Goal: Task Accomplishment & Management: Manage account settings

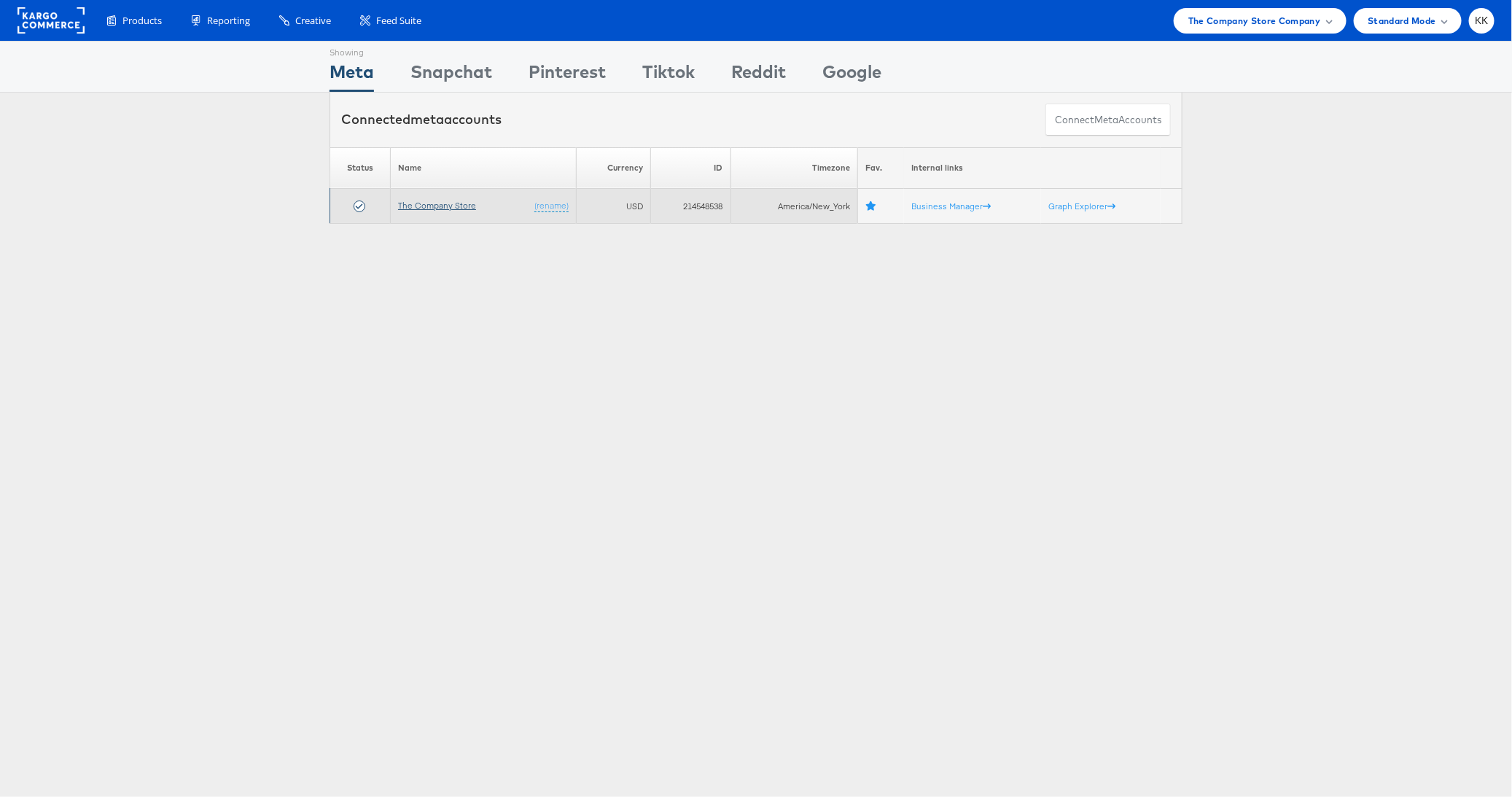
click at [452, 206] on link "The Company Store" at bounding box center [437, 205] width 78 height 11
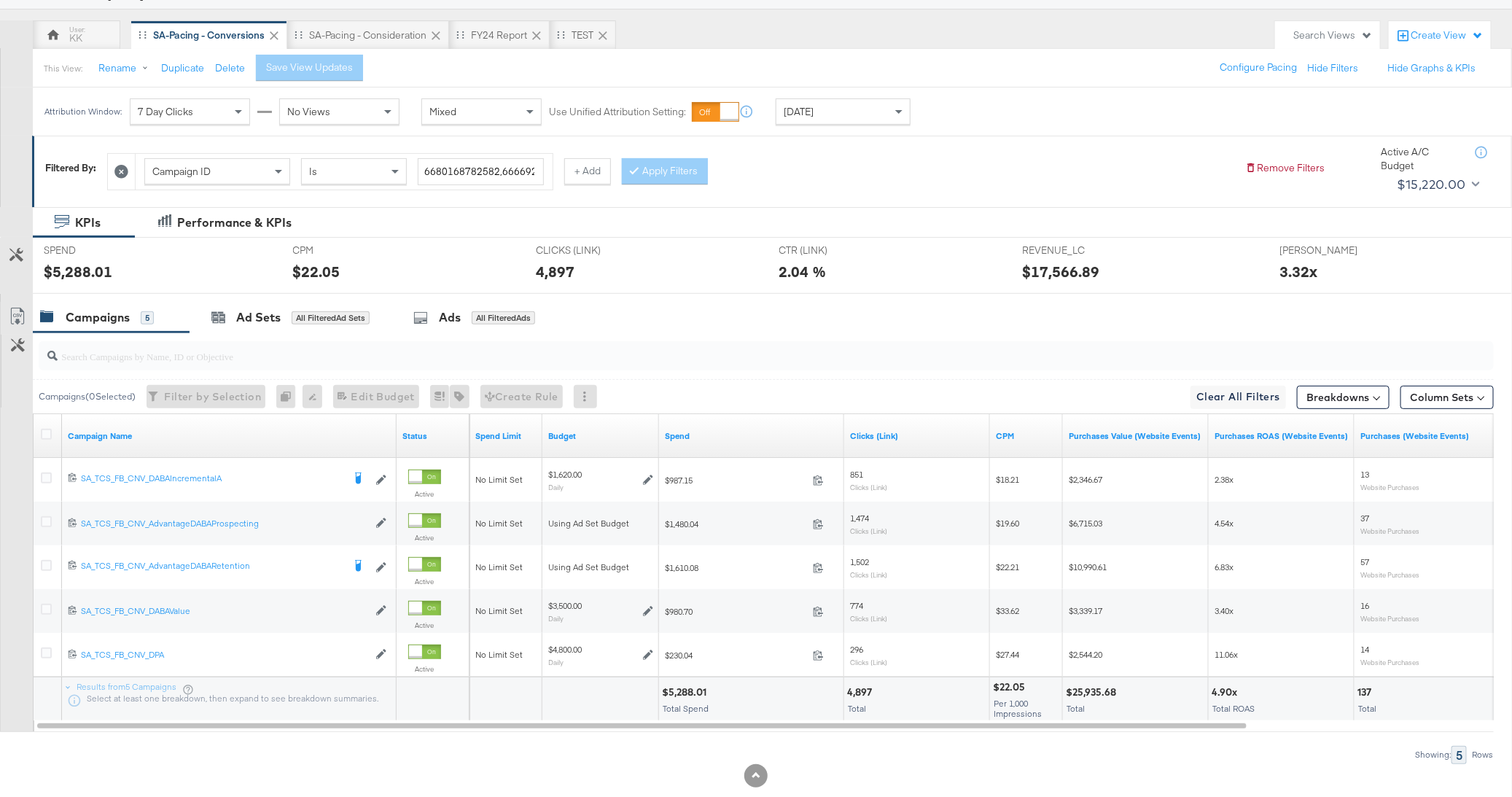
scroll to position [143, 0]
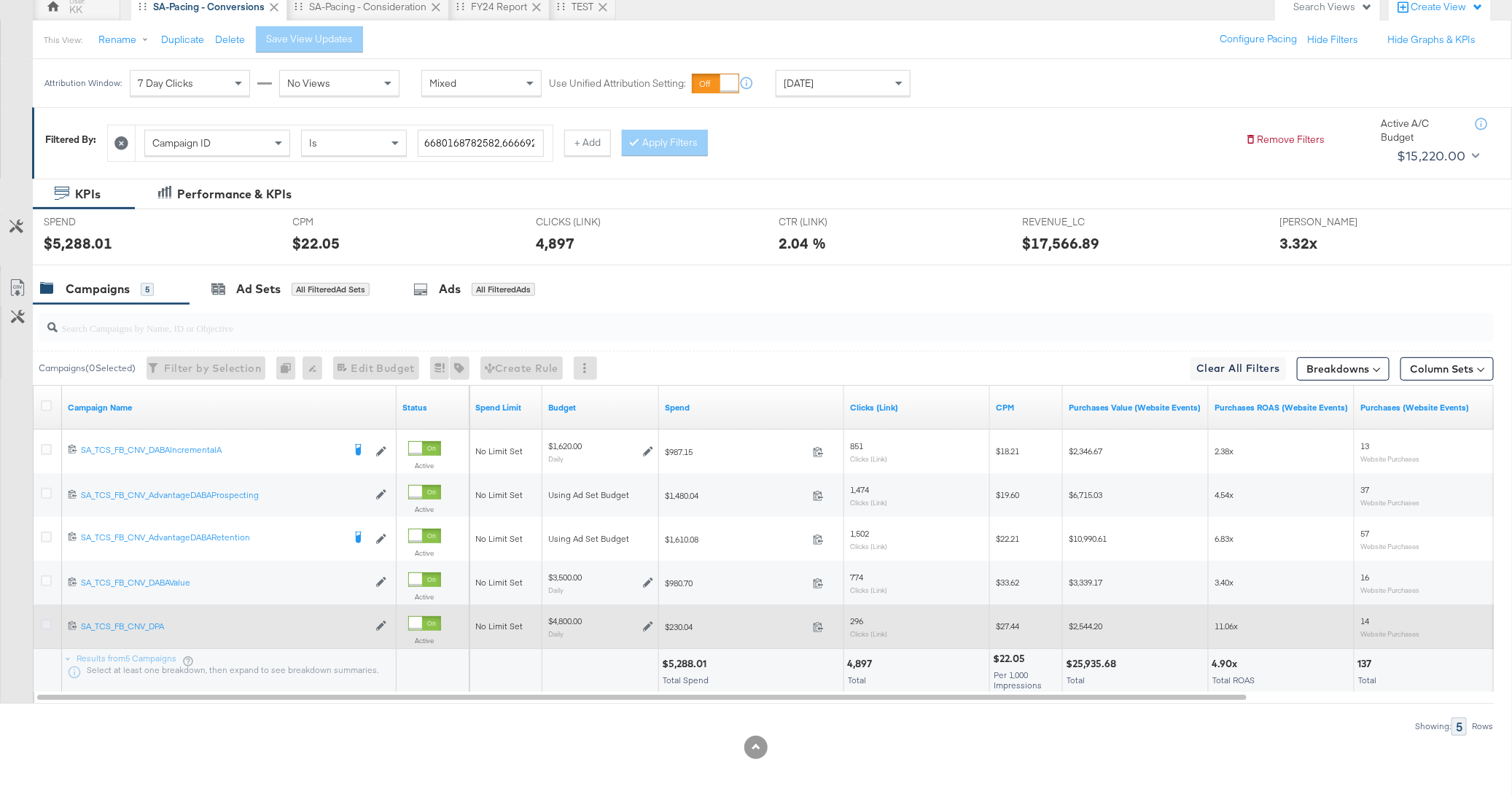
click at [46, 619] on icon at bounding box center [46, 624] width 11 height 11
click at [0, 0] on input "checkbox" at bounding box center [0, 0] width 0 height 0
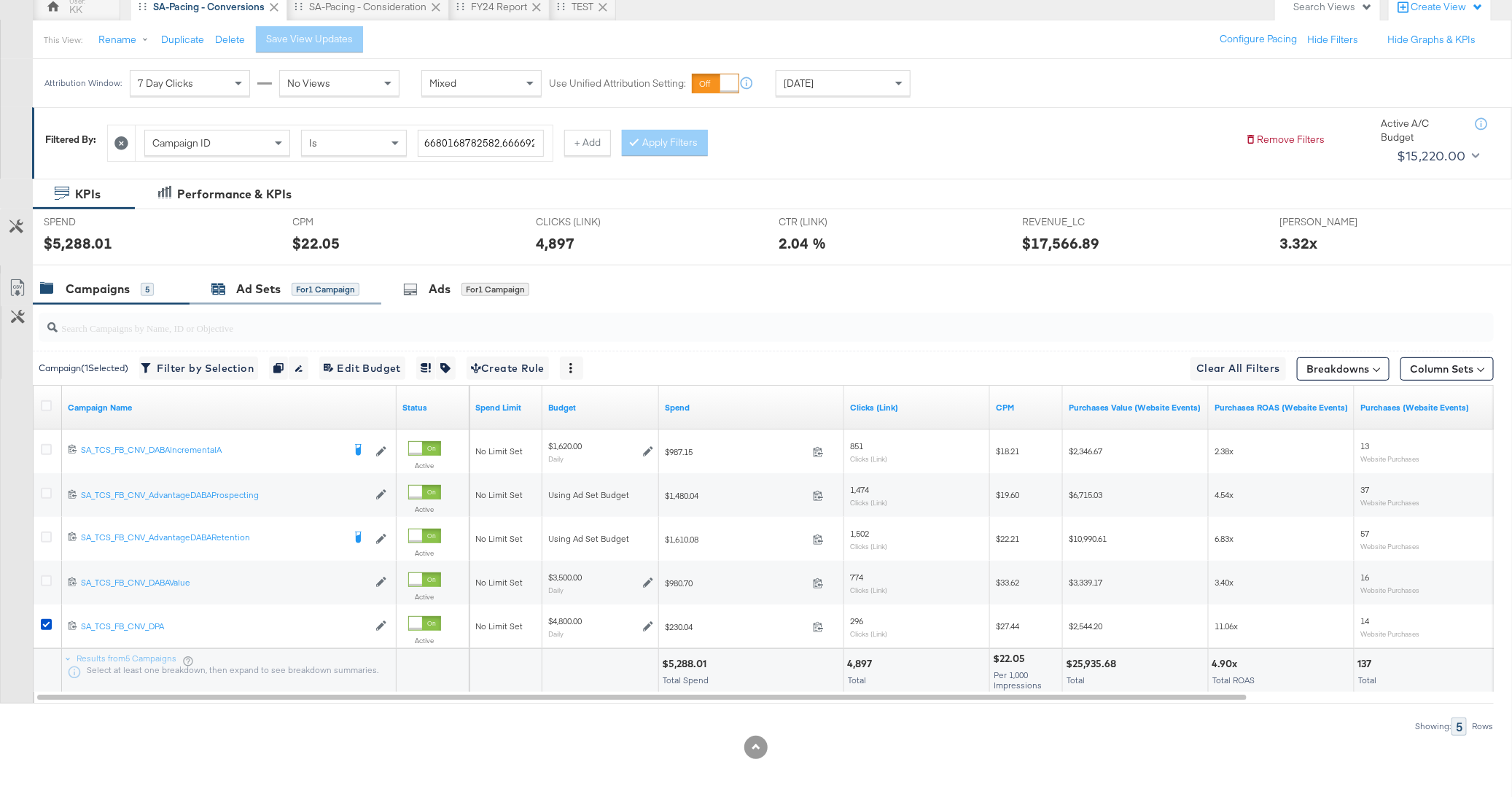
click at [304, 285] on div "for 1 Campaign" at bounding box center [325, 289] width 68 height 13
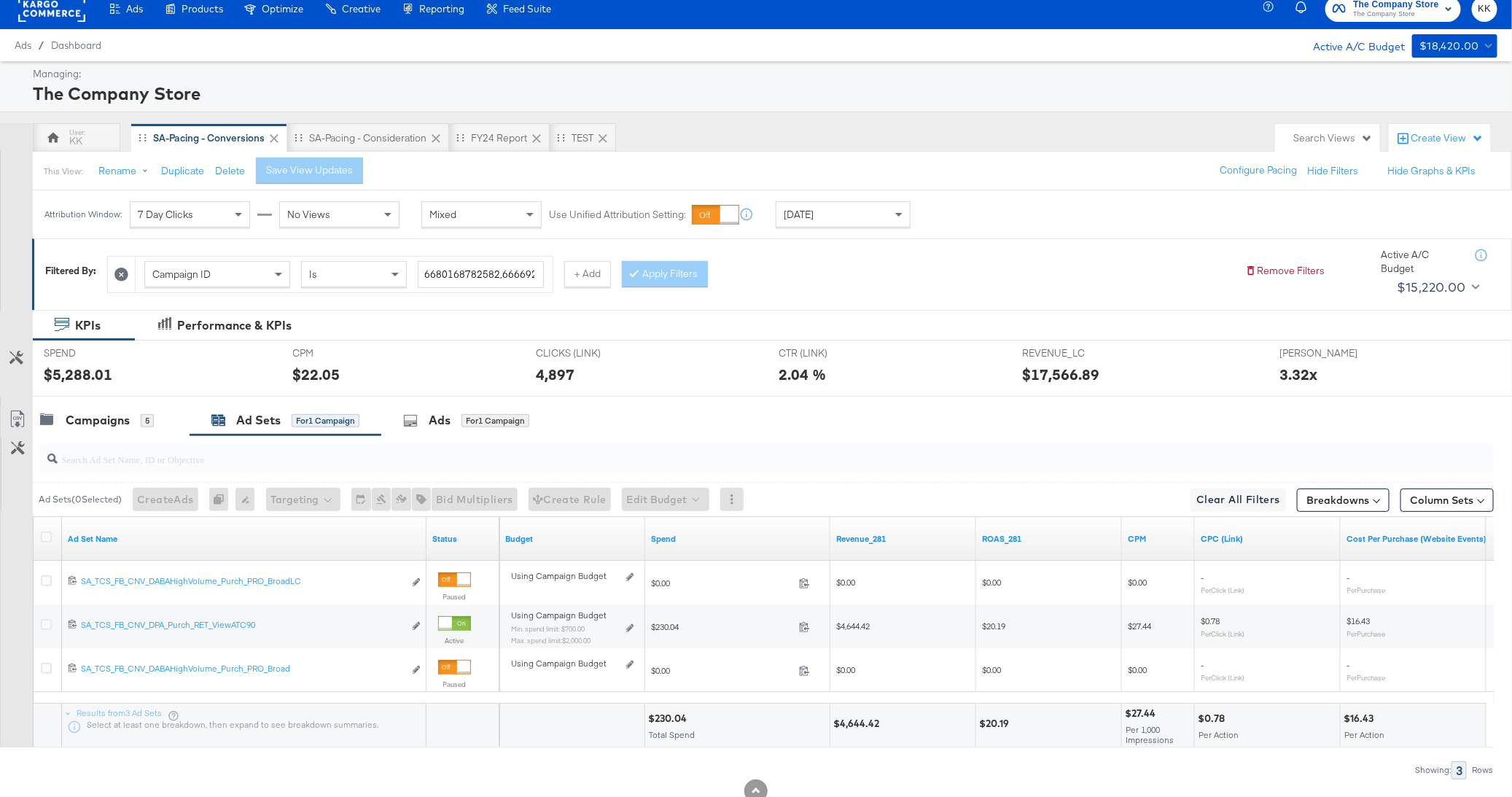
scroll to position [55, 0]
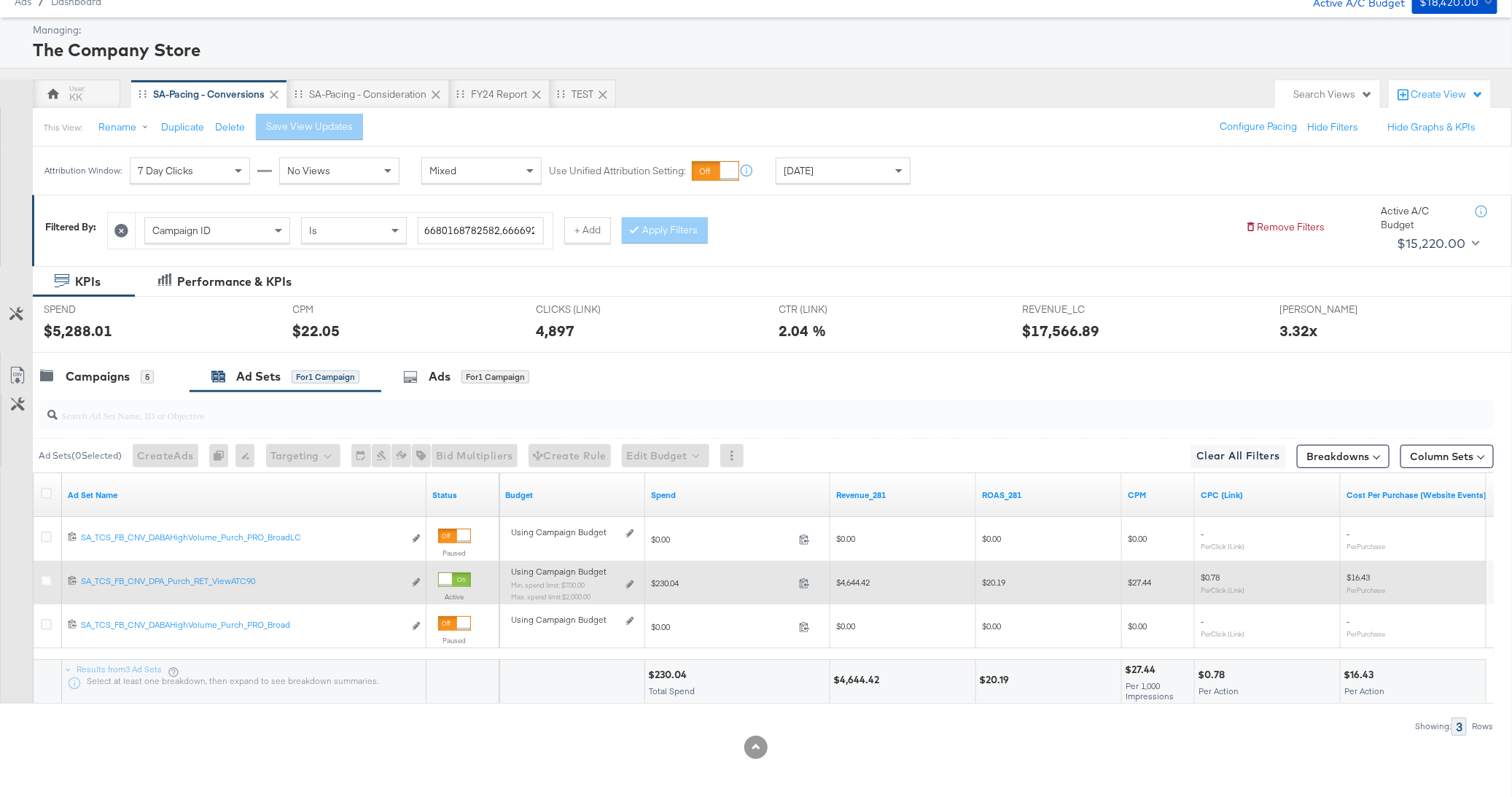
click at [633, 583] on div "Using Campaign Budget Min. spend limit: $700.00 Max. spend limit : $2,000.00 Ed…" at bounding box center [572, 589] width 134 height 46
click at [631, 583] on icon at bounding box center [630, 585] width 8 height 8
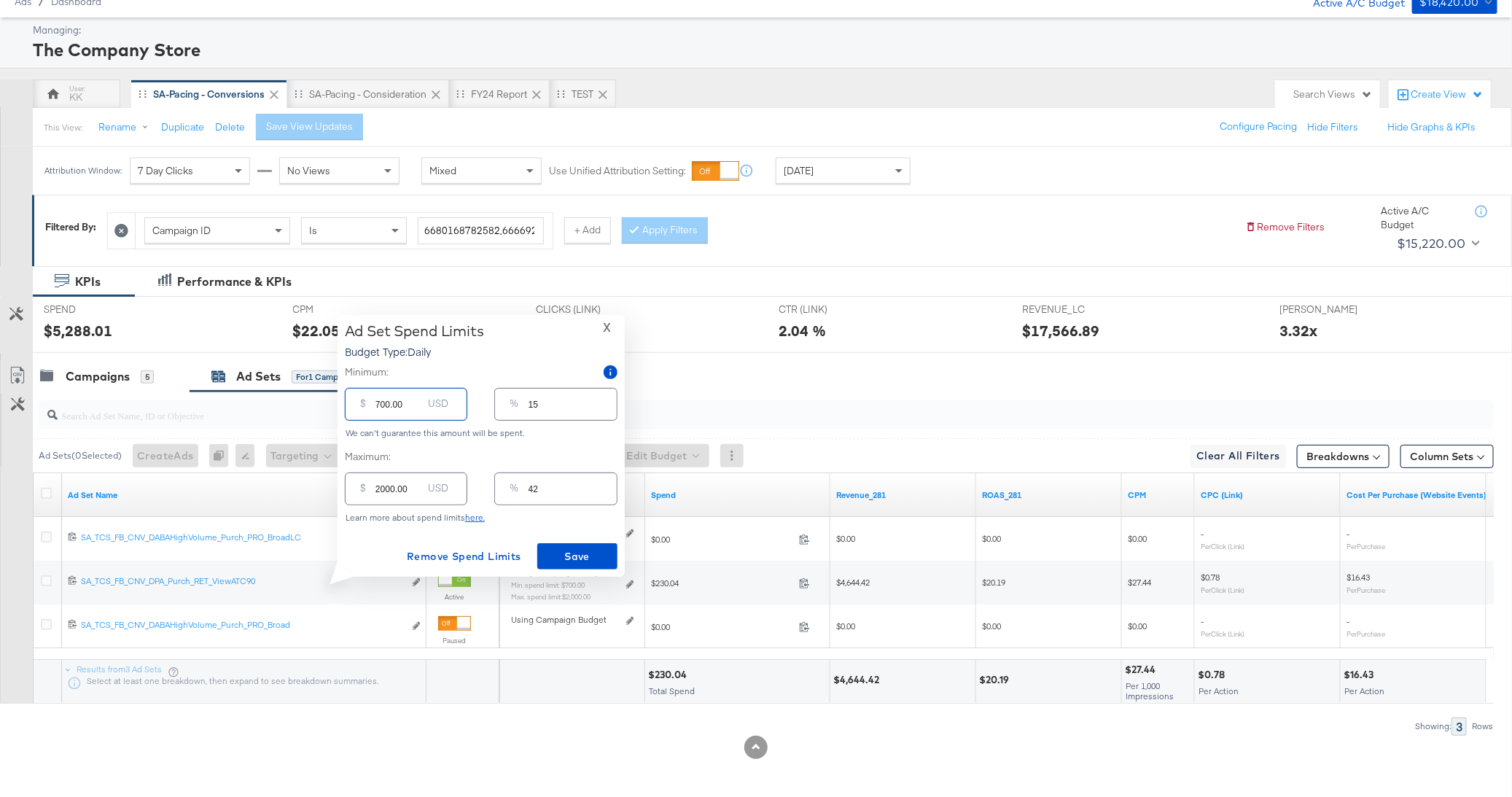
drag, startPoint x: 382, startPoint y: 404, endPoint x: 371, endPoint y: 404, distance: 11.0
click at [371, 404] on div "$ 700.00 USD" at bounding box center [406, 404] width 122 height 33
type input "100.00"
type input "2"
type input "1100.00"
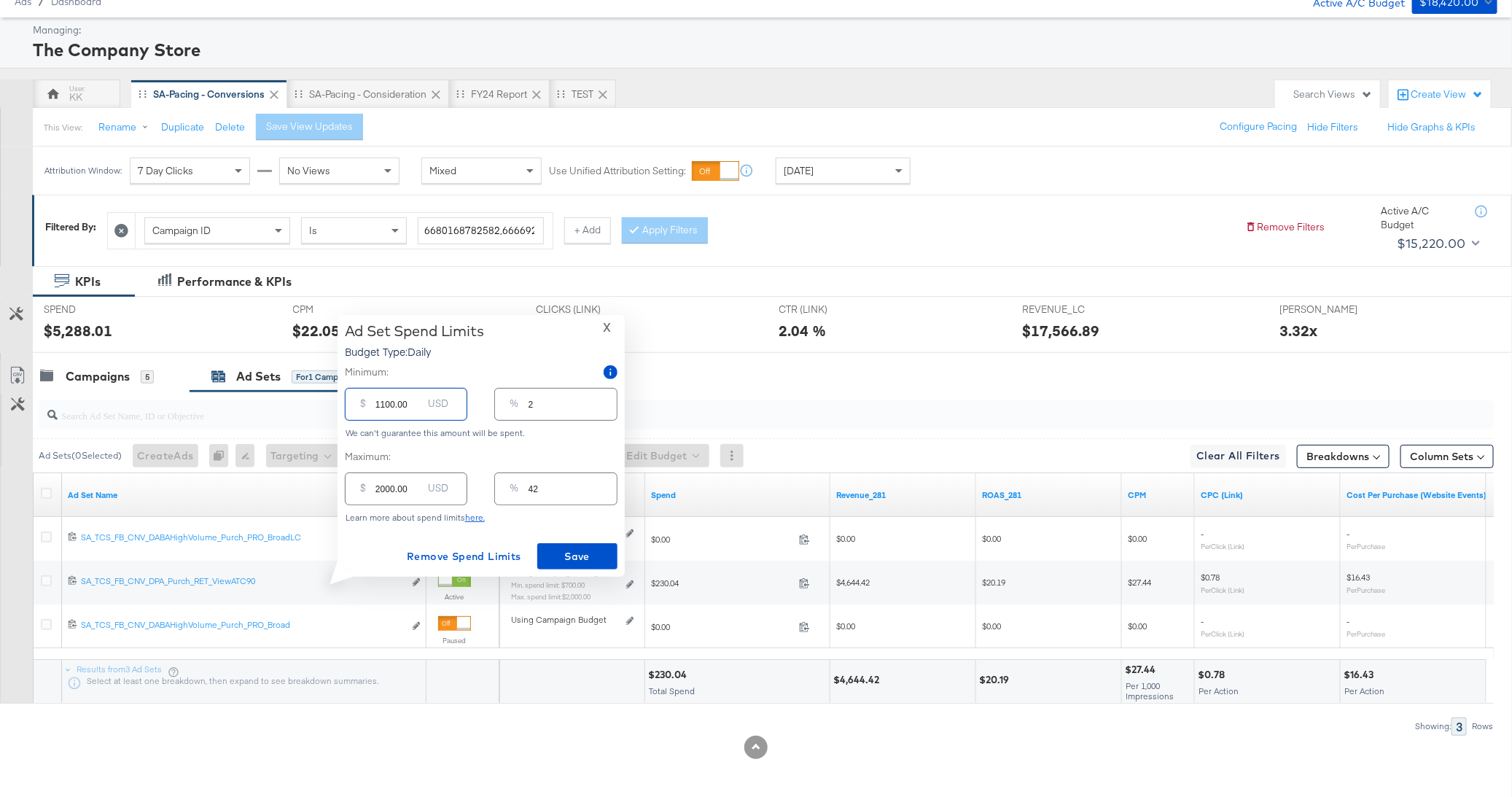
type input "23"
type input "1100.00"
click at [589, 555] on span "Save" at bounding box center [578, 557] width 69 height 18
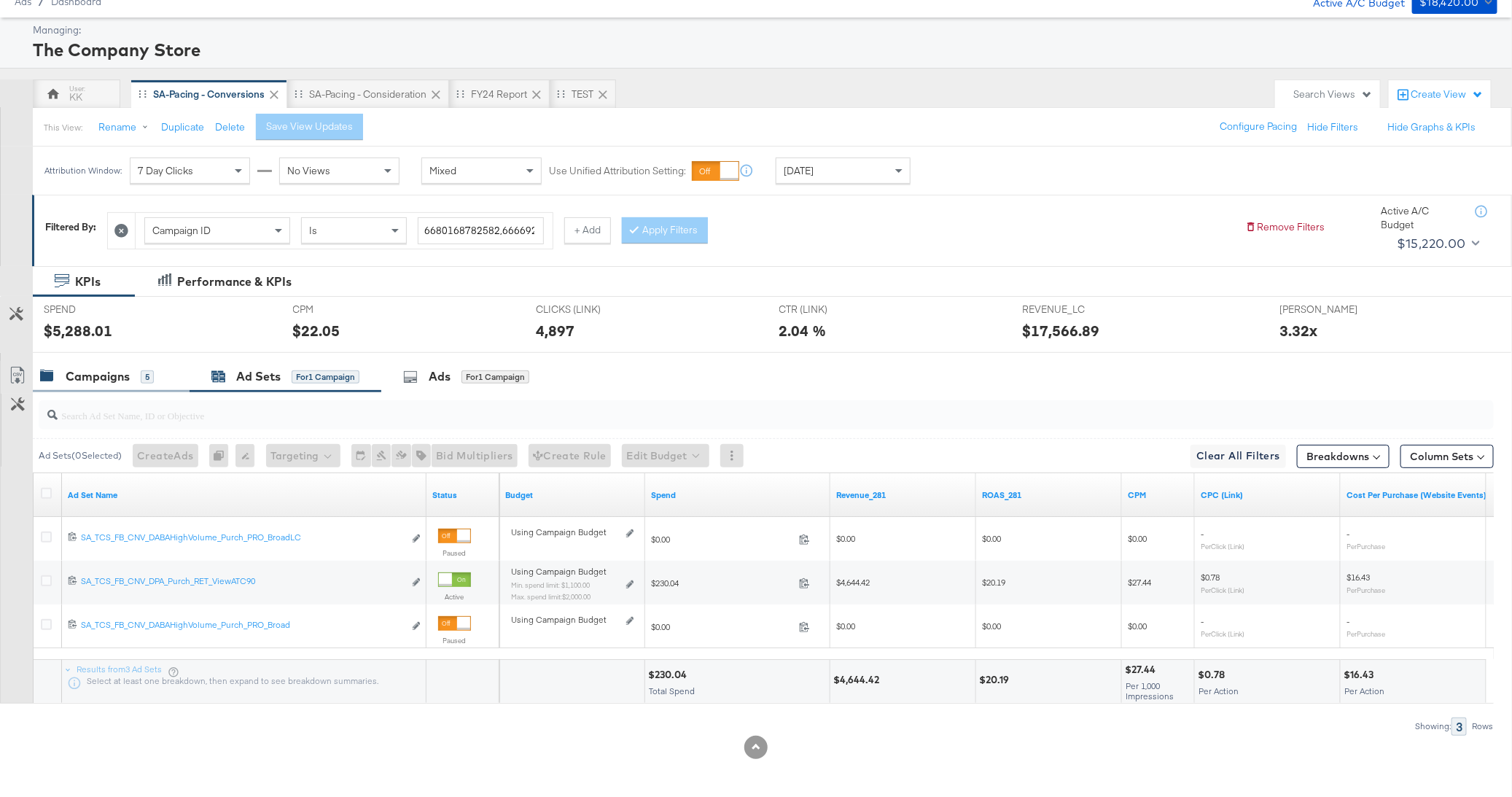
click at [64, 368] on div "Campaigns 5" at bounding box center [97, 377] width 114 height 17
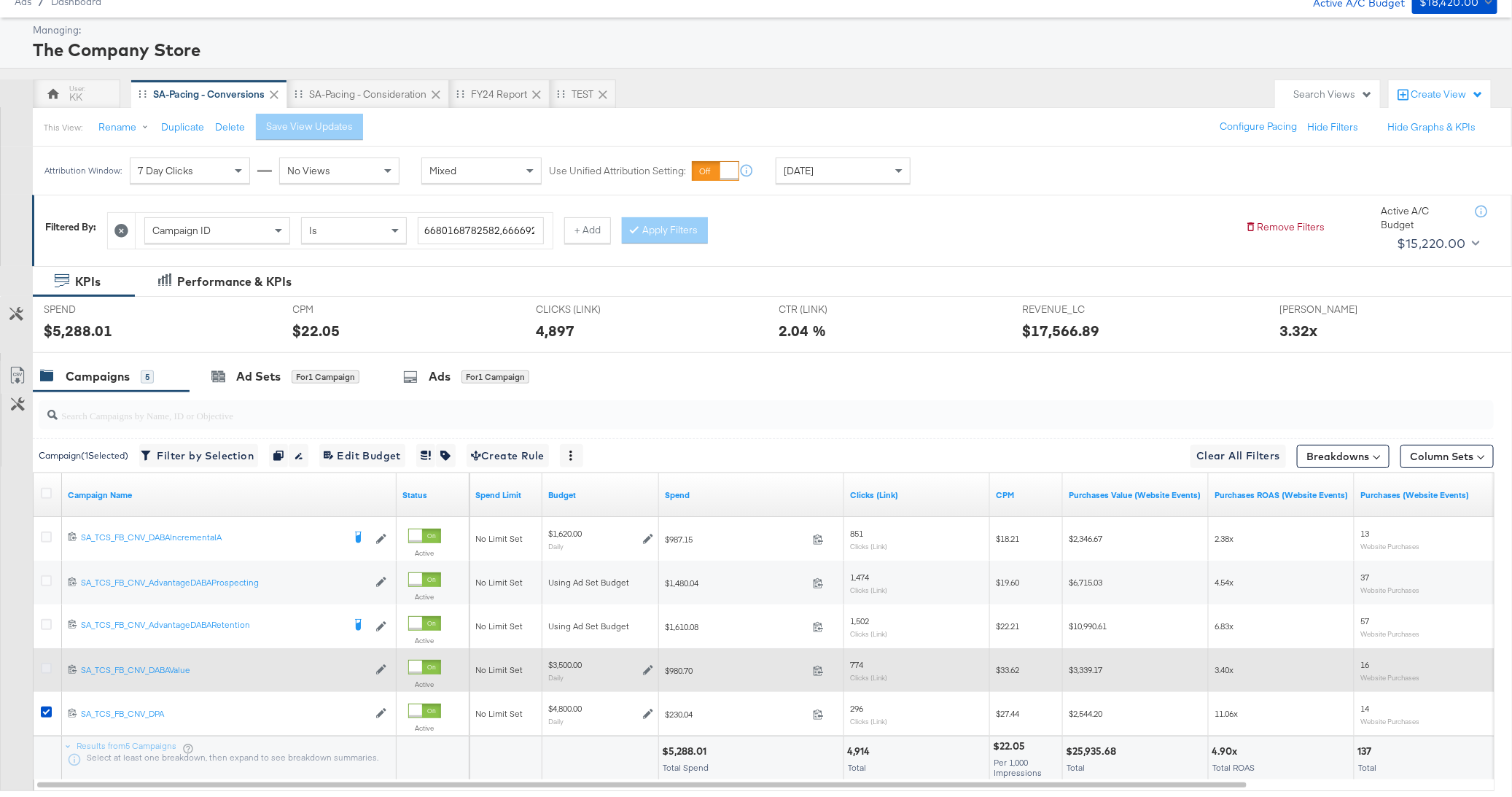
click at [41, 669] on icon at bounding box center [46, 668] width 11 height 11
click at [0, 0] on input "checkbox" at bounding box center [0, 0] width 0 height 0
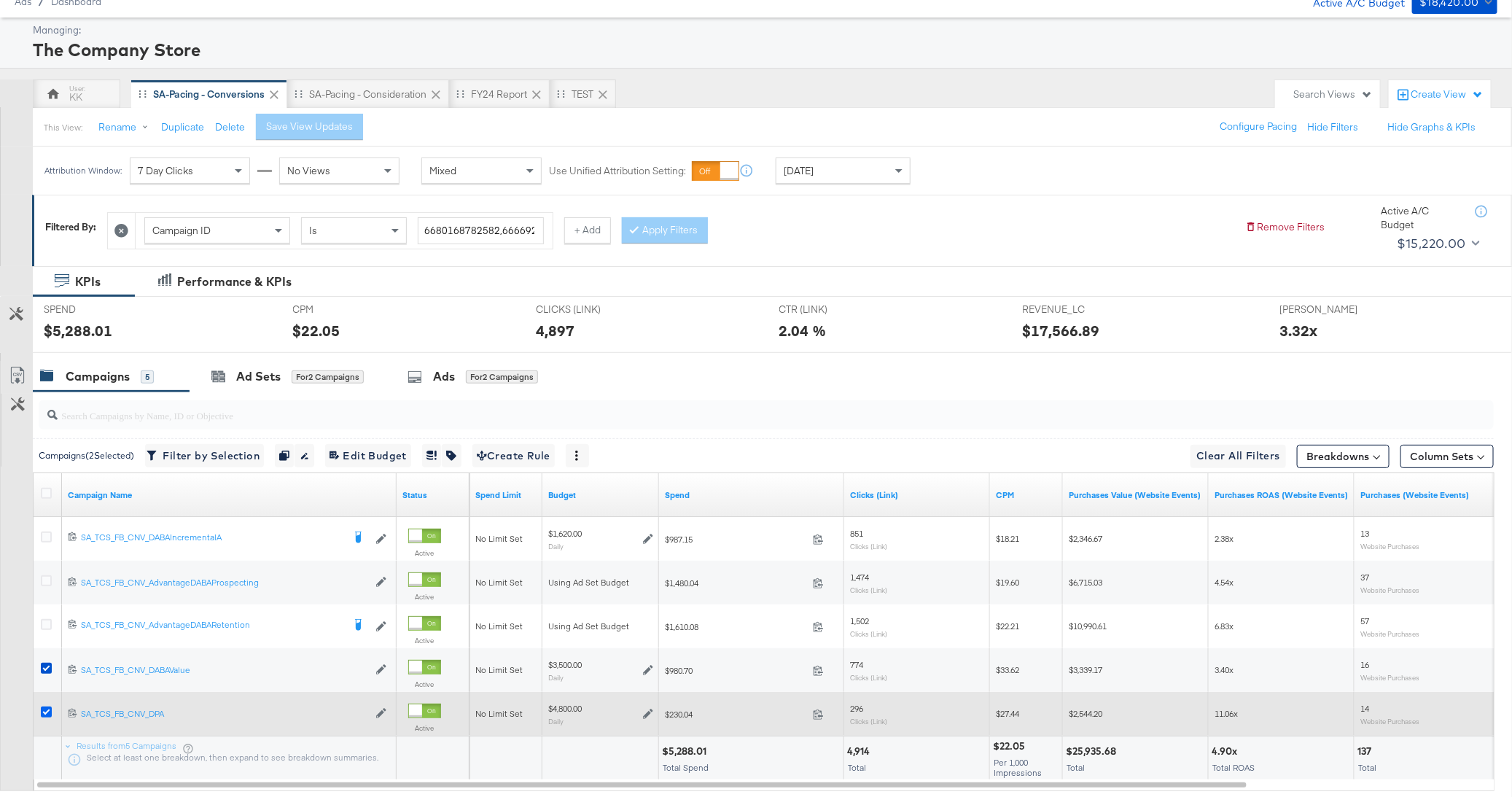
click at [45, 711] on icon at bounding box center [46, 711] width 11 height 11
click at [0, 0] on input "checkbox" at bounding box center [0, 0] width 0 height 0
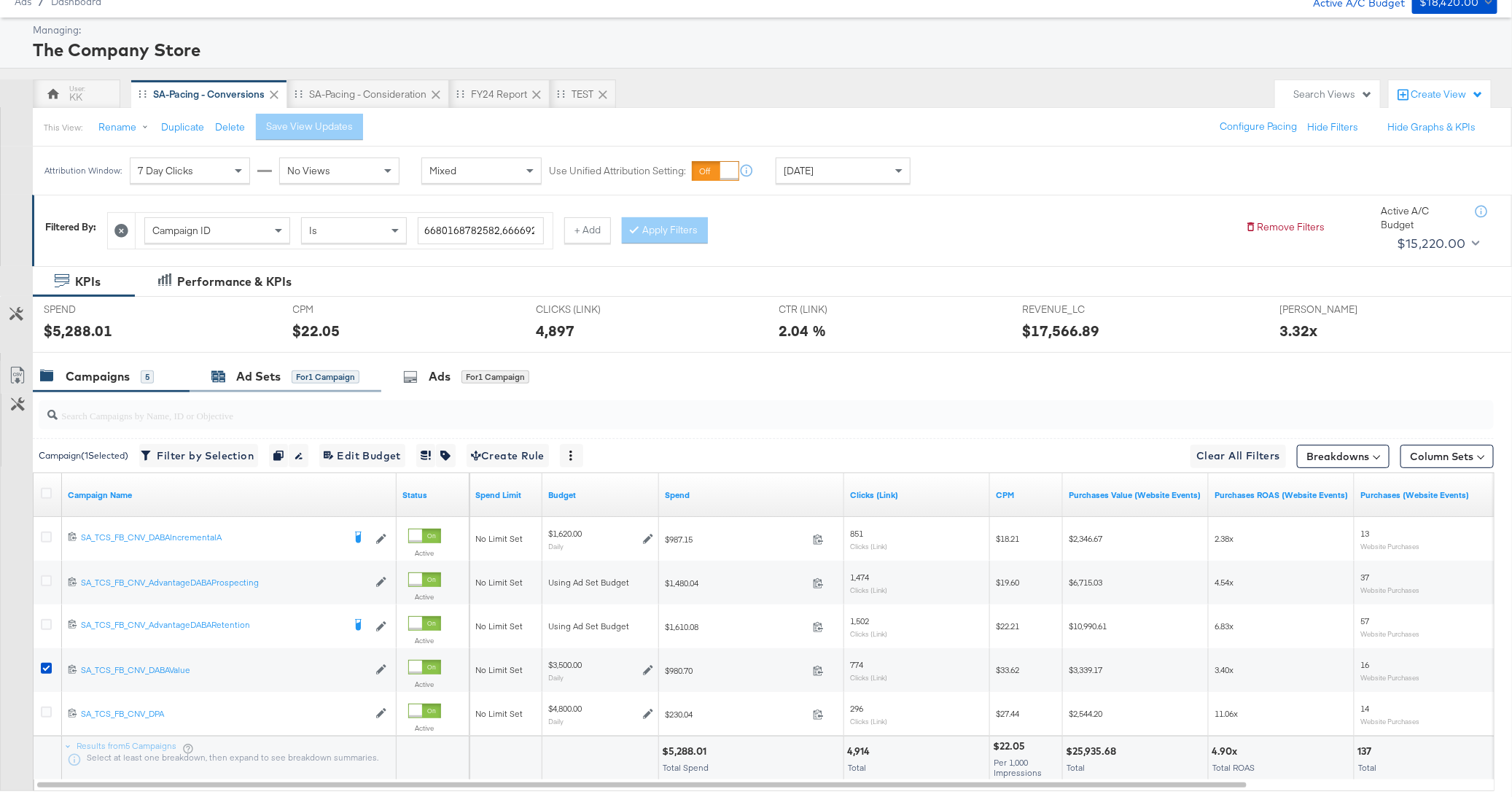
click at [238, 378] on div "Ad Sets" at bounding box center [258, 377] width 44 height 17
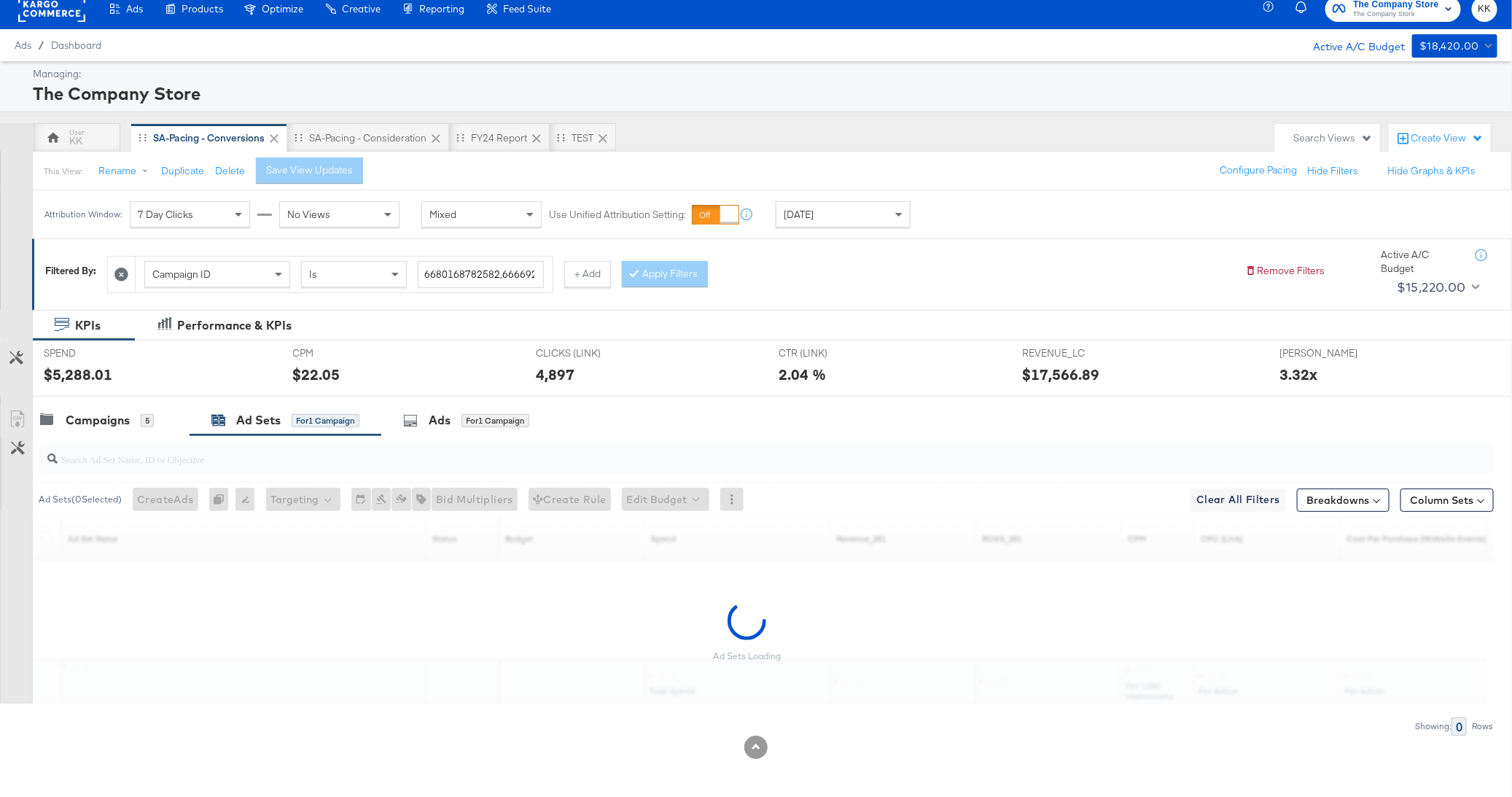
scroll to position [0, 0]
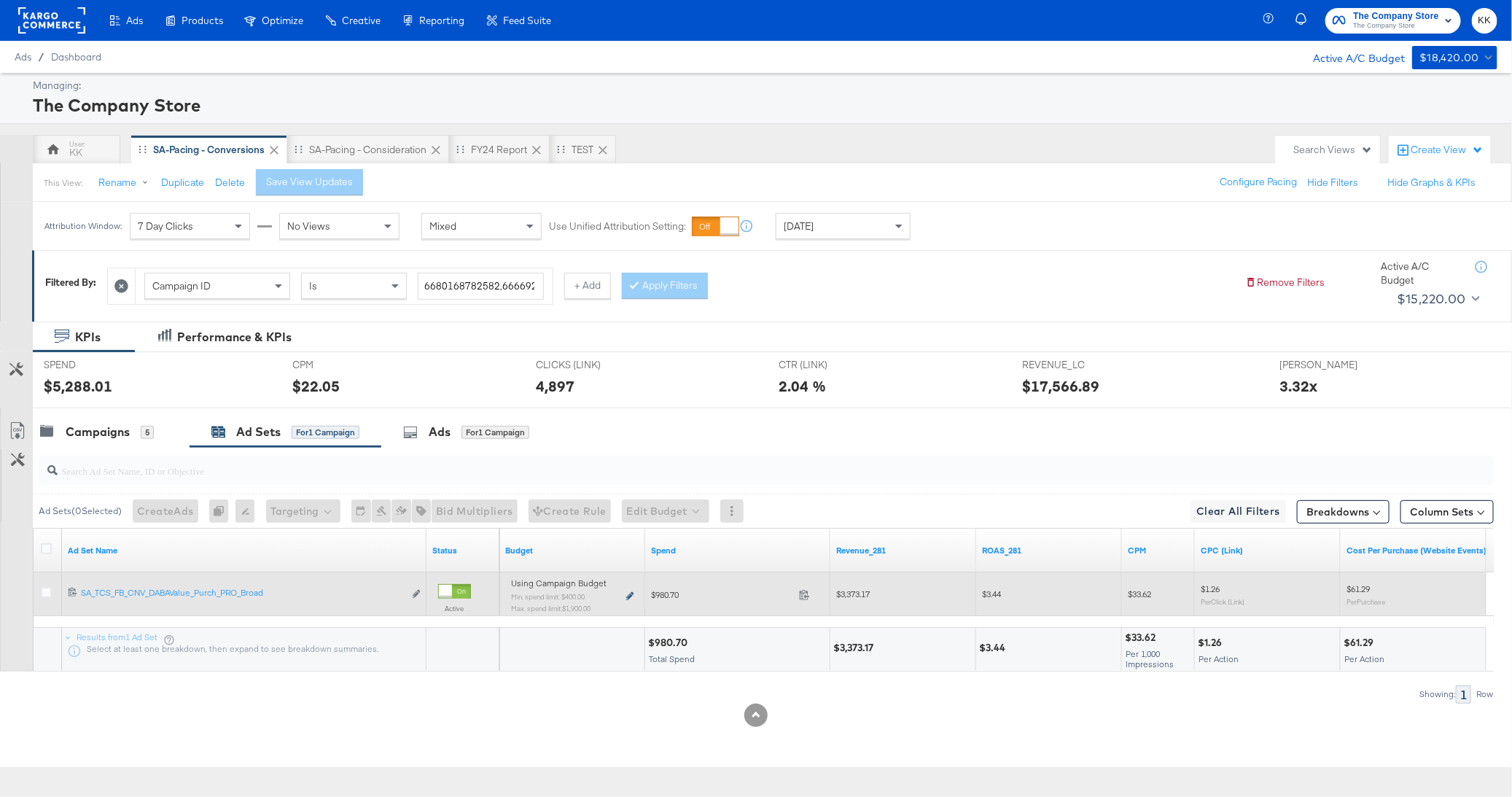
click at [628, 594] on icon at bounding box center [630, 596] width 8 height 8
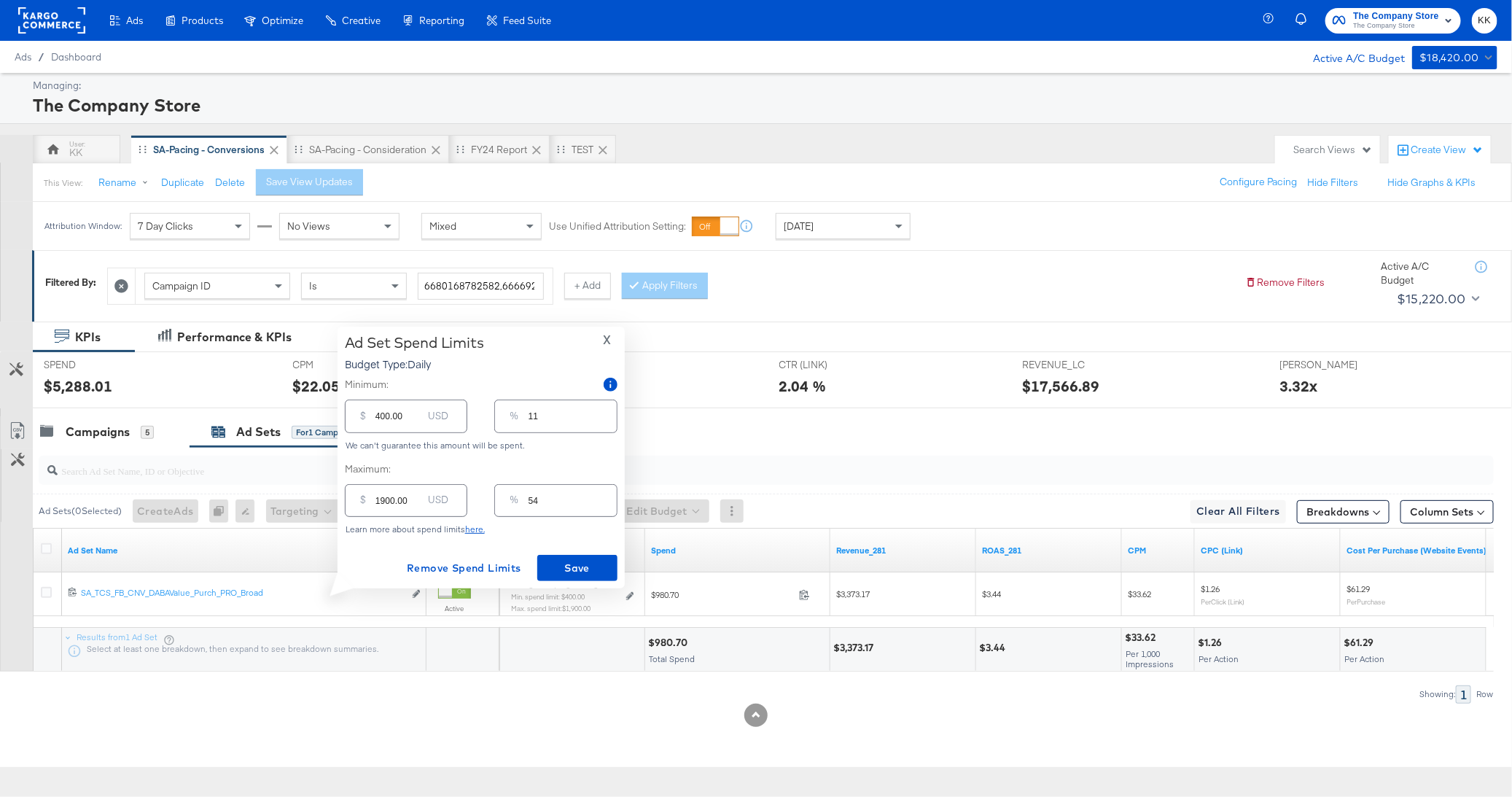
click at [383, 502] on input "1900.00" at bounding box center [399, 494] width 47 height 31
type input "100.00"
type input "3"
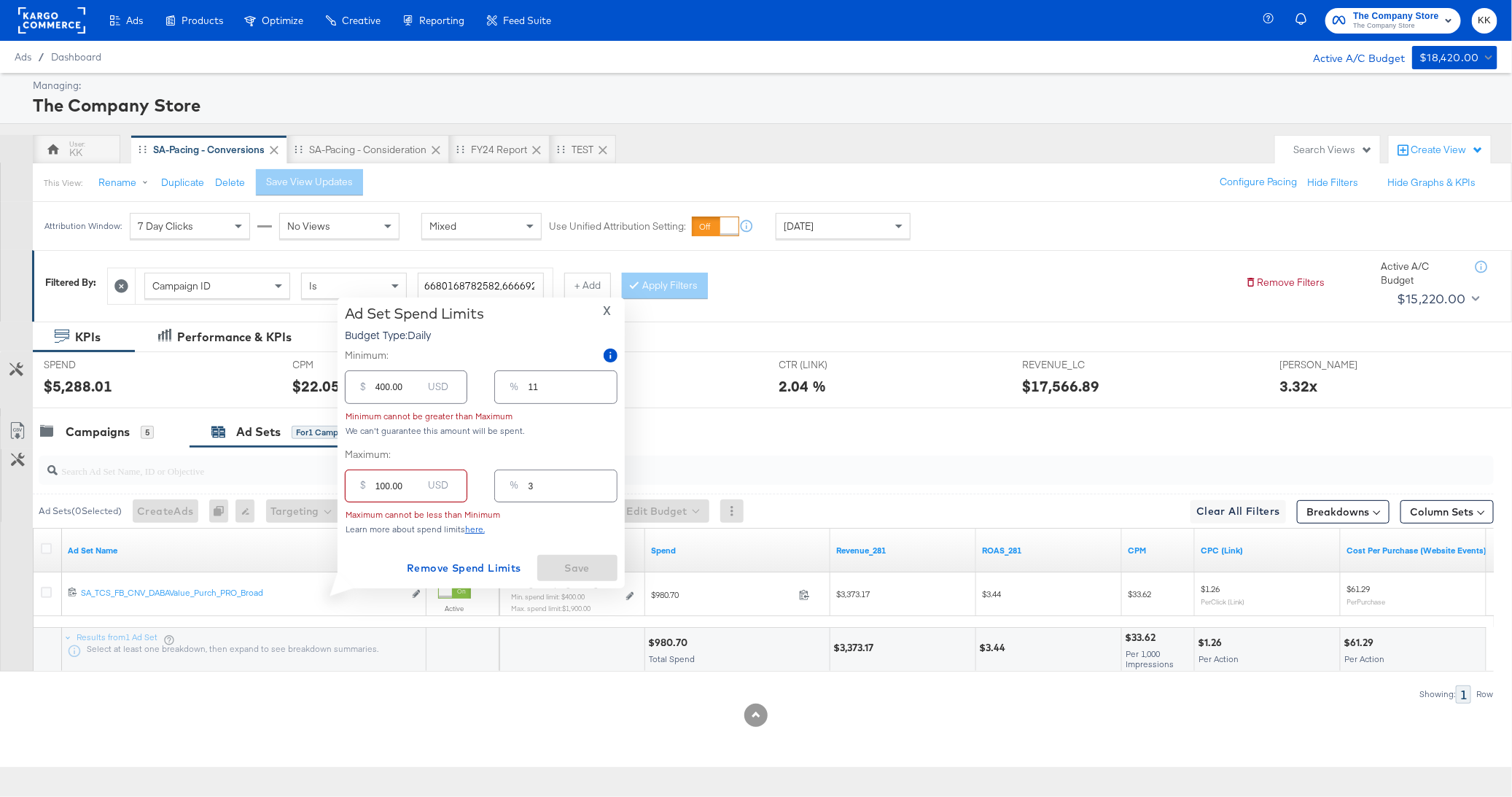
type input "1500.00"
type input "43"
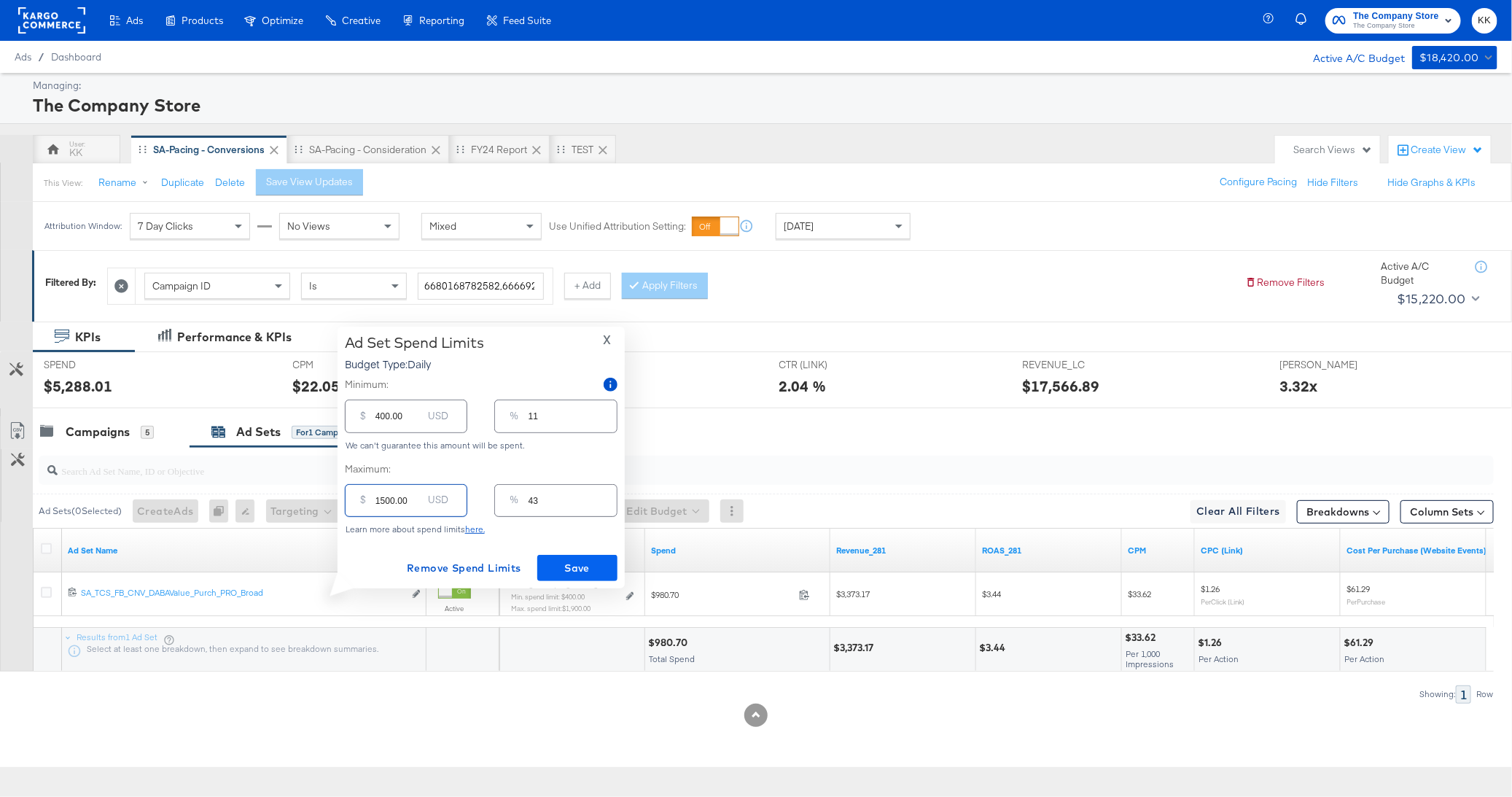
type input "1500.00"
click at [571, 566] on span "Save" at bounding box center [578, 569] width 69 height 18
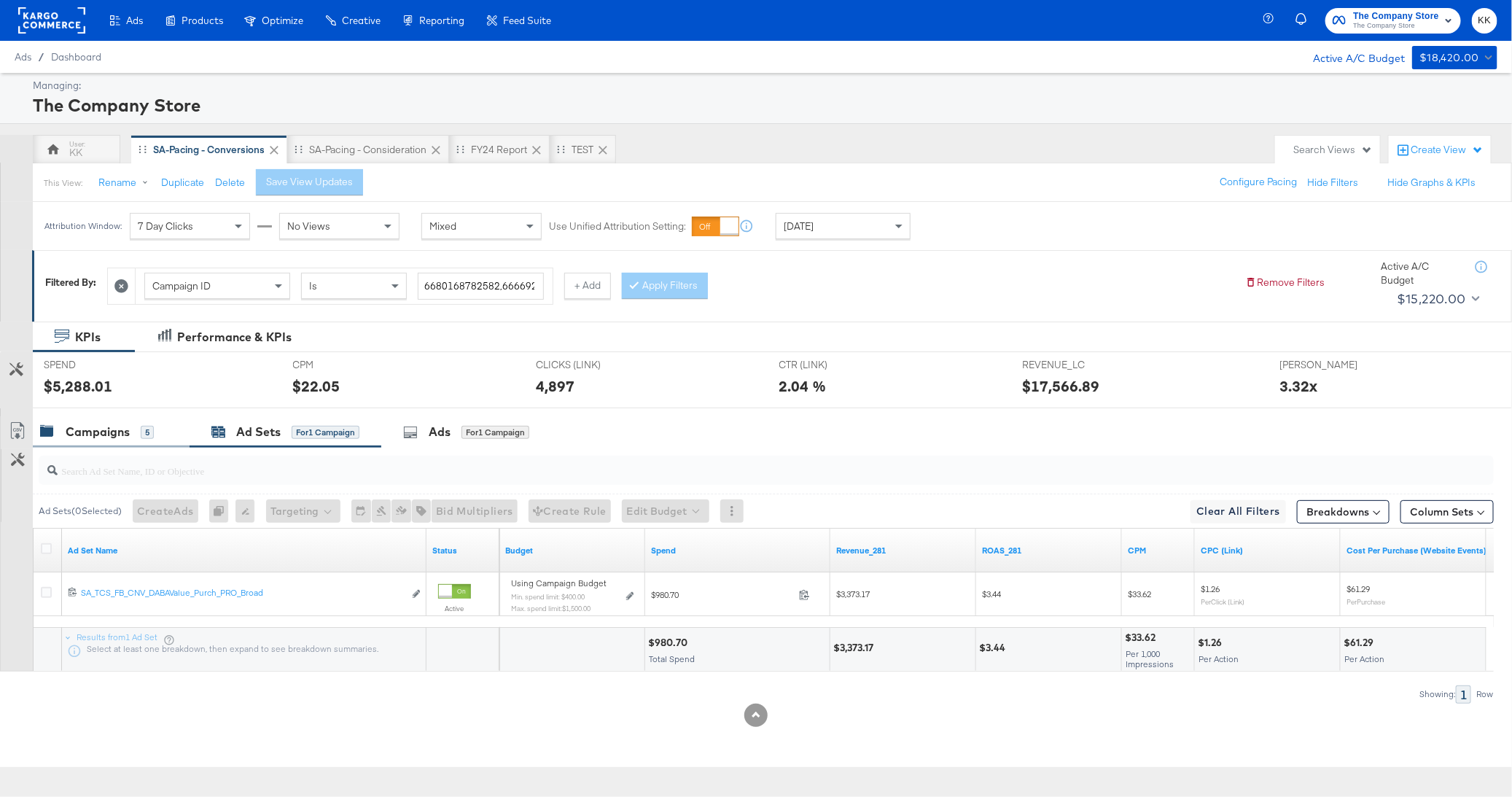
click at [109, 428] on div "Campaigns" at bounding box center [97, 432] width 64 height 17
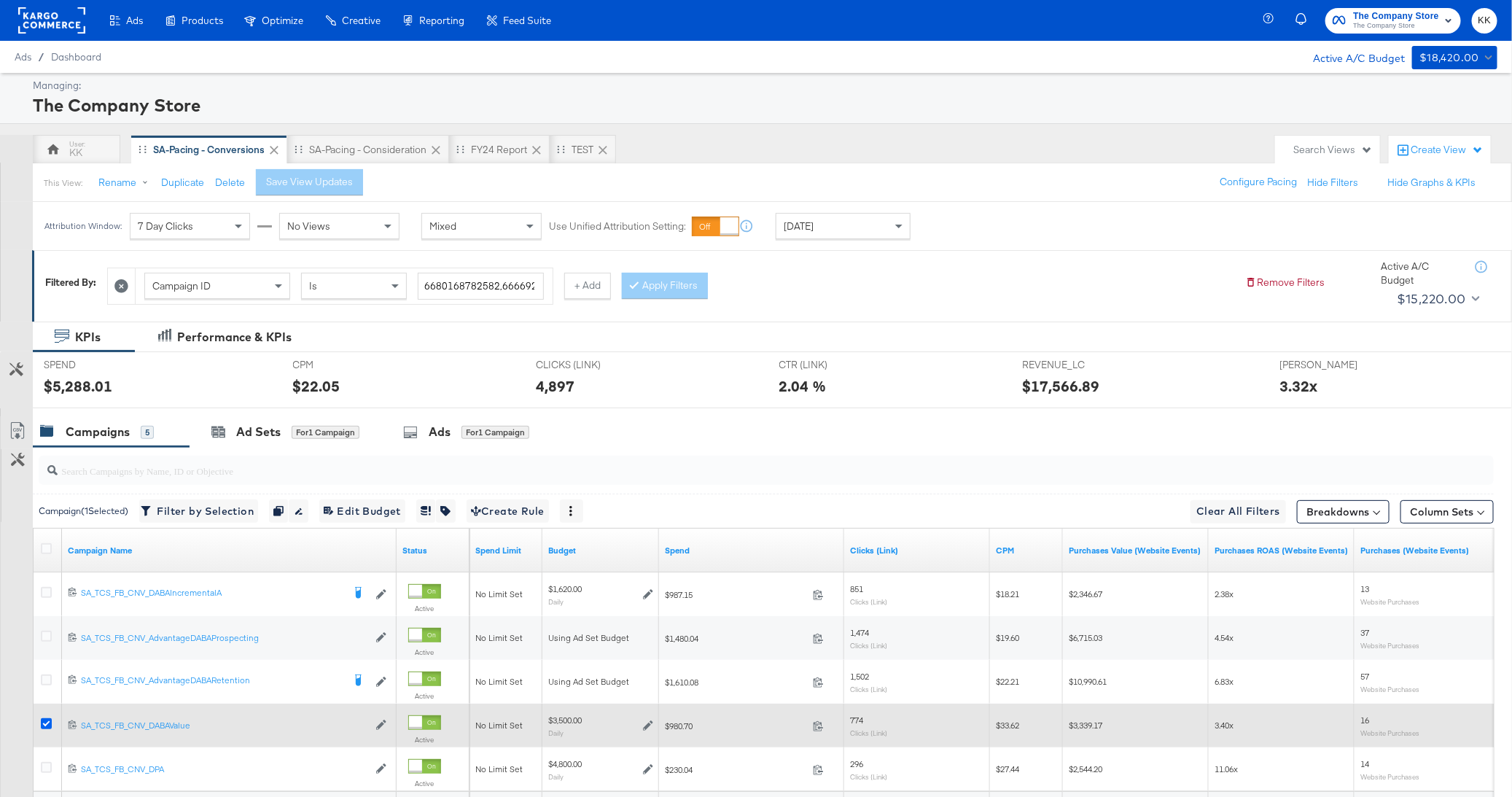
click at [43, 725] on icon at bounding box center [46, 723] width 11 height 11
click at [0, 0] on input "checkbox" at bounding box center [0, 0] width 0 height 0
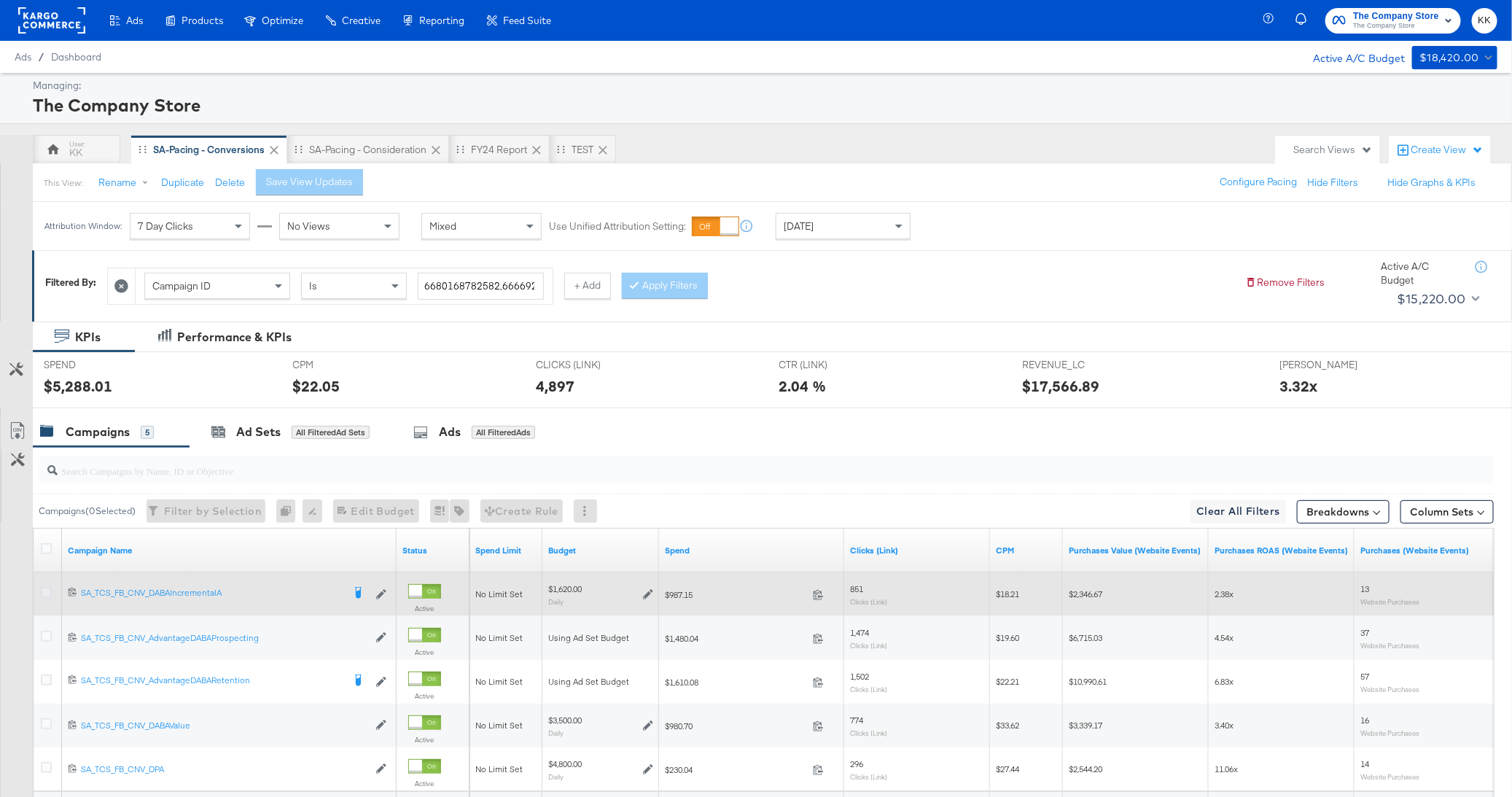
click at [43, 596] on icon at bounding box center [46, 592] width 11 height 11
click at [0, 0] on input "checkbox" at bounding box center [0, 0] width 0 height 0
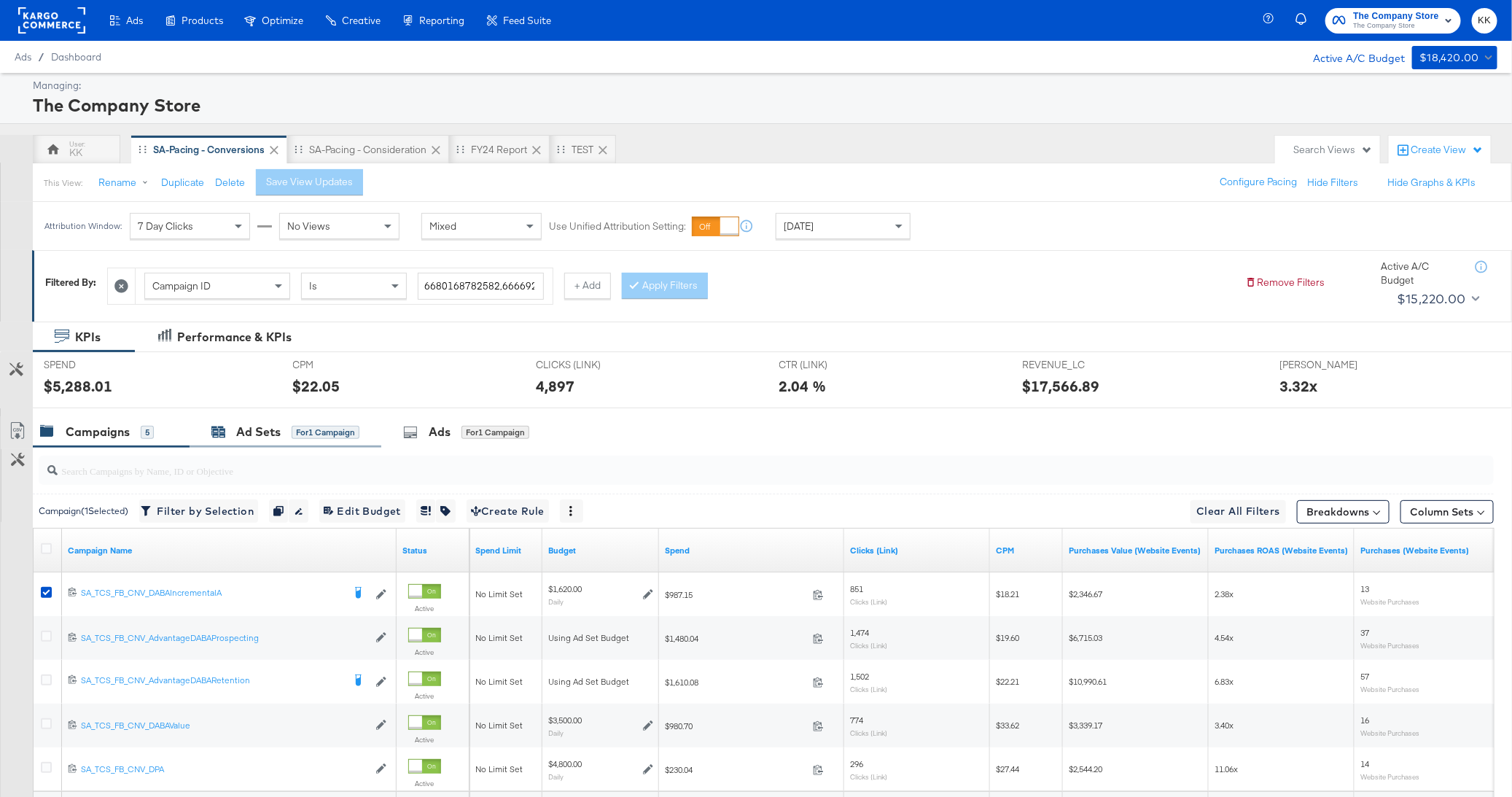
click at [299, 438] on div "Ad Sets for 1 Campaign" at bounding box center [285, 432] width 148 height 17
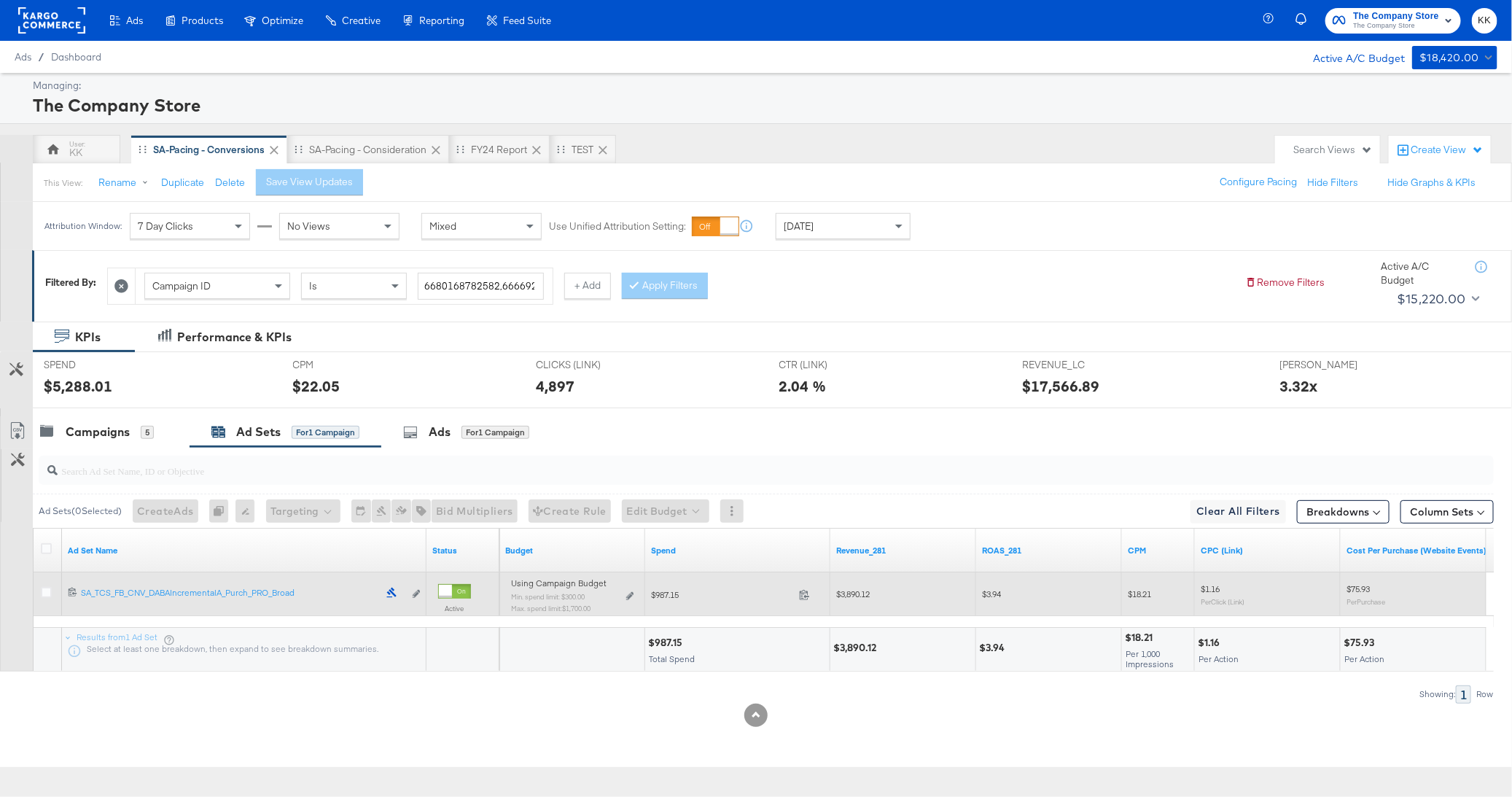
click at [625, 596] on div "Using Campaign Budget Min. spend limit: $300.00 Max. spend limit : $1,700.00 Ed…" at bounding box center [572, 601] width 122 height 34
click at [630, 593] on icon at bounding box center [630, 596] width 8 height 8
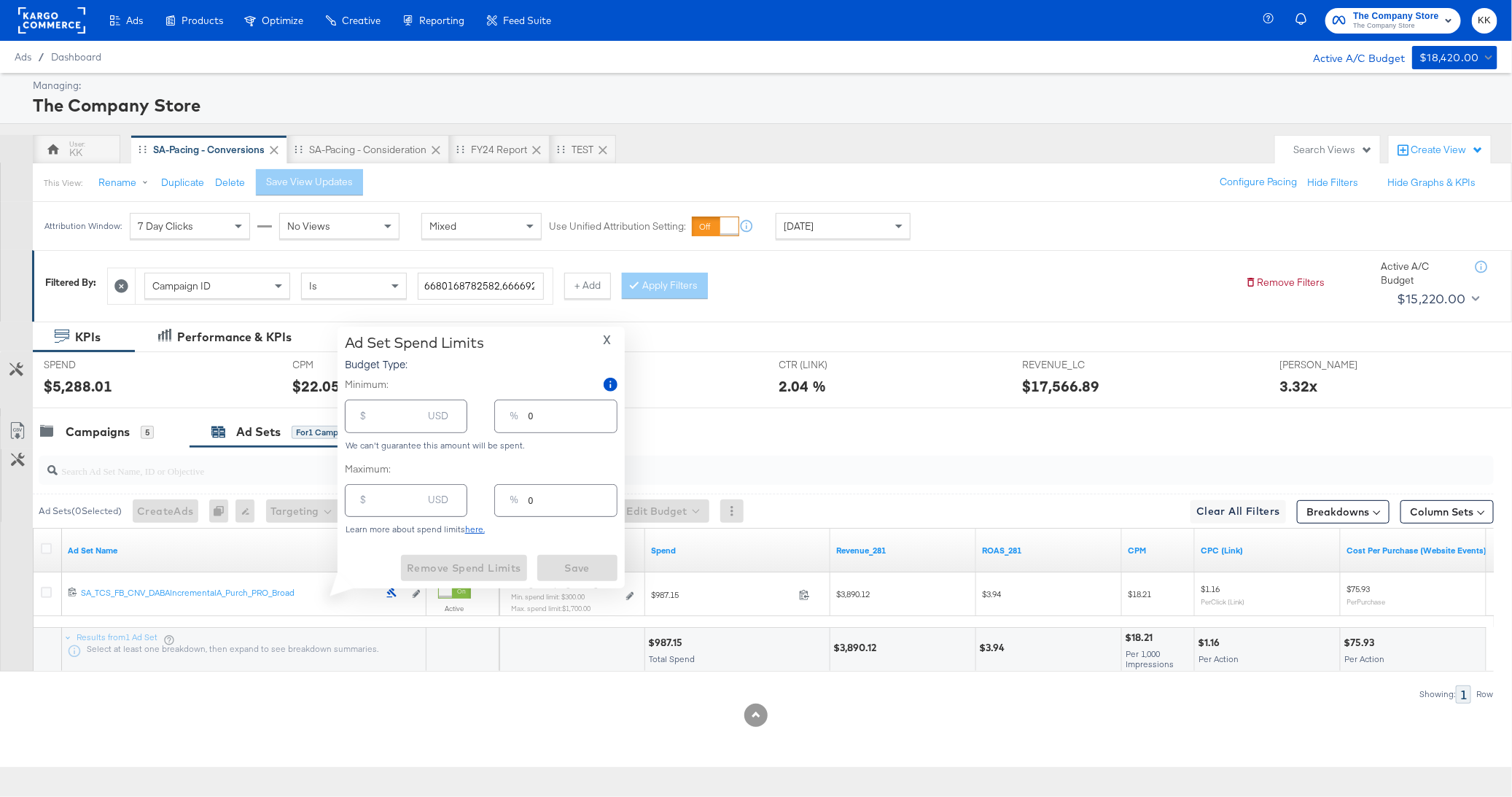
type input "300.00"
type input "19"
type input "1700.00"
type input "105"
click at [383, 497] on input "1700.00" at bounding box center [399, 494] width 47 height 31
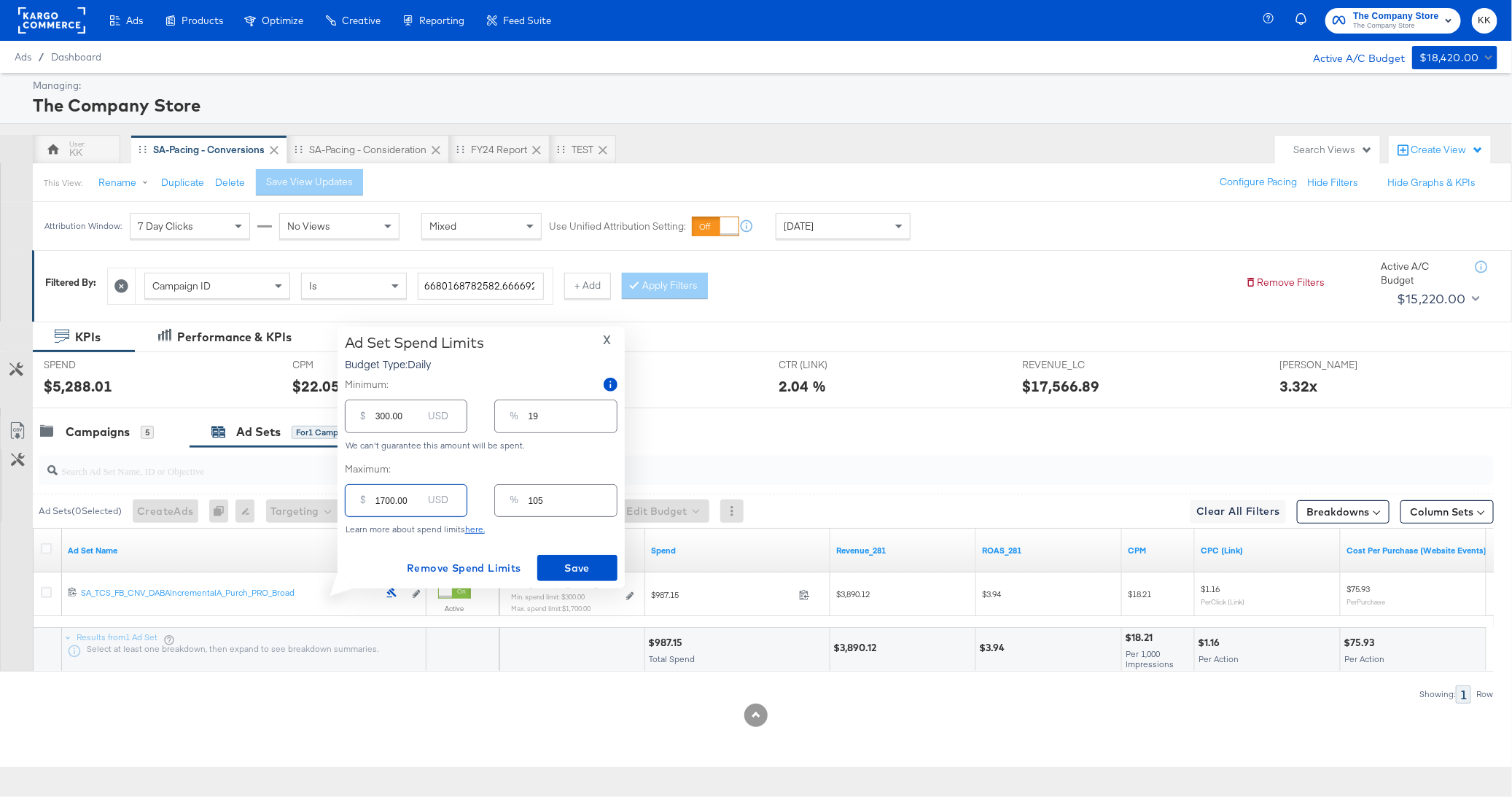
type input "100.00"
type input "6"
type input "1900.00"
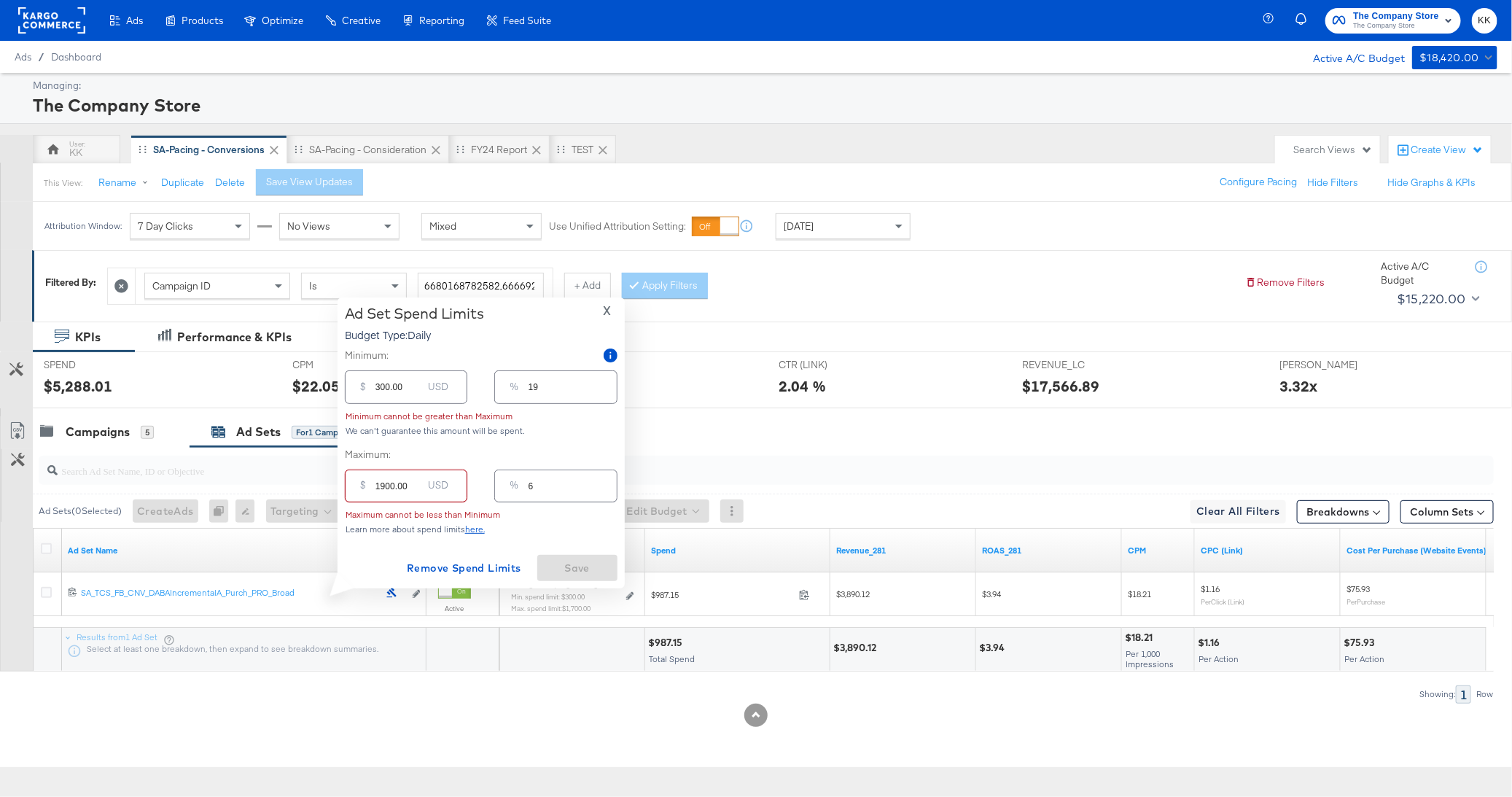
type input "117"
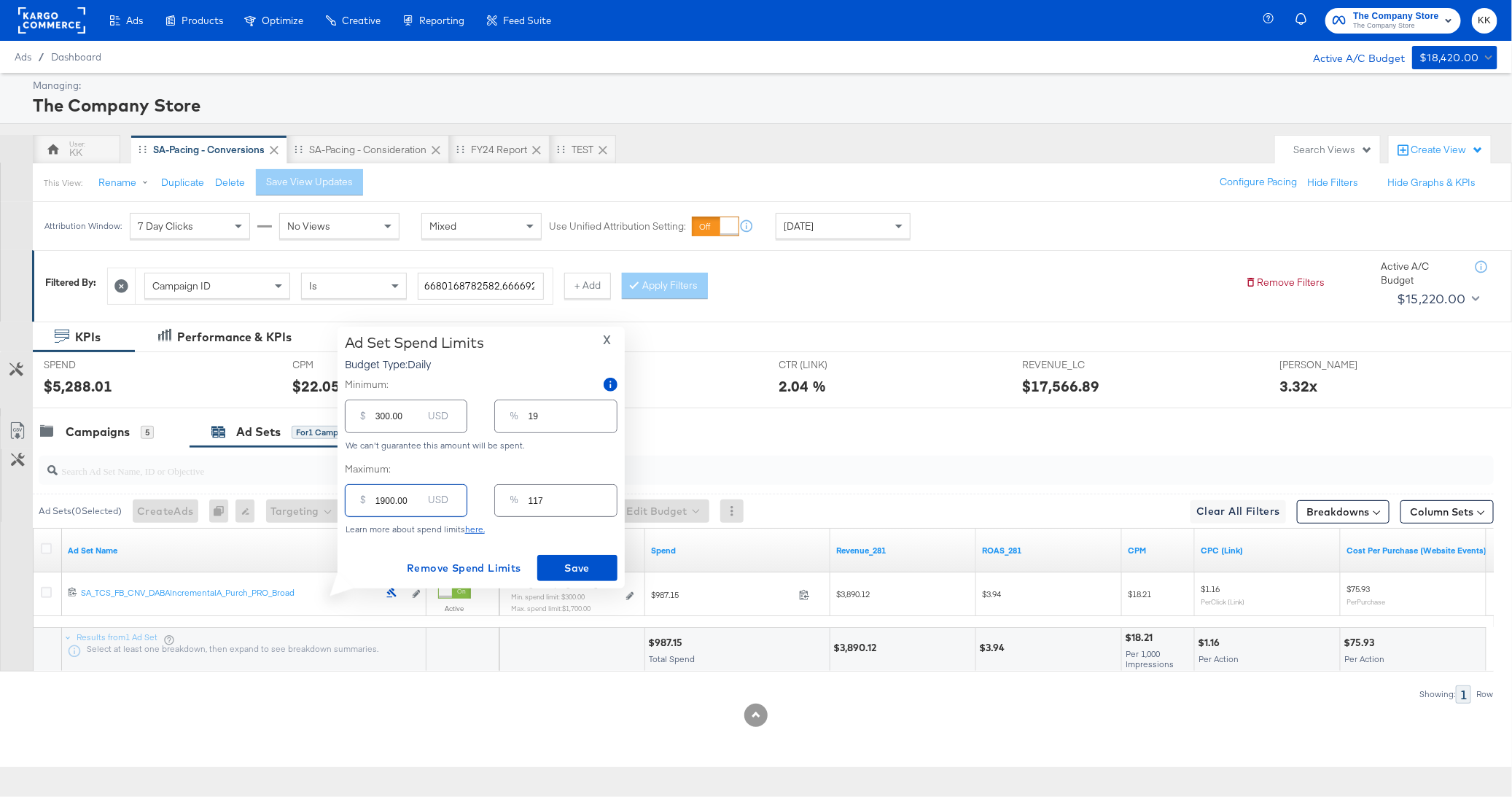
type input "1900.00"
click at [377, 417] on input "300.00" at bounding box center [399, 409] width 47 height 31
type input "00.00"
type input "0"
type input "500.00"
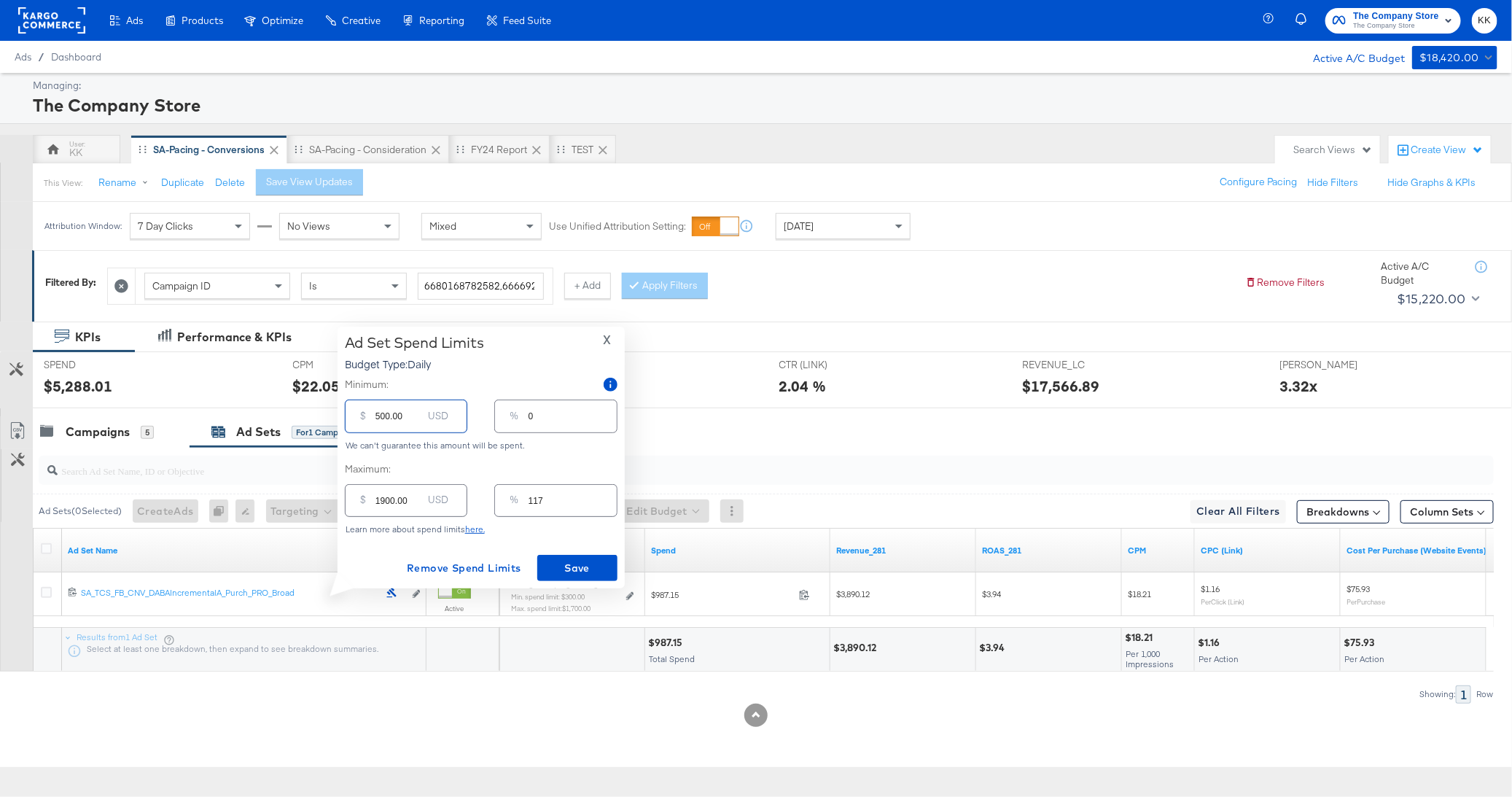
type input "31"
type input "500.00"
click at [565, 574] on span "Save" at bounding box center [578, 569] width 69 height 18
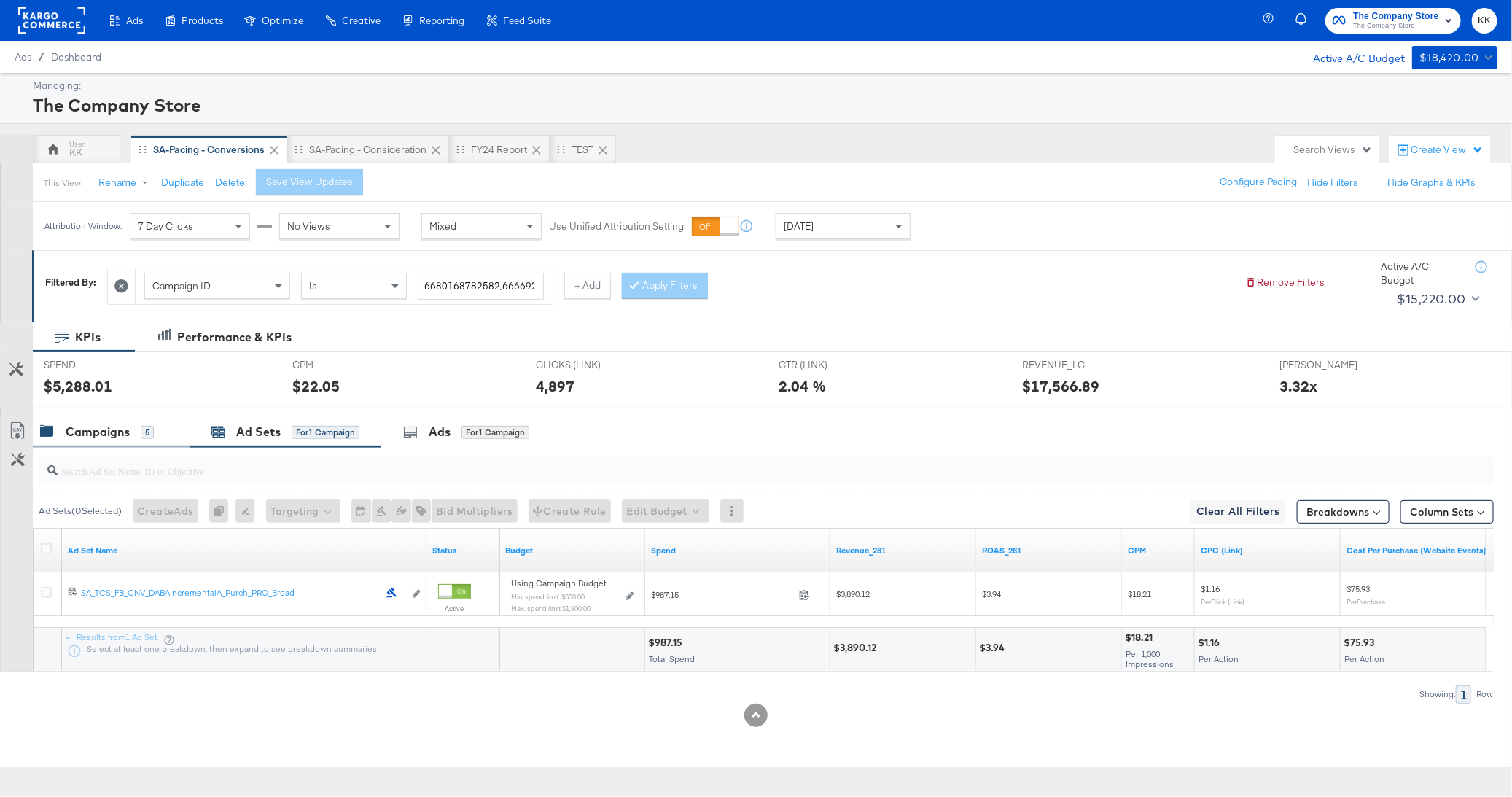
click at [66, 420] on div "Campaigns 5" at bounding box center [111, 431] width 157 height 31
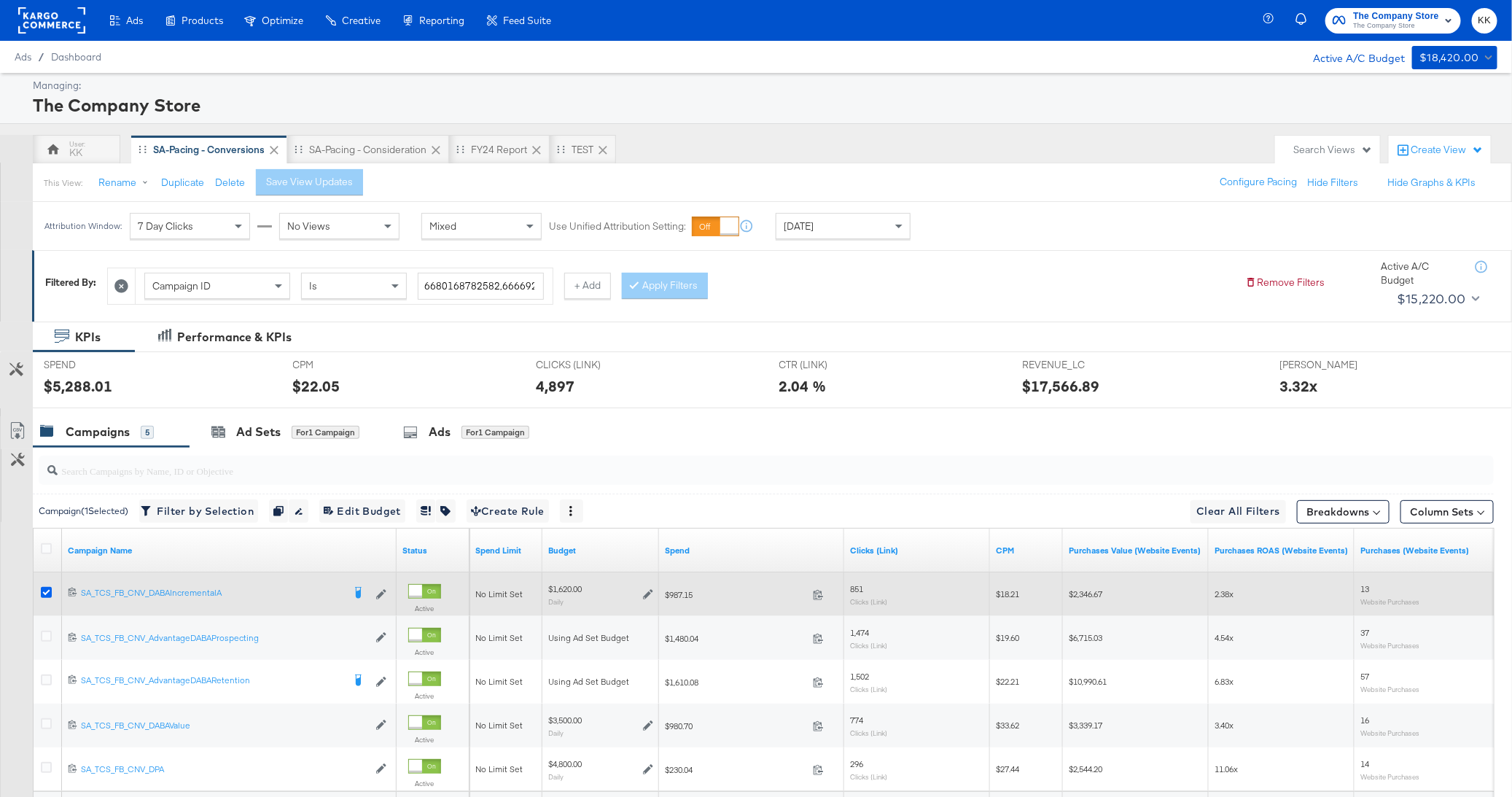
click at [44, 587] on icon at bounding box center [46, 592] width 11 height 11
click at [0, 0] on input "checkbox" at bounding box center [0, 0] width 0 height 0
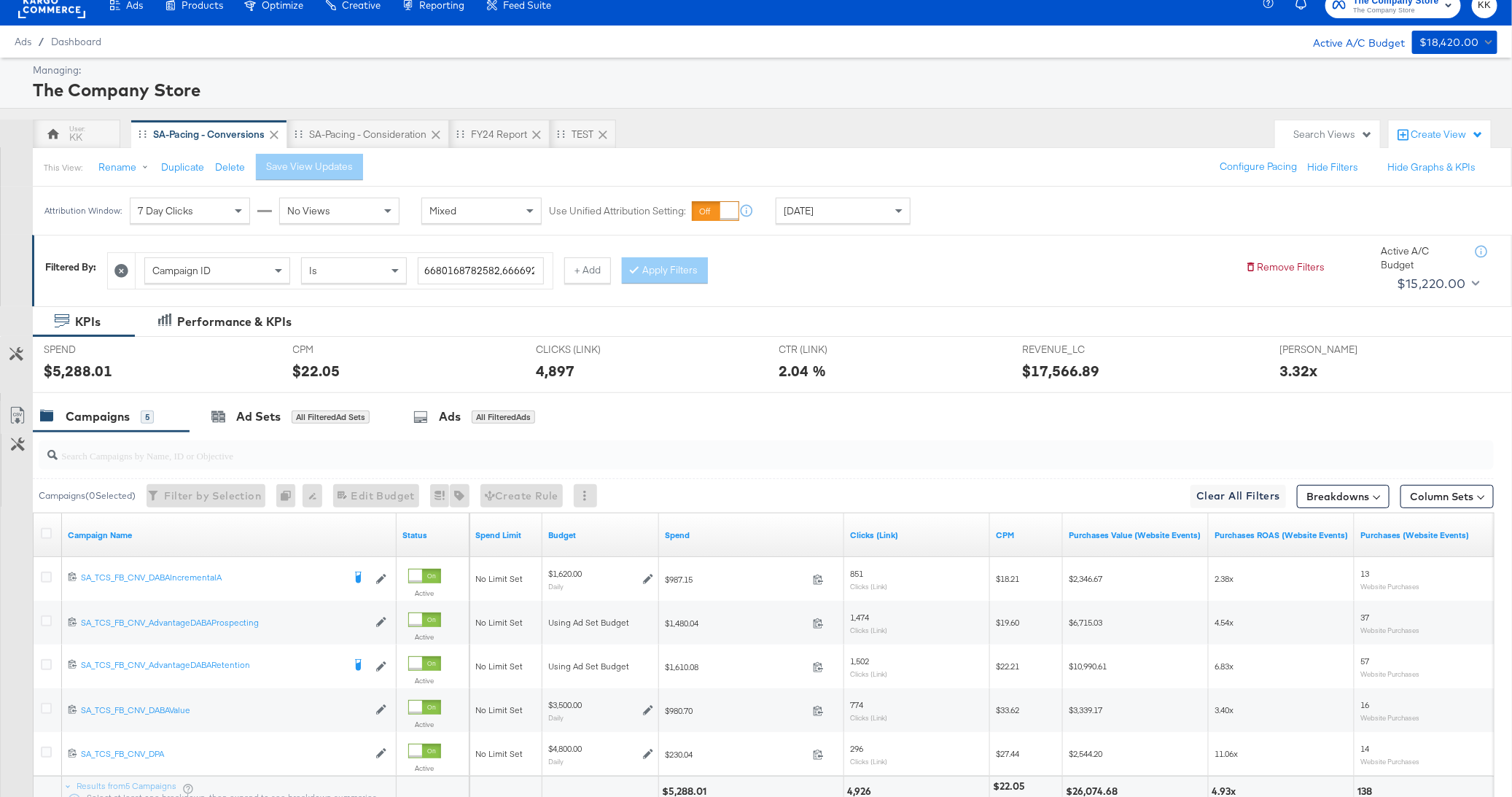
scroll to position [25, 0]
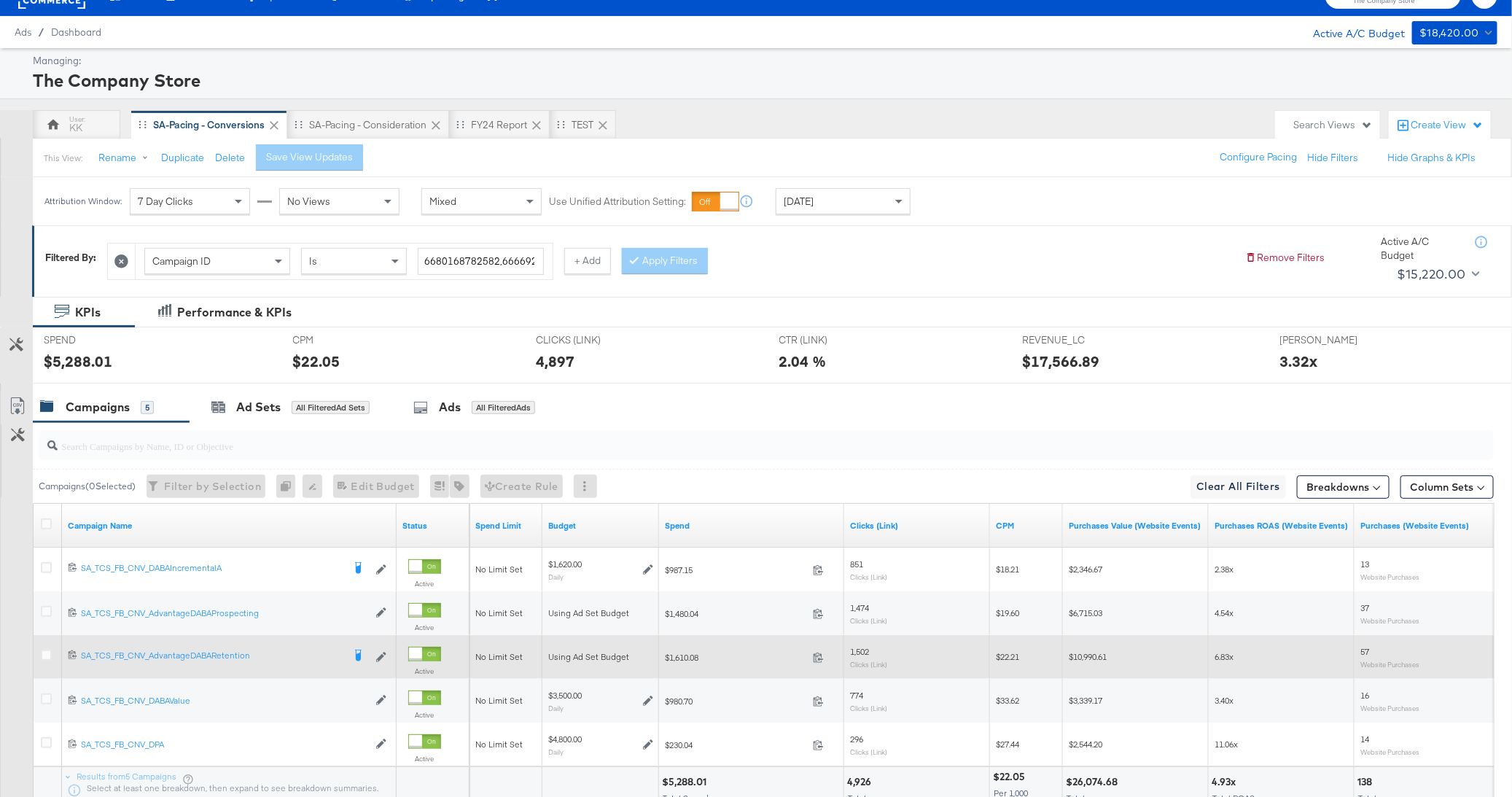
click at [50, 655] on div at bounding box center [49, 656] width 15 height 14
click at [42, 655] on icon at bounding box center [46, 654] width 11 height 11
click at [0, 0] on input "checkbox" at bounding box center [0, 0] width 0 height 0
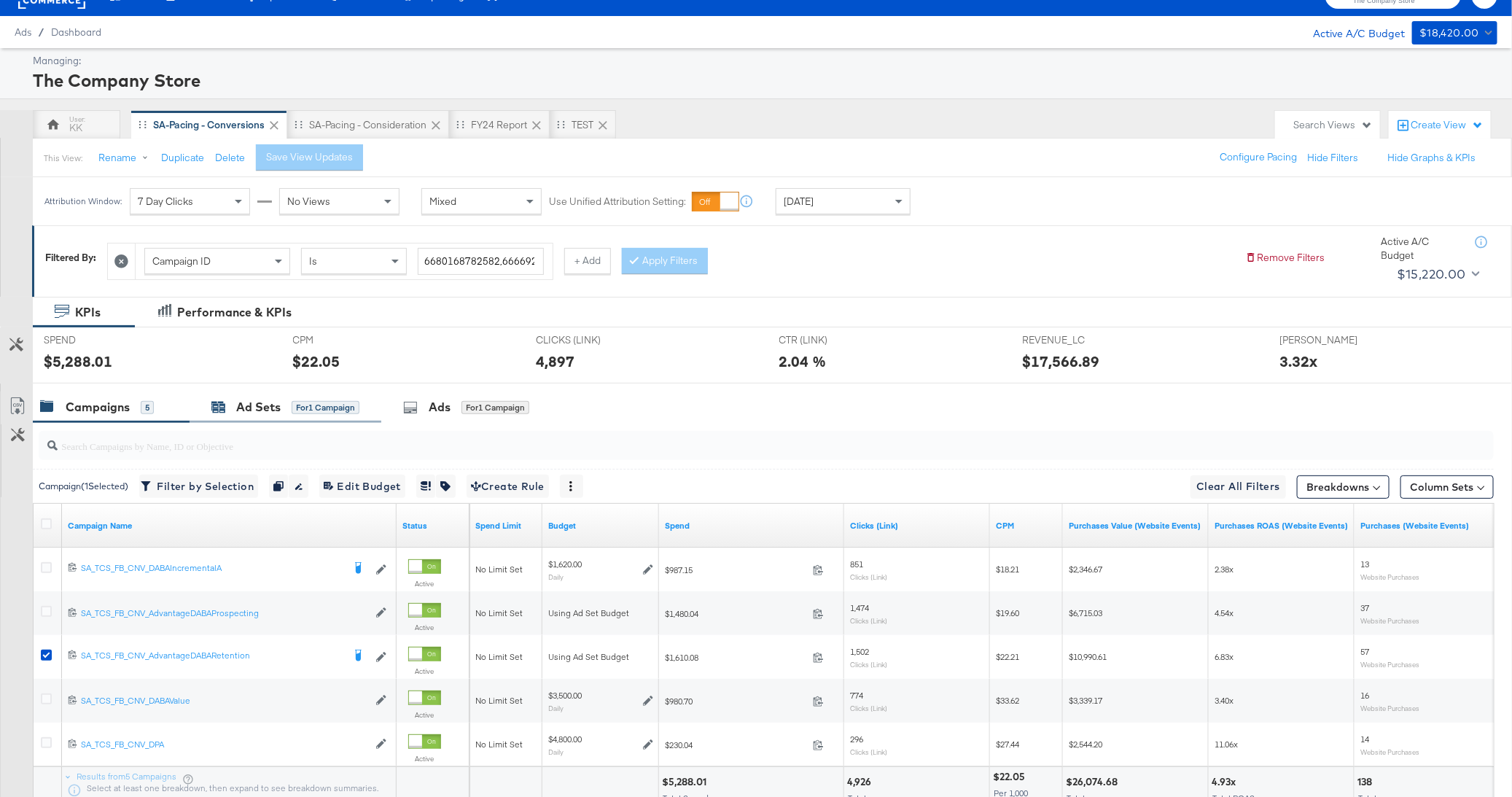
click at [306, 411] on div "for 1 Campaign" at bounding box center [325, 408] width 68 height 13
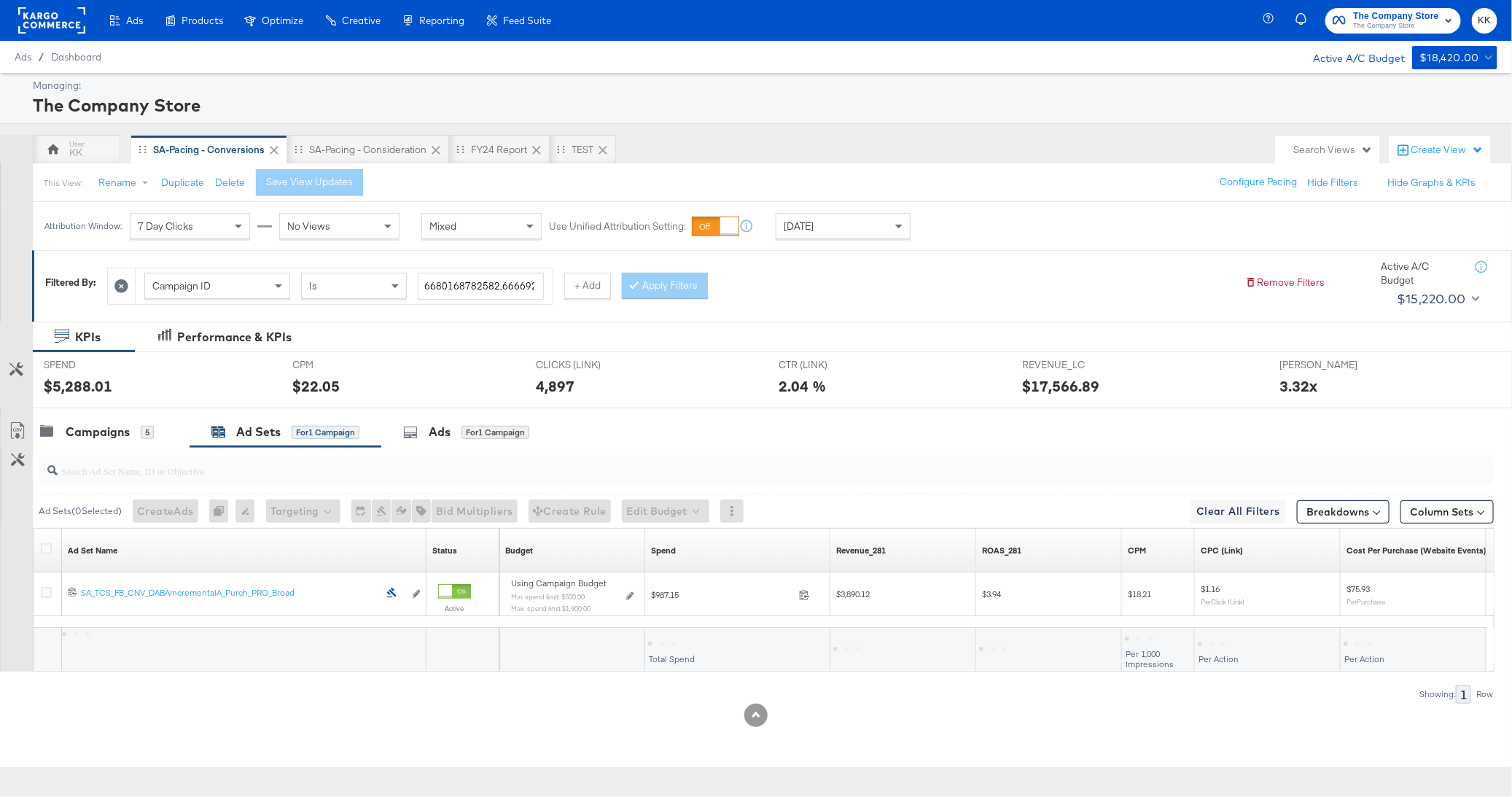
scroll to position [0, 0]
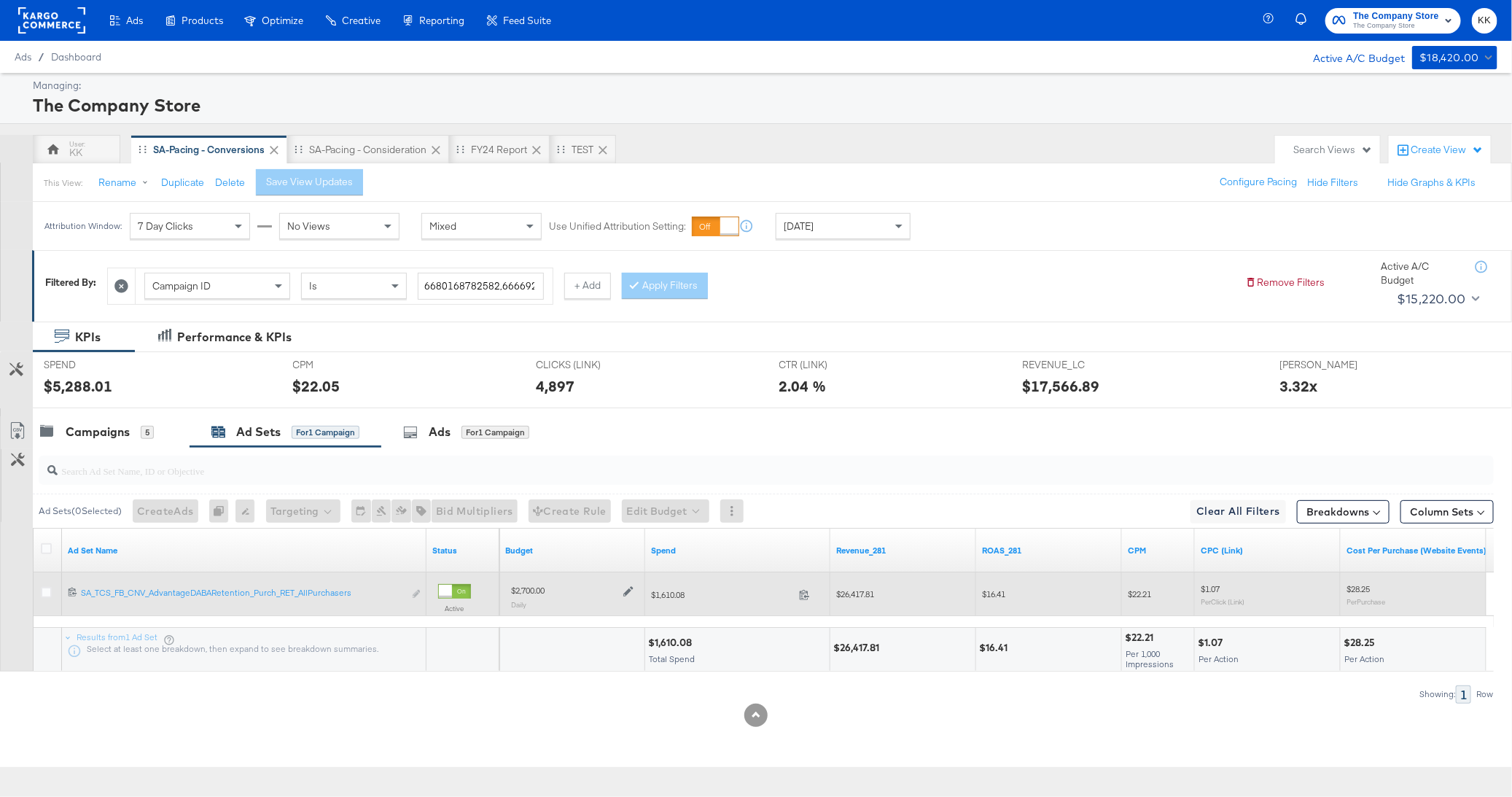
click at [633, 597] on div "$2,700.00 Daily" at bounding box center [572, 596] width 134 height 36
click at [630, 586] on icon at bounding box center [628, 591] width 10 height 10
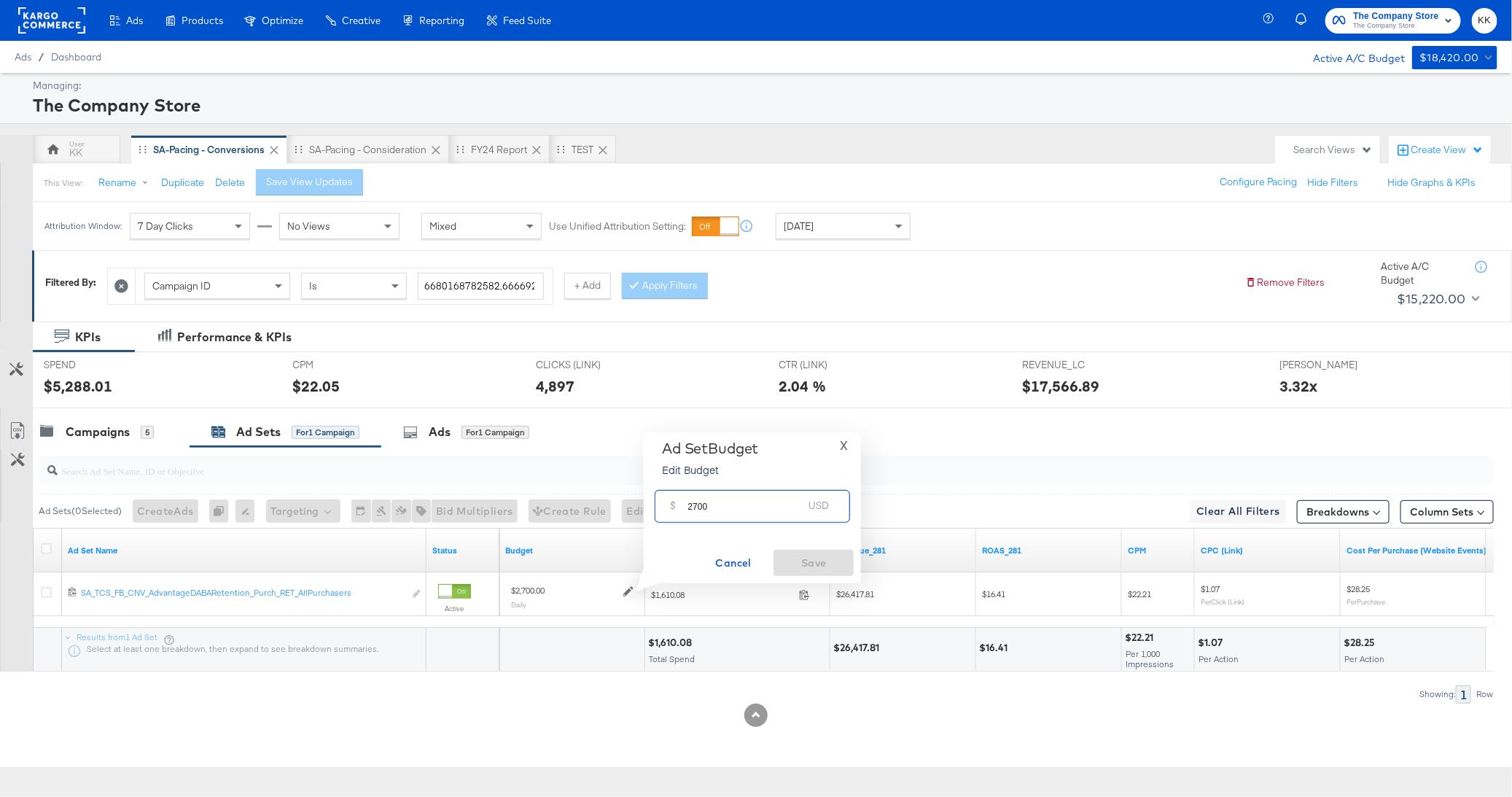
drag, startPoint x: 699, startPoint y: 505, endPoint x: 676, endPoint y: 505, distance: 23.0
click at [676, 505] on div "$ 2700 USD" at bounding box center [752, 506] width 195 height 33
type input "3200"
click at [833, 571] on span "Save" at bounding box center [813, 564] width 69 height 18
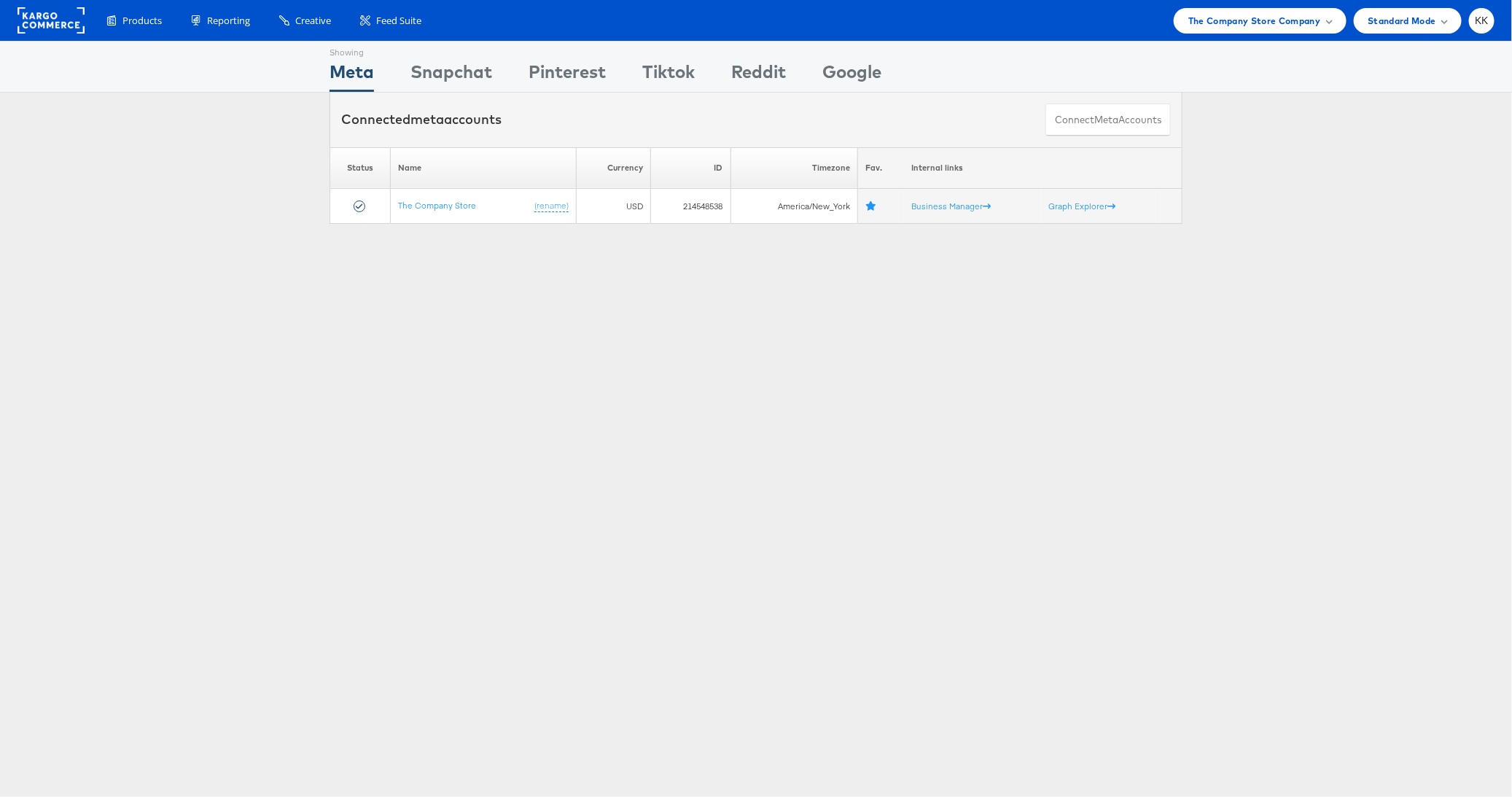
click at [1211, 35] on div "Products Product Catalogs Enhance Your Product Catalog, Map Them to Publishers,…" at bounding box center [756, 20] width 1512 height 41
click at [1218, 26] on span "The Company Store Company" at bounding box center [1255, 21] width 132 height 15
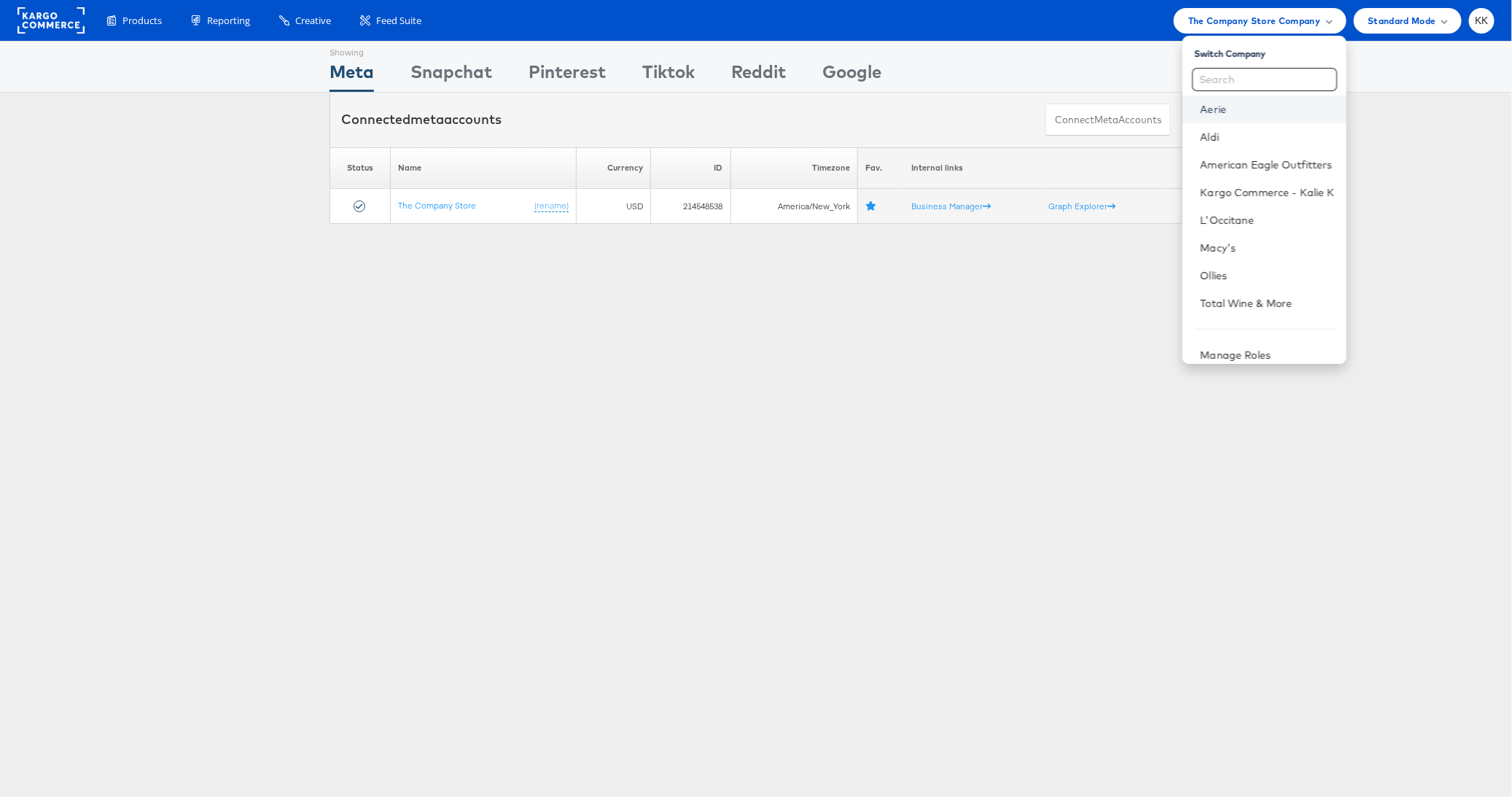
click at [1234, 112] on link "Aerie" at bounding box center [1267, 109] width 134 height 14
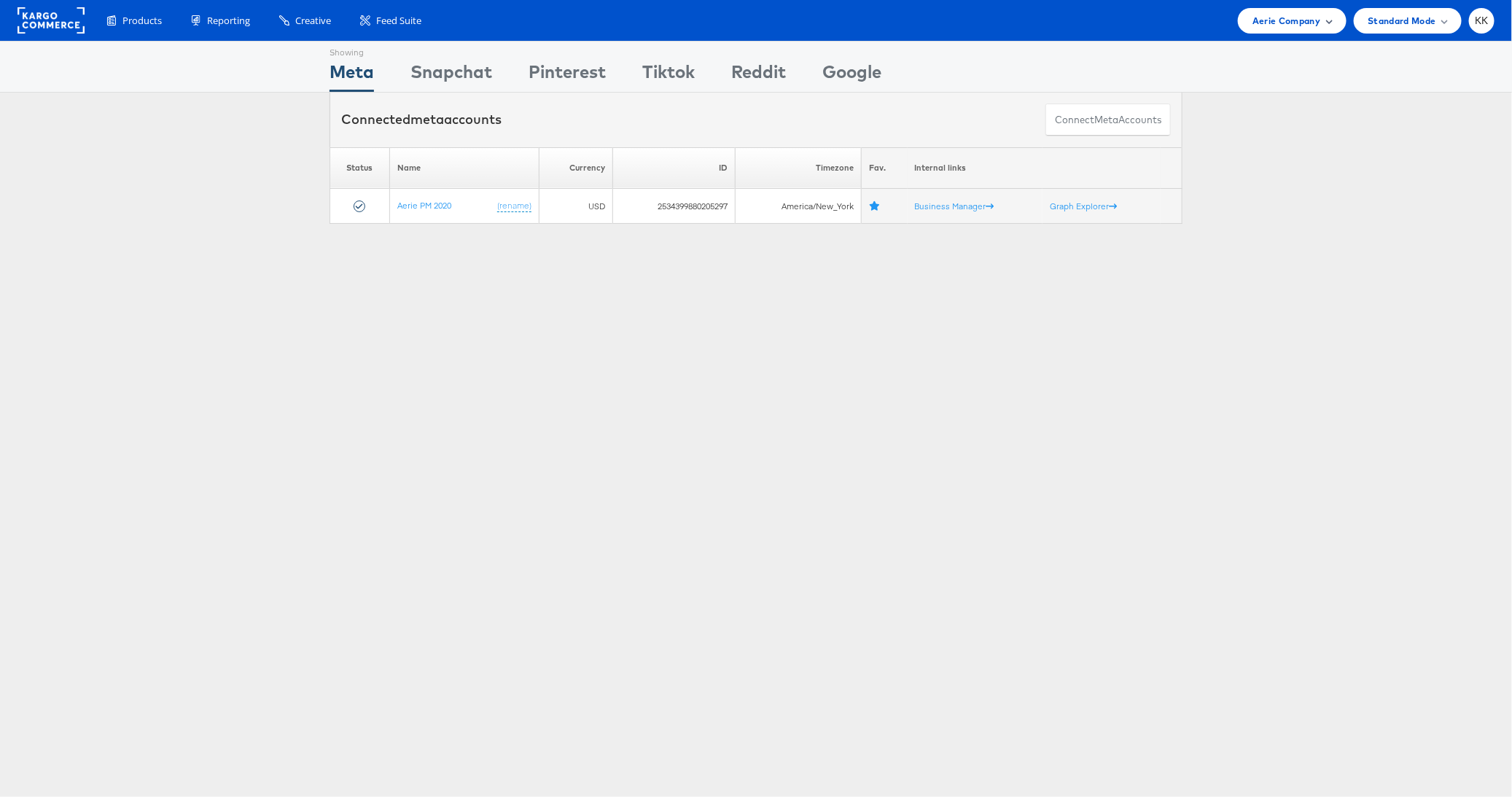
click at [1305, 8] on div "Aerie Company" at bounding box center [1291, 21] width 108 height 25
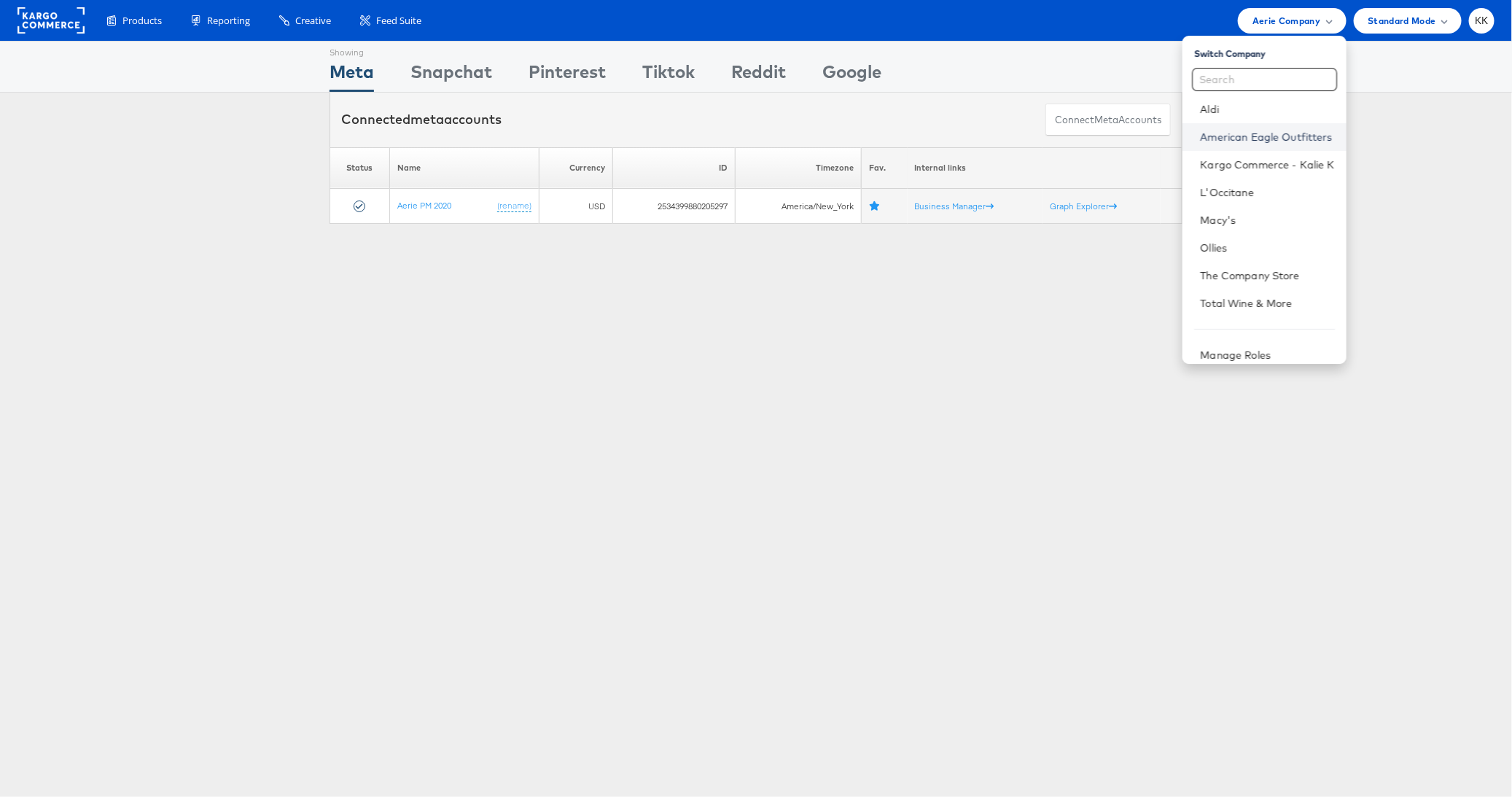
click at [1268, 142] on link "American Eagle Outfitters" at bounding box center [1267, 137] width 134 height 14
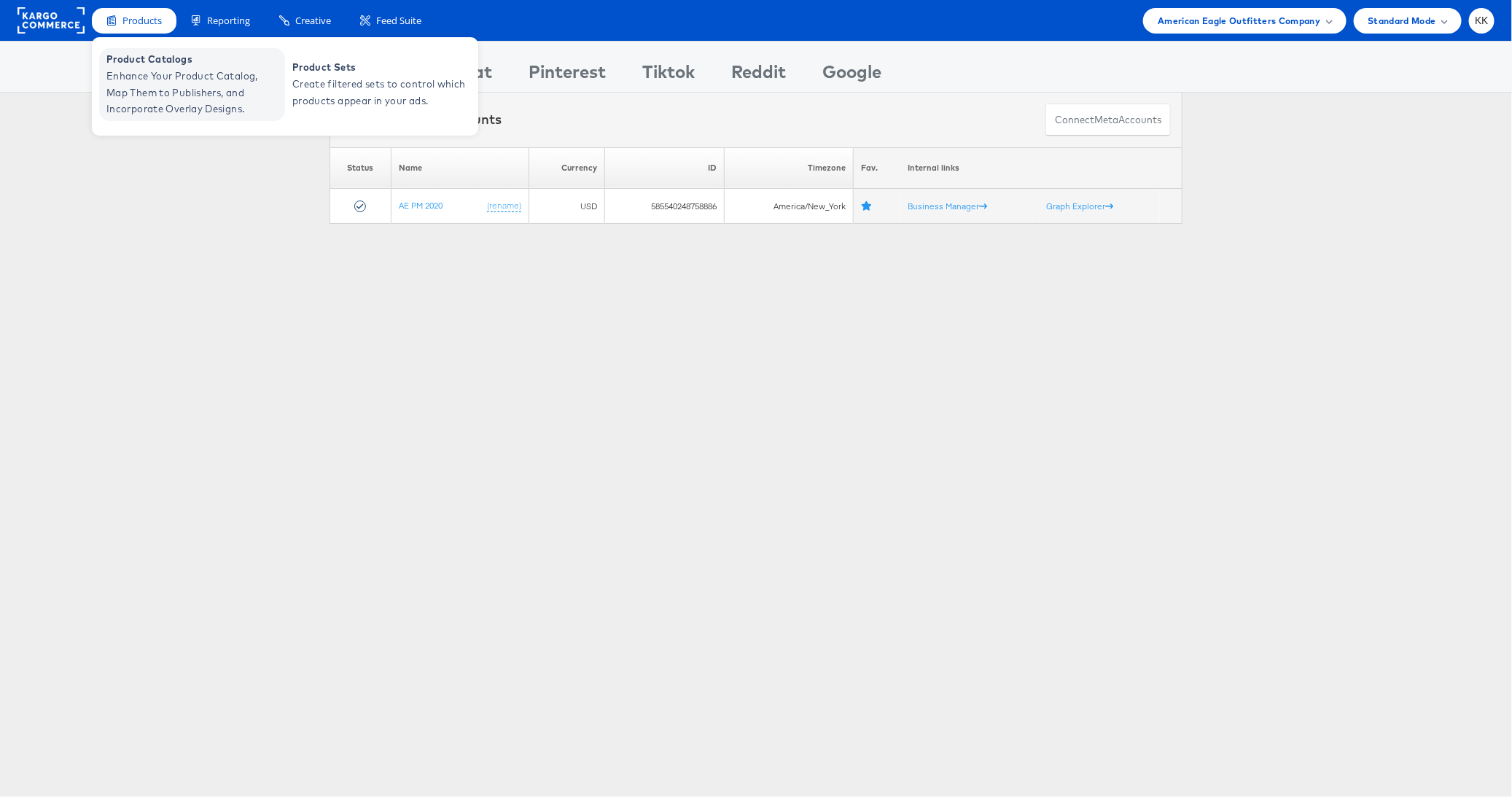
click at [153, 81] on span "Enhance Your Product Catalog, Map Them to Publishers, and Incorporate Overlay D…" at bounding box center [194, 92] width 175 height 49
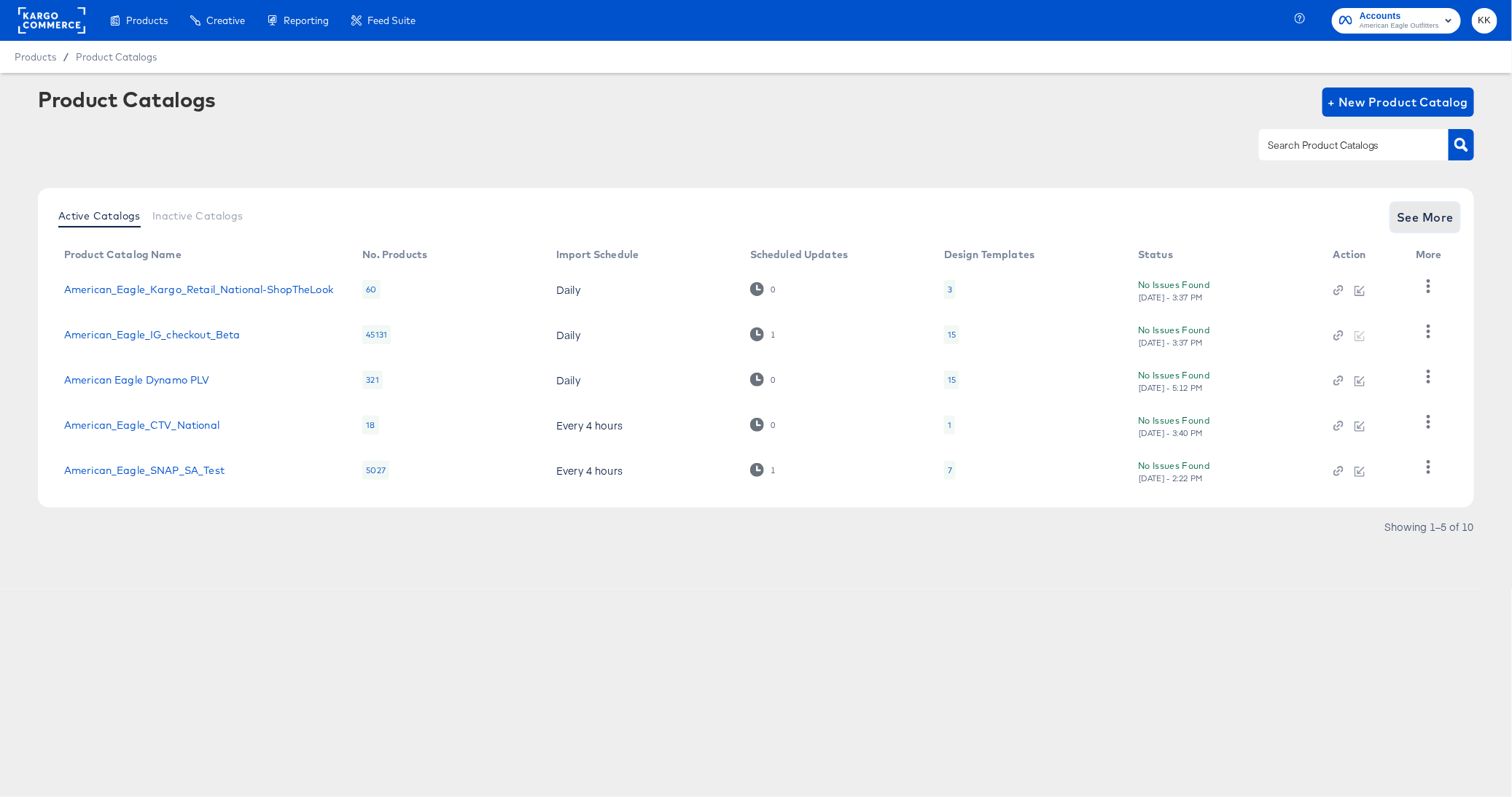
click at [1448, 214] on span "See More" at bounding box center [1425, 217] width 57 height 20
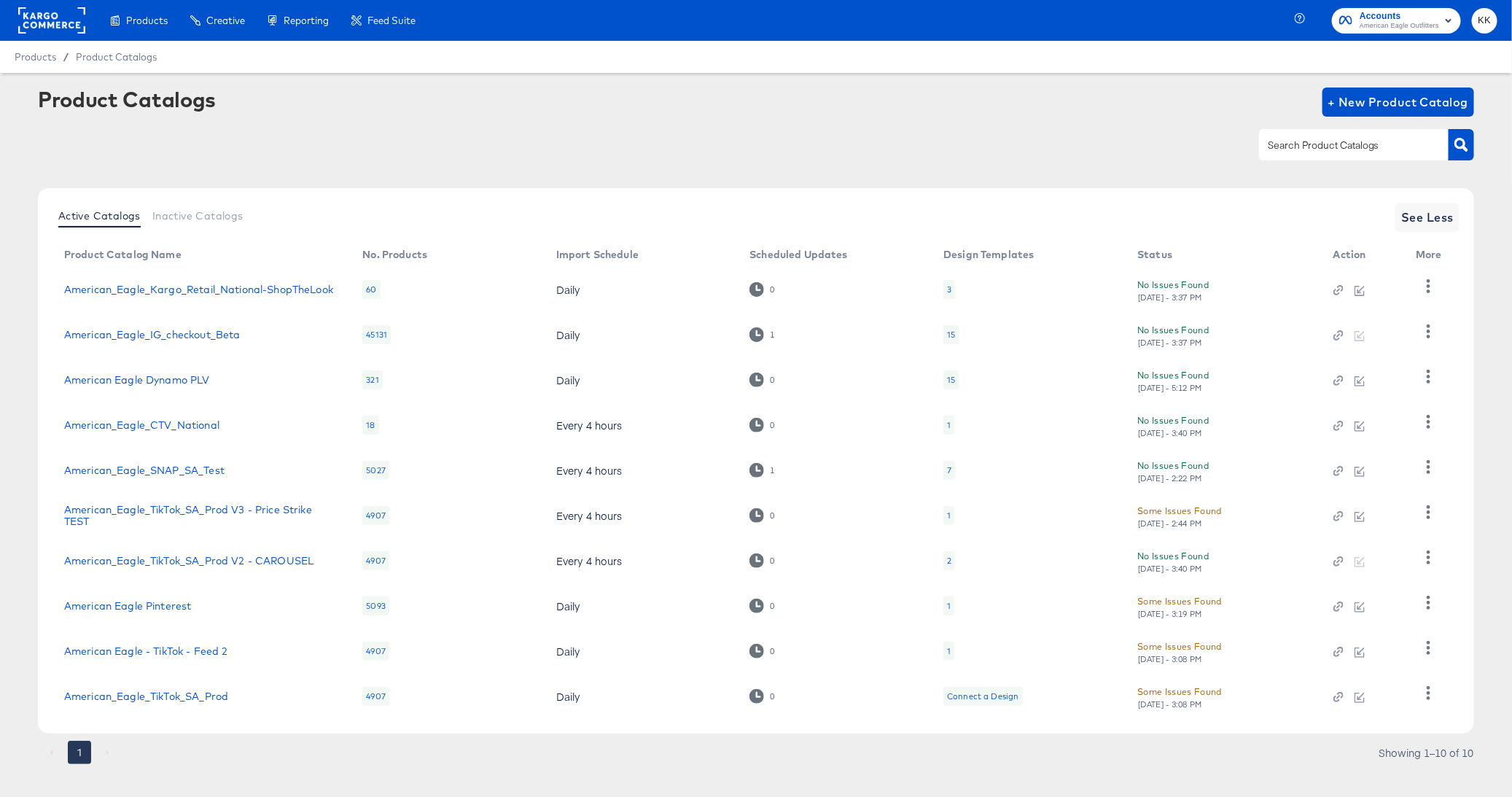
click at [1186, 518] on div "[DATE] - 2:44 PM" at bounding box center [1170, 524] width 65 height 10
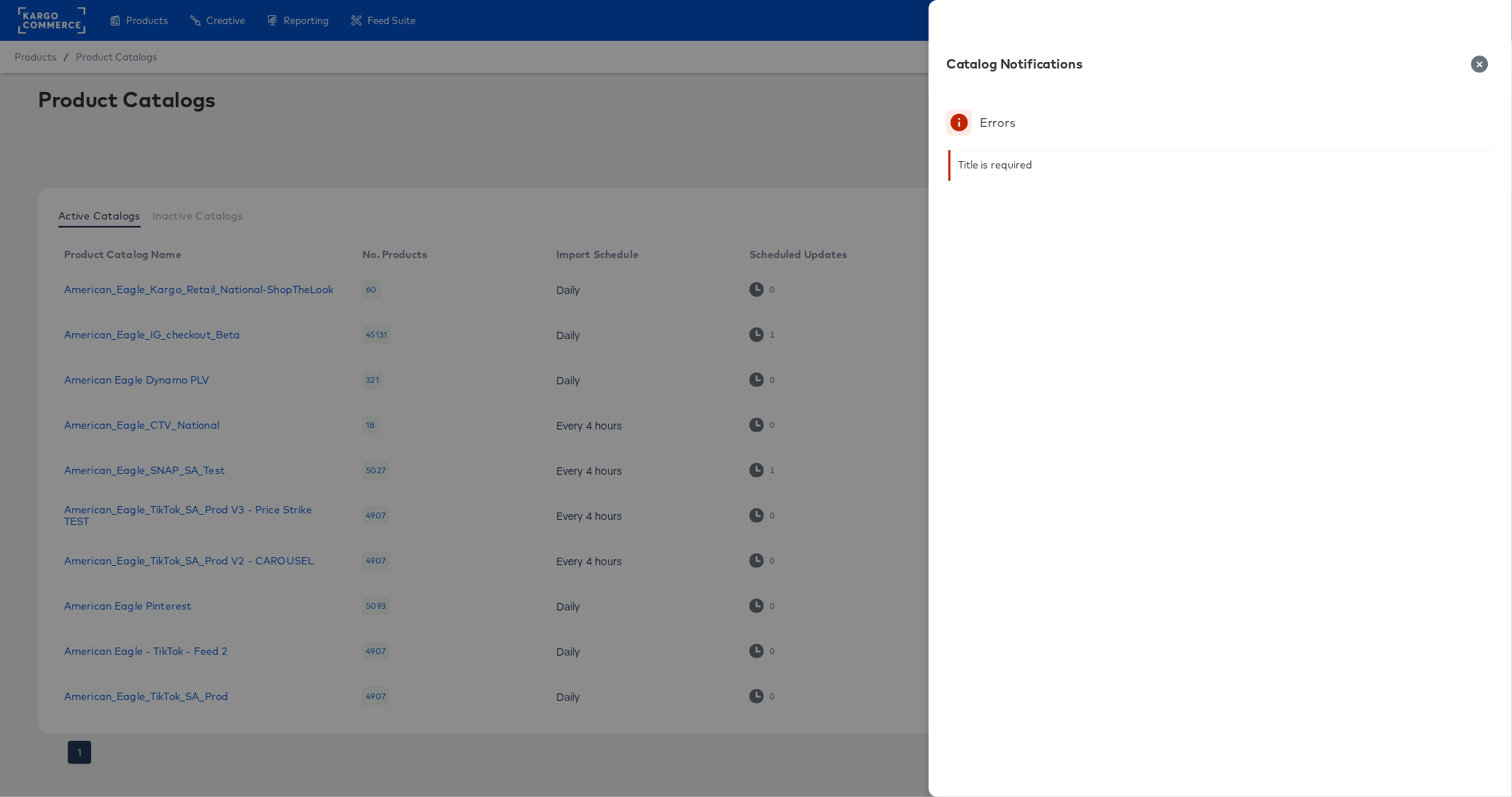
click at [1477, 64] on icon "button" at bounding box center [1479, 64] width 17 height 17
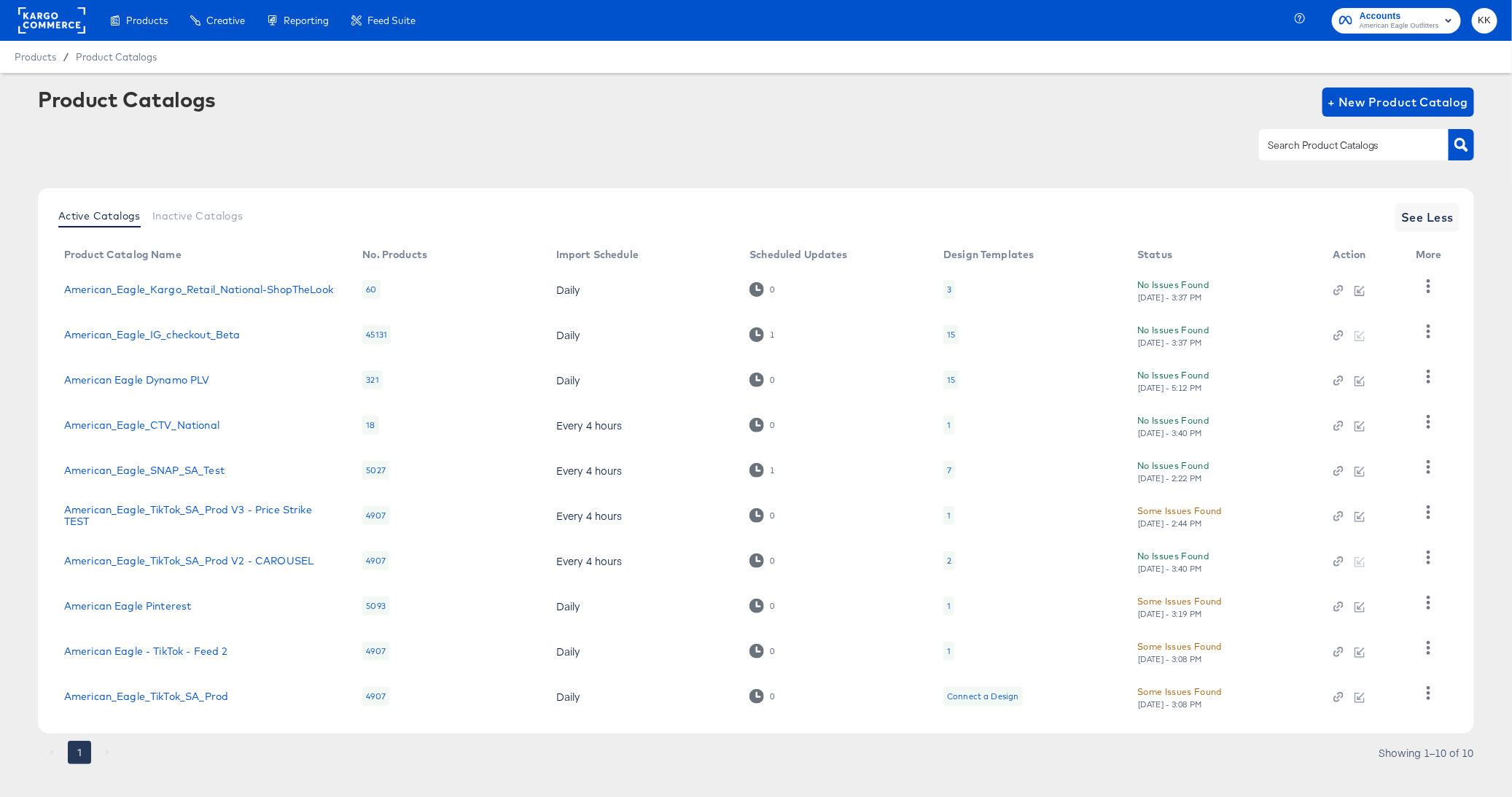
click at [17, 36] on div "Products Products Product Catalogs Enhance Your Product Catalog, Map Them to Pu…" at bounding box center [213, 20] width 426 height 41
click at [42, 26] on rect at bounding box center [52, 20] width 67 height 26
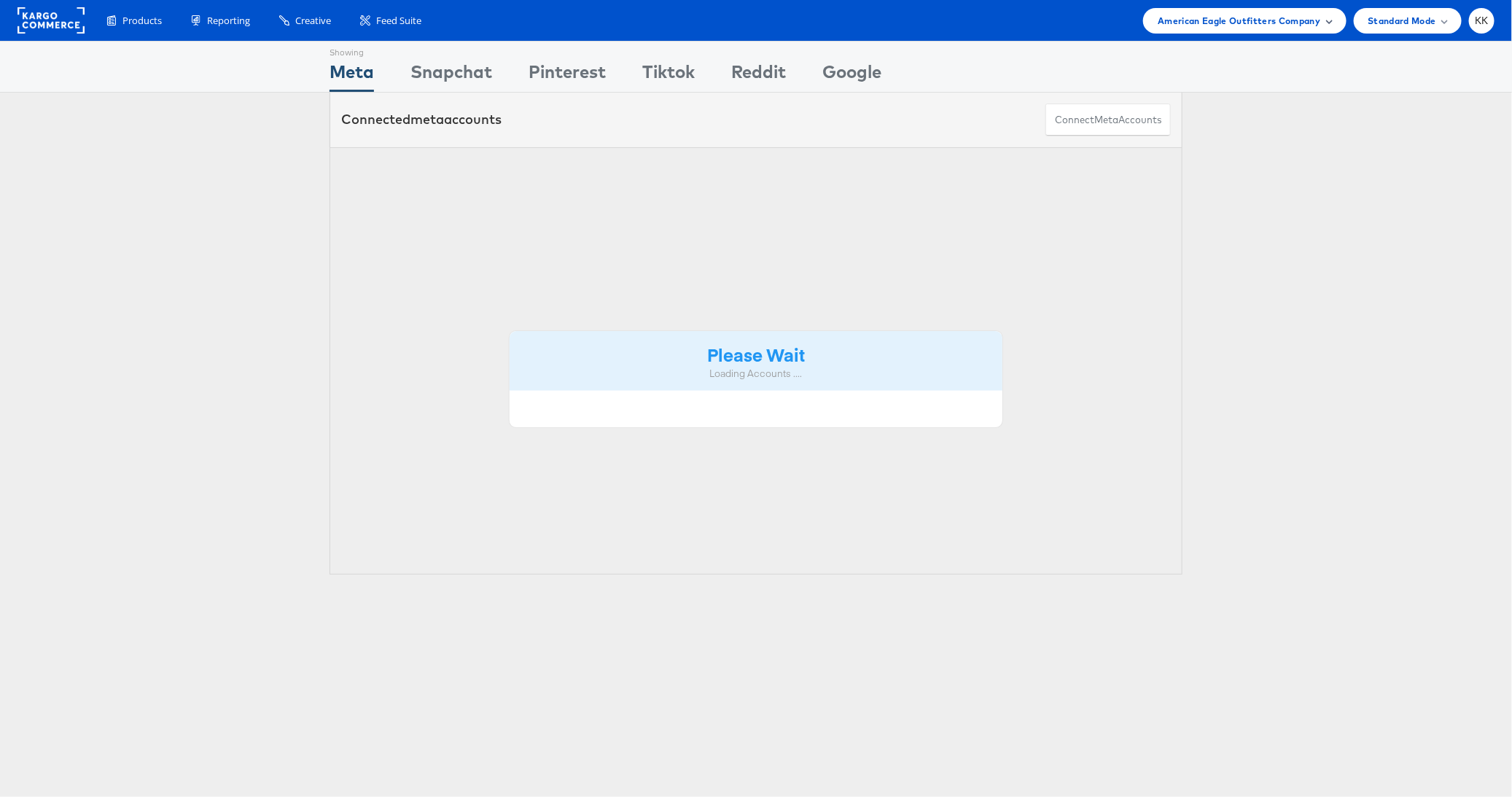
click at [1308, 28] on span "American Eagle Outfitters Company" at bounding box center [1239, 21] width 163 height 15
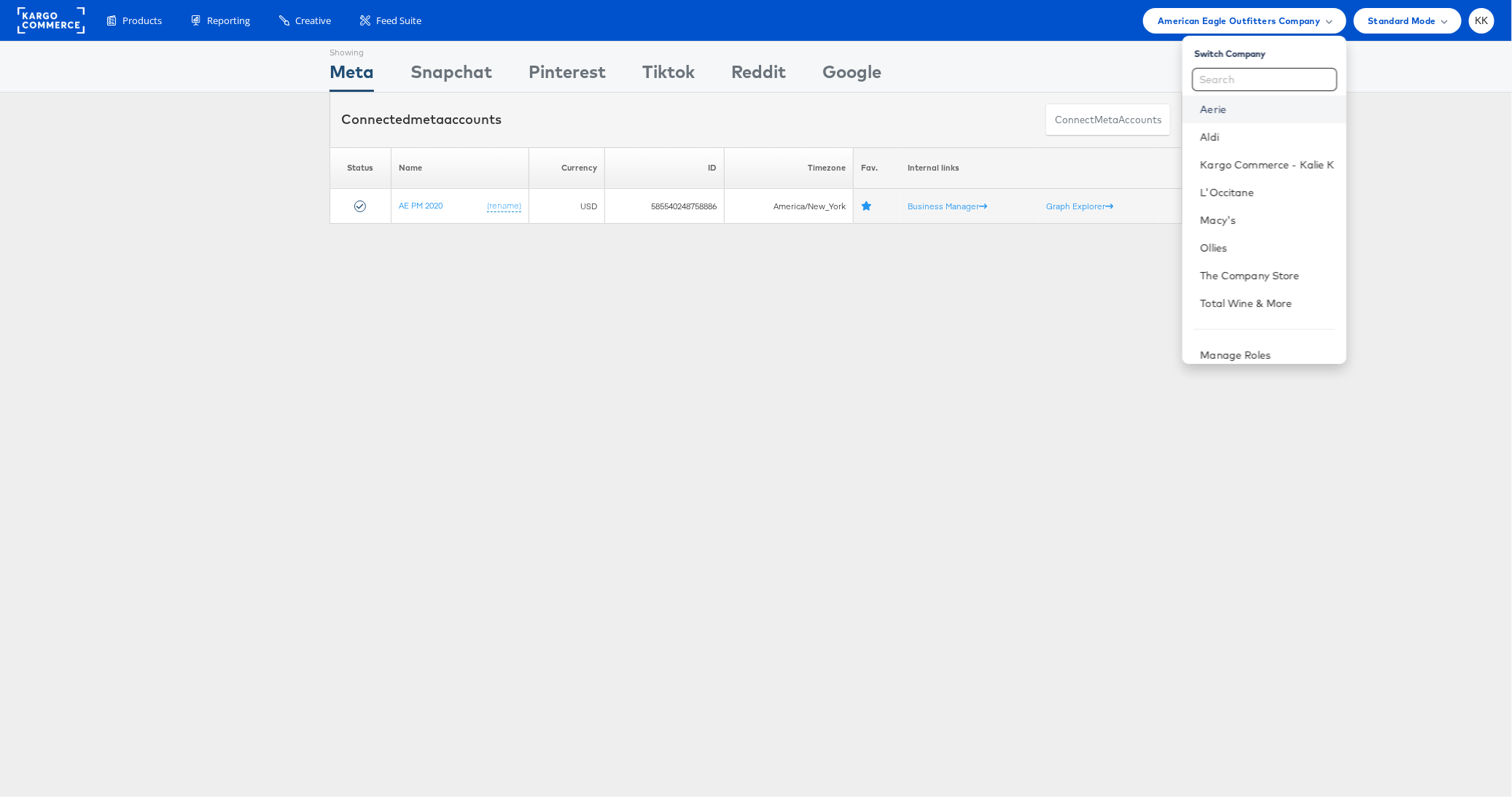
click at [1209, 111] on link "Aerie" at bounding box center [1267, 109] width 134 height 14
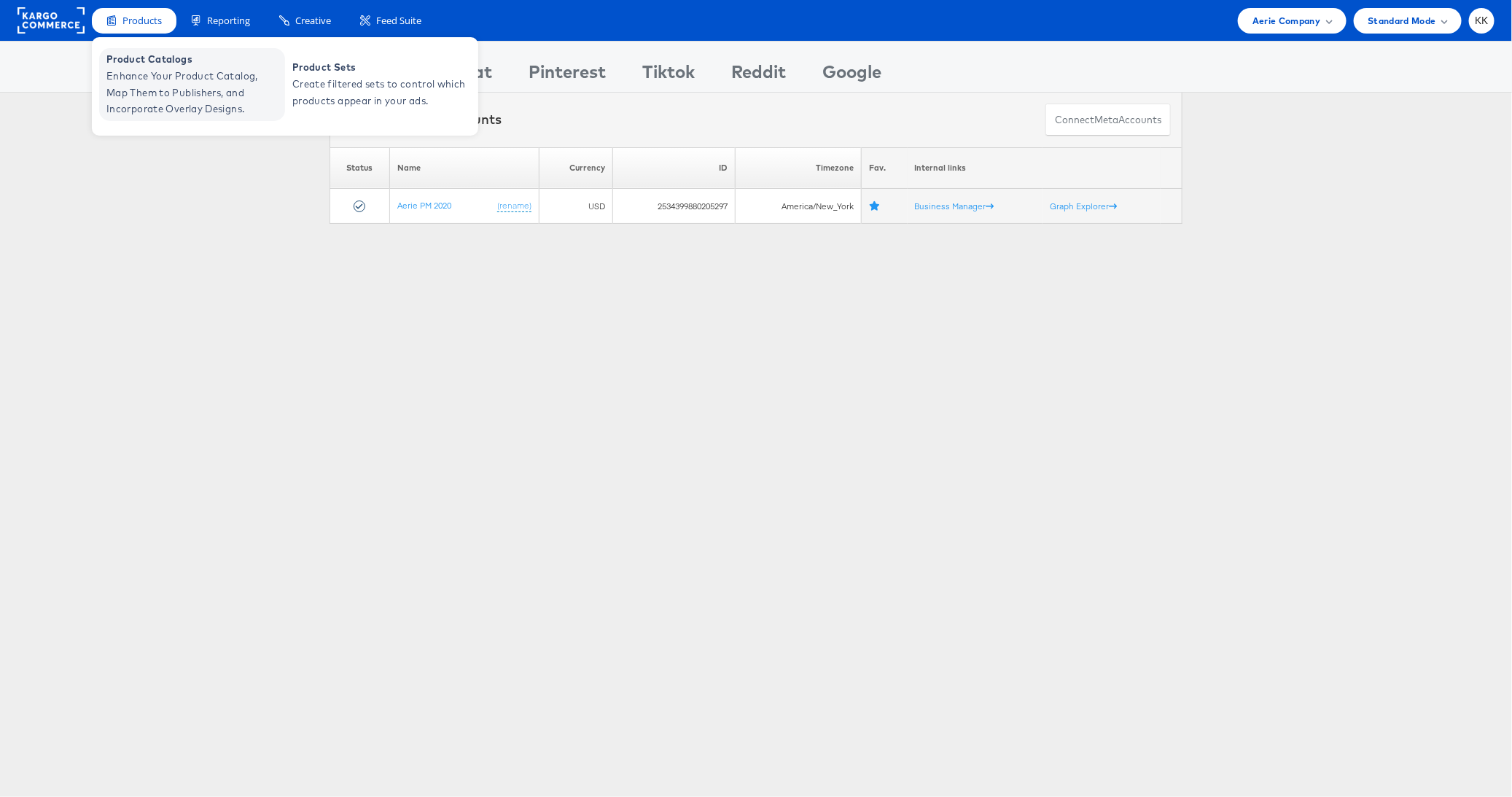
click at [153, 79] on span "Enhance Your Product Catalog, Map Them to Publishers, and Incorporate Overlay D…" at bounding box center [194, 92] width 175 height 49
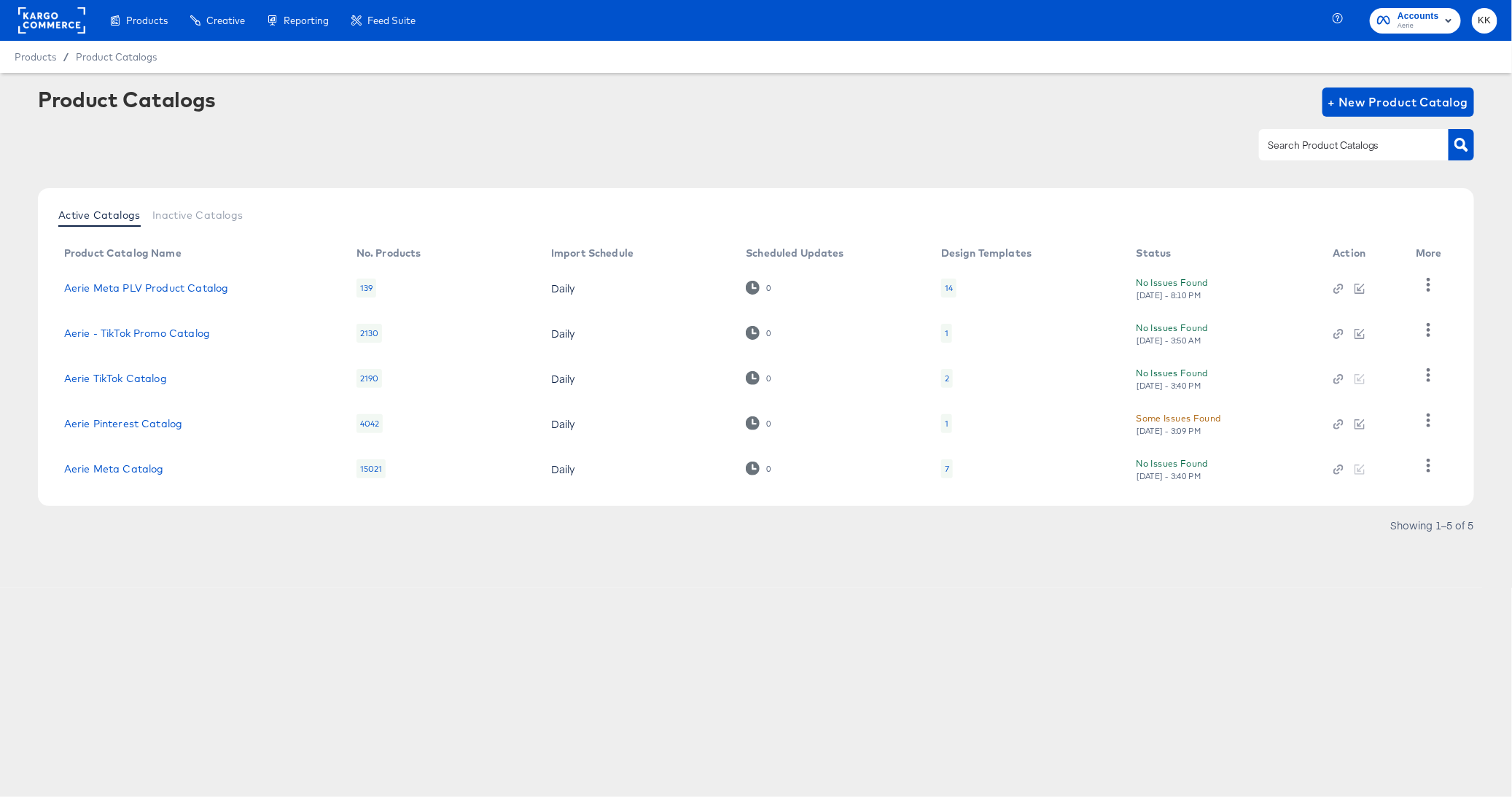
click at [131, 474] on td "Aerie Meta Catalog" at bounding box center [199, 469] width 293 height 45
click at [131, 466] on link "Aerie Meta Catalog" at bounding box center [113, 469] width 100 height 12
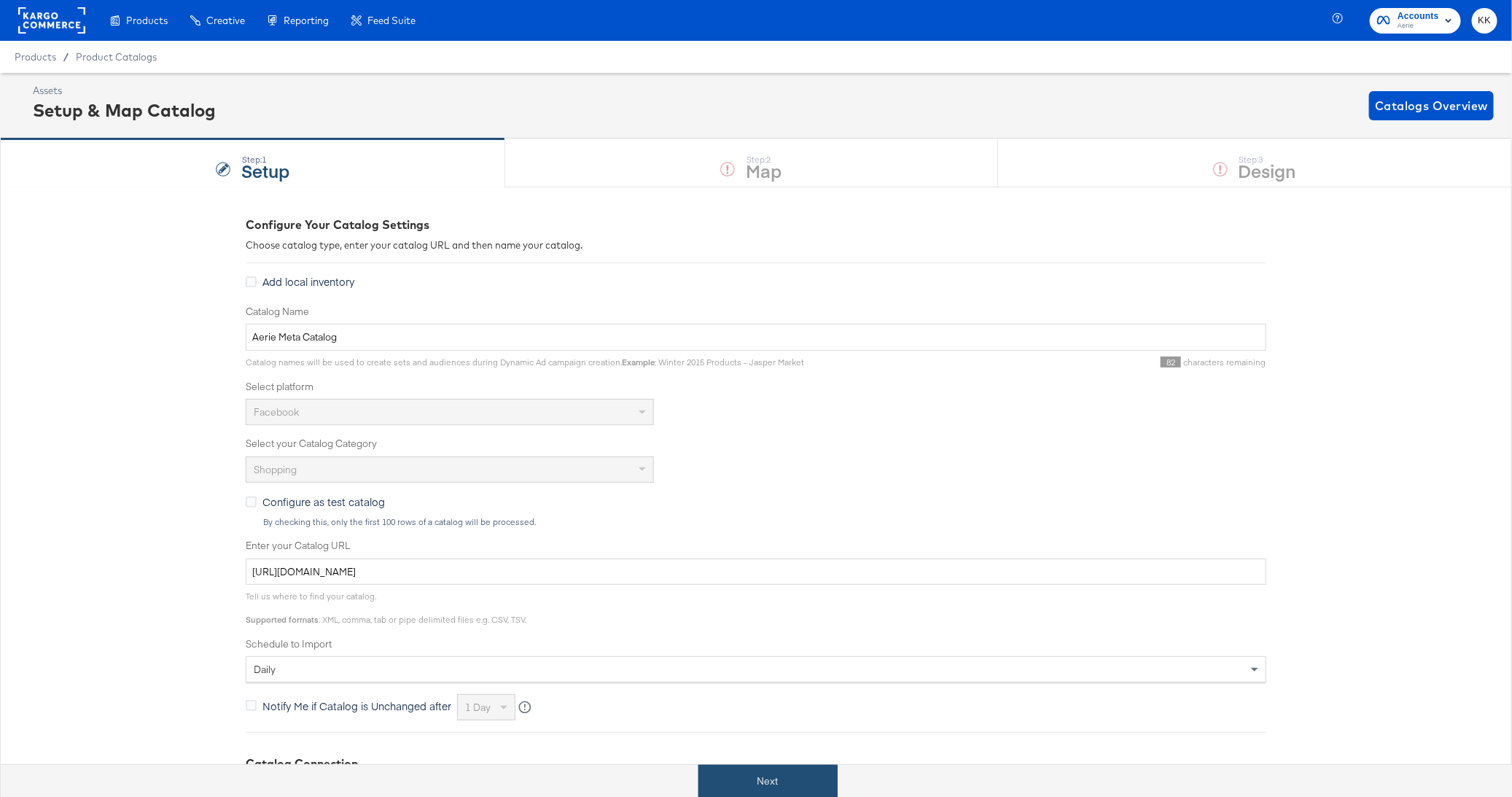
click at [811, 789] on button "Next" at bounding box center [768, 781] width 139 height 33
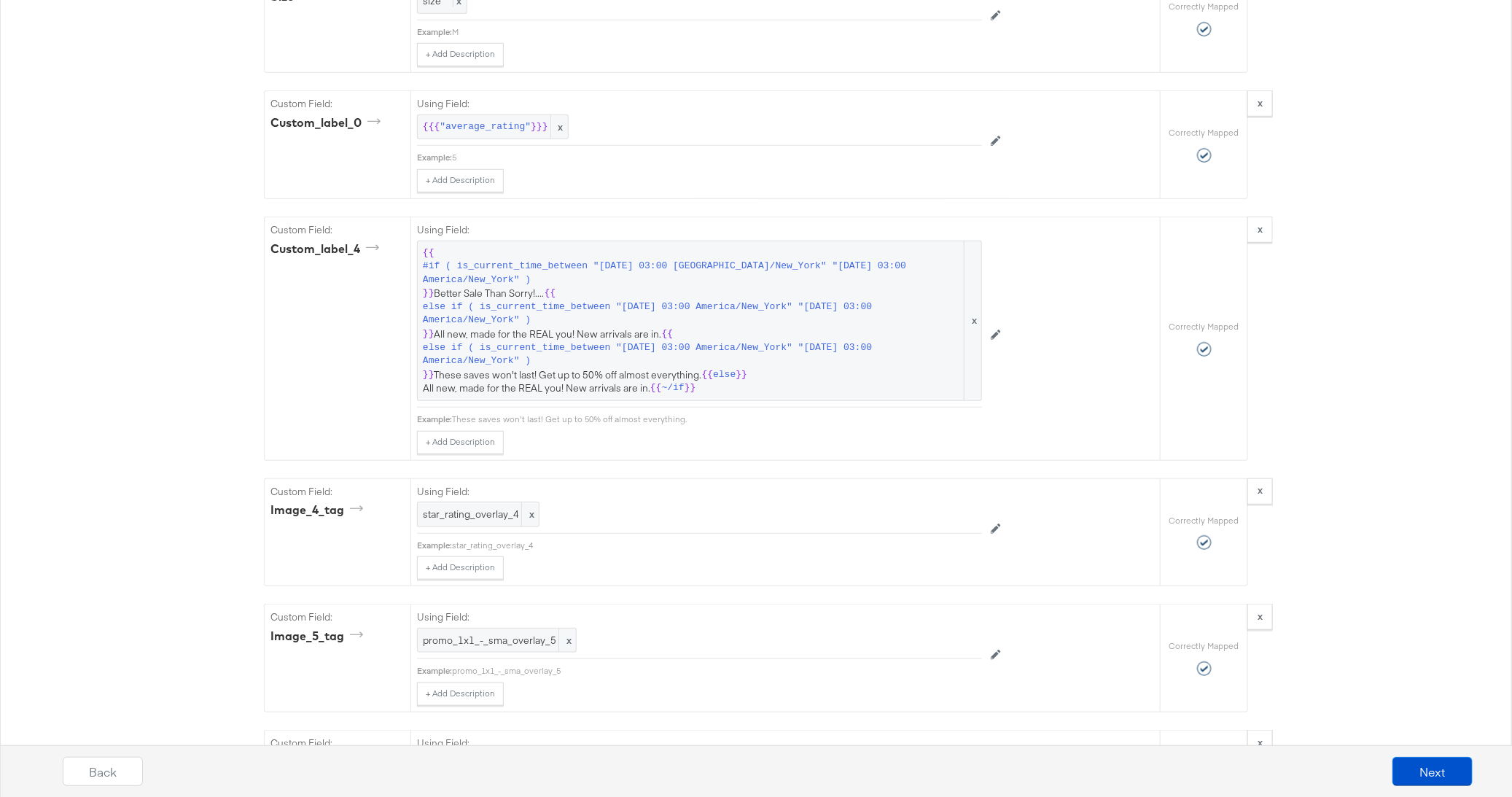
scroll to position [3629, 0]
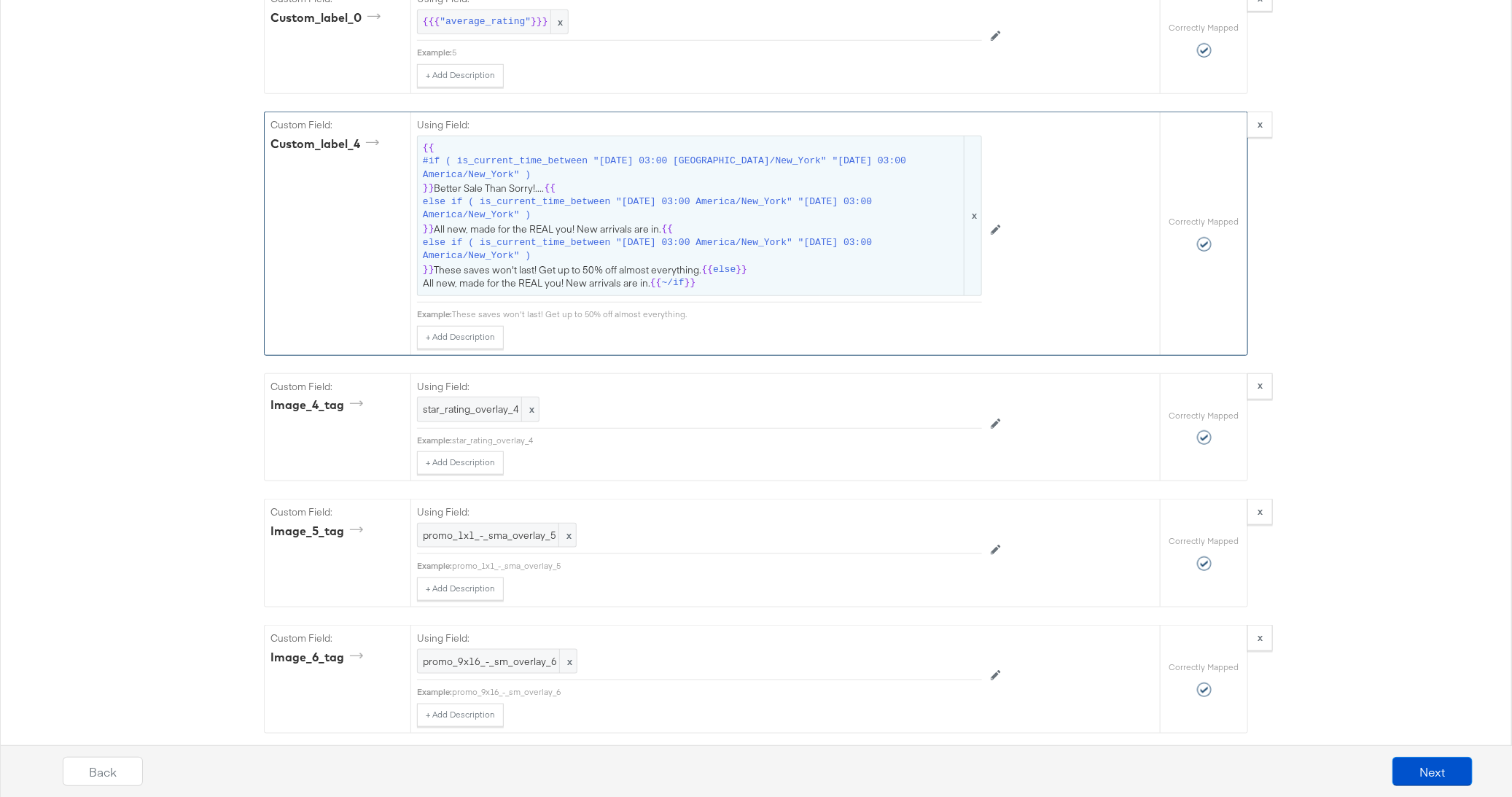
click at [600, 163] on span "{{ #if ( is_current_time_between "[DATE] 03:00 America/New_York" "[DATE] 03:00 …" at bounding box center [699, 216] width 553 height 148
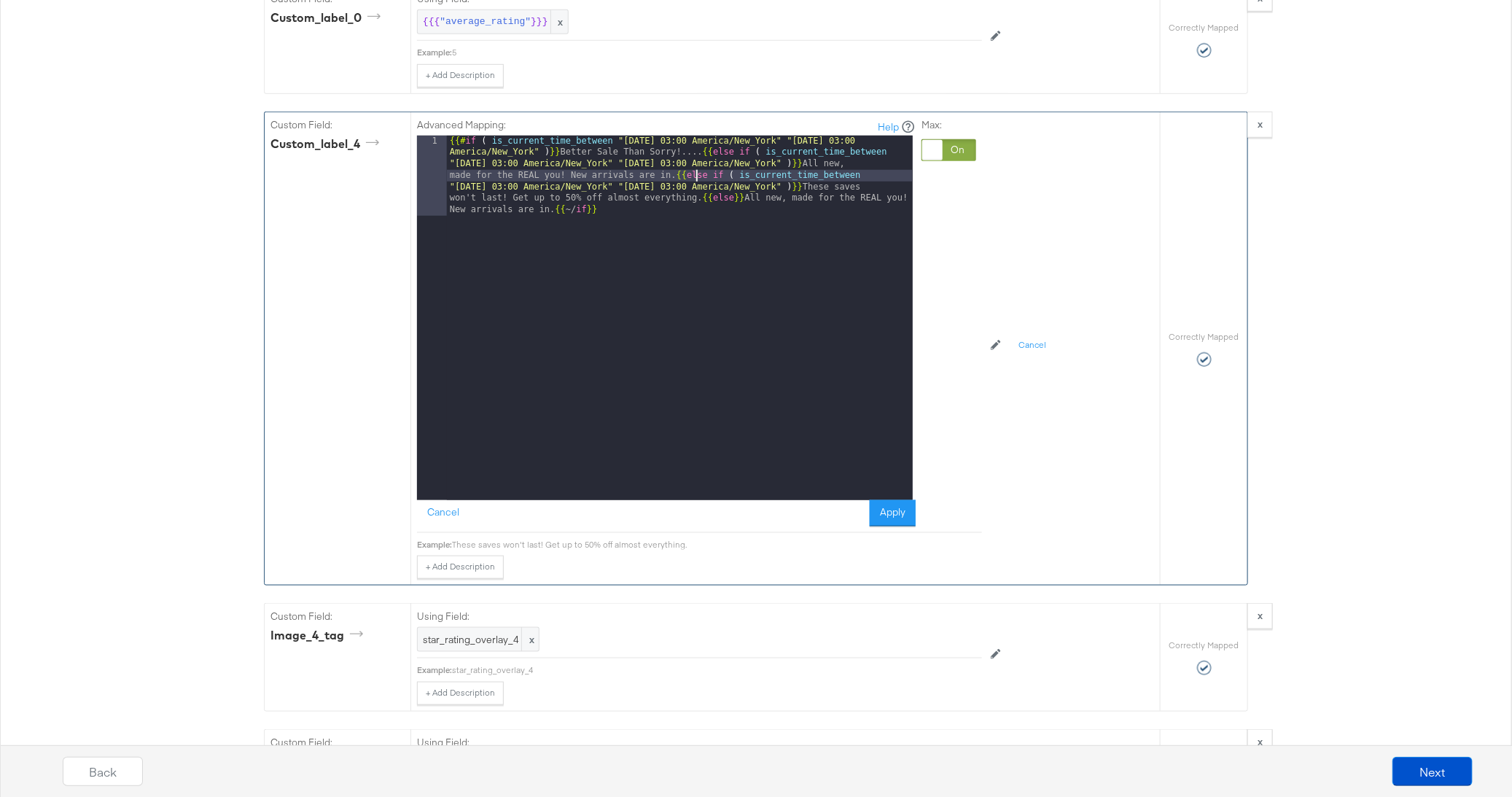
click at [694, 154] on div "{{# if ( is_current_time_between "[DATE] 03:00 America/New_York" "[DATE] 03:00 …" at bounding box center [679, 398] width 465 height 526
click at [889, 500] on button "Apply" at bounding box center [892, 513] width 46 height 26
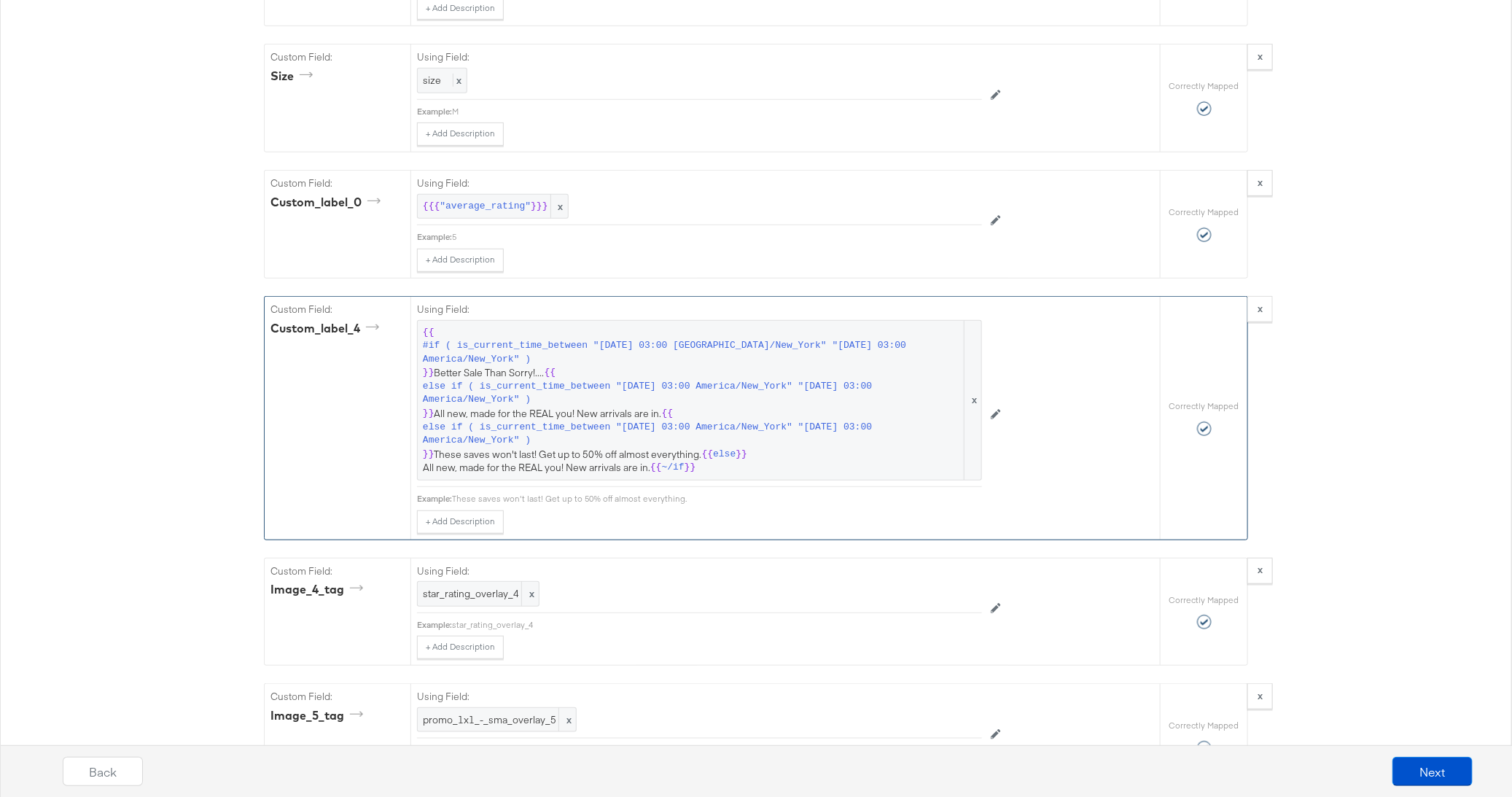
scroll to position [3610, 0]
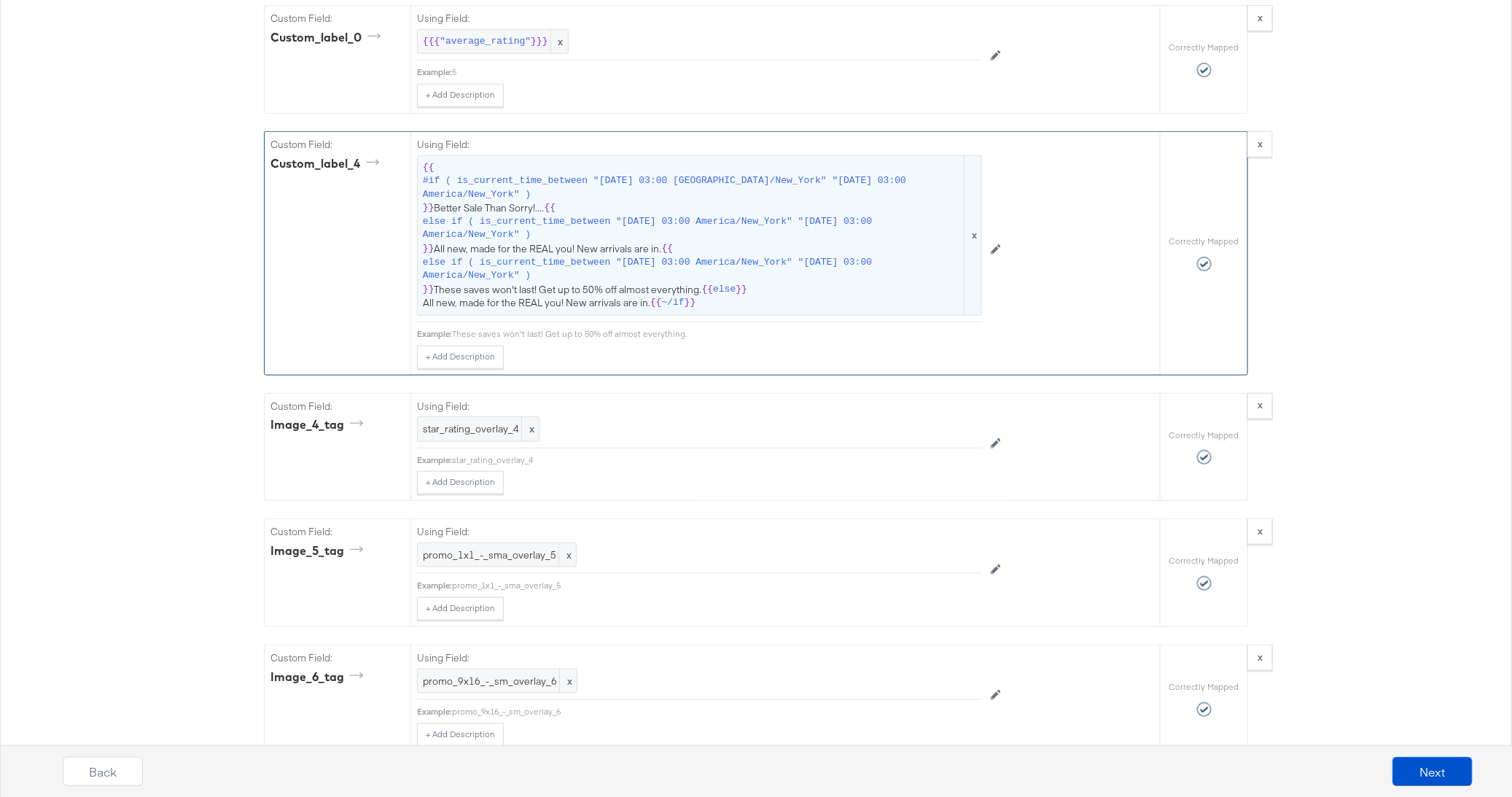
click at [677, 215] on span "else if ( is_current_time_between "[DATE] 03:00 America/New_York" "[DATE] 03:00…" at bounding box center [692, 228] width 538 height 27
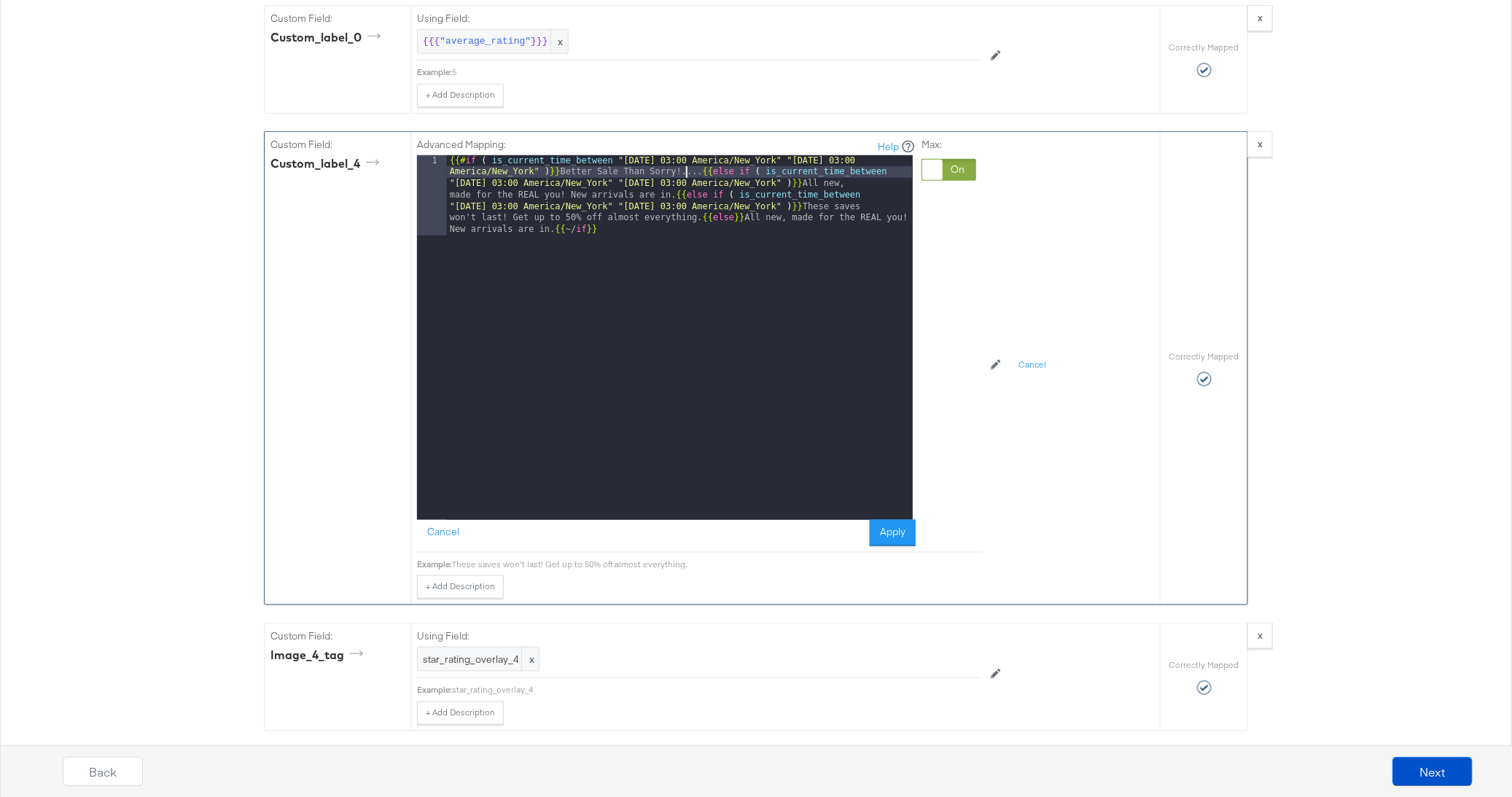
click at [688, 155] on div "{{# if ( is_current_time_between "[DATE] 03:00 America/New_York" "[DATE] 03:00 …" at bounding box center [679, 418] width 465 height 526
click at [889, 520] on button "Apply" at bounding box center [892, 533] width 46 height 26
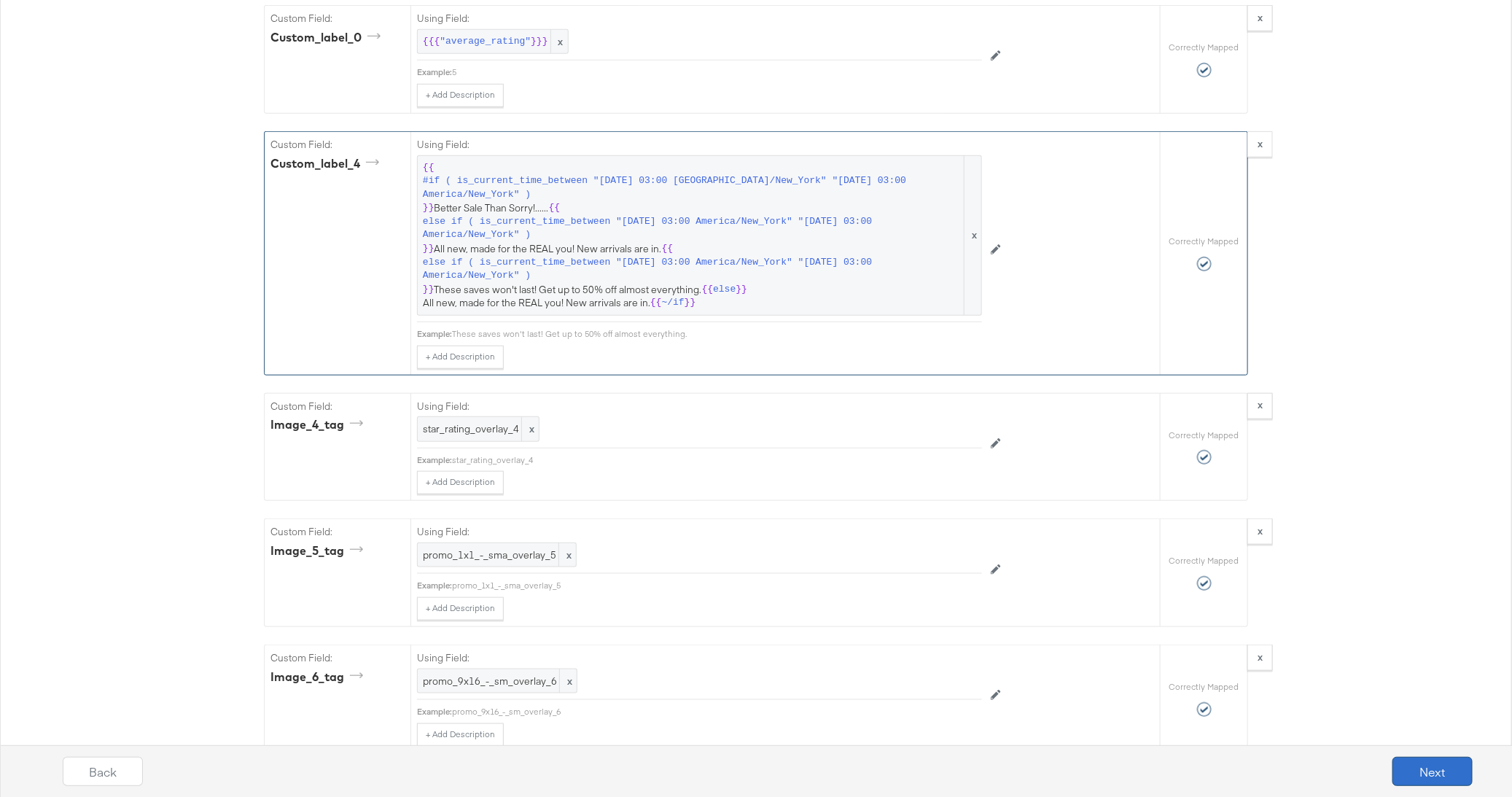
click at [1424, 768] on button "Next" at bounding box center [1432, 771] width 81 height 29
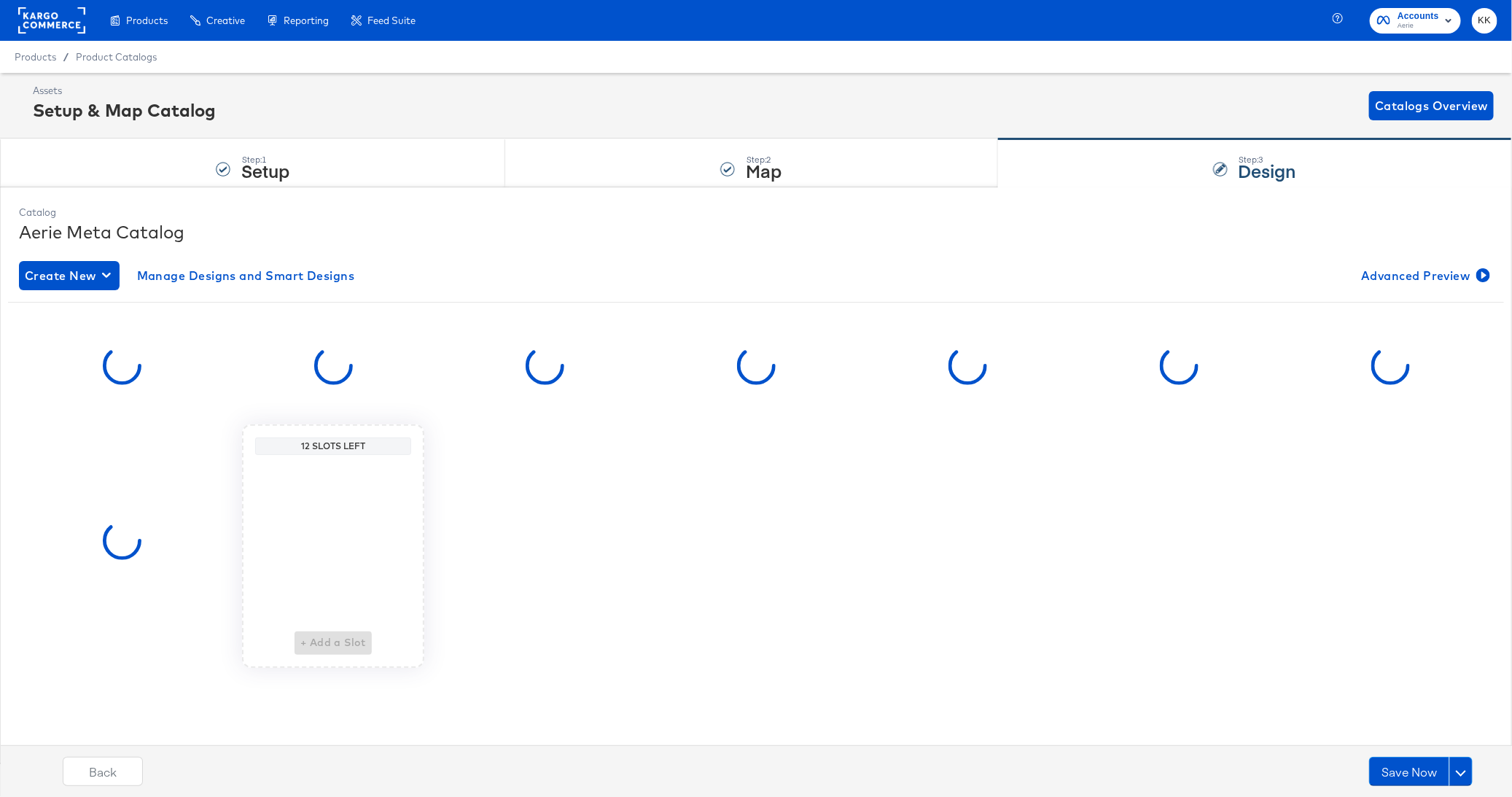
scroll to position [0, 0]
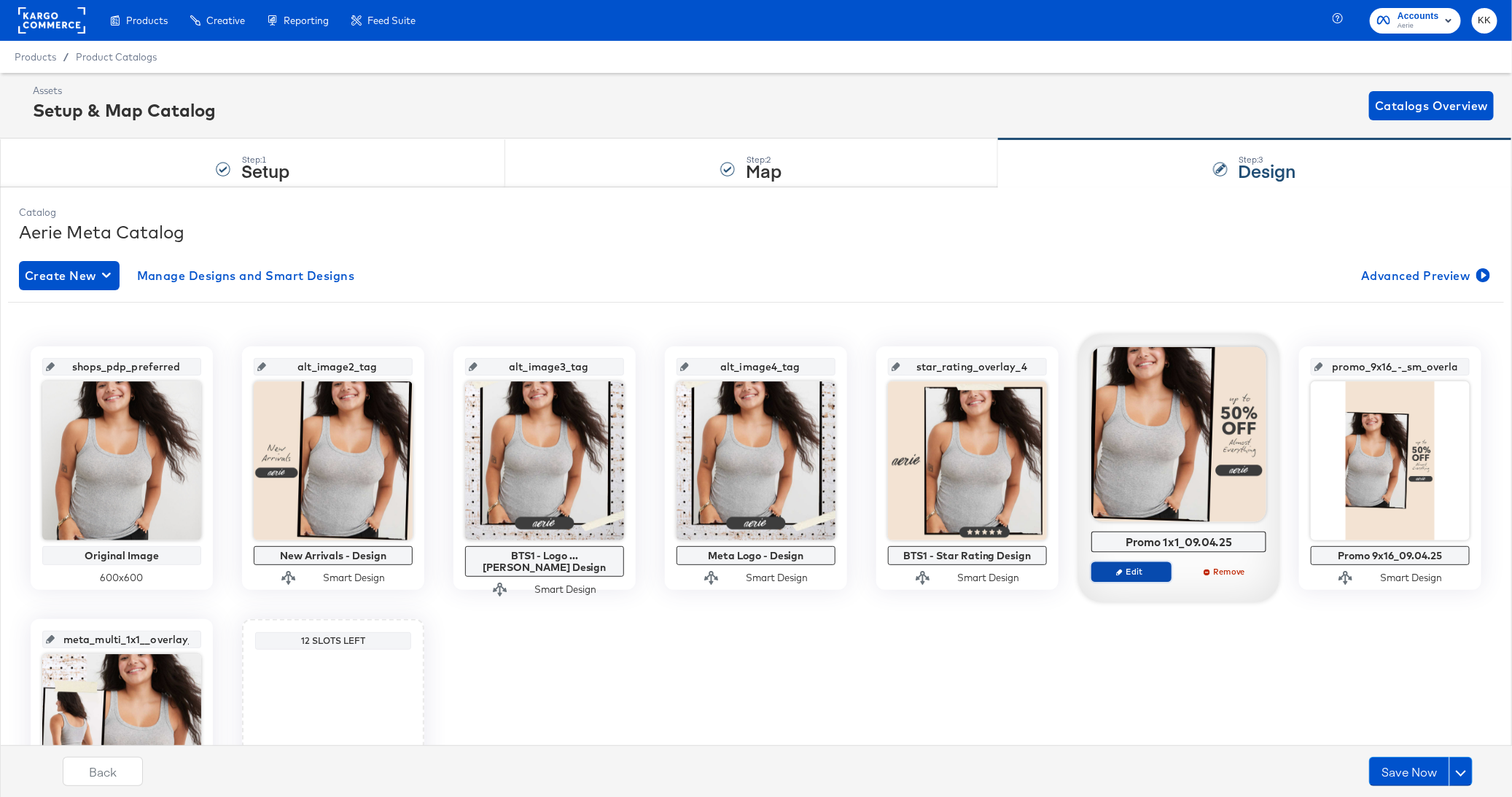
click at [1115, 577] on button "Edit" at bounding box center [1131, 571] width 81 height 20
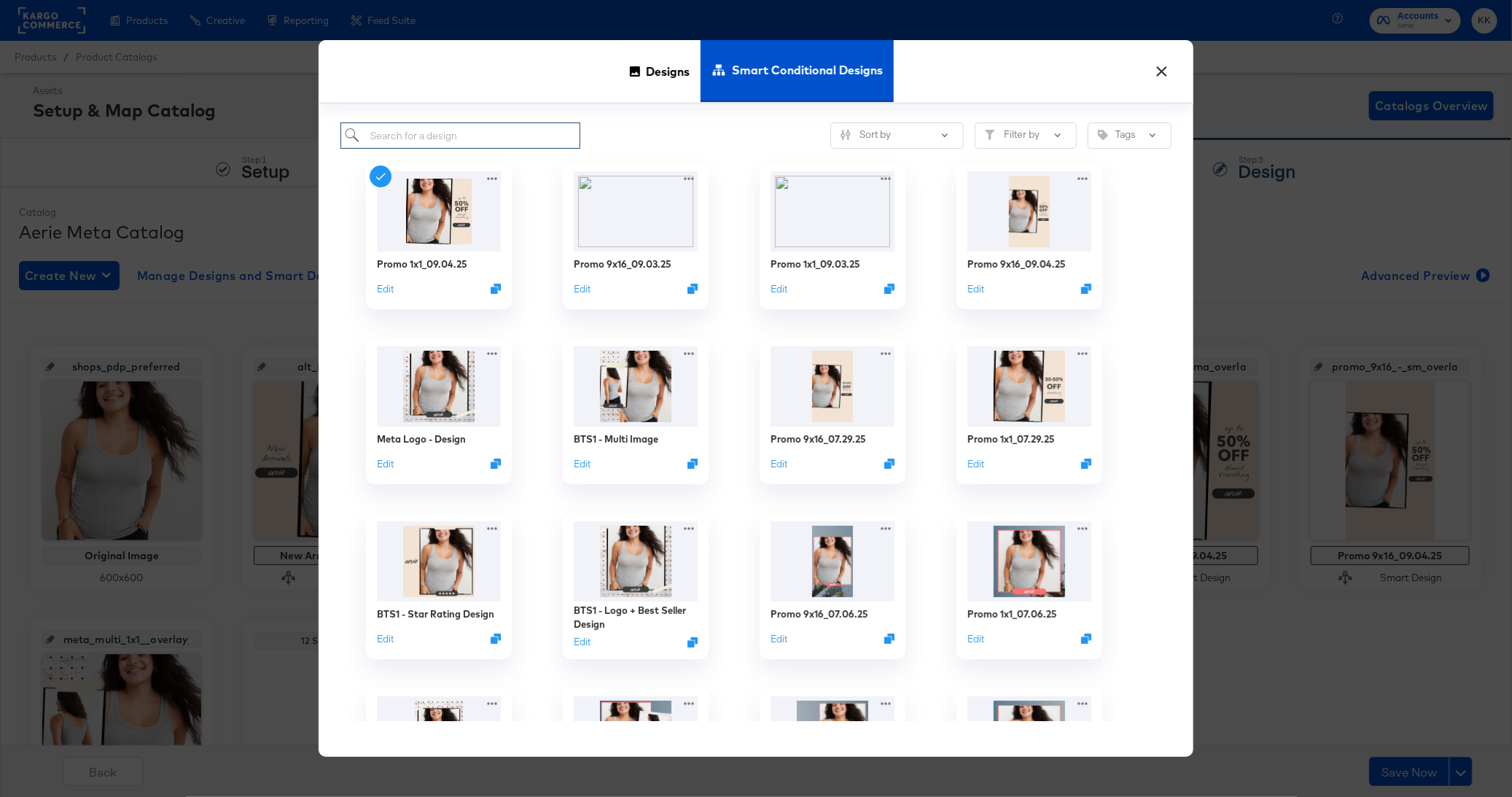
click at [475, 125] on input "search" at bounding box center [460, 136] width 240 height 27
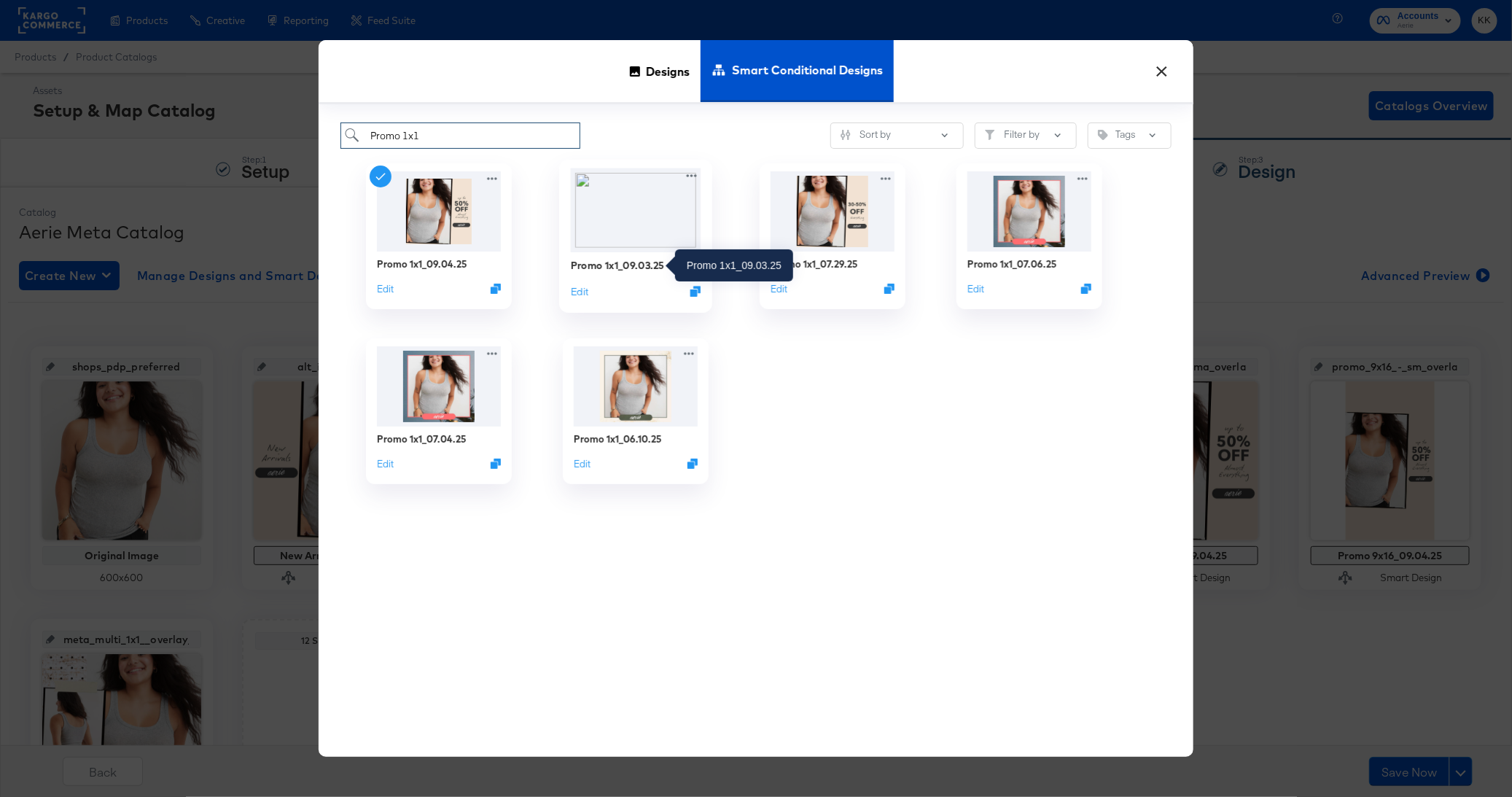
type input "Promo 1x1"
click at [630, 266] on div "Promo 1x1_09.03.25" at bounding box center [618, 265] width 94 height 14
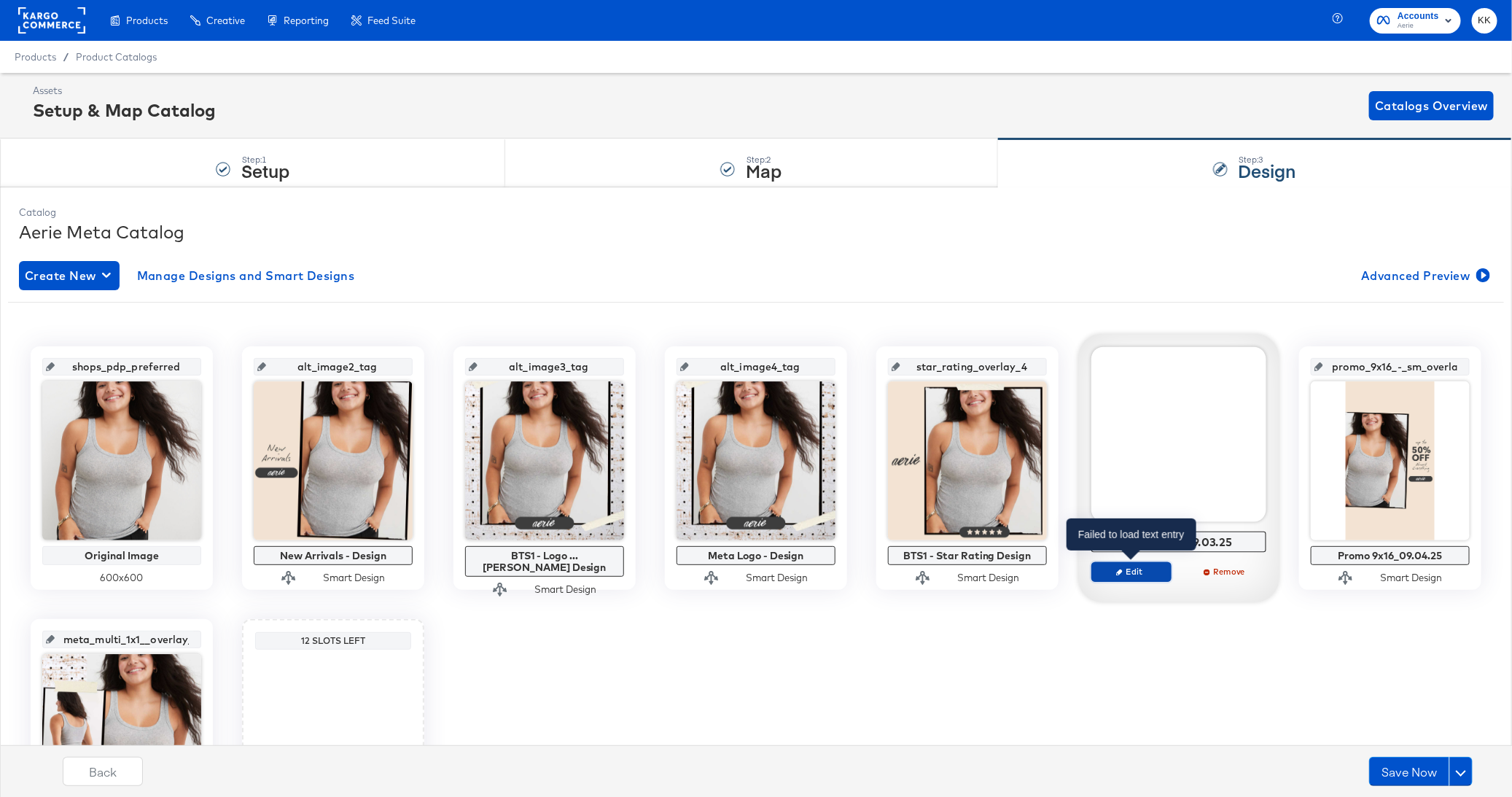
click at [1137, 574] on span "Edit" at bounding box center [1131, 571] width 67 height 11
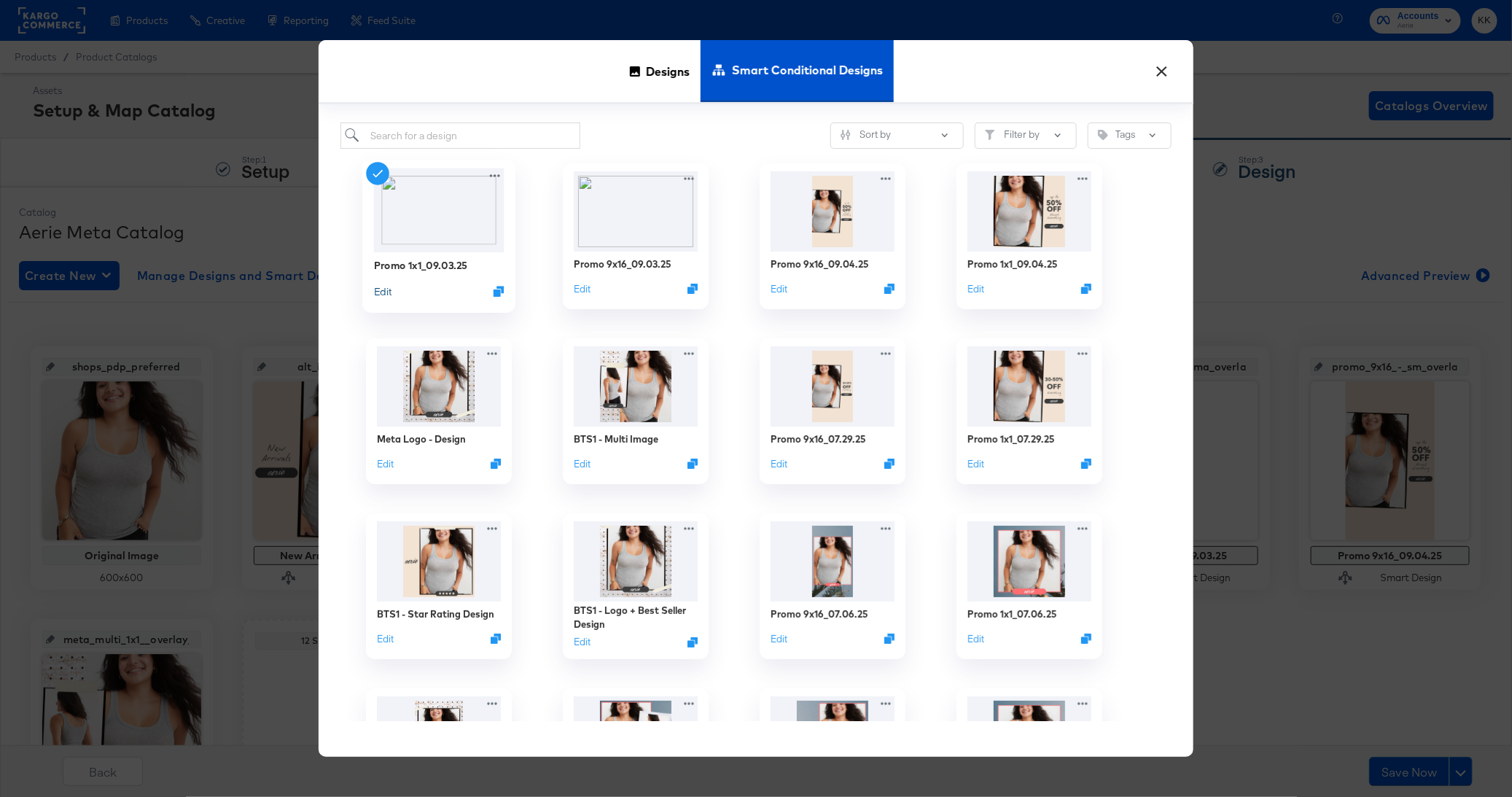
click at [388, 290] on button "Edit" at bounding box center [382, 291] width 18 height 14
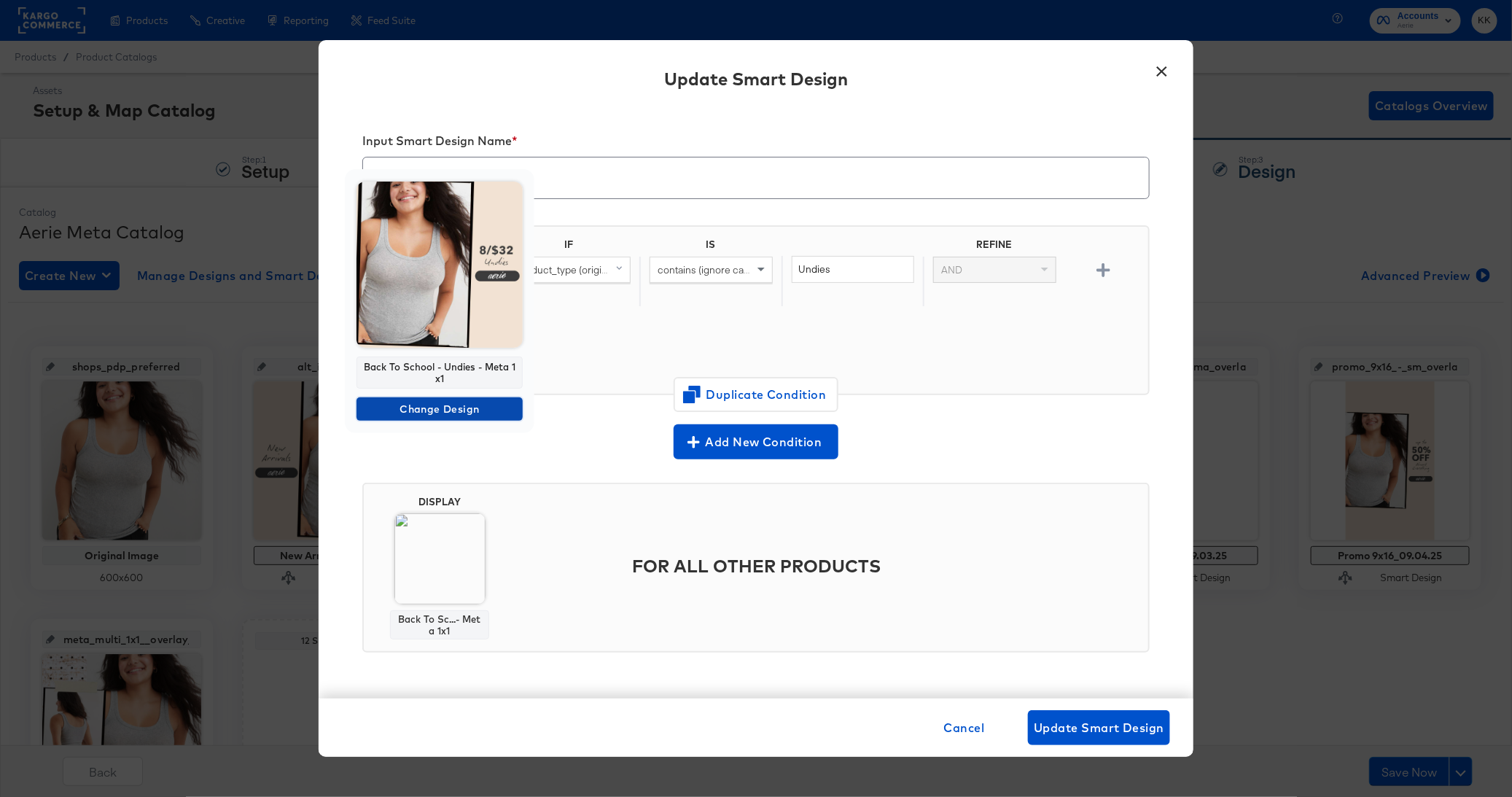
click at [442, 411] on span "Change Design" at bounding box center [439, 409] width 154 height 18
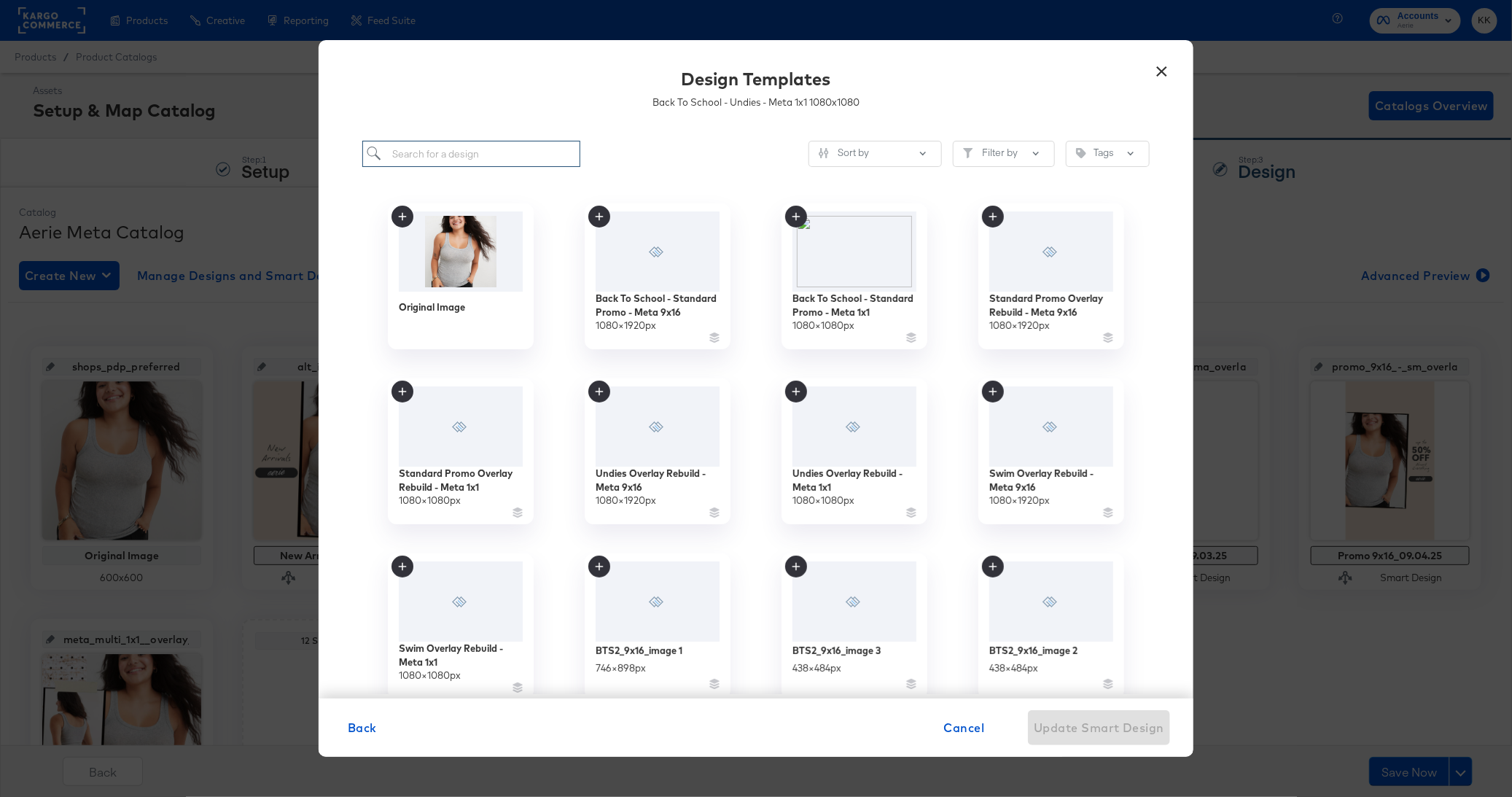
click at [429, 149] on input "search" at bounding box center [471, 154] width 218 height 27
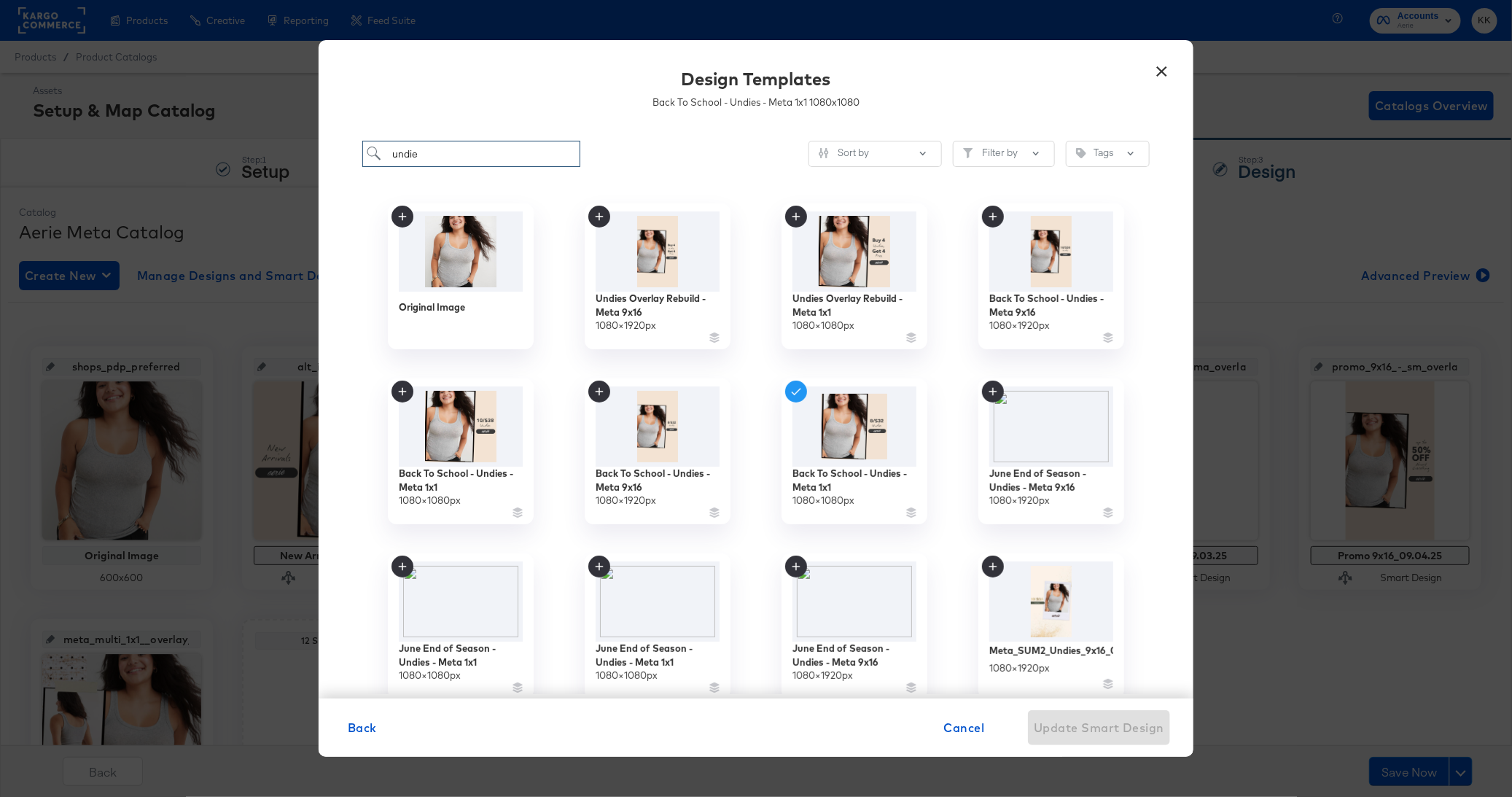
type input "undie"
click at [1166, 75] on button "×" at bounding box center [1161, 67] width 26 height 26
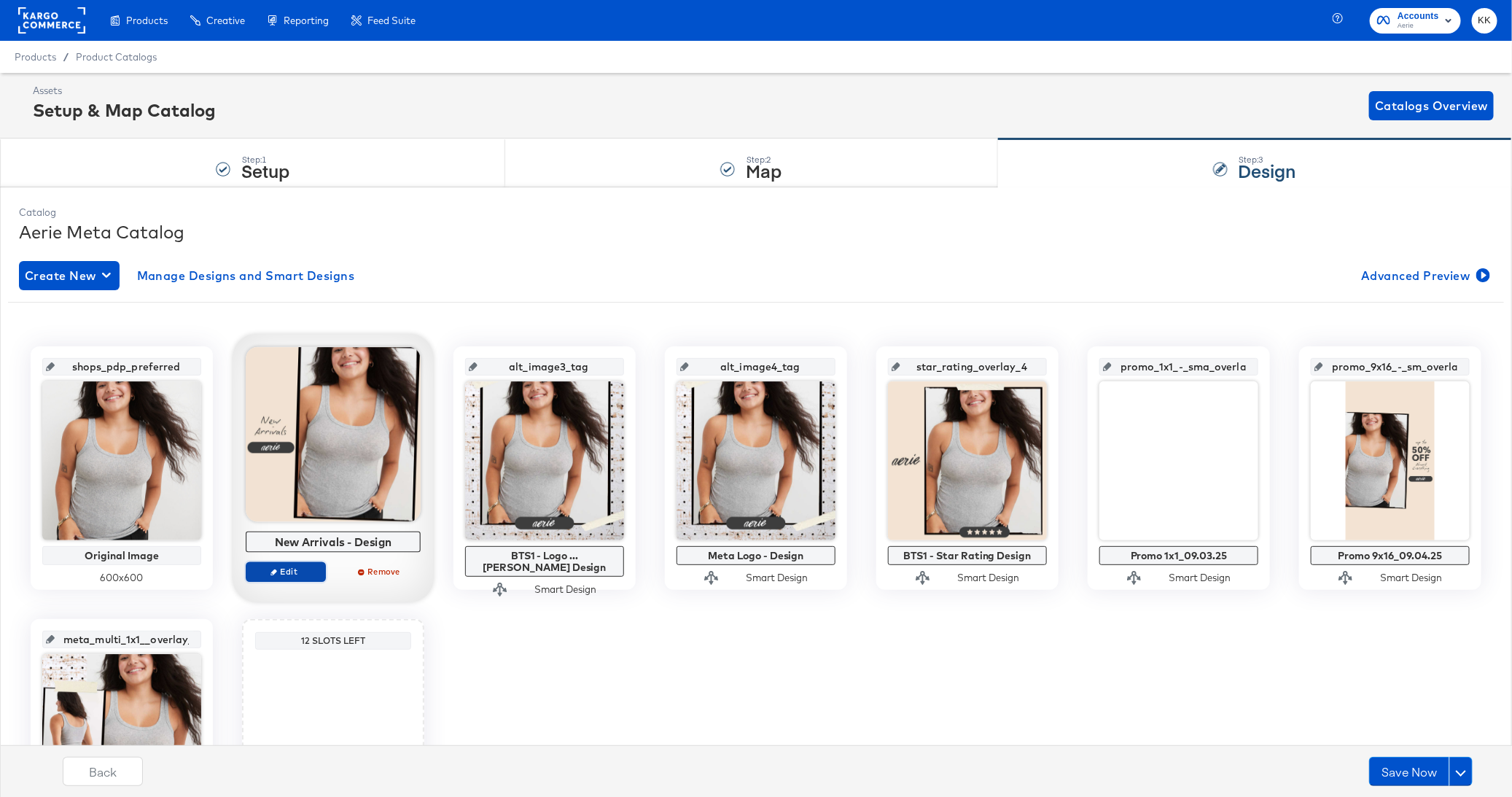
click at [273, 566] on span "Edit" at bounding box center [286, 571] width 67 height 11
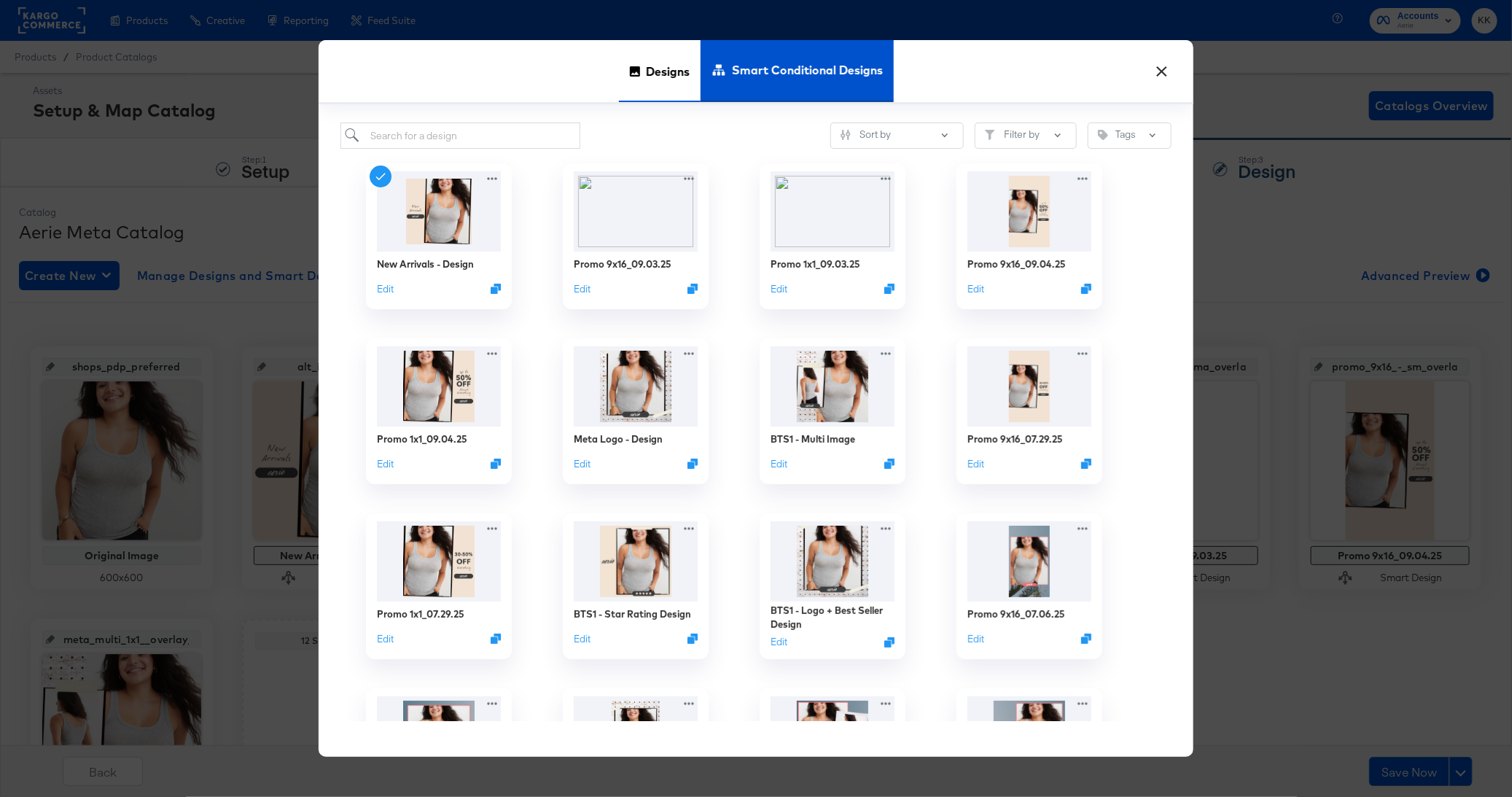
click at [666, 86] on span "Designs" at bounding box center [668, 70] width 44 height 64
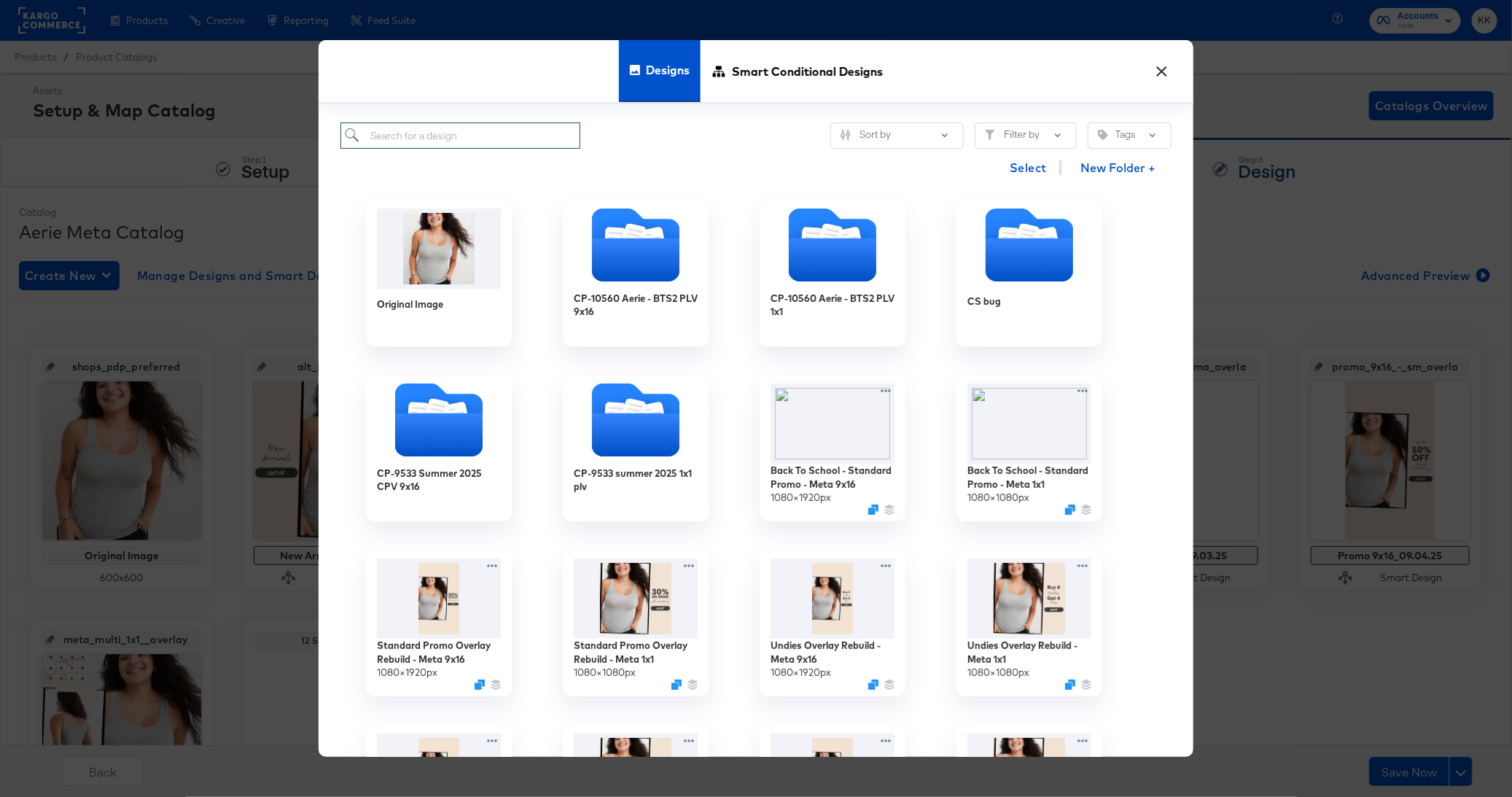
click at [452, 131] on input "search" at bounding box center [460, 136] width 240 height 27
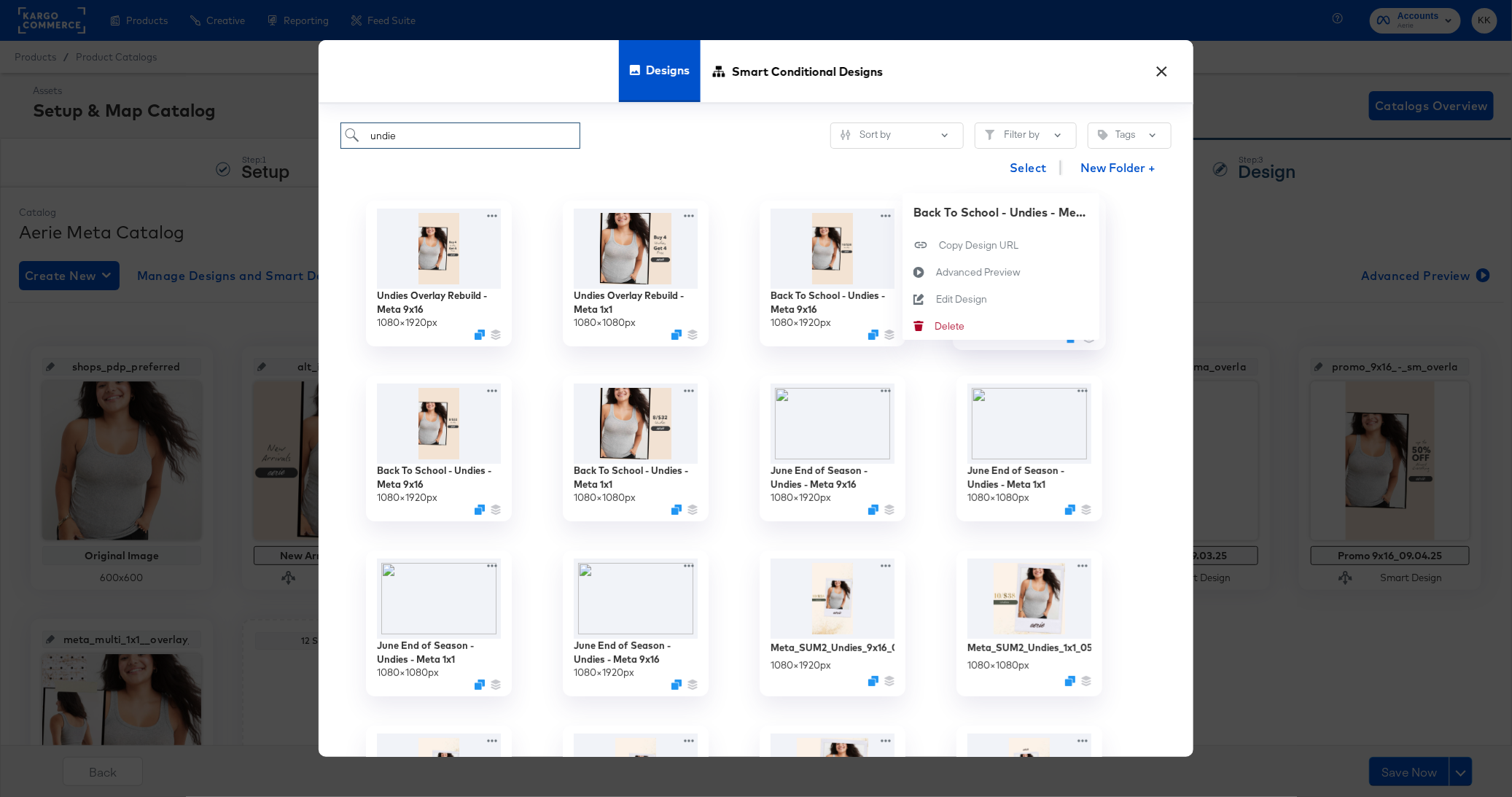
click at [1088, 219] on div "Back To School - Undies - Meta 1x1 1080 × 1080 px Back To School - Undies - Met…" at bounding box center [1029, 273] width 197 height 175
type input "undie"
click at [990, 305] on button "Edit Design Edit Design" at bounding box center [1000, 300] width 197 height 27
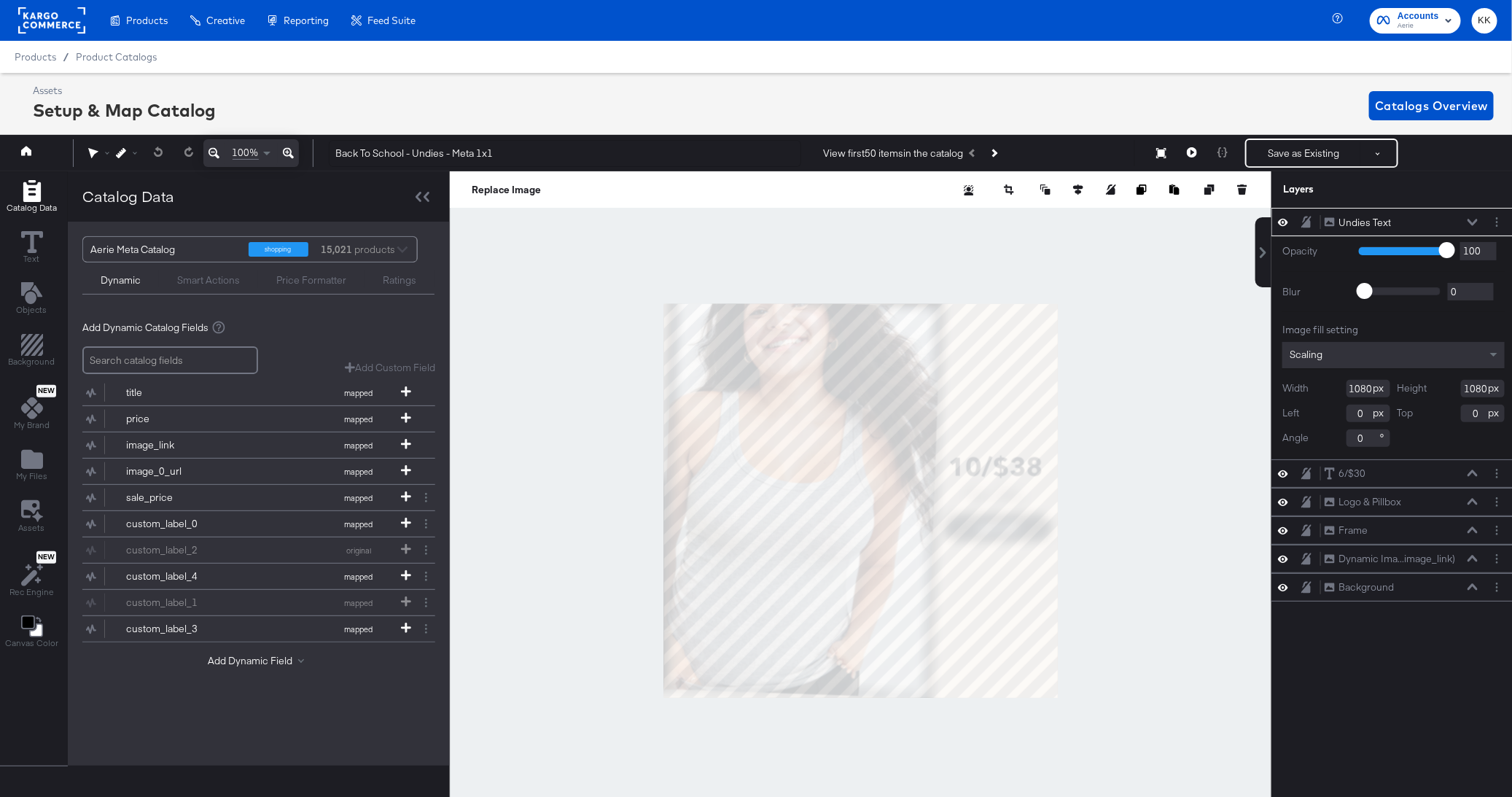
scroll to position [0, 3]
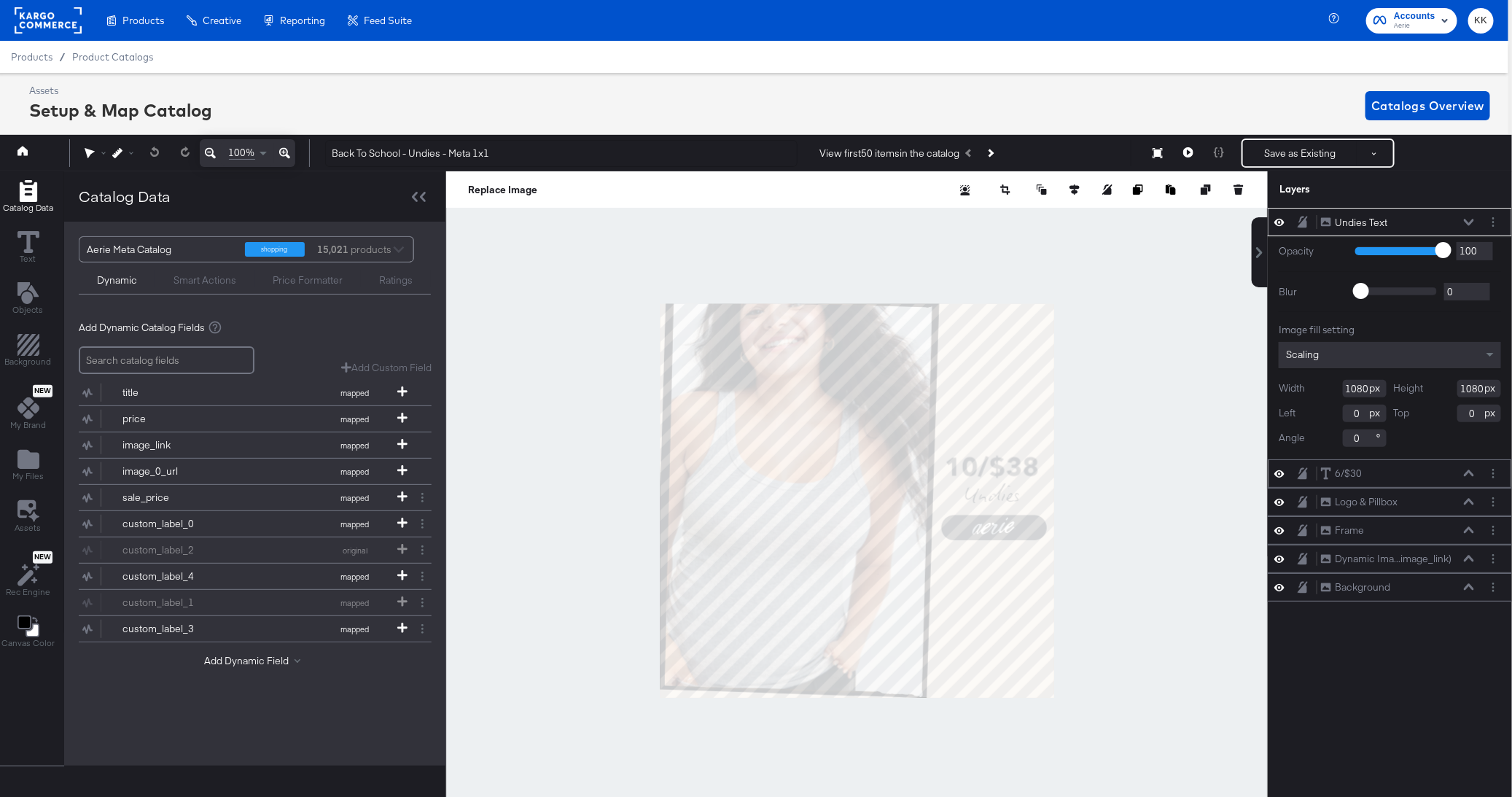
click at [1473, 471] on icon at bounding box center [1468, 473] width 10 height 7
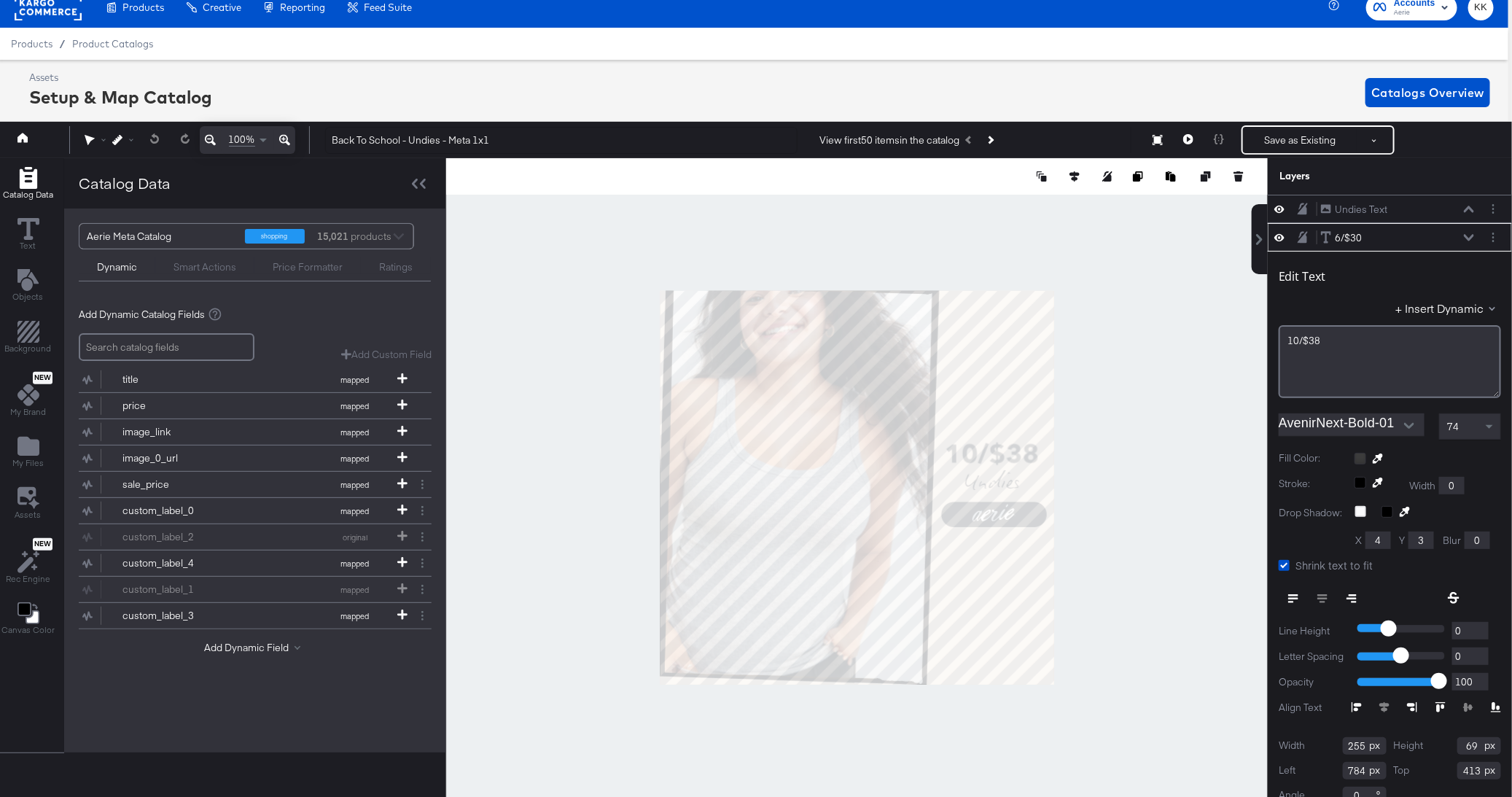
scroll to position [15, 0]
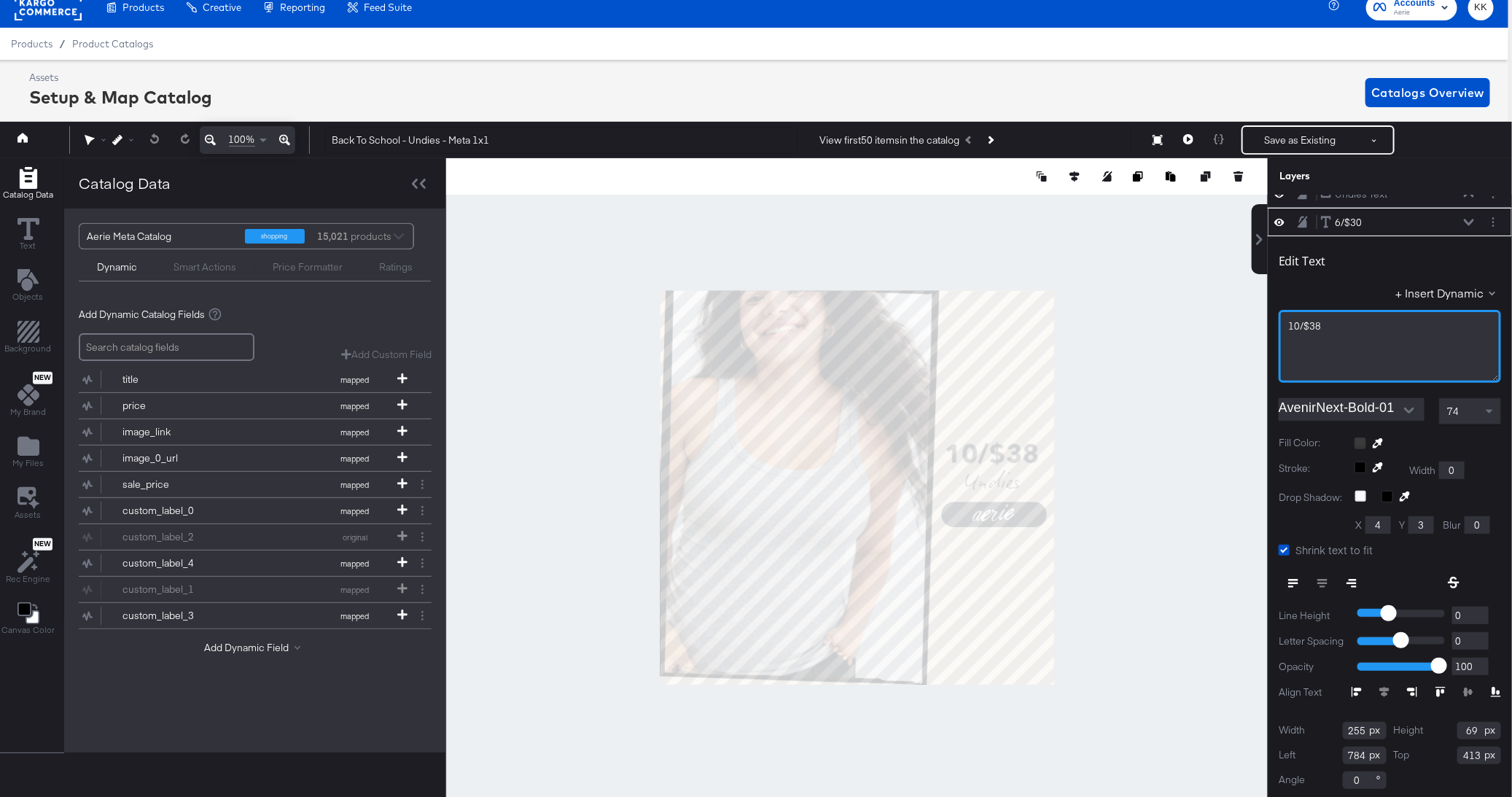
click at [1296, 320] on span "10/$38" at bounding box center [1304, 326] width 33 height 13
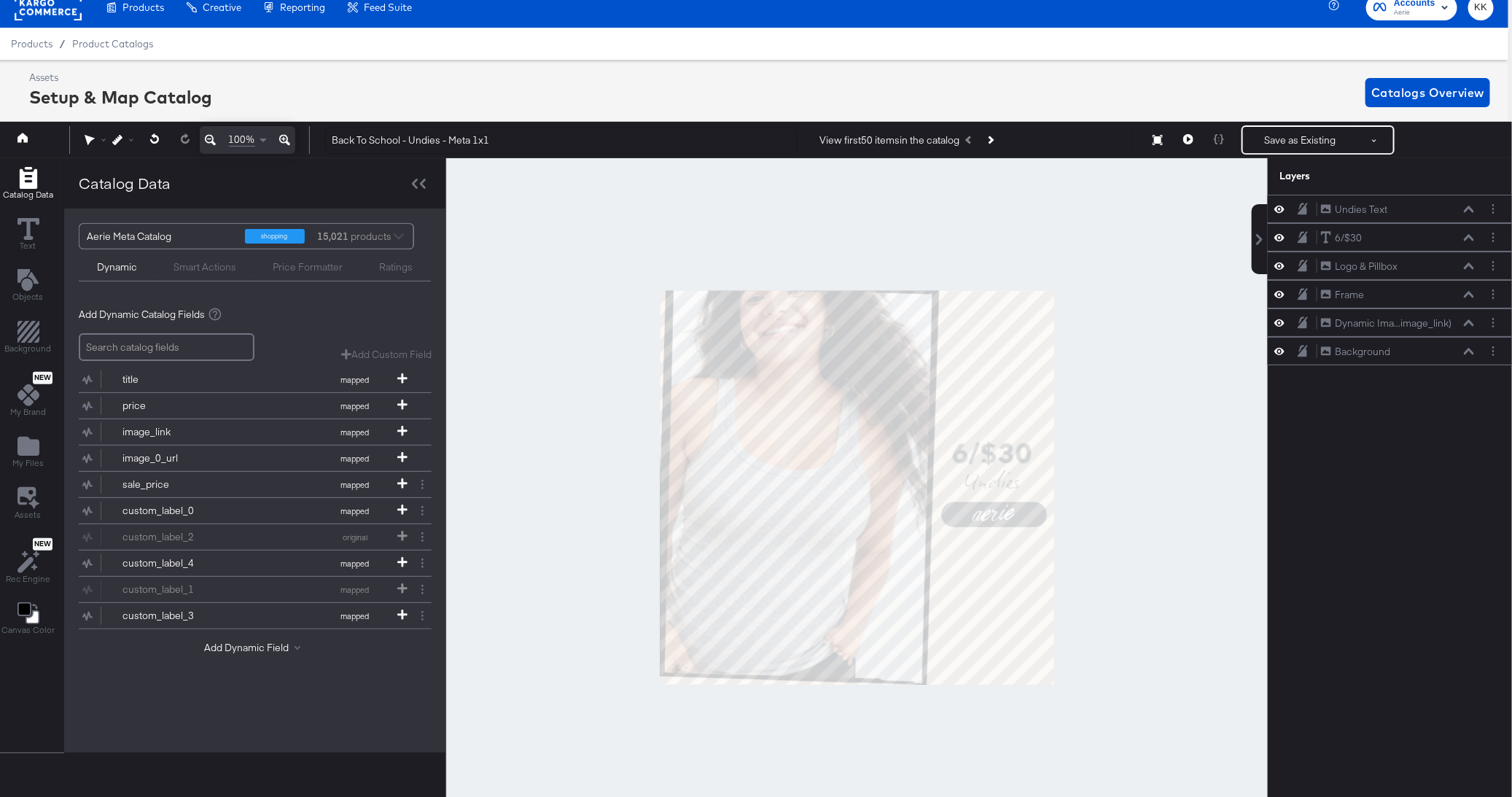
click at [1174, 333] on div at bounding box center [857, 487] width 822 height 659
click at [1346, 117] on div "Assets Setup & Map Catalog Catalogs Overview" at bounding box center [752, 92] width 1512 height 65
click at [1308, 126] on div "Save as Existing See more options" at bounding box center [1317, 140] width 153 height 29
click at [1302, 146] on button "Save as Existing" at bounding box center [1300, 139] width 114 height 26
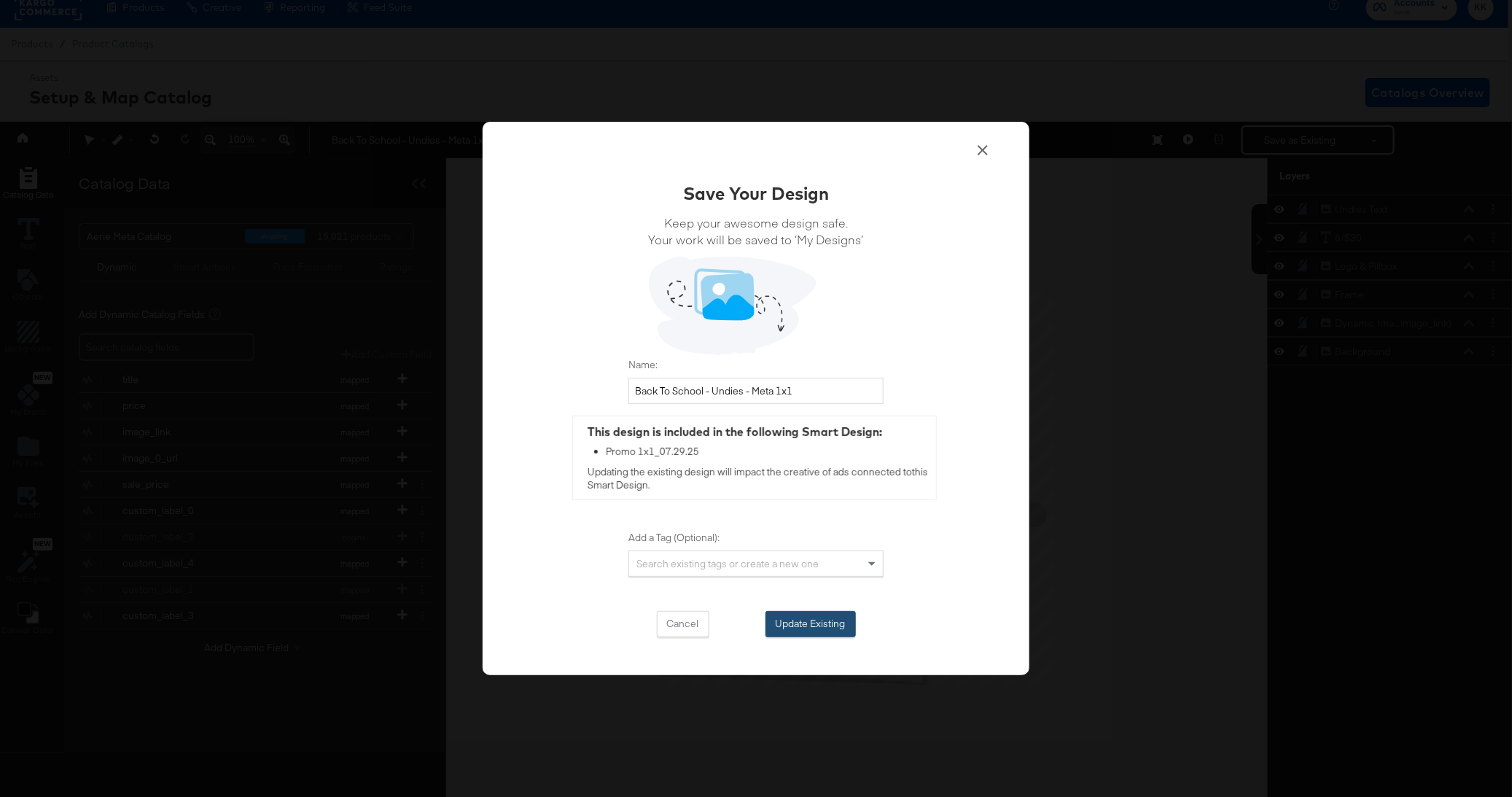
click at [813, 633] on button "Update Existing" at bounding box center [811, 623] width 91 height 26
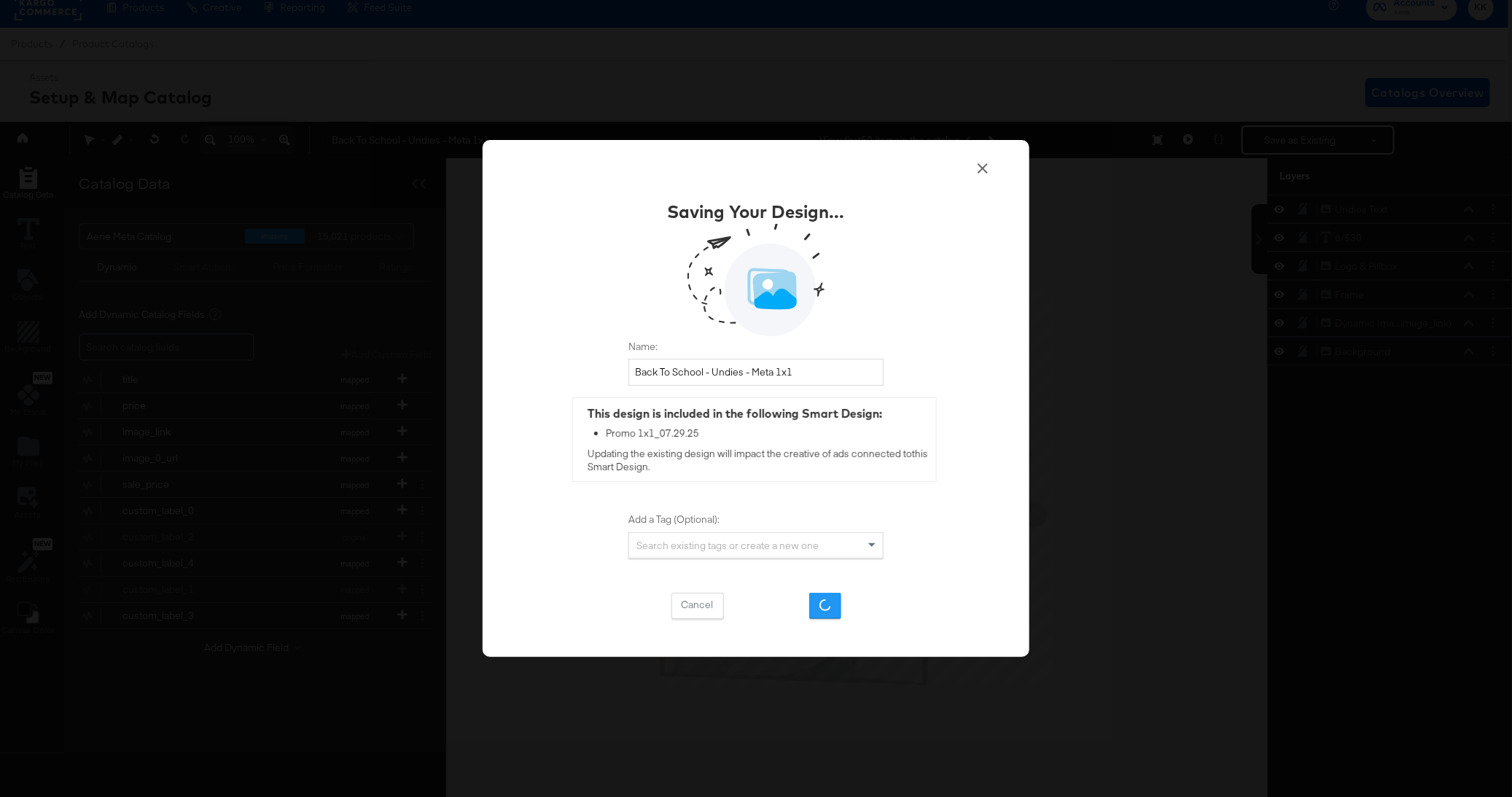
scroll to position [13, 0]
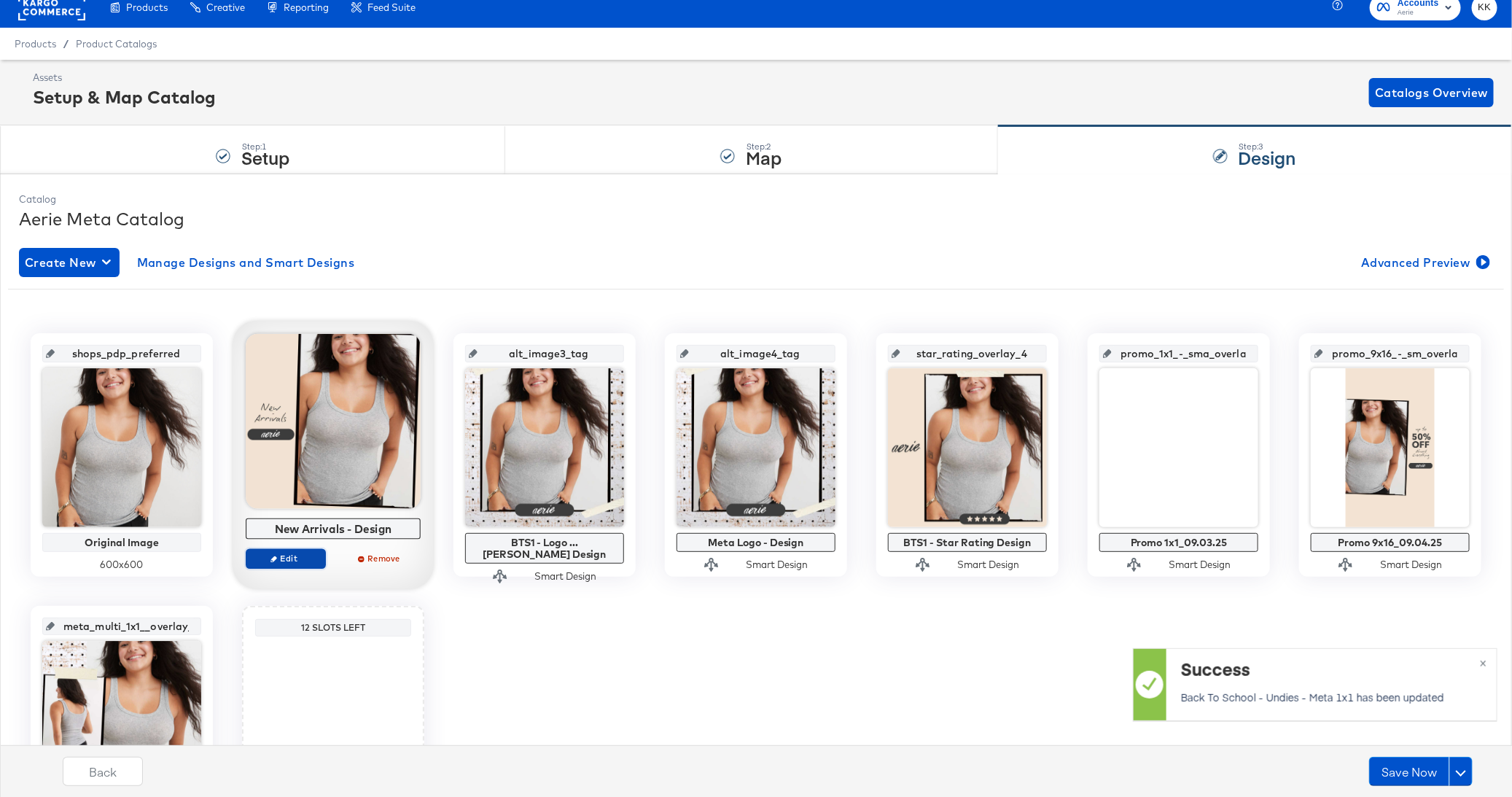
click at [285, 555] on span "Edit" at bounding box center [286, 558] width 67 height 11
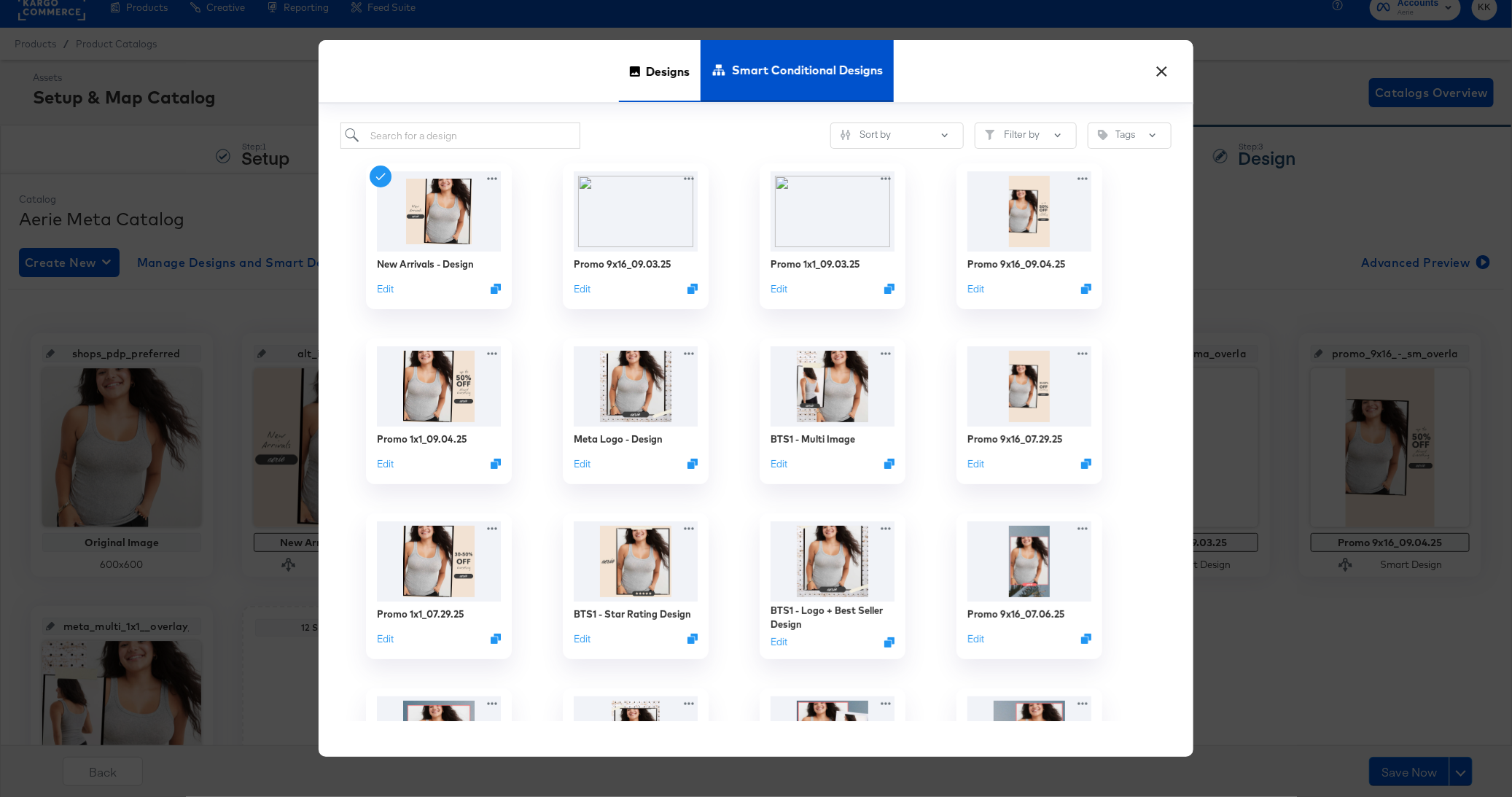
click at [646, 76] on span "Designs" at bounding box center [668, 70] width 44 height 64
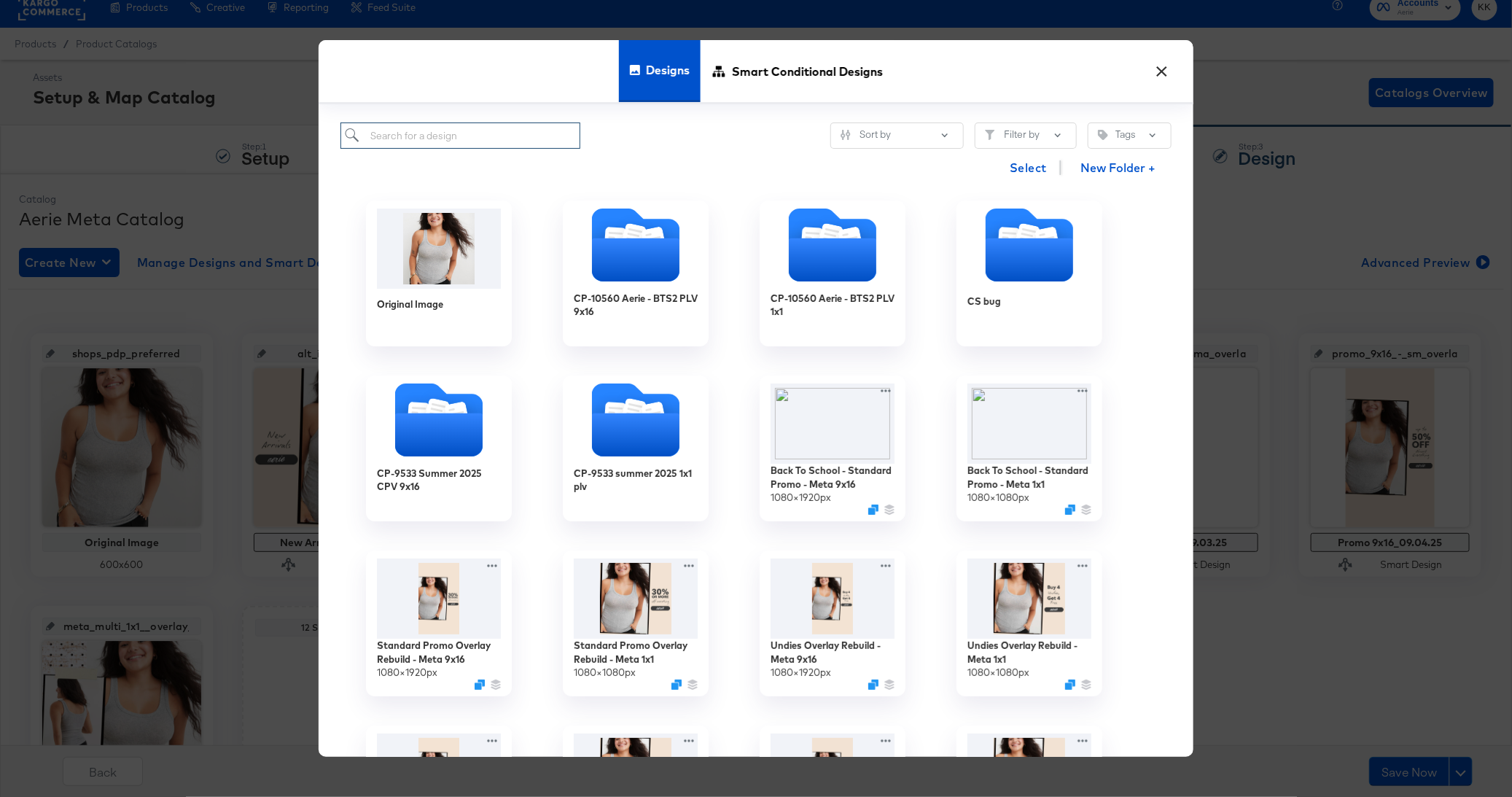
click at [435, 129] on input "search" at bounding box center [460, 136] width 240 height 27
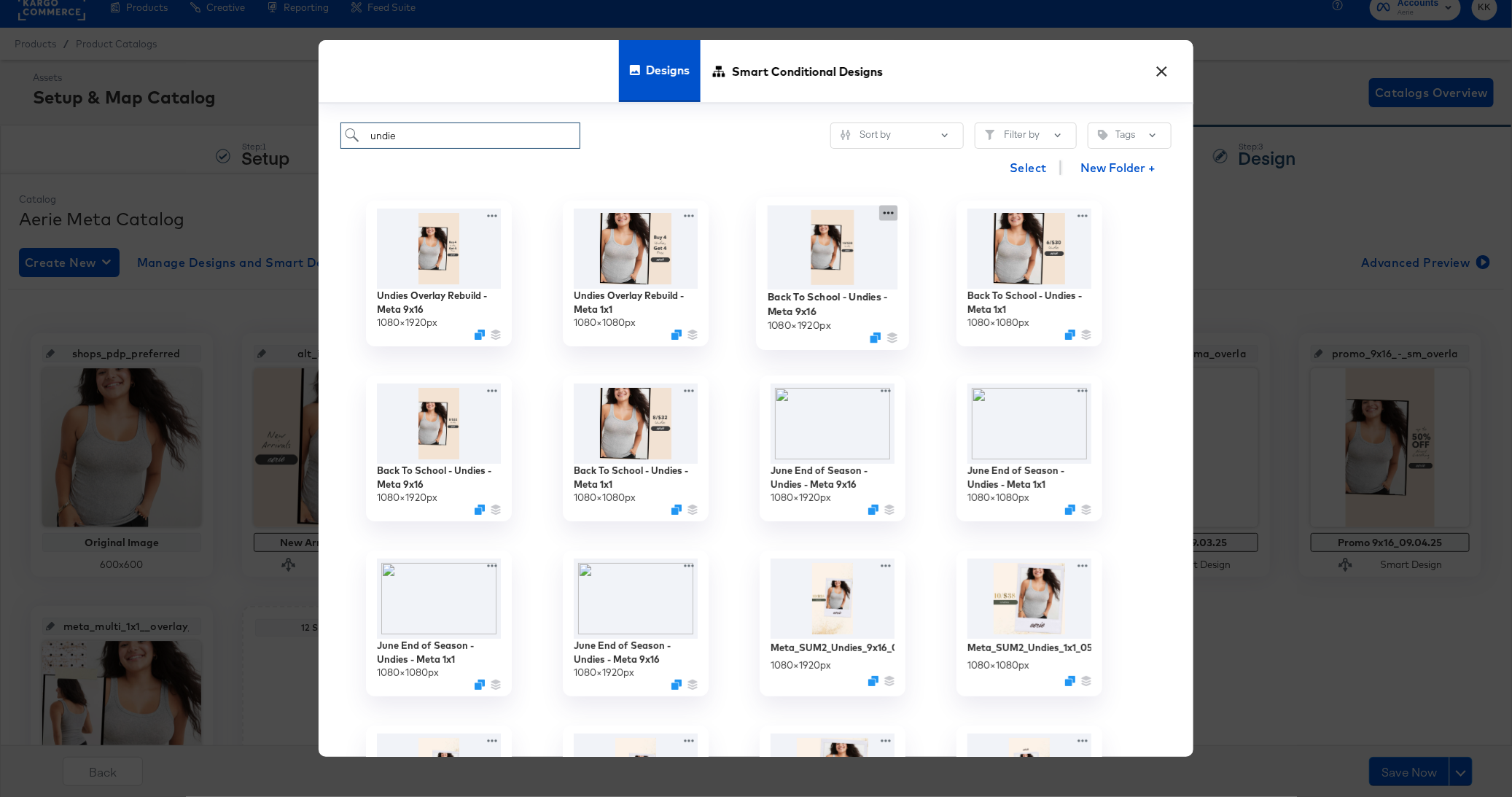
click at [891, 211] on icon at bounding box center [888, 212] width 18 height 15
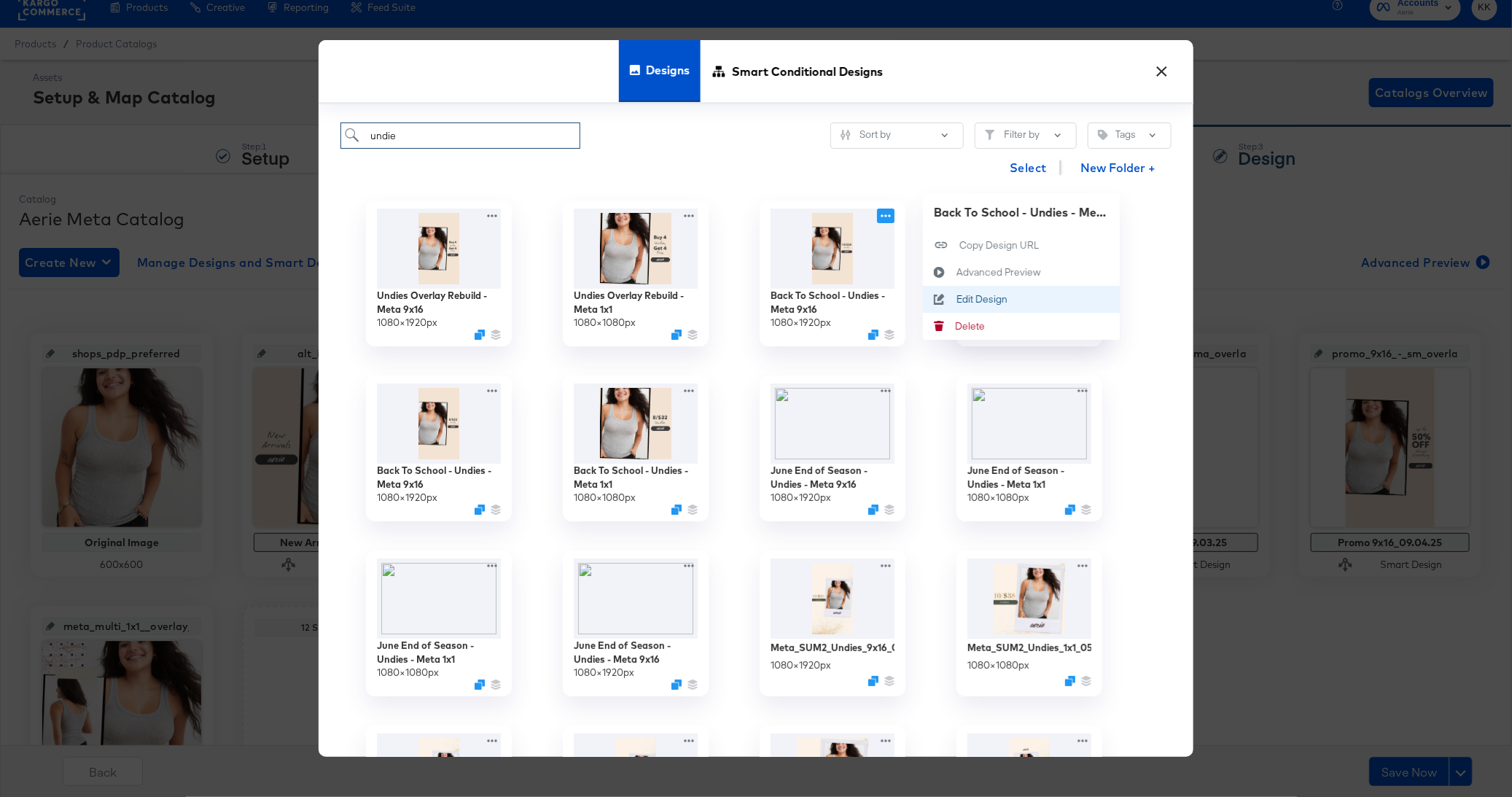
type input "undie"
click at [940, 297] on icon at bounding box center [941, 297] width 8 height 8
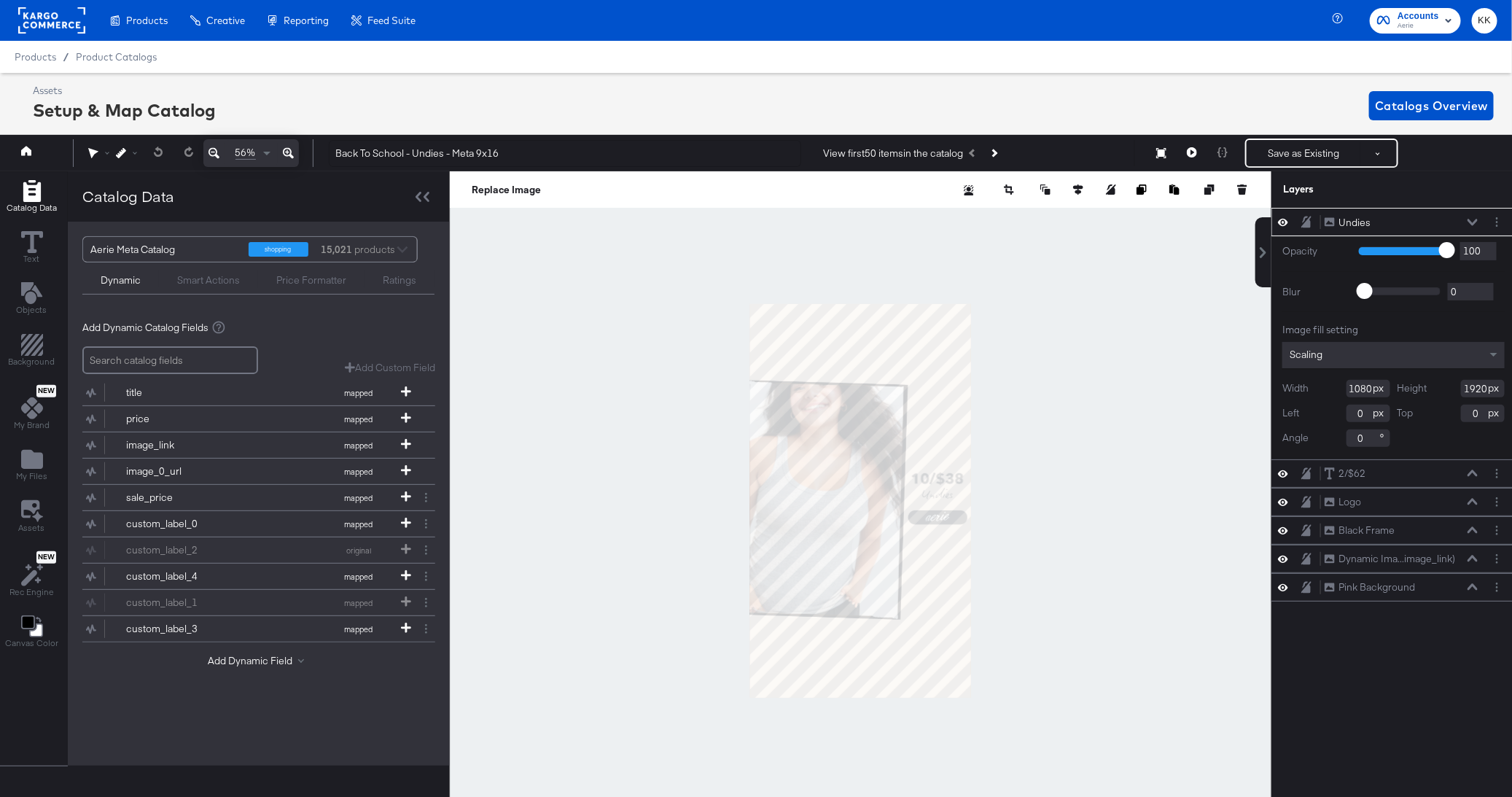
click at [1068, 378] on div at bounding box center [860, 500] width 822 height 659
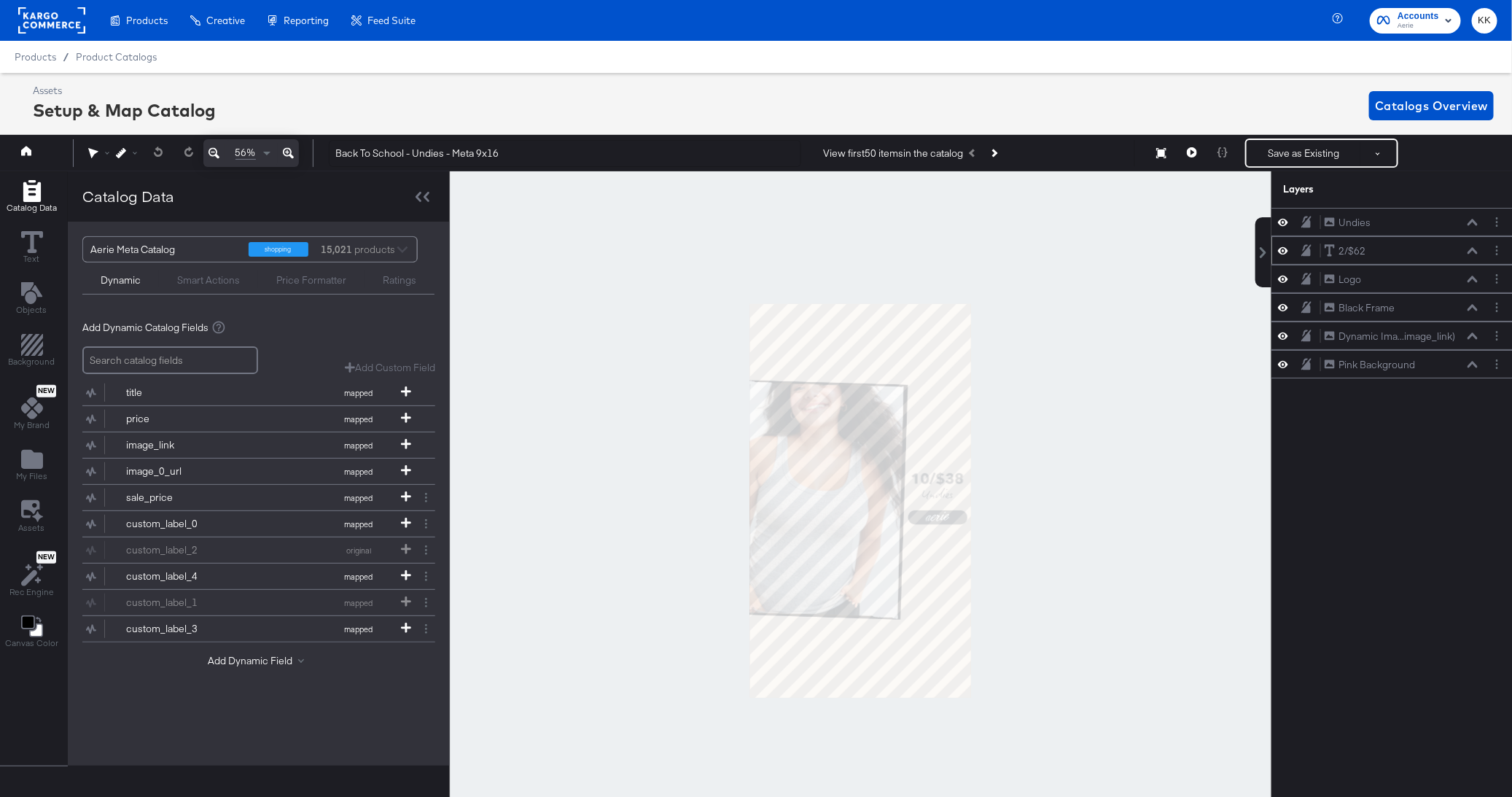
click at [1472, 254] on div "2/$62 2/$62" at bounding box center [1401, 251] width 154 height 15
click at [1472, 249] on icon at bounding box center [1473, 251] width 10 height 8
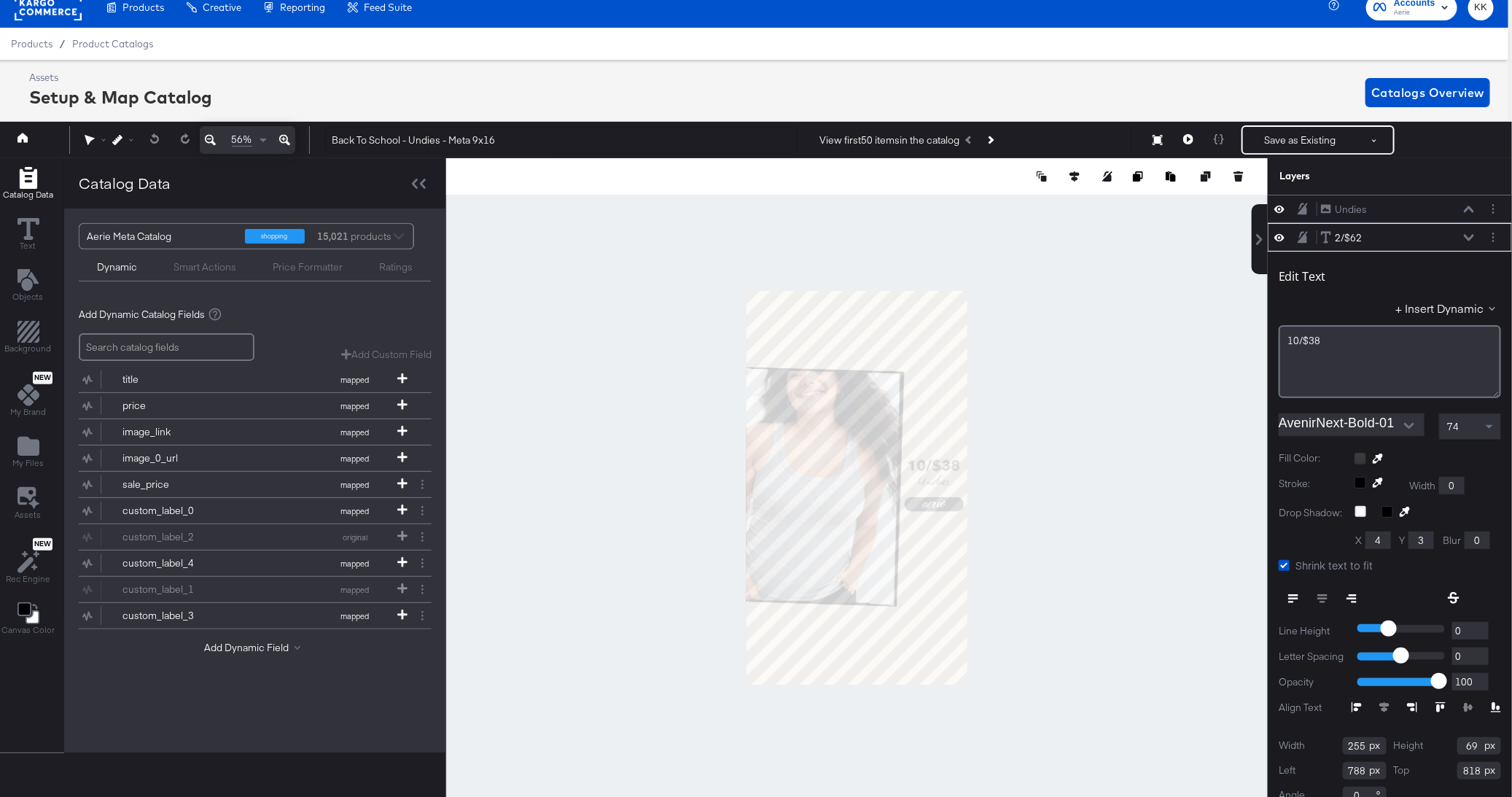
scroll to position [15, 0]
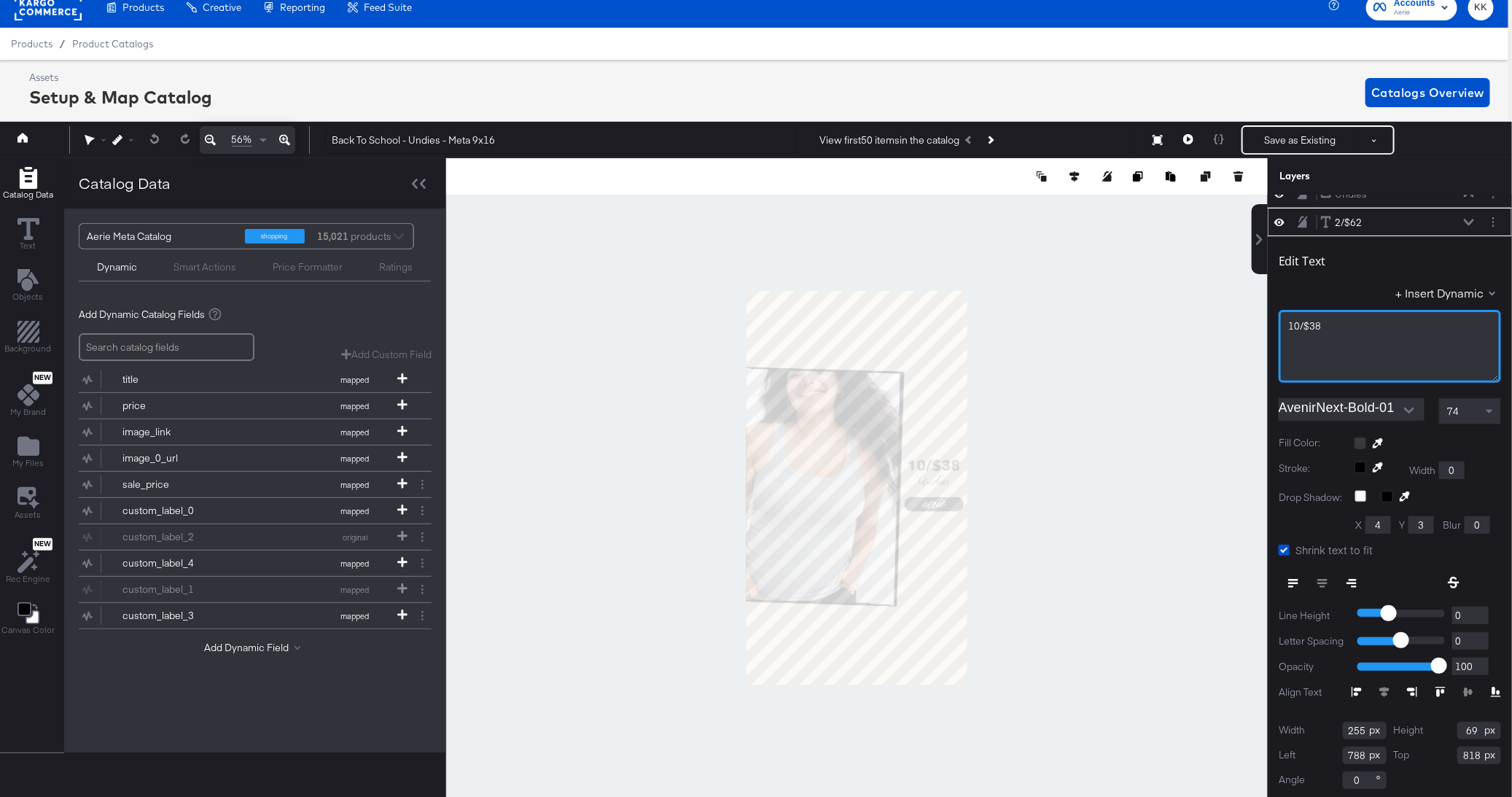
click at [1298, 320] on span "10/$38" at bounding box center [1304, 326] width 33 height 13
click at [1348, 322] on div "6/$38" at bounding box center [1390, 326] width 204 height 14
click at [1158, 362] on div at bounding box center [857, 487] width 822 height 659
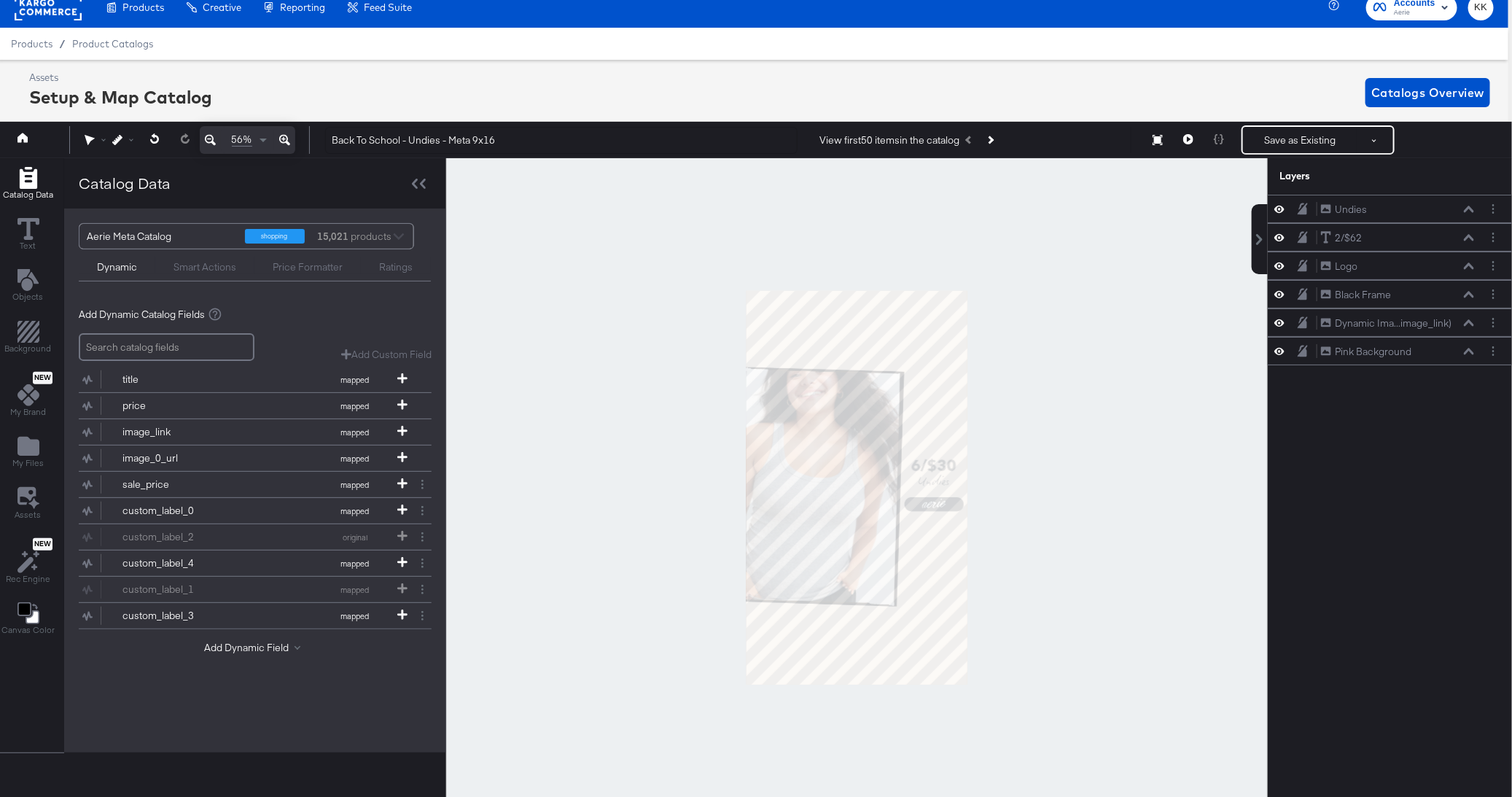
scroll to position [0, 0]
click at [1291, 141] on button "Save as Existing" at bounding box center [1300, 139] width 114 height 26
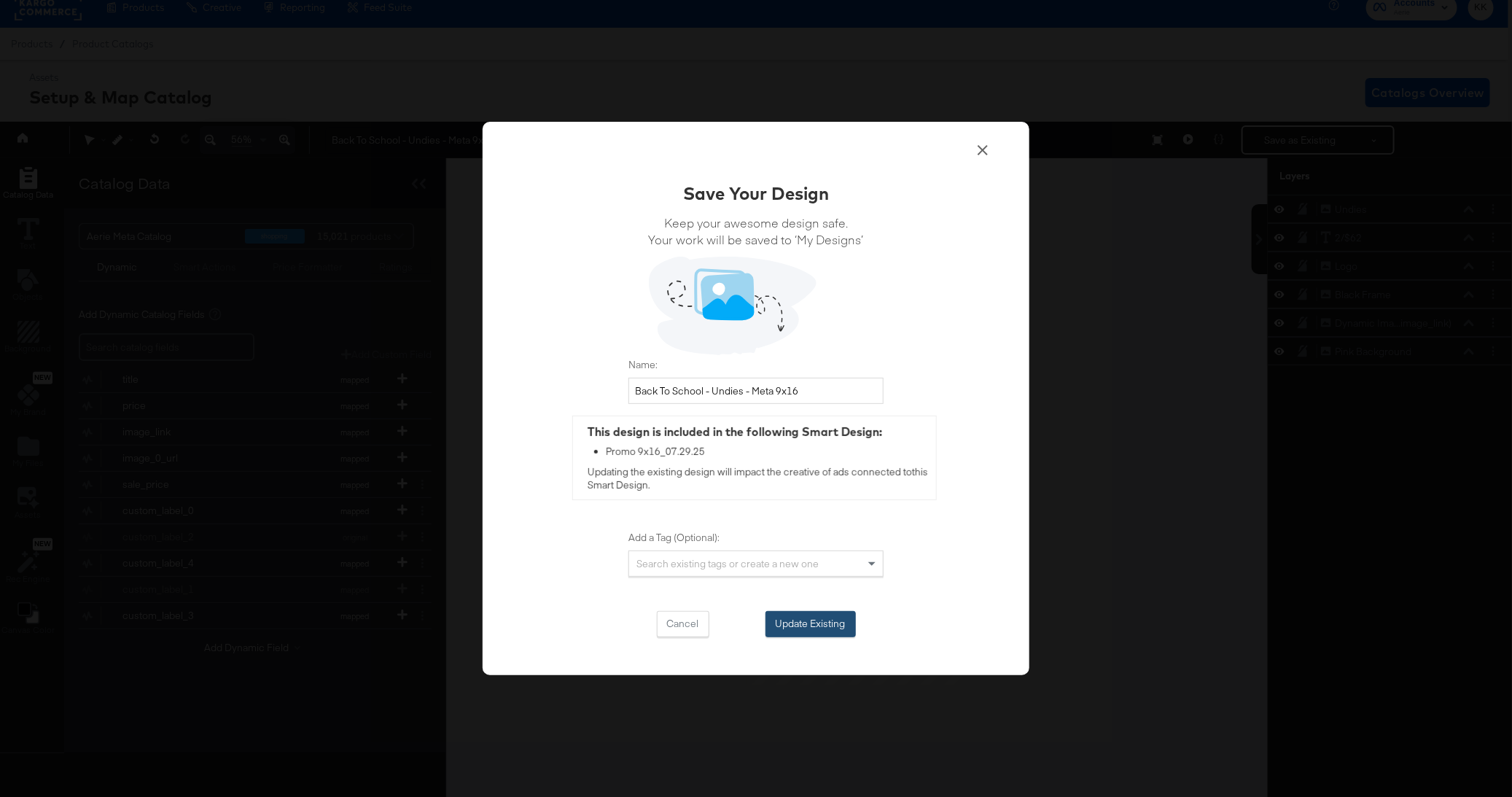
click at [812, 617] on button "Update Existing" at bounding box center [811, 623] width 91 height 26
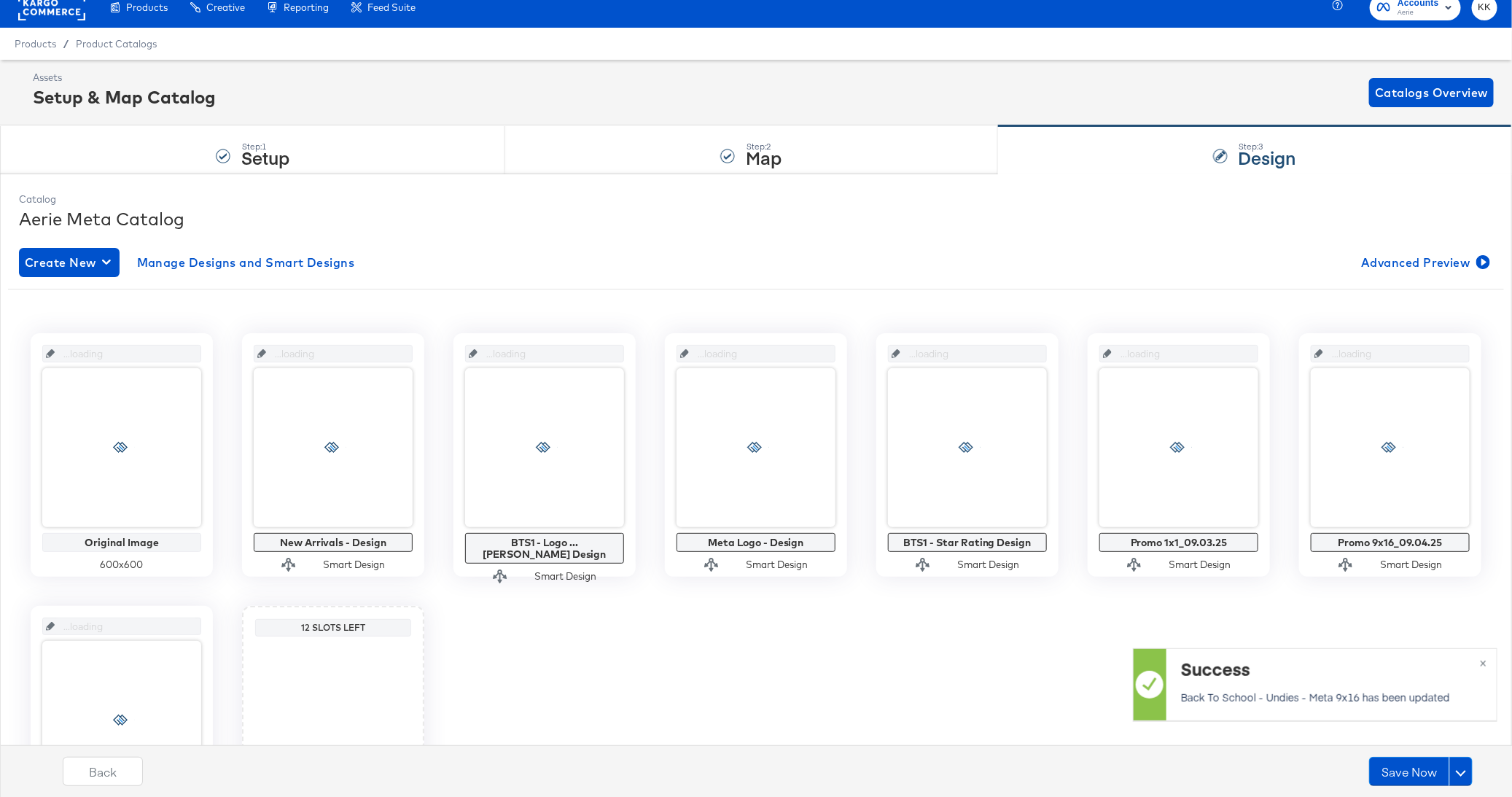
scroll to position [13, 0]
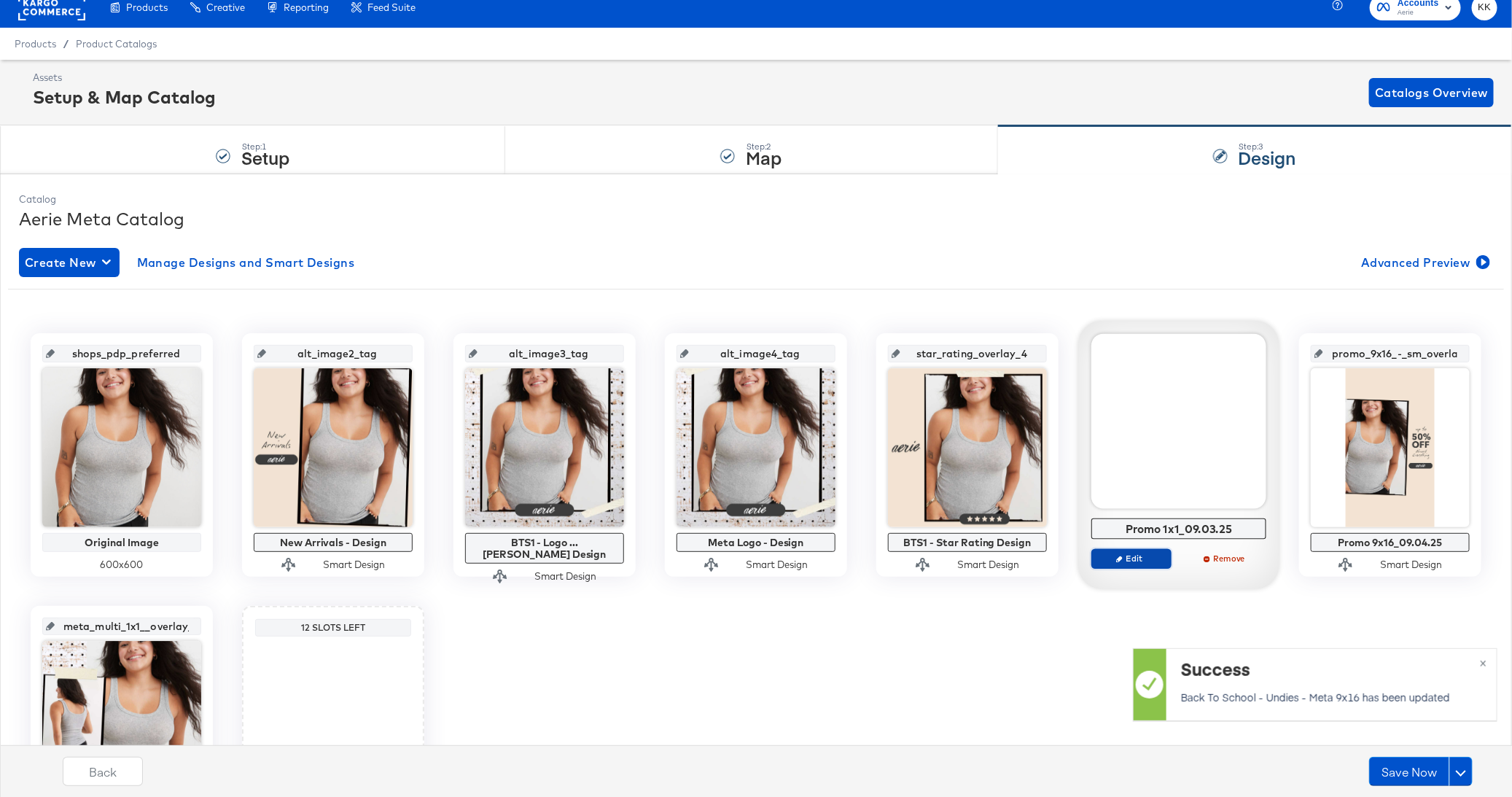
click at [1136, 565] on button "Edit" at bounding box center [1131, 559] width 81 height 20
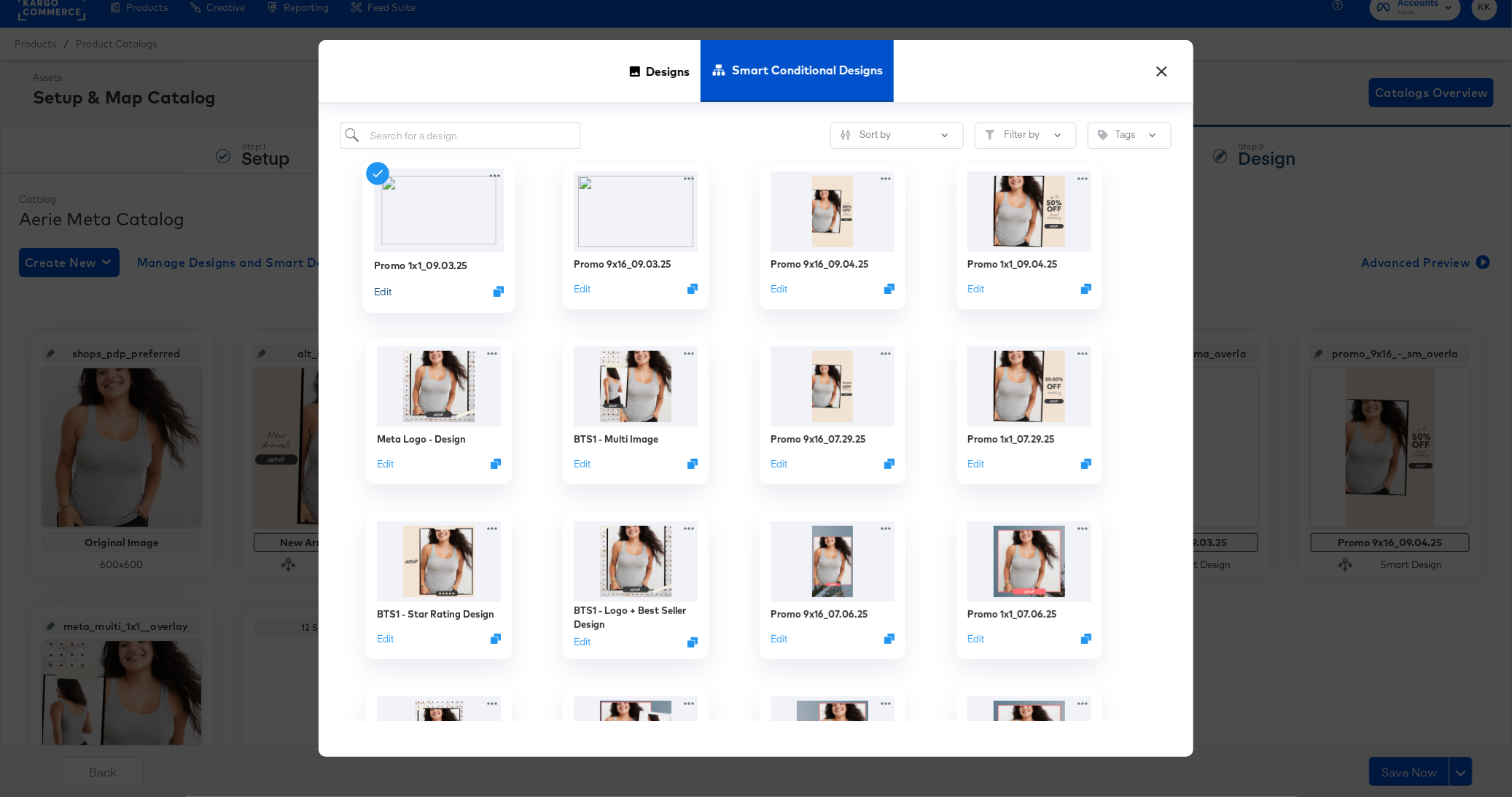
click at [383, 290] on button "Edit" at bounding box center [382, 291] width 18 height 14
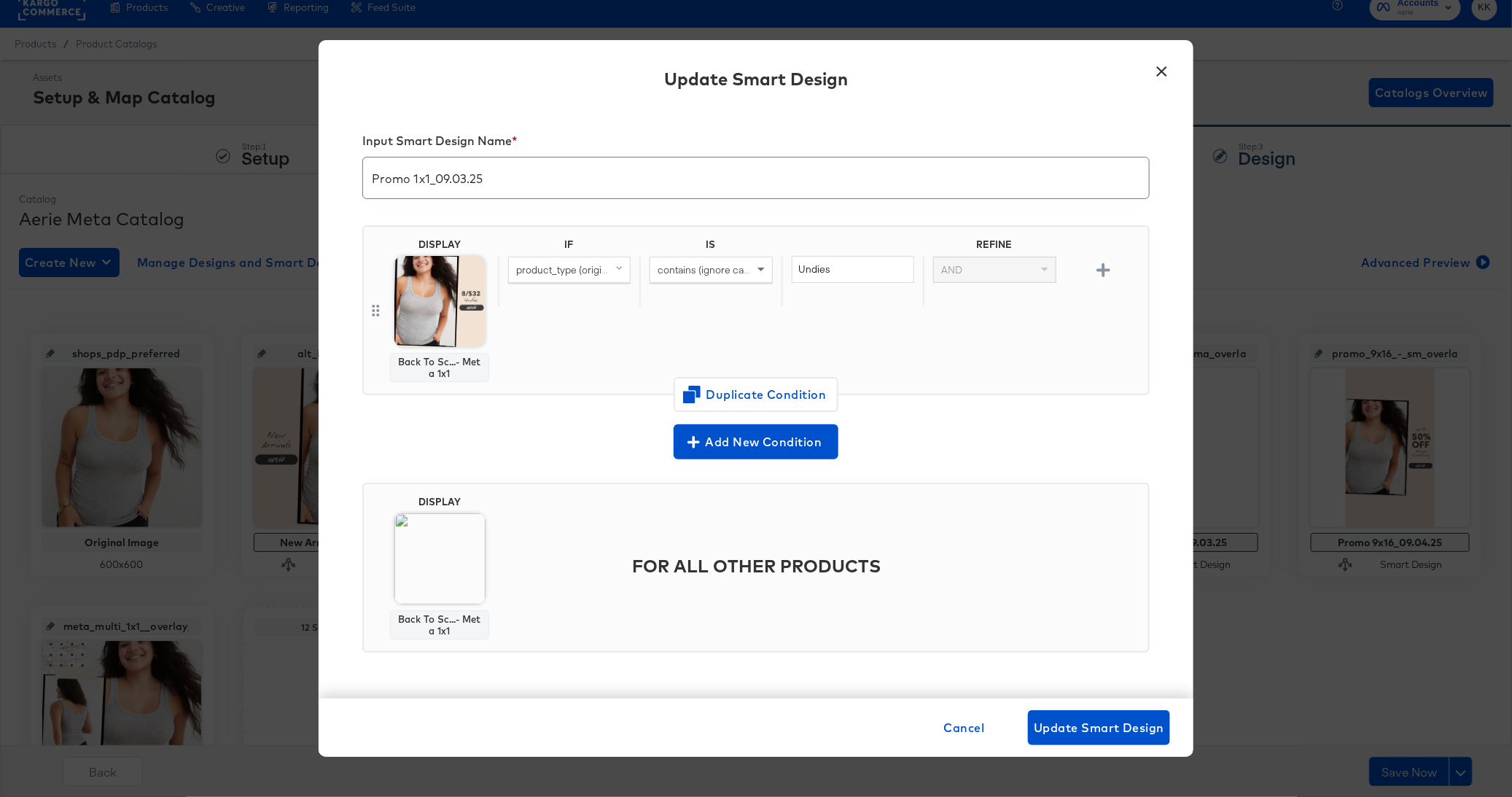
click at [465, 171] on input "Promo 1x1_09.03.25" at bounding box center [756, 172] width 786 height 41
type input "Promo 1x1_09.11.25"
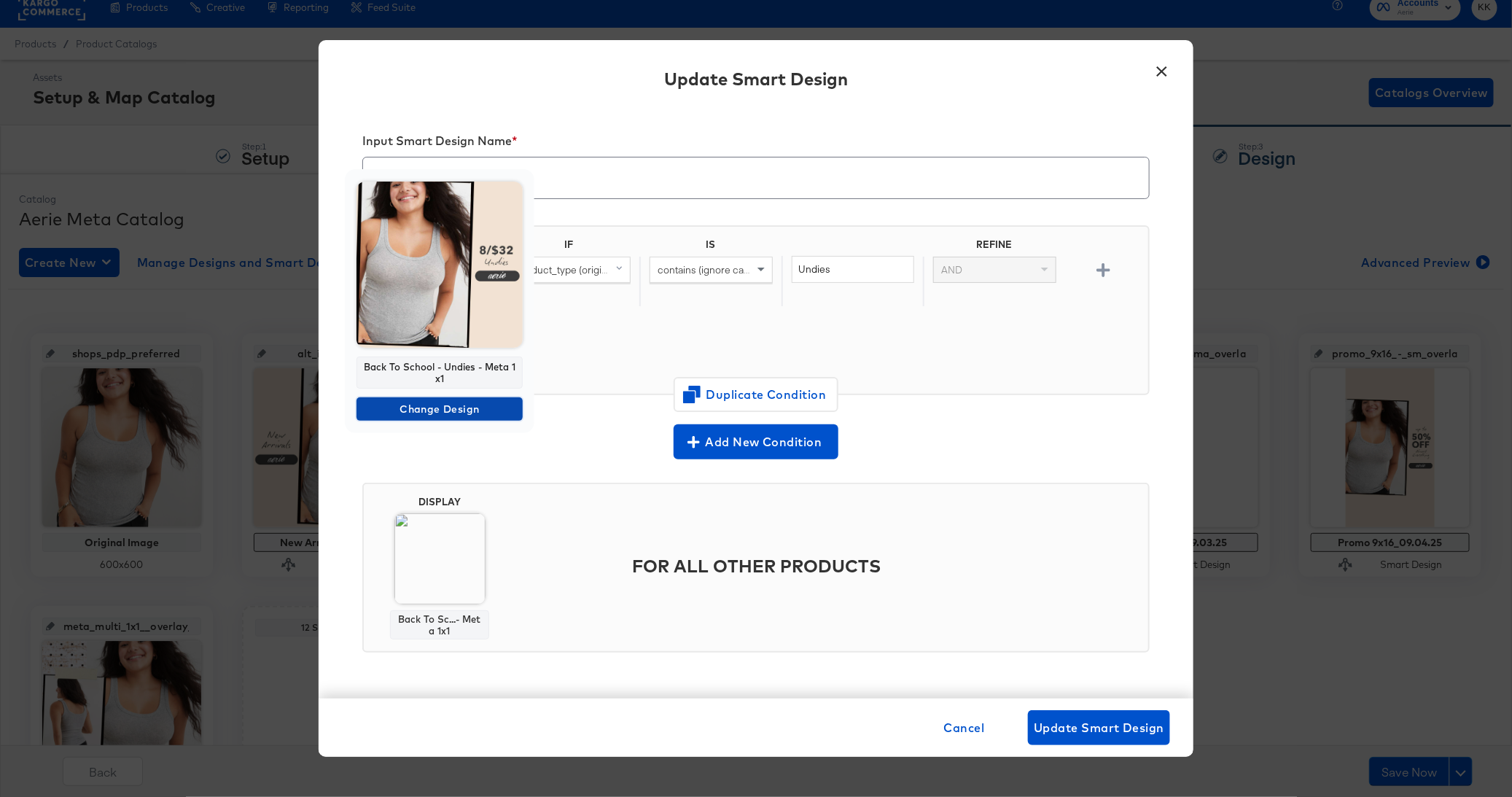
click at [455, 403] on span "Change Design" at bounding box center [439, 409] width 154 height 18
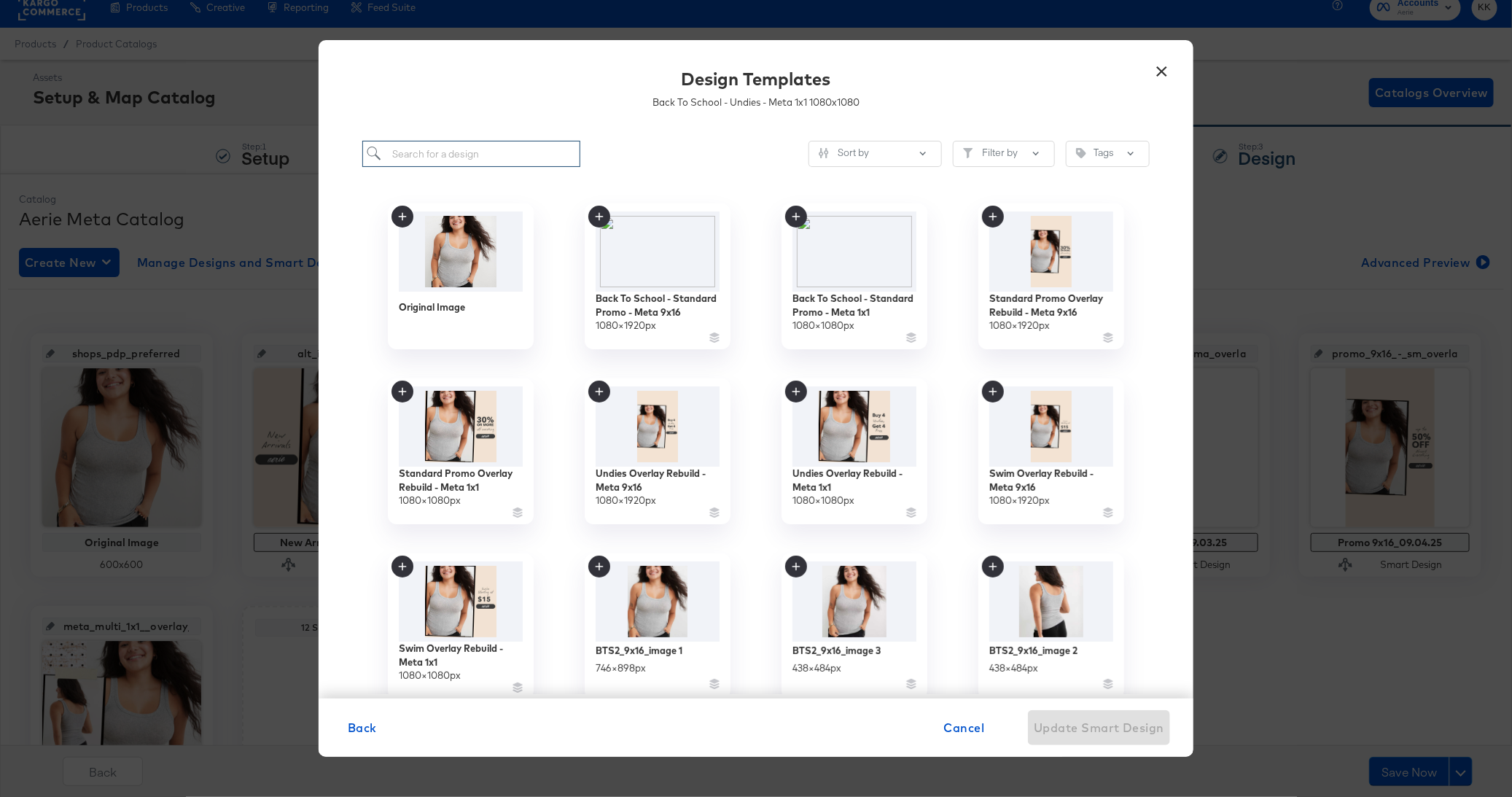
click at [460, 154] on input "search" at bounding box center [471, 154] width 218 height 27
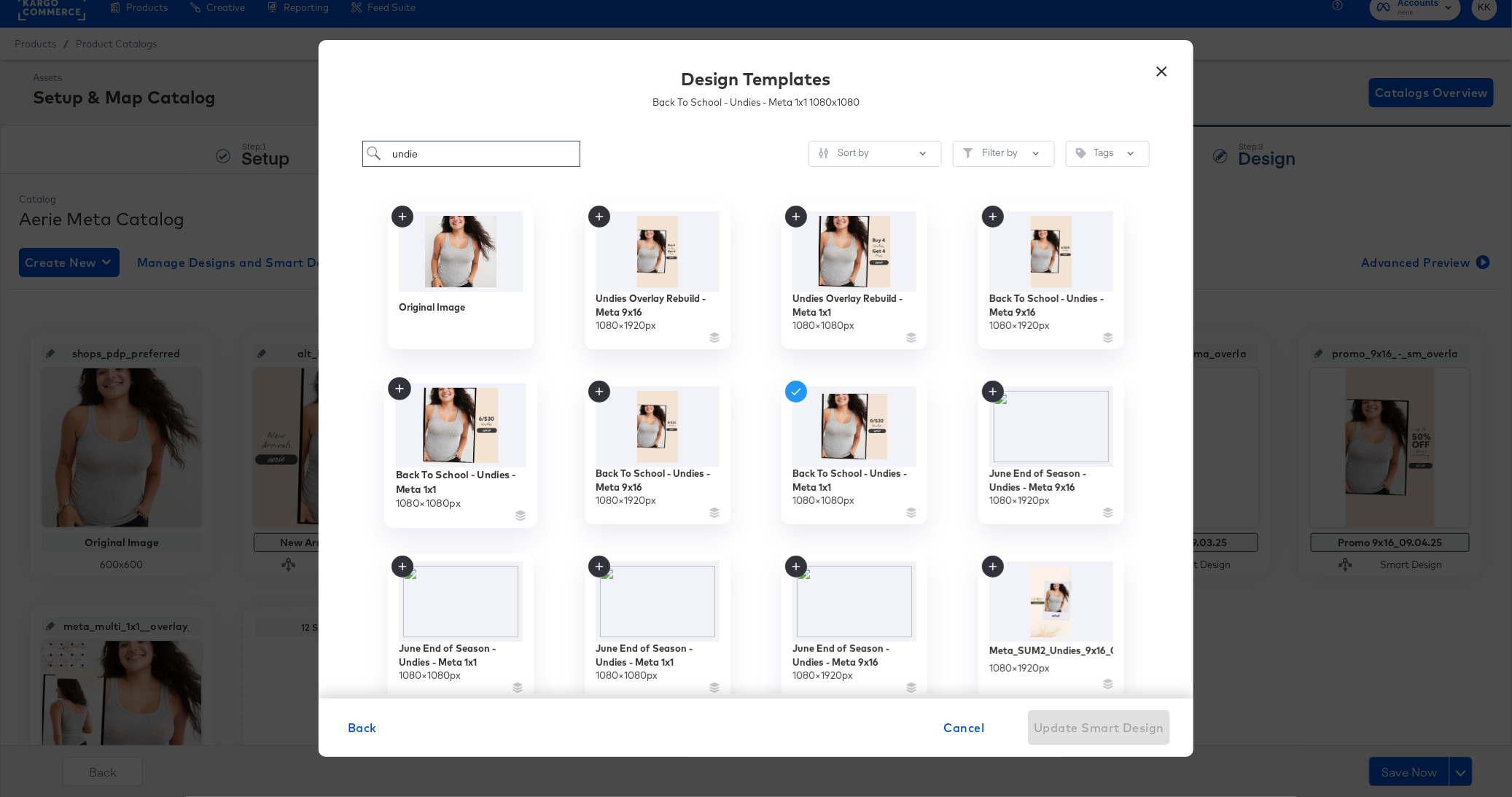
type input "undie"
click at [487, 466] on img at bounding box center [461, 425] width 131 height 85
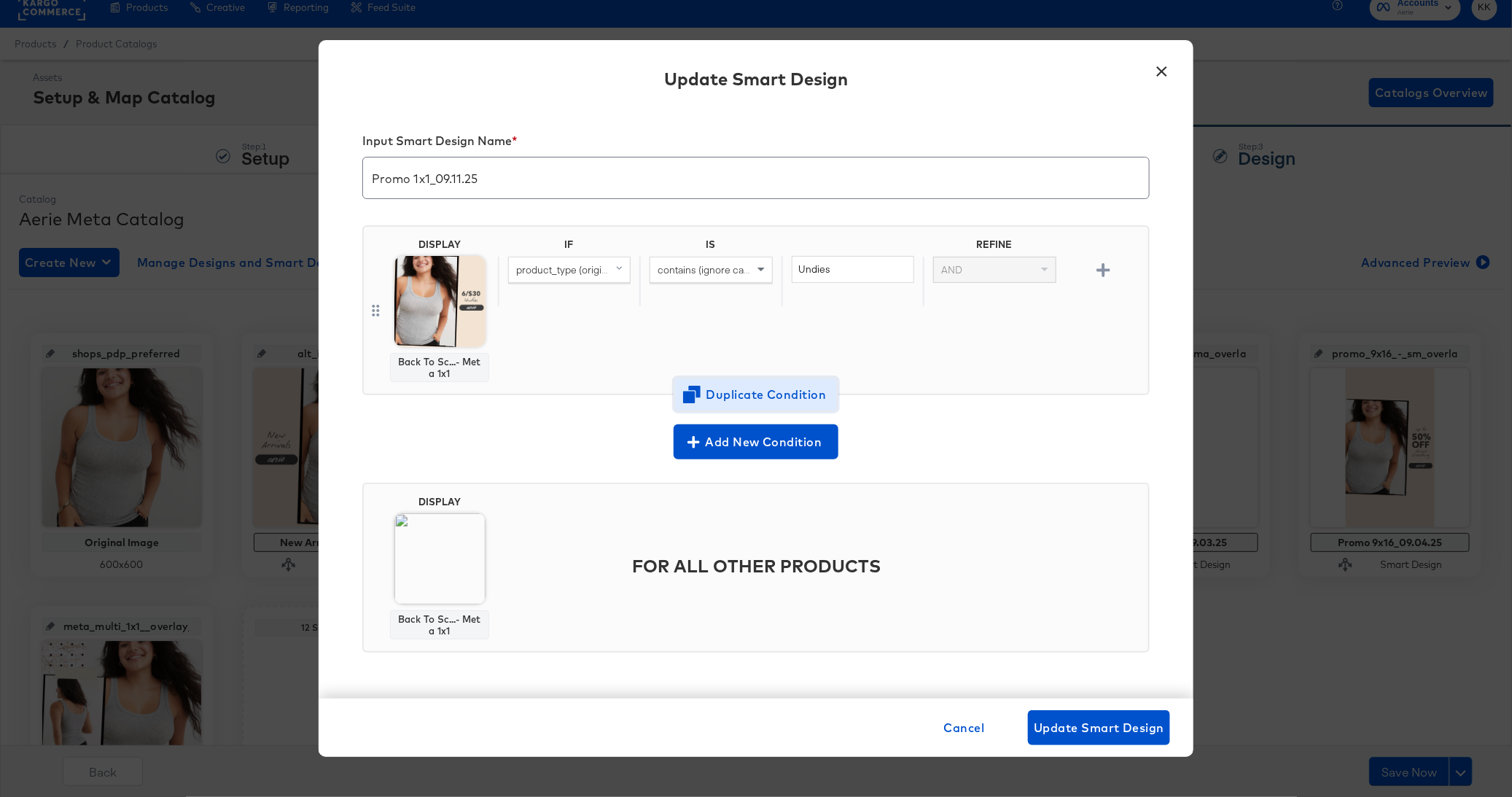
click at [772, 377] on button "Duplicate Condition" at bounding box center [756, 394] width 164 height 35
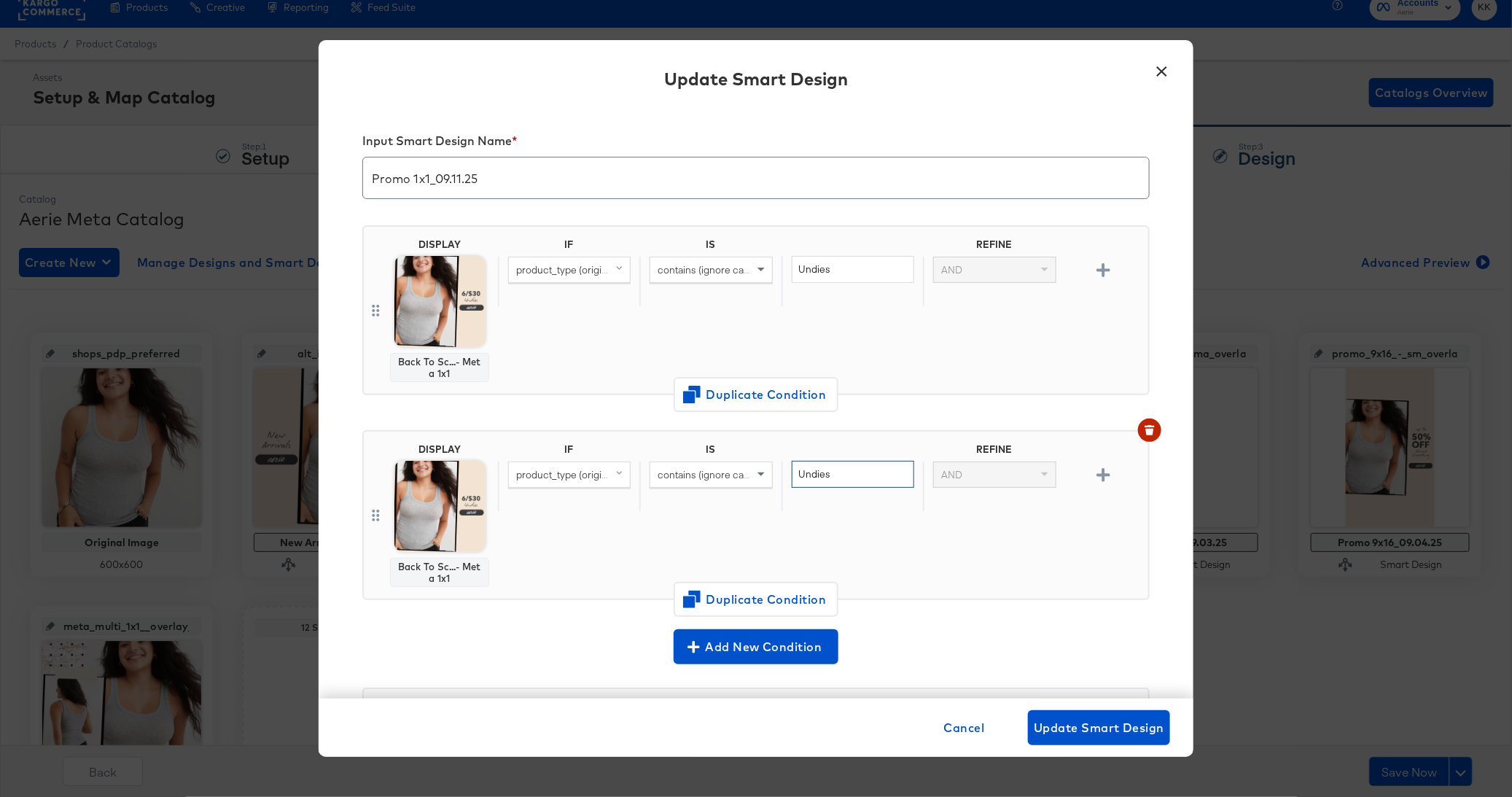
drag, startPoint x: 832, startPoint y: 471, endPoint x: 738, endPoint y: 470, distance: 94.0
click at [738, 470] on div "product_type (original) contains (ignore case) Undies AND" at bounding box center [820, 486] width 644 height 50
type input "Bra"
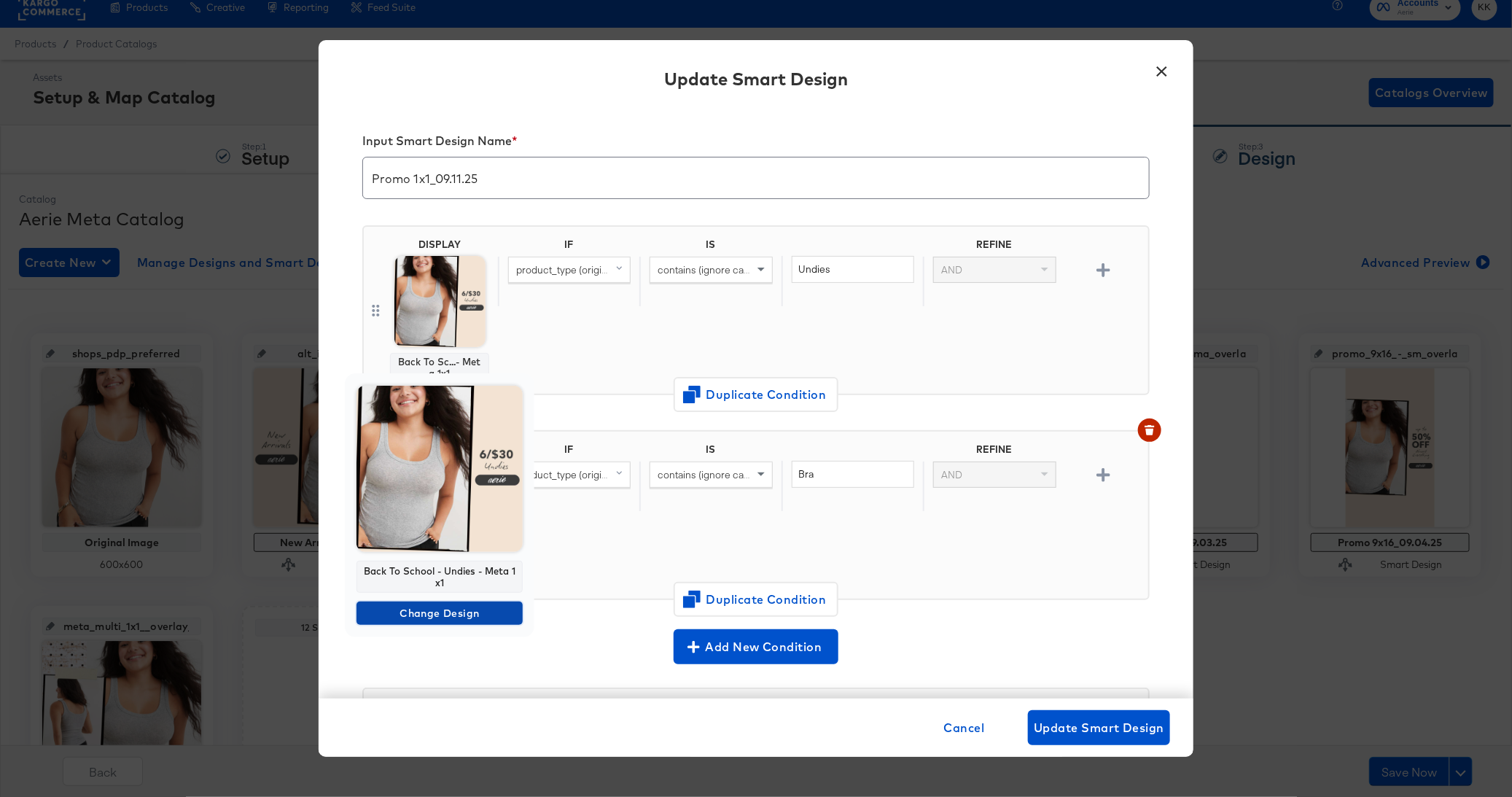
click at [444, 605] on span "Change Design" at bounding box center [439, 614] width 154 height 18
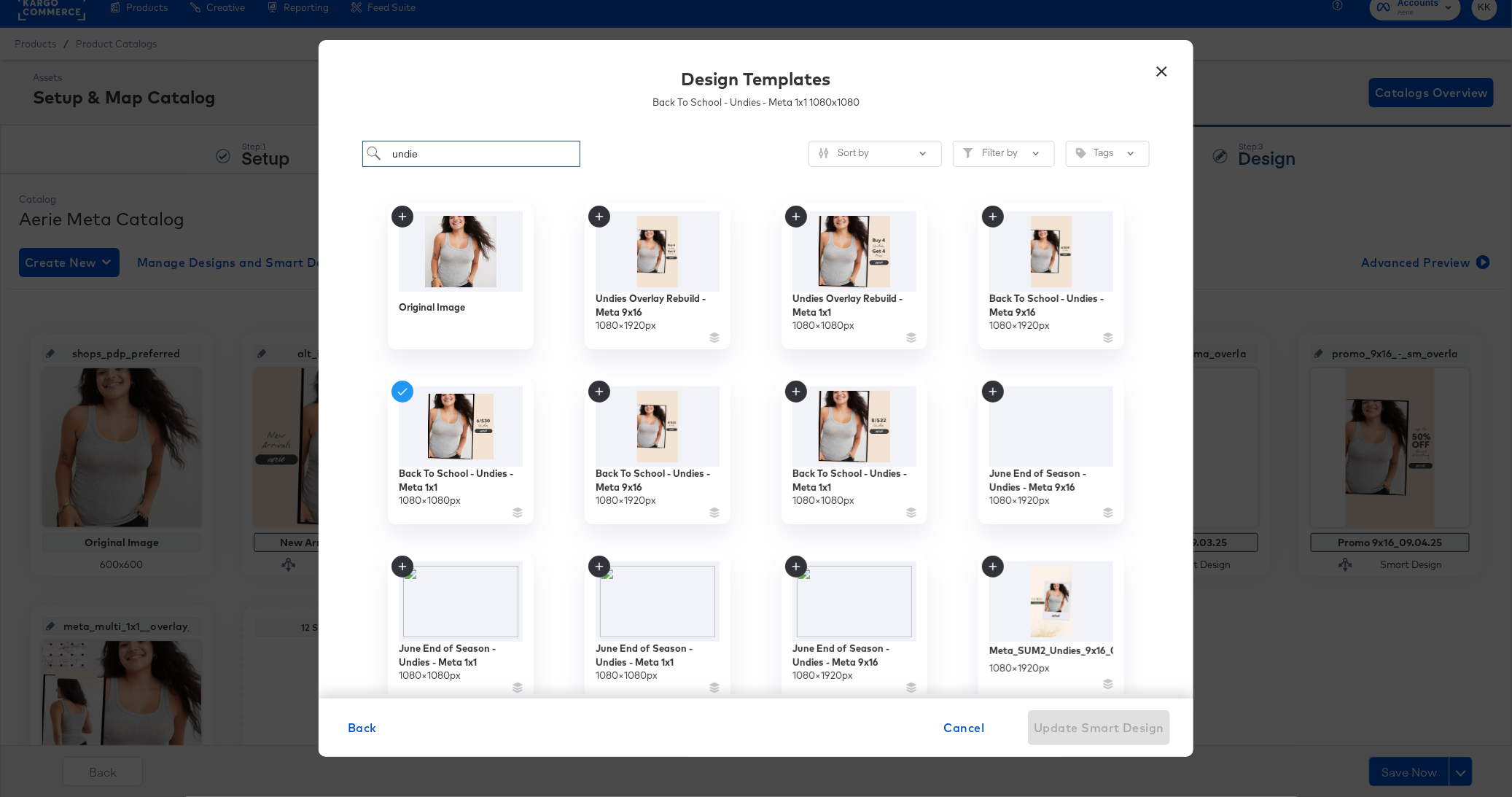
drag, startPoint x: 450, startPoint y: 148, endPoint x: 325, endPoint y: 148, distance: 125.0
click at [325, 148] on div "undie Sort by Filter by Tags Original Image Undies Overlay Rebuild - Meta 9x16 …" at bounding box center [756, 412] width 875 height 573
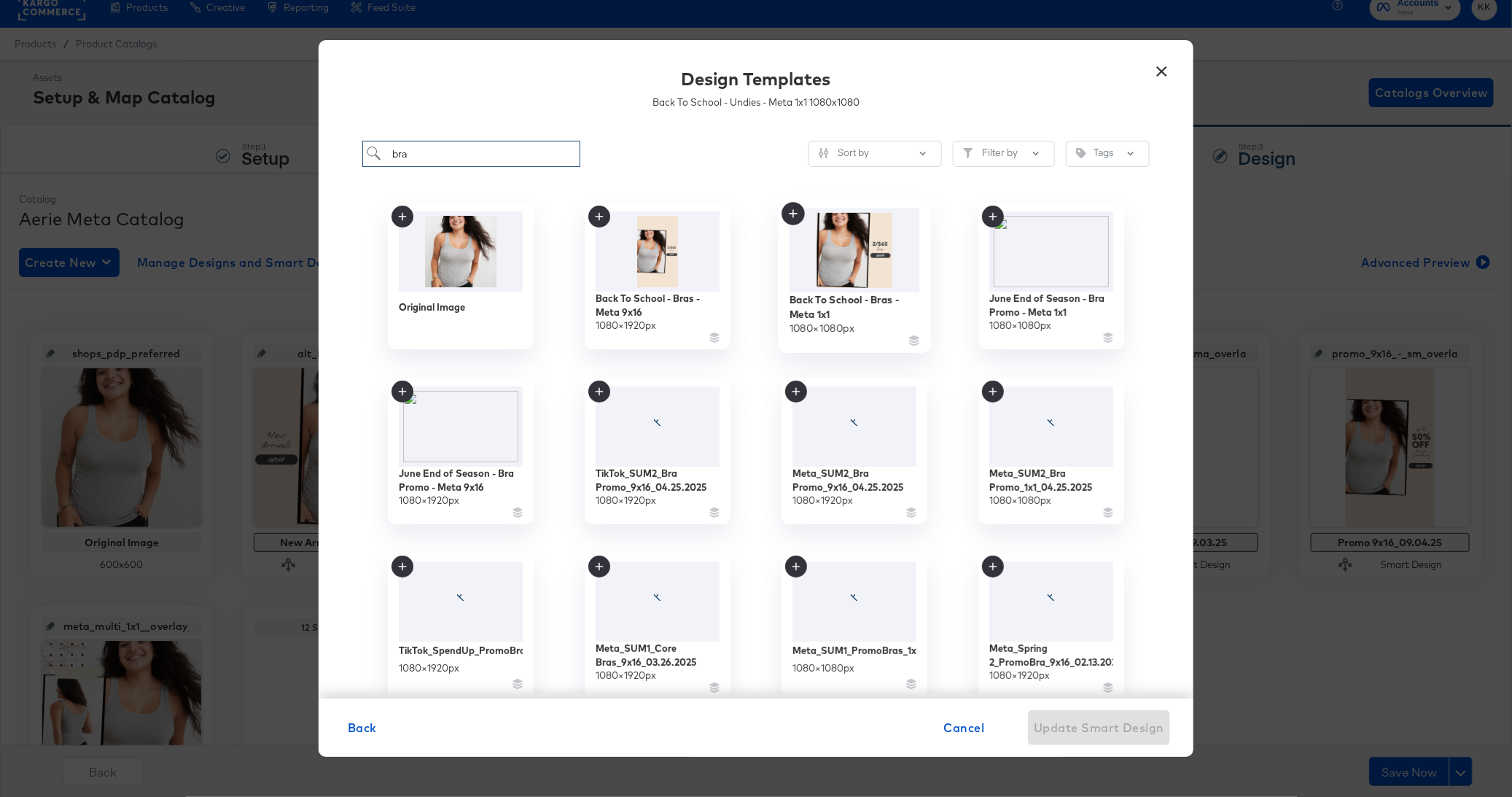
type input "bra"
click at [856, 313] on div "Back To School - Bras - Meta 1x1" at bounding box center [855, 307] width 131 height 29
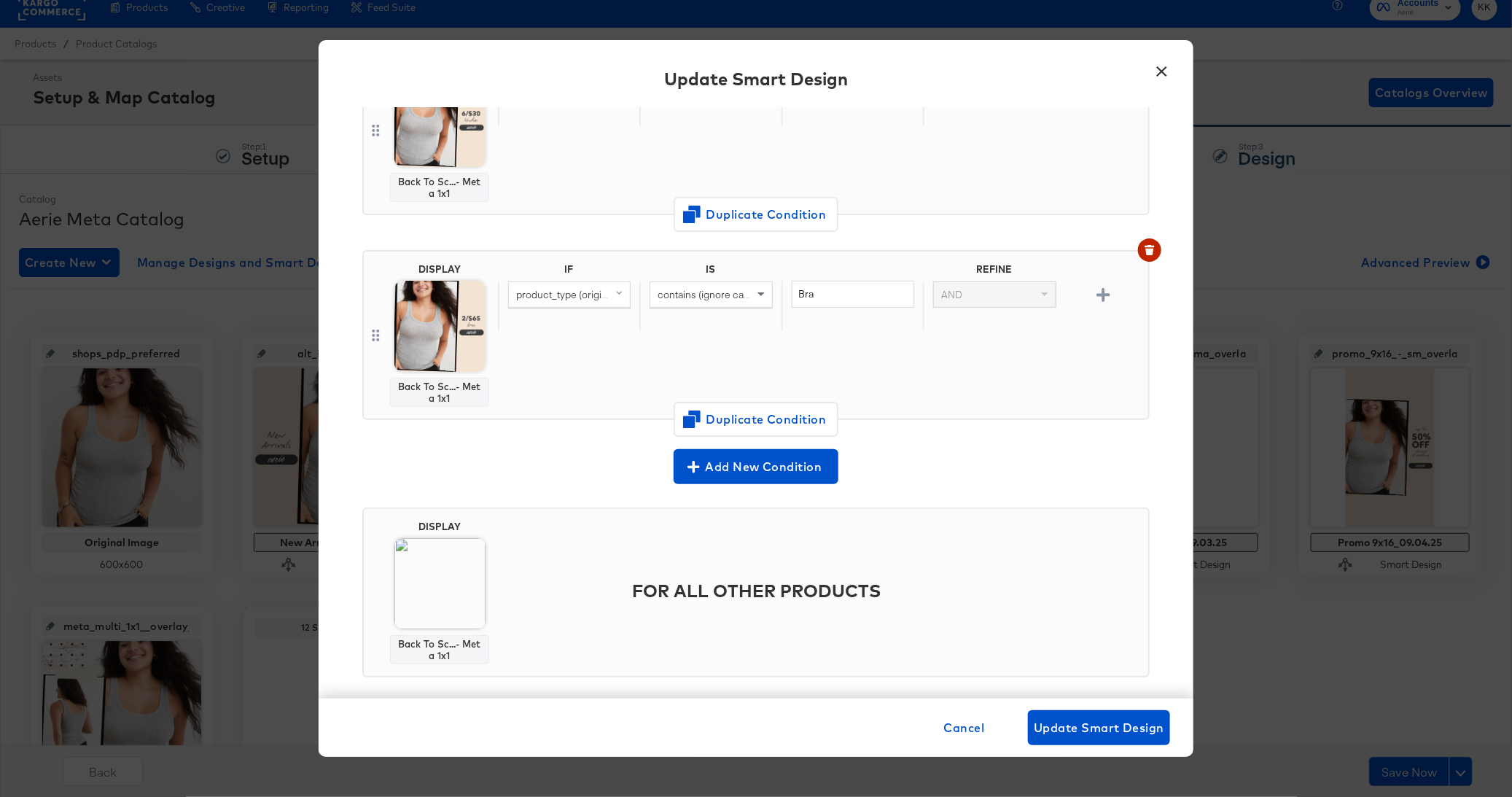
scroll to position [192, 0]
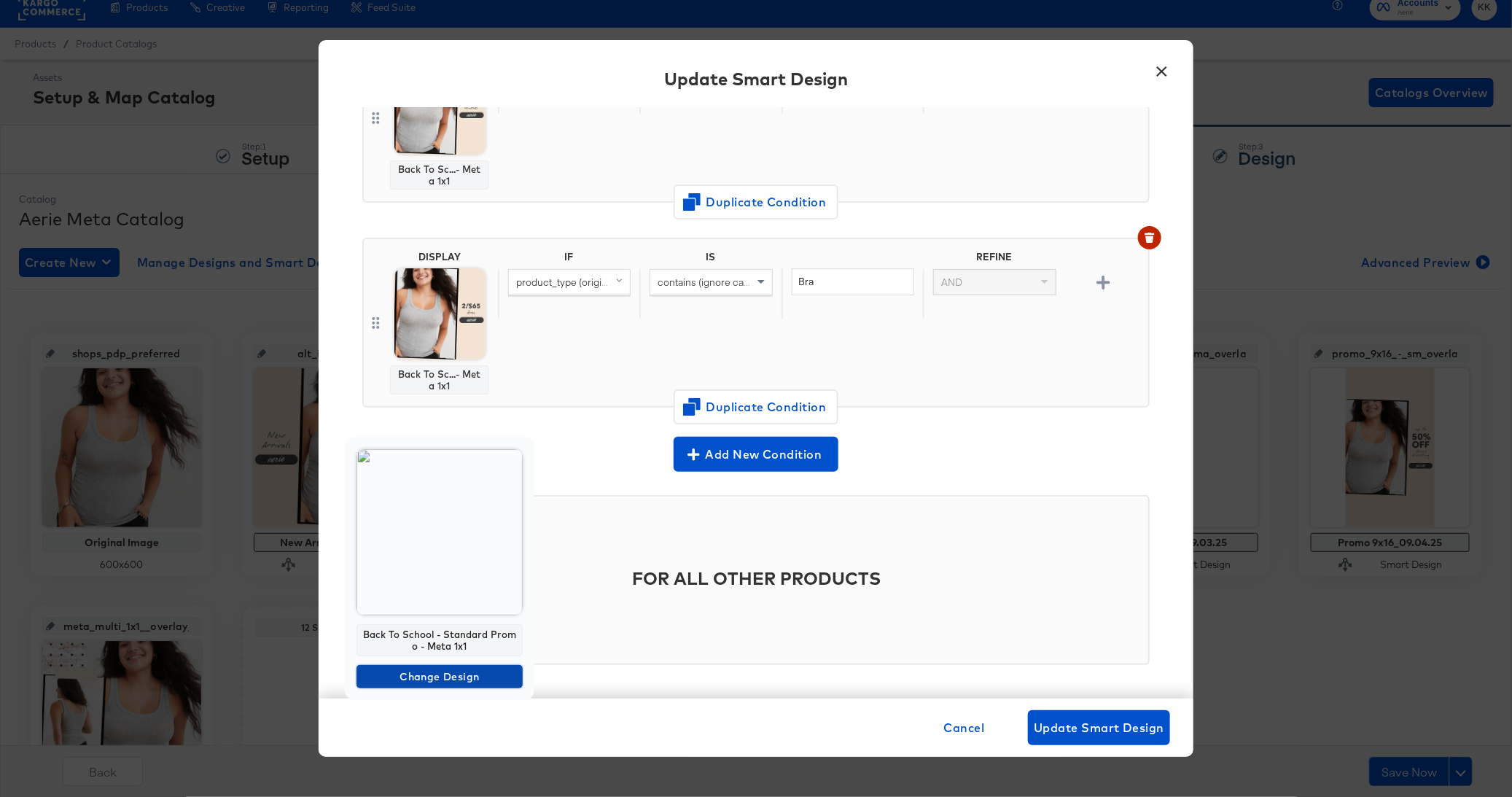
click at [441, 676] on span "Change Design" at bounding box center [439, 677] width 154 height 18
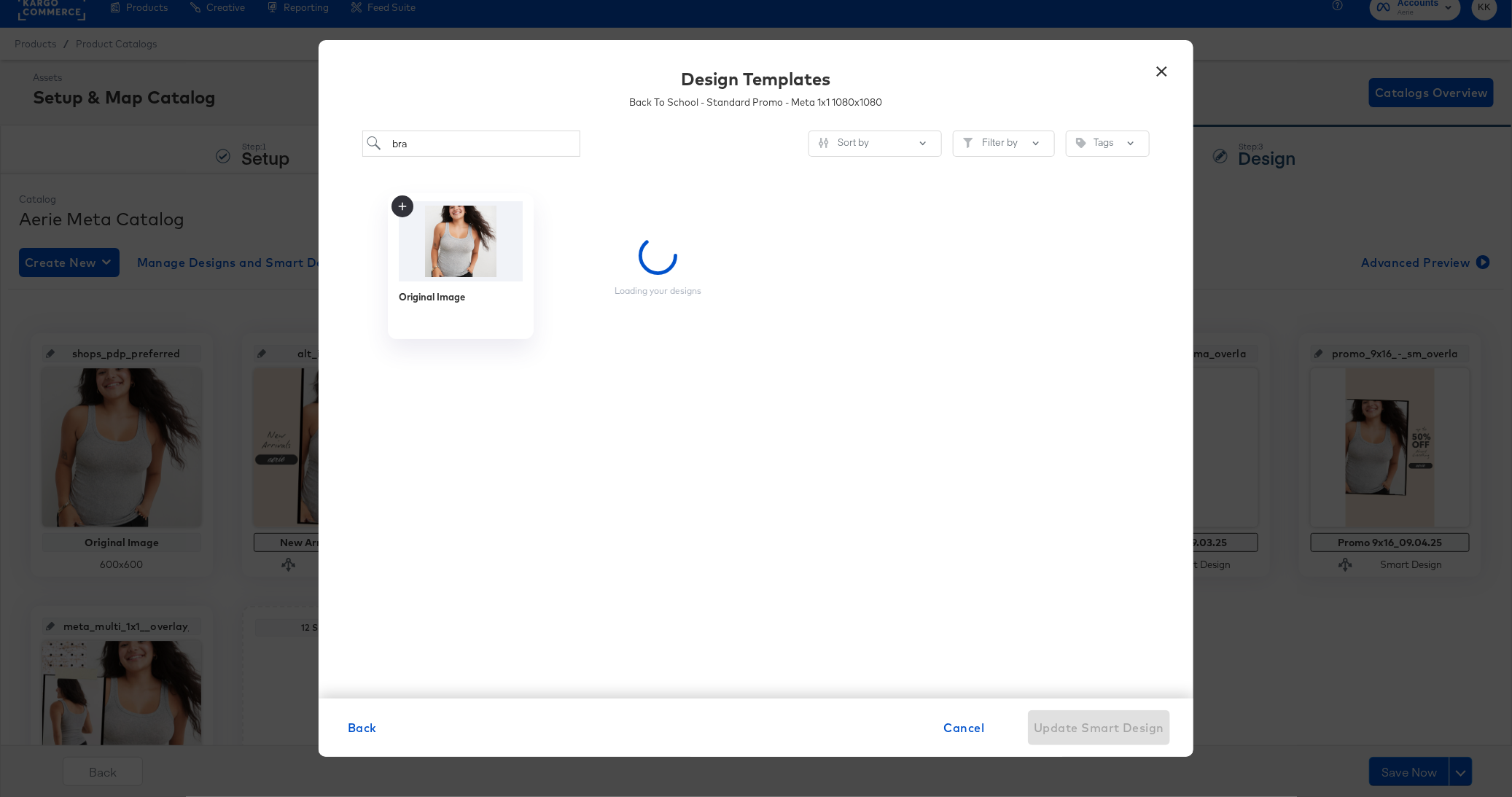
scroll to position [0, 0]
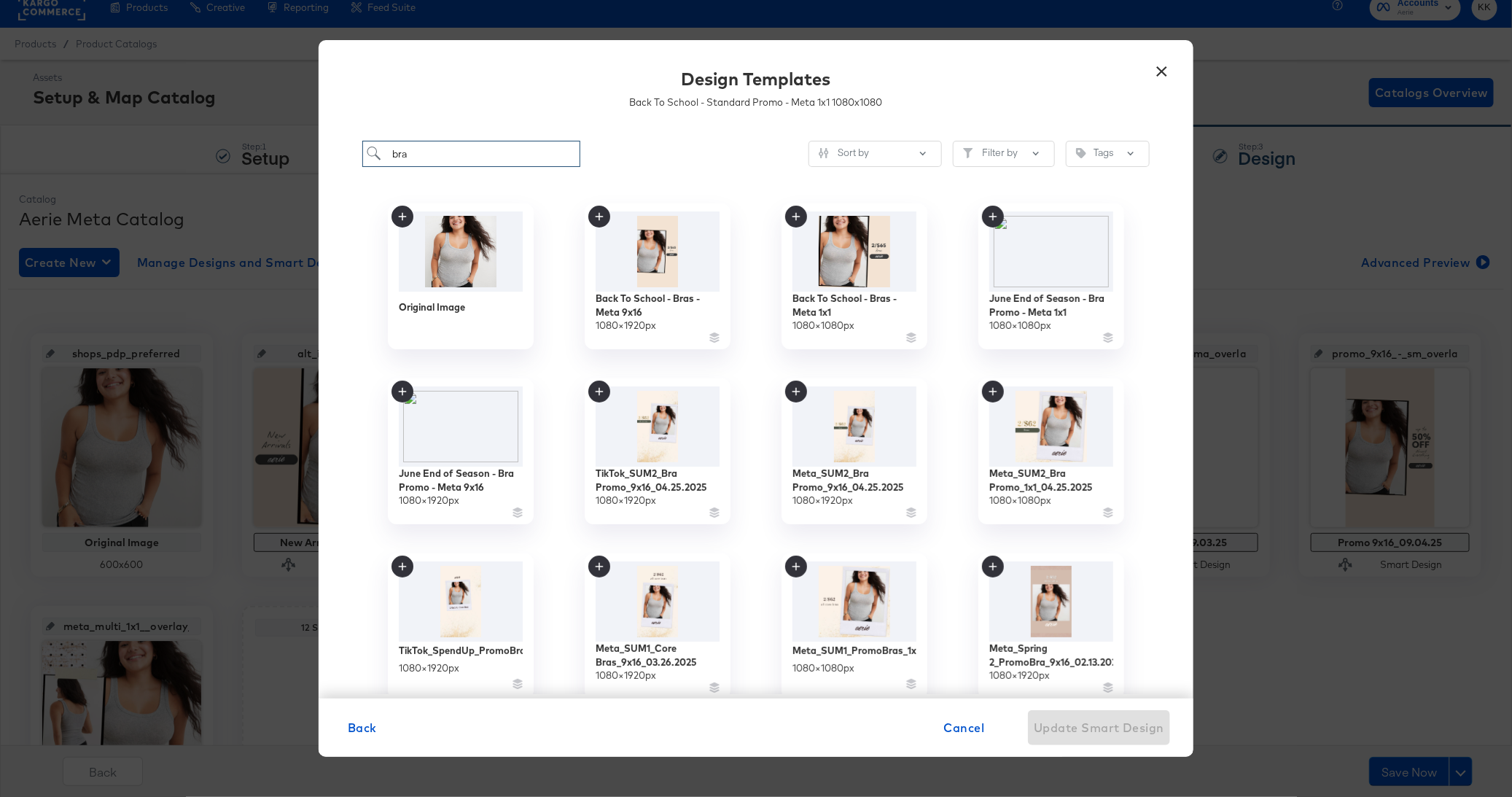
drag, startPoint x: 446, startPoint y: 163, endPoint x: 381, endPoint y: 163, distance: 65.0
click at [381, 163] on input "bra" at bounding box center [471, 154] width 218 height 27
type input "b"
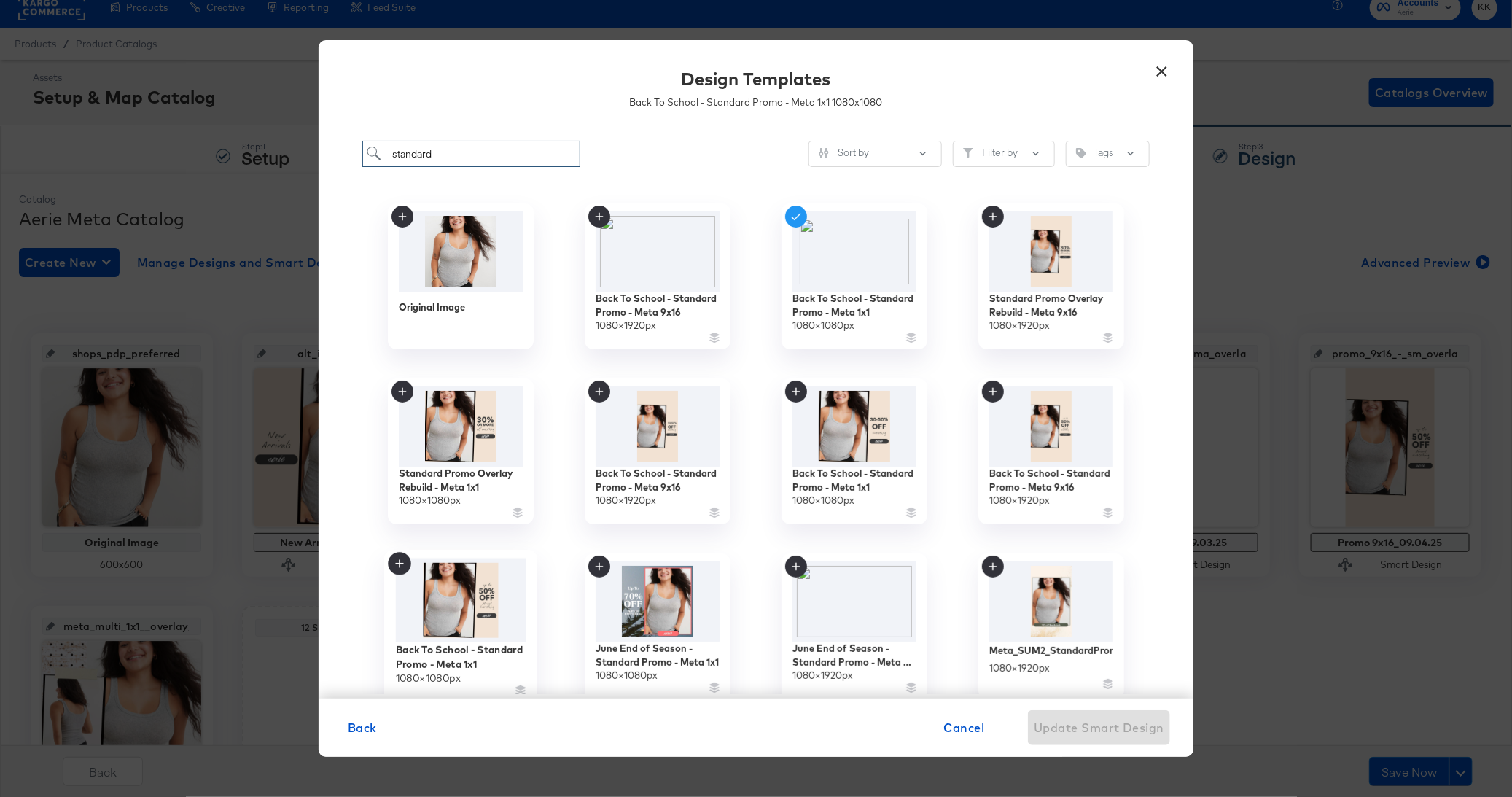
type input "standard"
click at [444, 645] on div "Back To School - Standard Promo - Meta 1x1" at bounding box center [461, 657] width 131 height 29
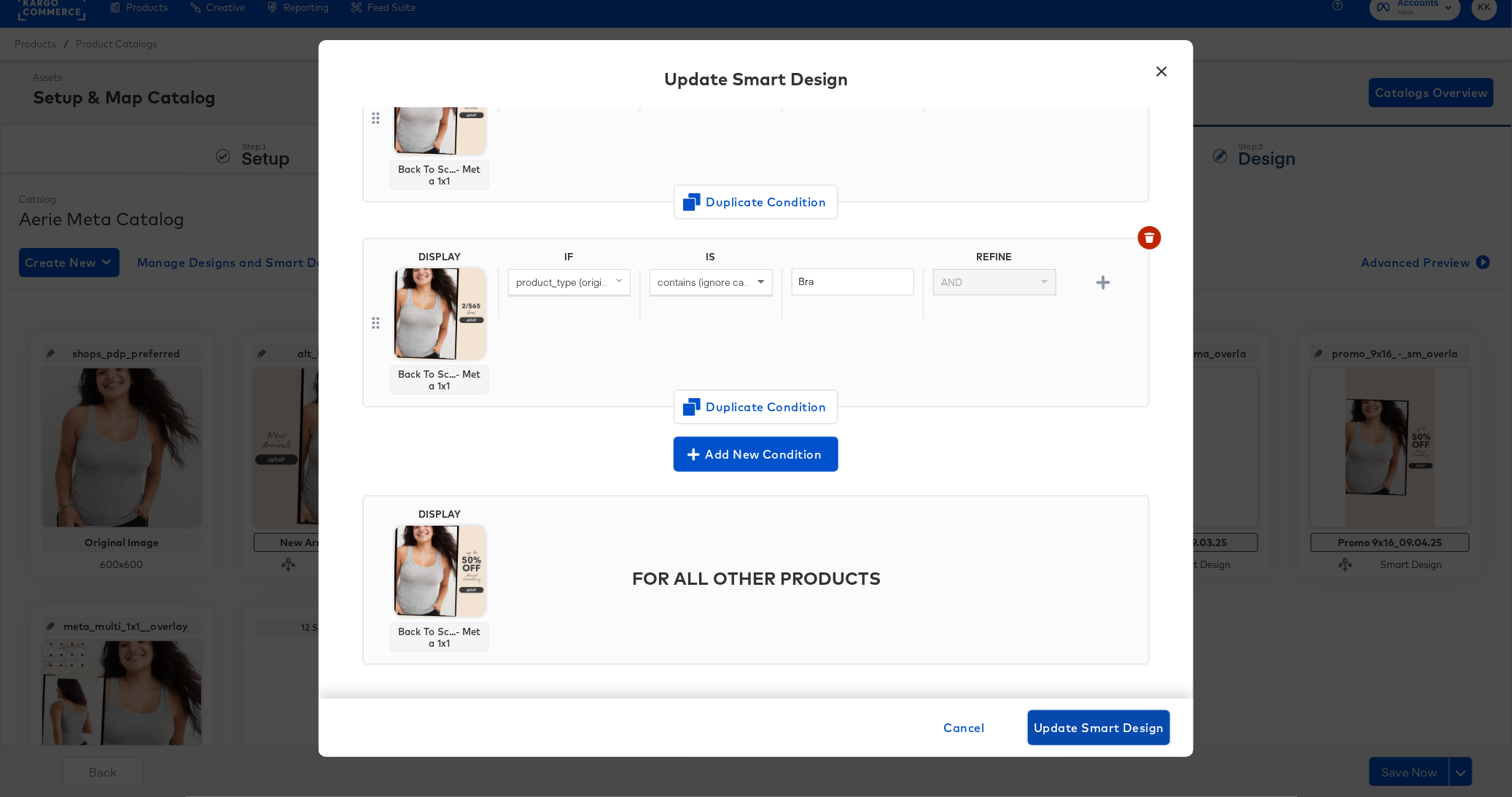
click span "Update Smart Design"
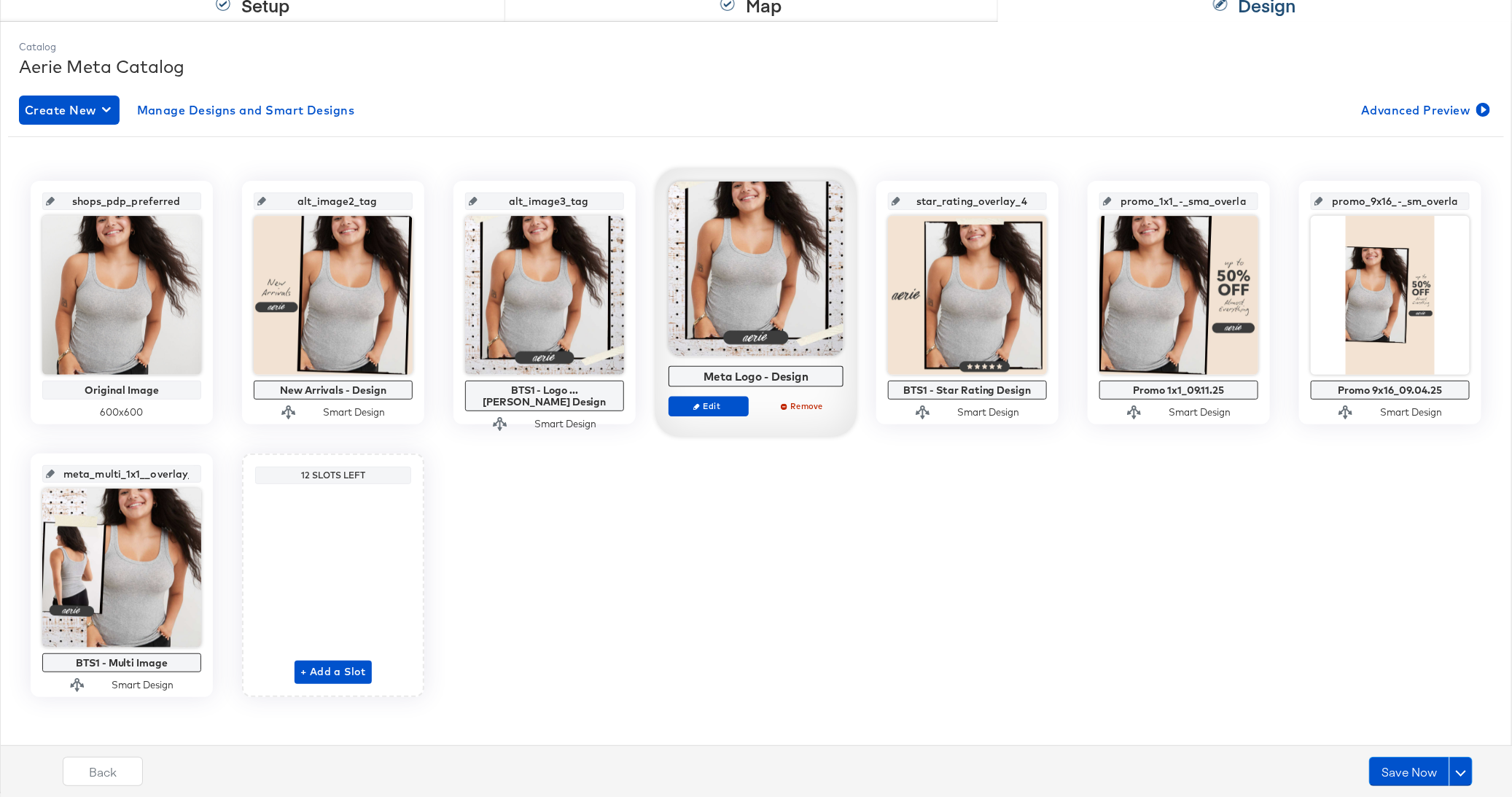
scroll to position [0, 0]
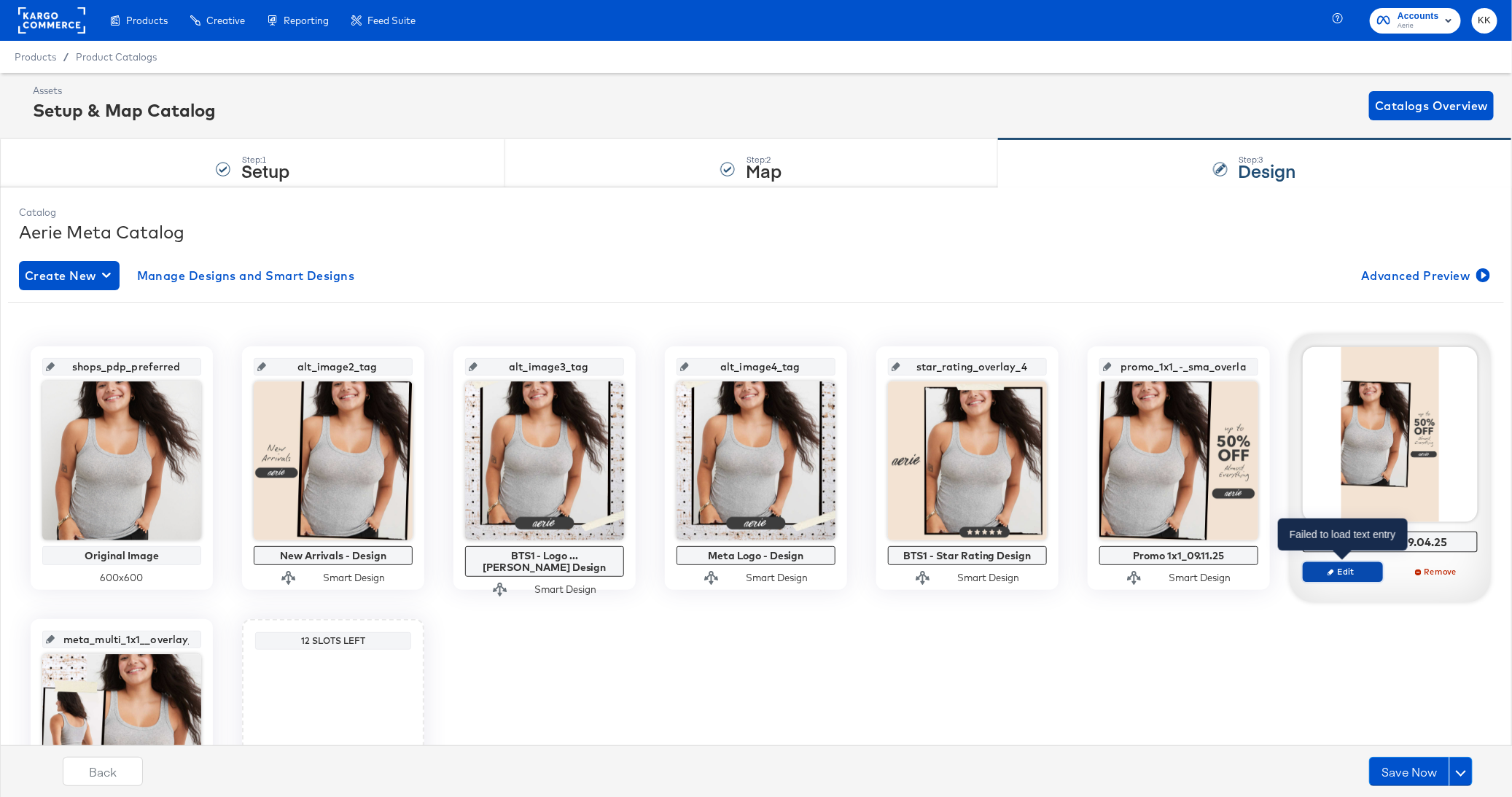
click span "Edit"
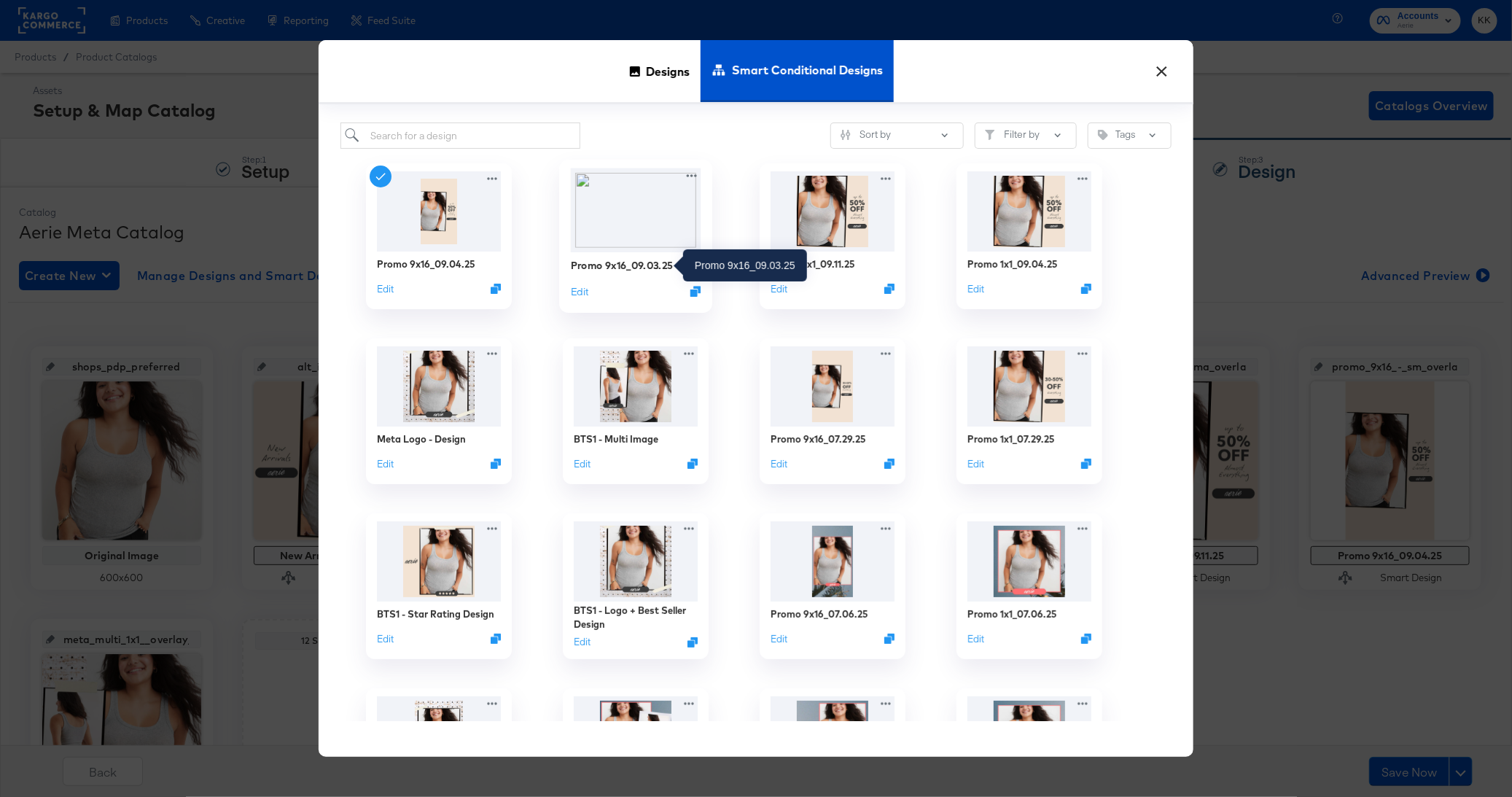
click div "Promo 9x16_09.03.25"
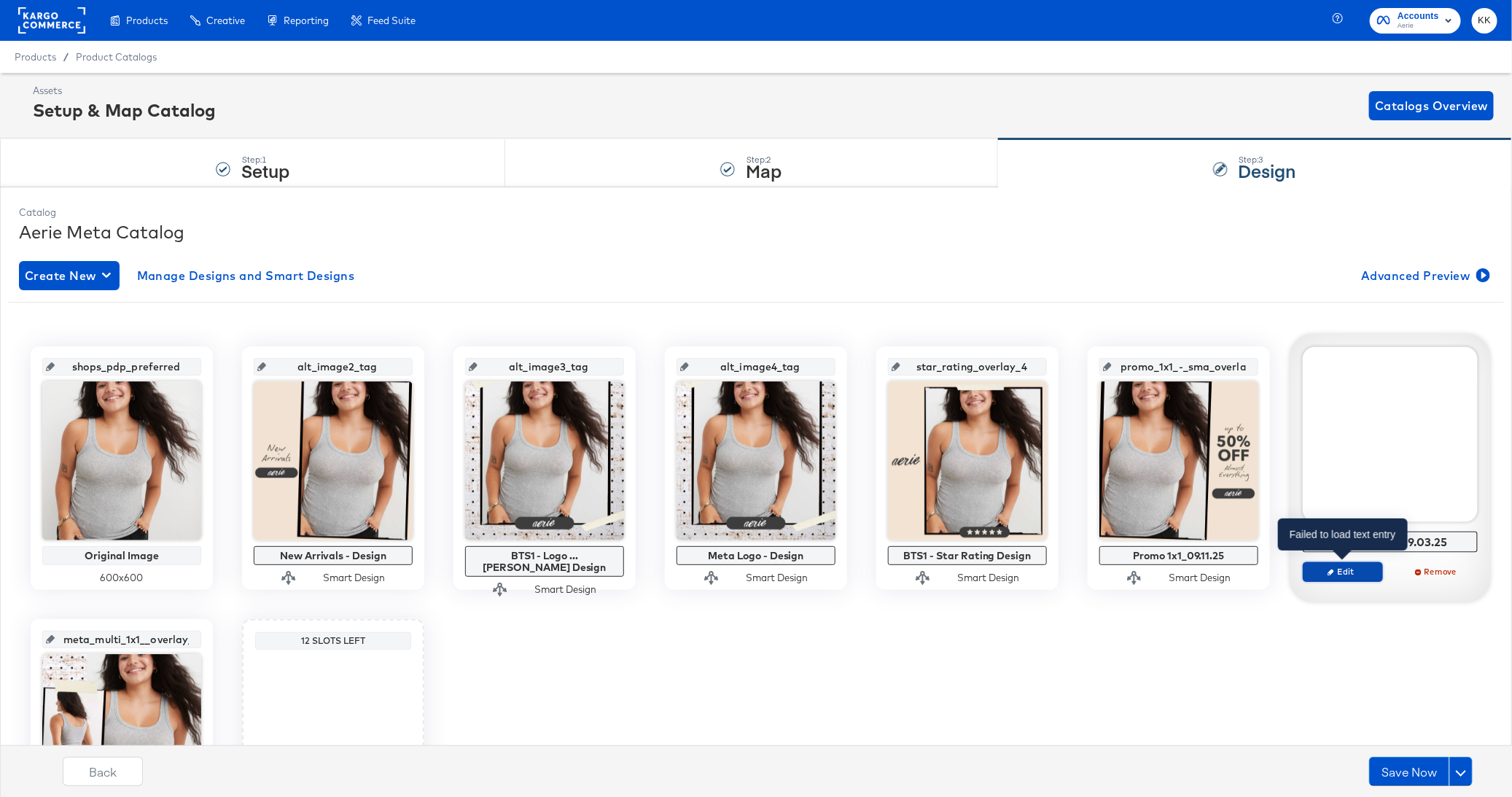
click span "Edit"
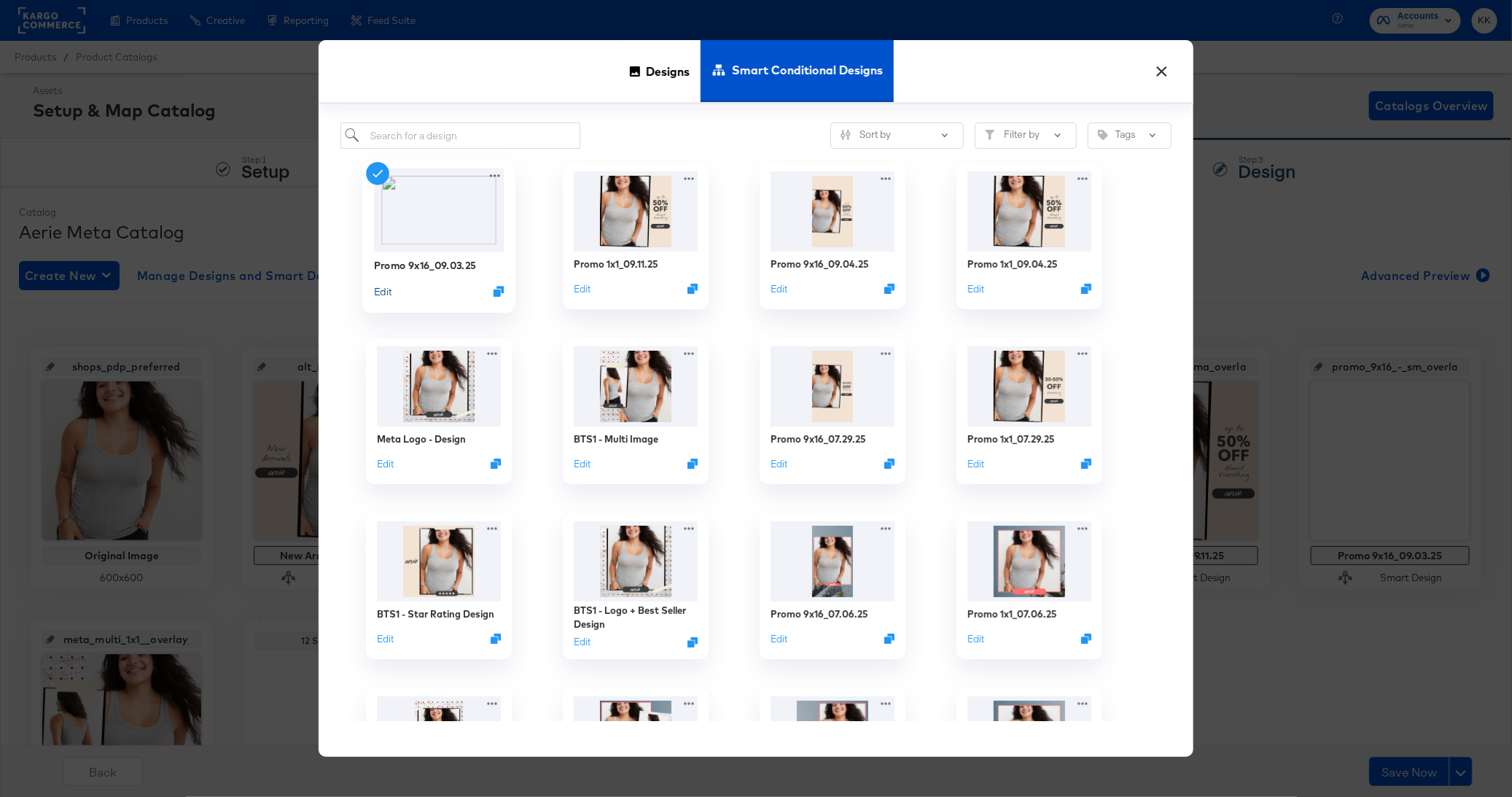
click button "Edit"
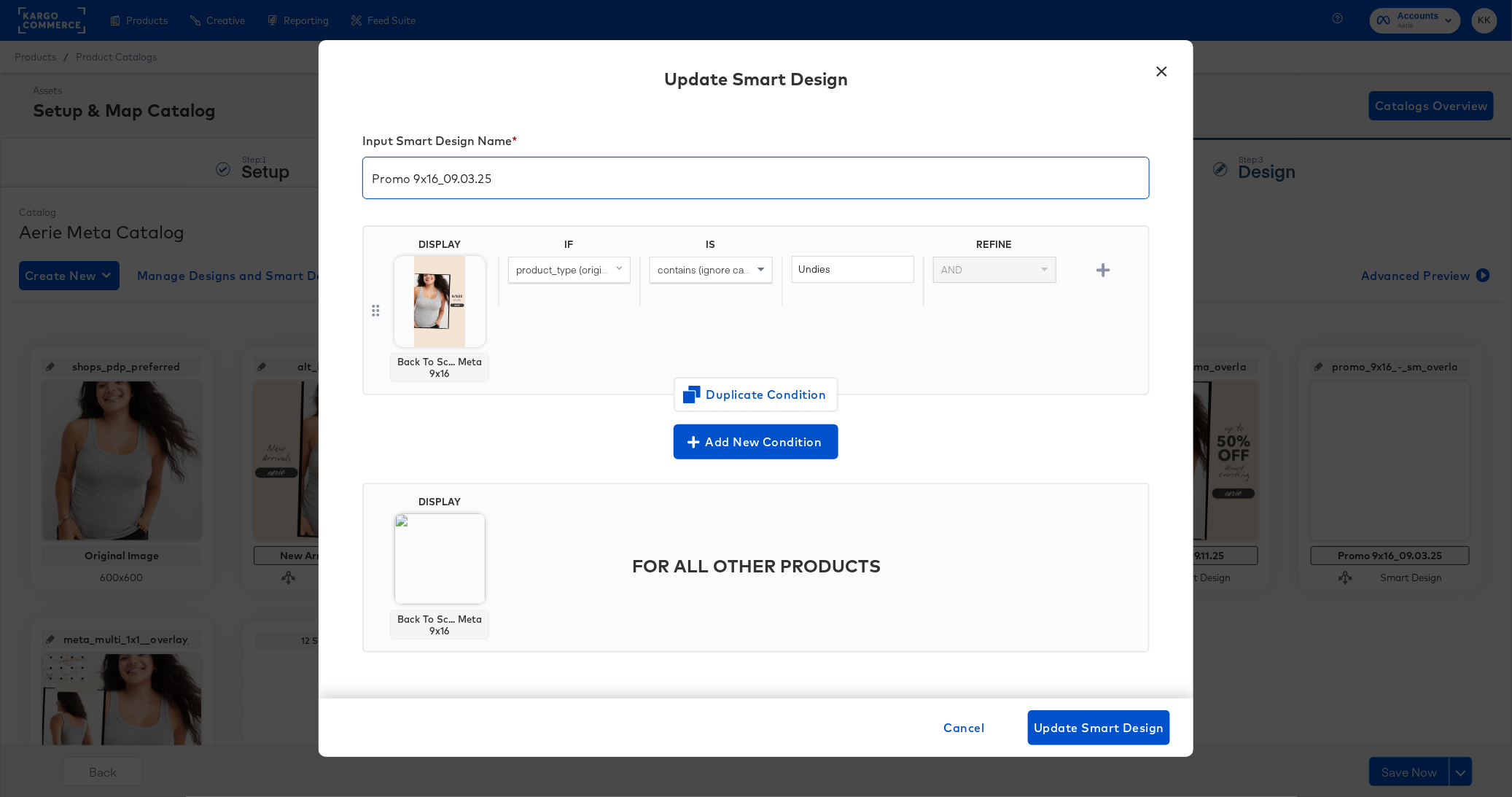
click input "Promo 9x16_09.03.25"
type input "Promo 9x16_09.11.25"
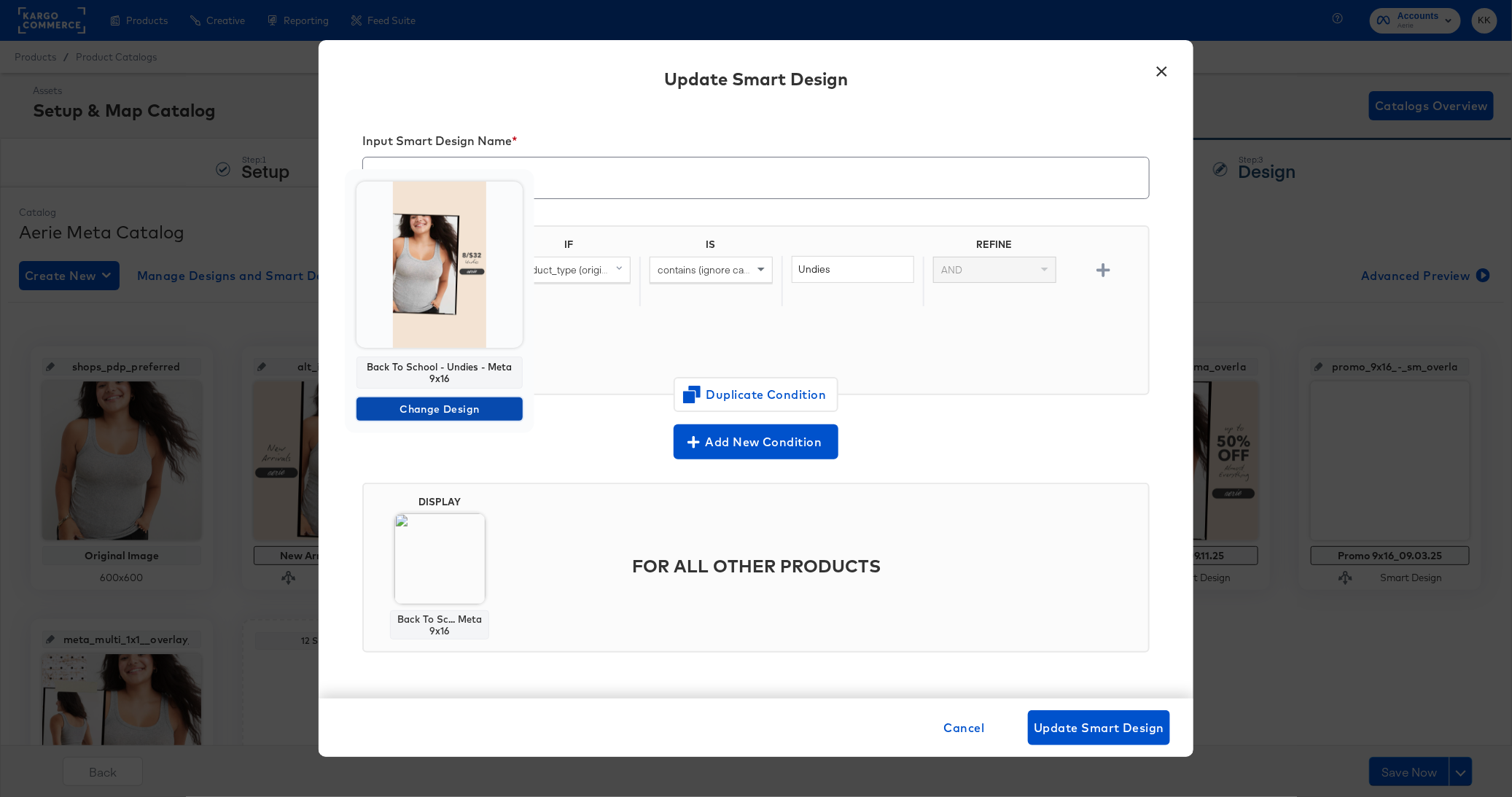
click span "Change Design"
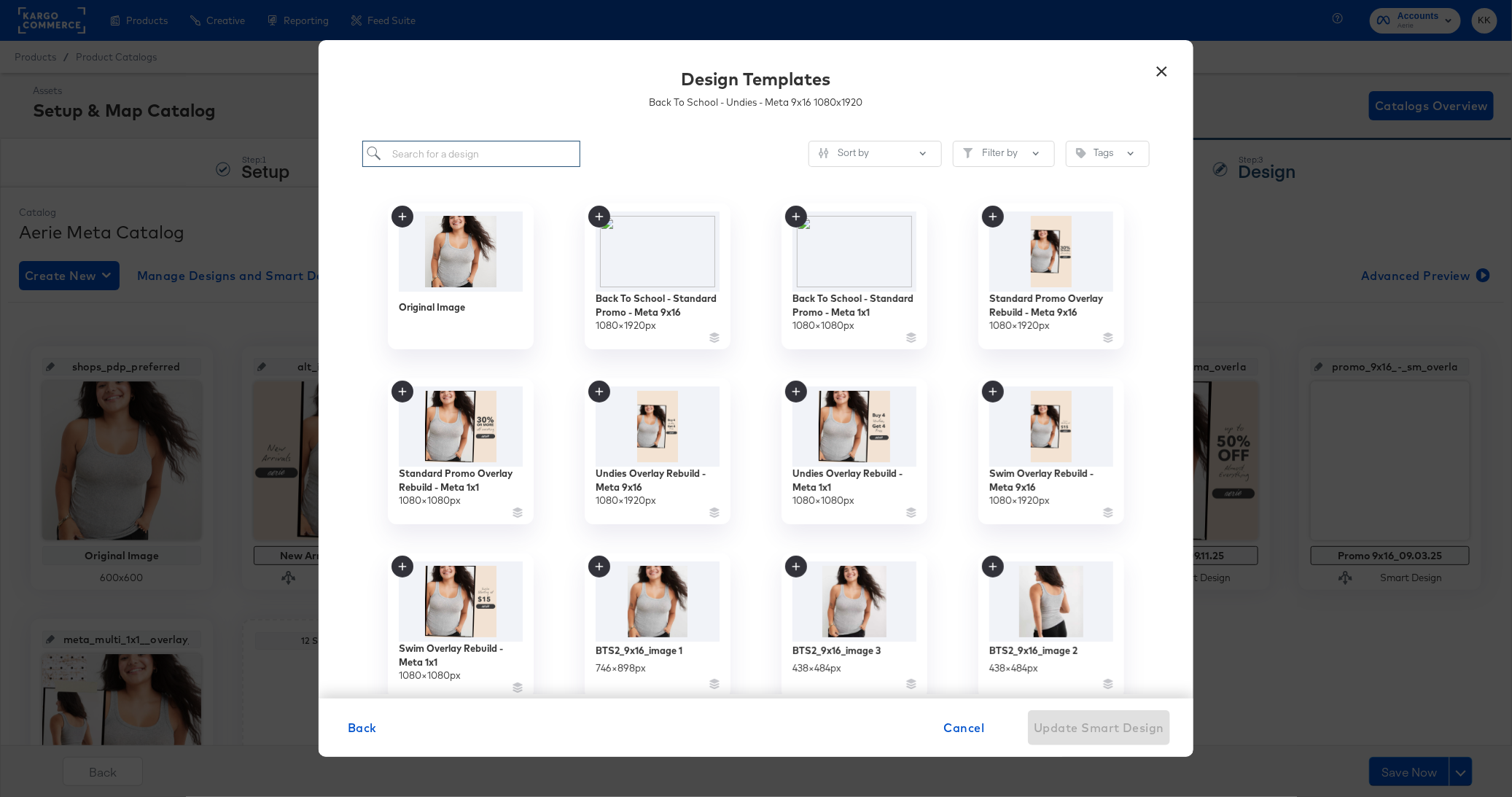
click input "search"
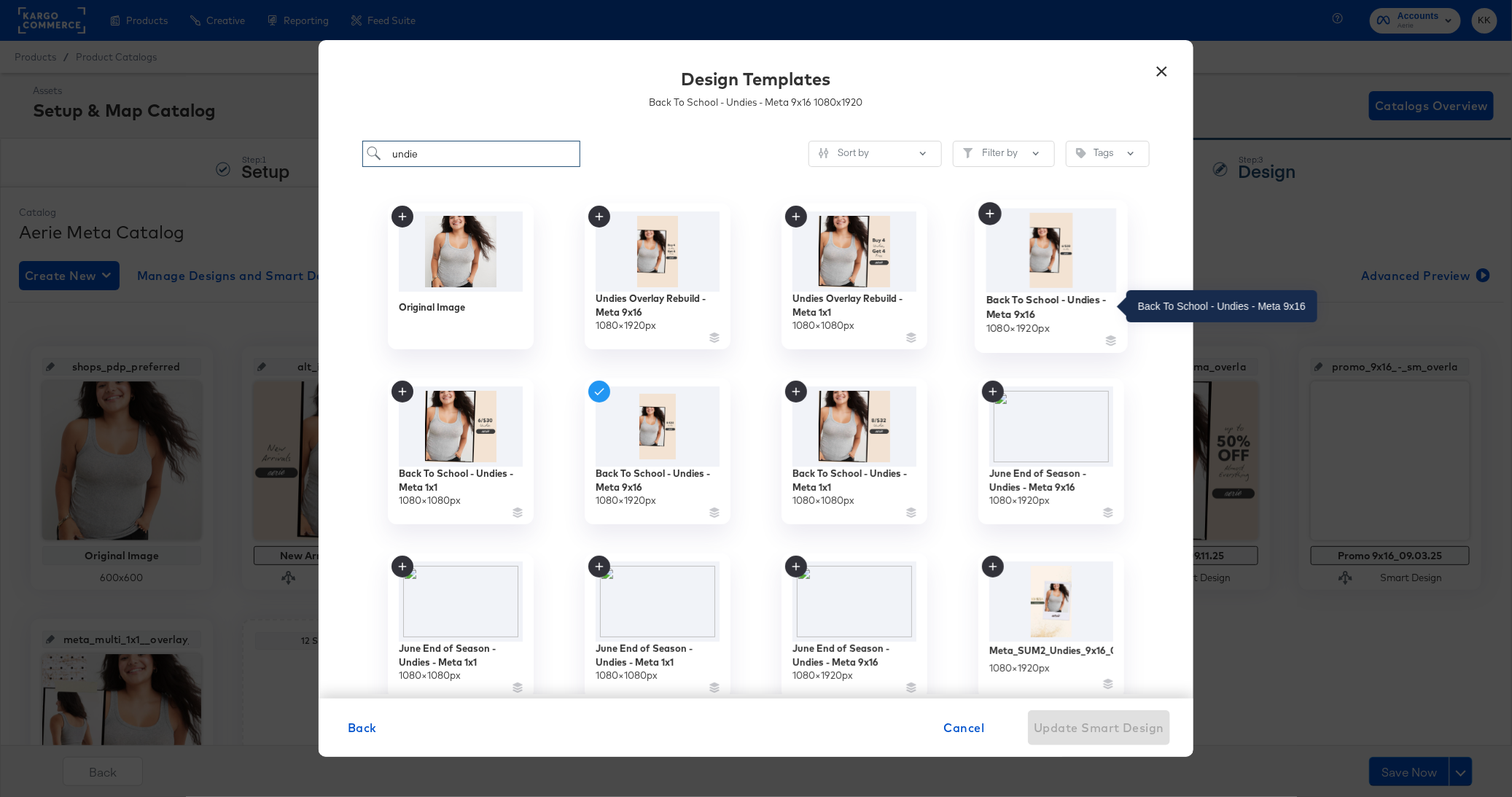
type input "undie"
click div "Back To School - Undies - Meta 9x16"
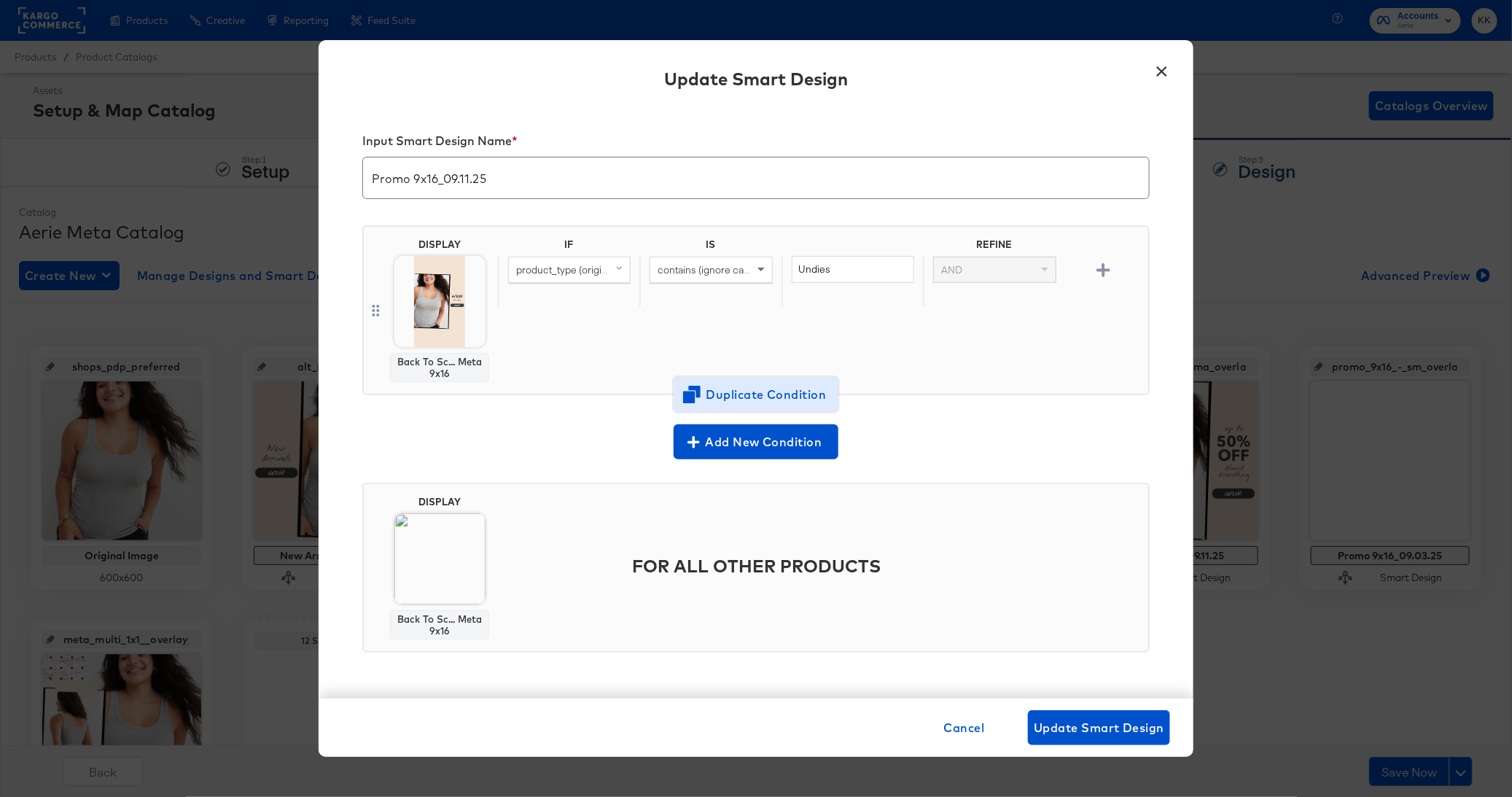
click at [761, 400] on span "Duplicate Condition" at bounding box center [756, 394] width 142 height 20
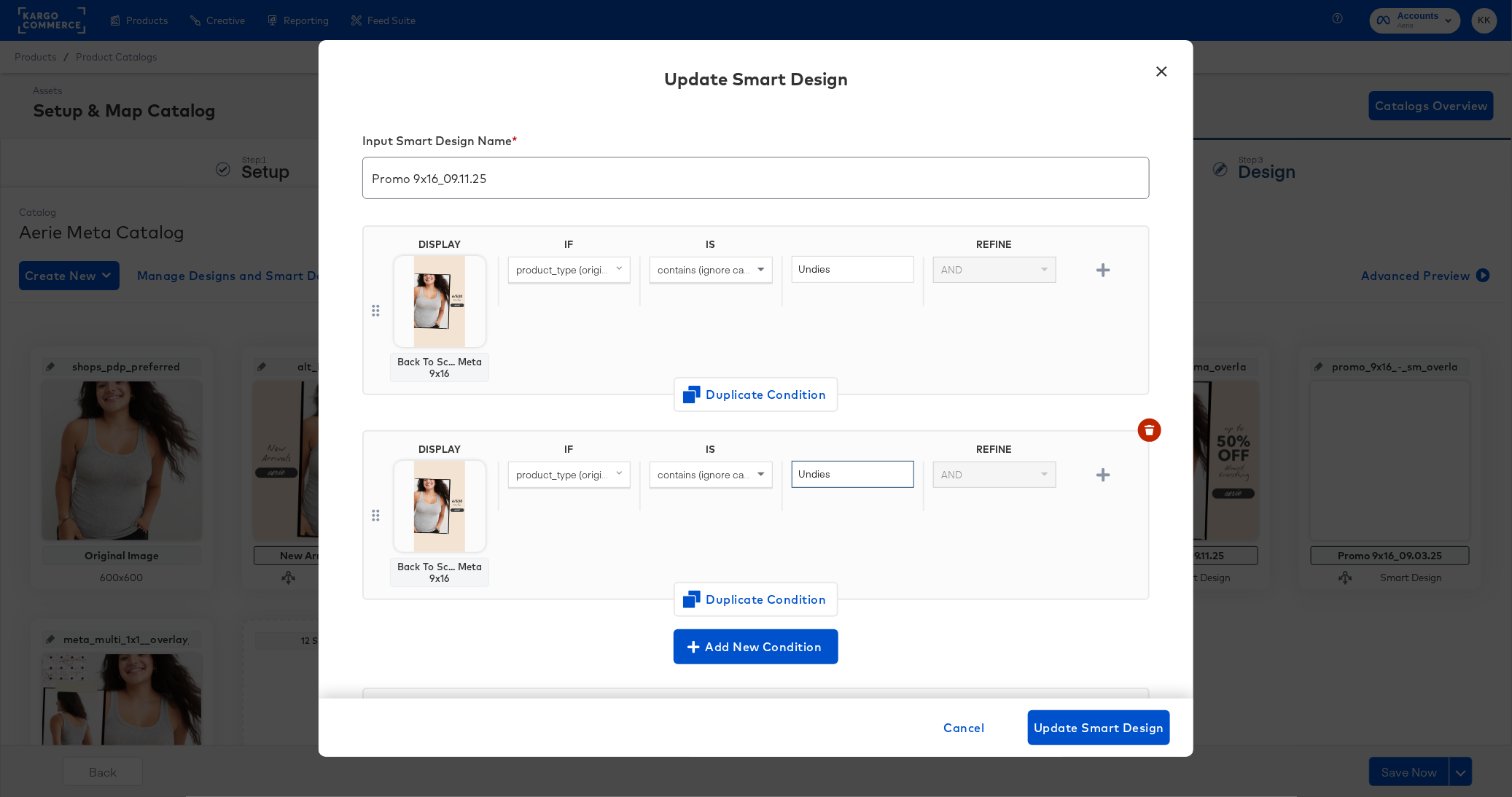
drag, startPoint x: 850, startPoint y: 474, endPoint x: 736, endPoint y: 460, distance: 114.9
click at [736, 461] on div "product_type (original) contains (ignore case) Undies AND" at bounding box center [820, 486] width 644 height 50
type input "Bra"
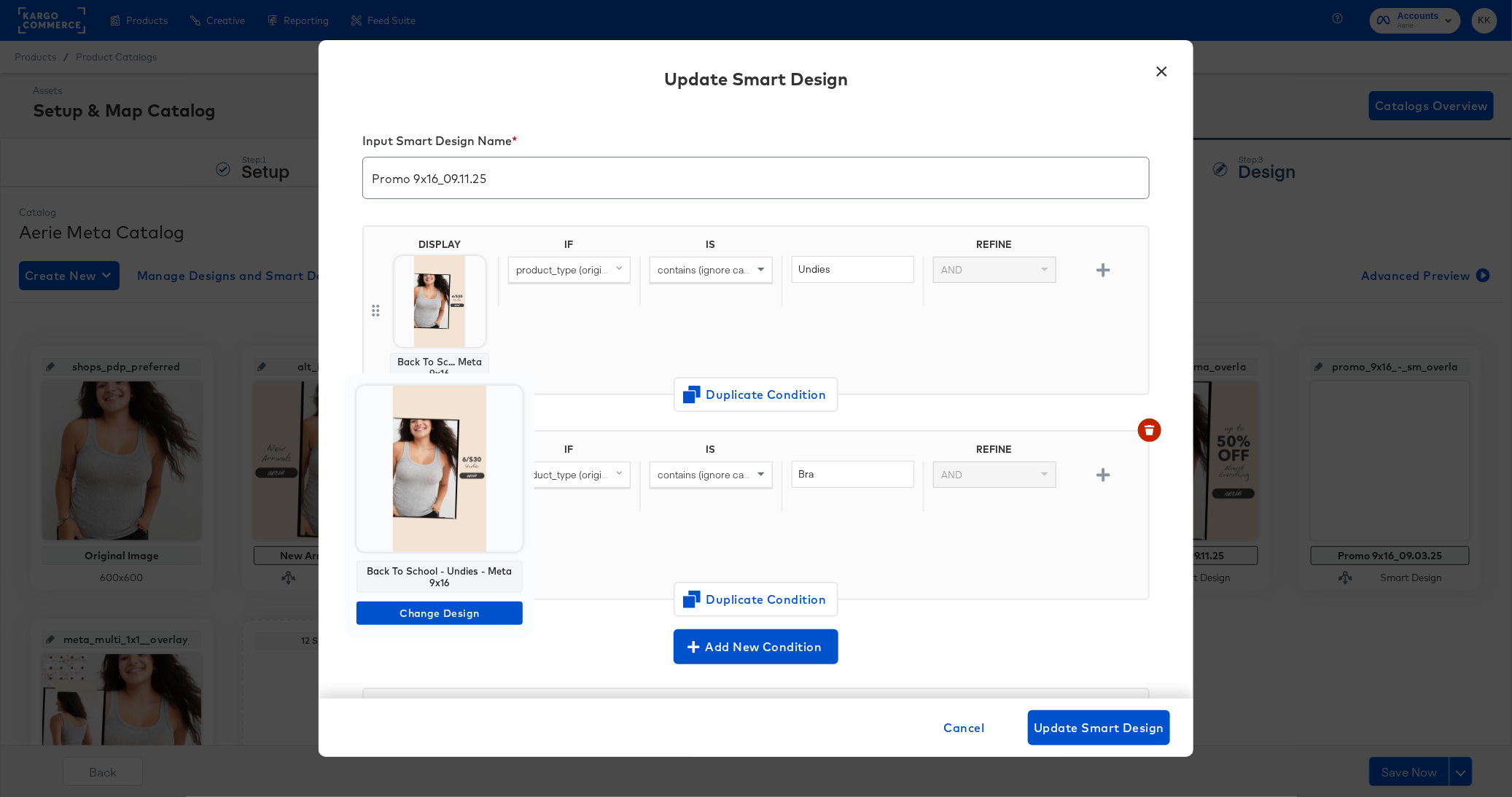
click at [430, 628] on div "Back To School - Undies - Meta 9x16 Change Design" at bounding box center [439, 505] width 190 height 264
click at [443, 610] on span "Change Design" at bounding box center [439, 614] width 154 height 18
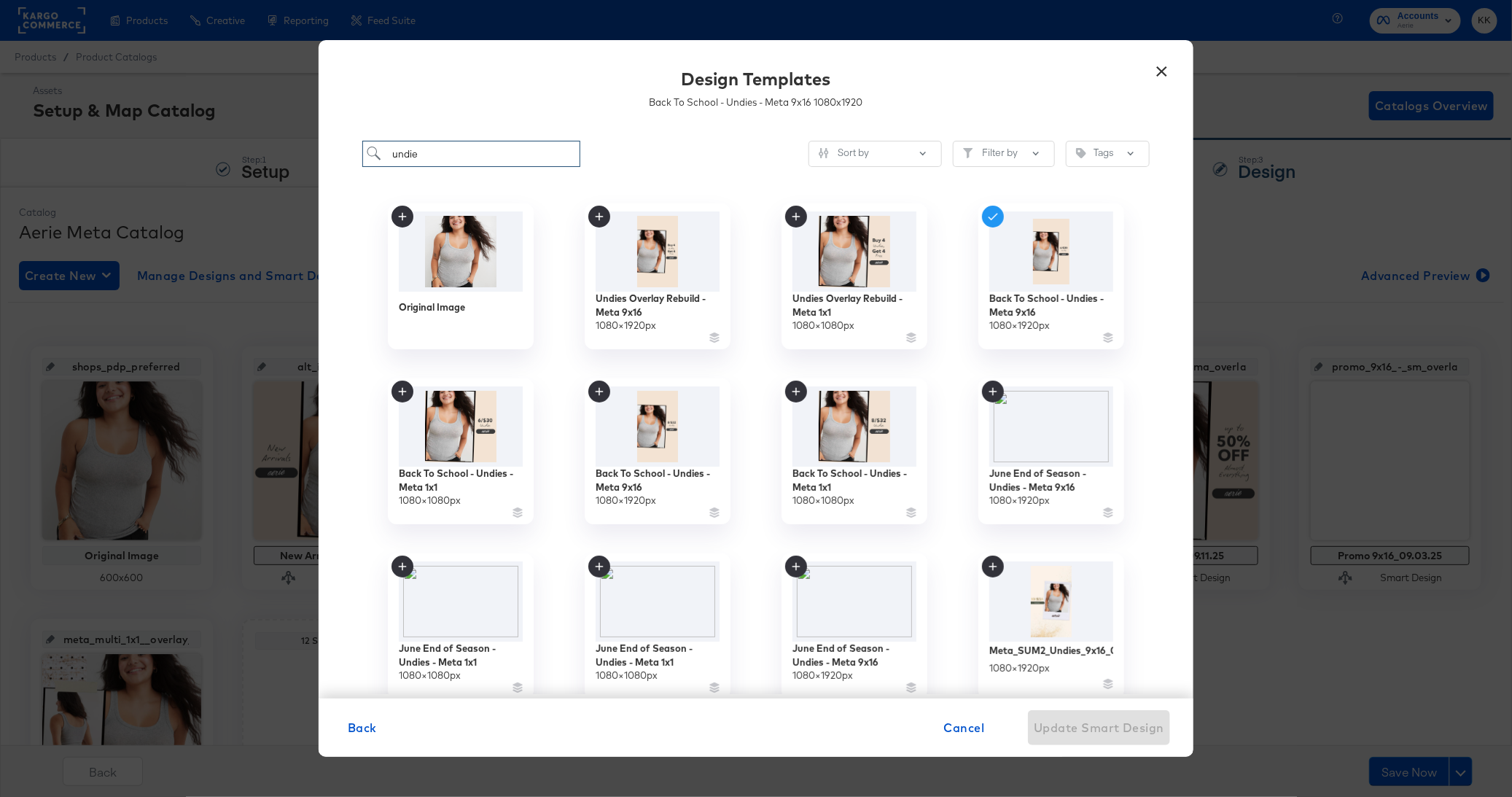
drag, startPoint x: 432, startPoint y: 154, endPoint x: 334, endPoint y: 154, distance: 98.0
click at [334, 154] on div "undie Sort by Filter by Tags Original Image Undies Overlay Rebuild - Meta 9x16 …" at bounding box center [756, 412] width 875 height 573
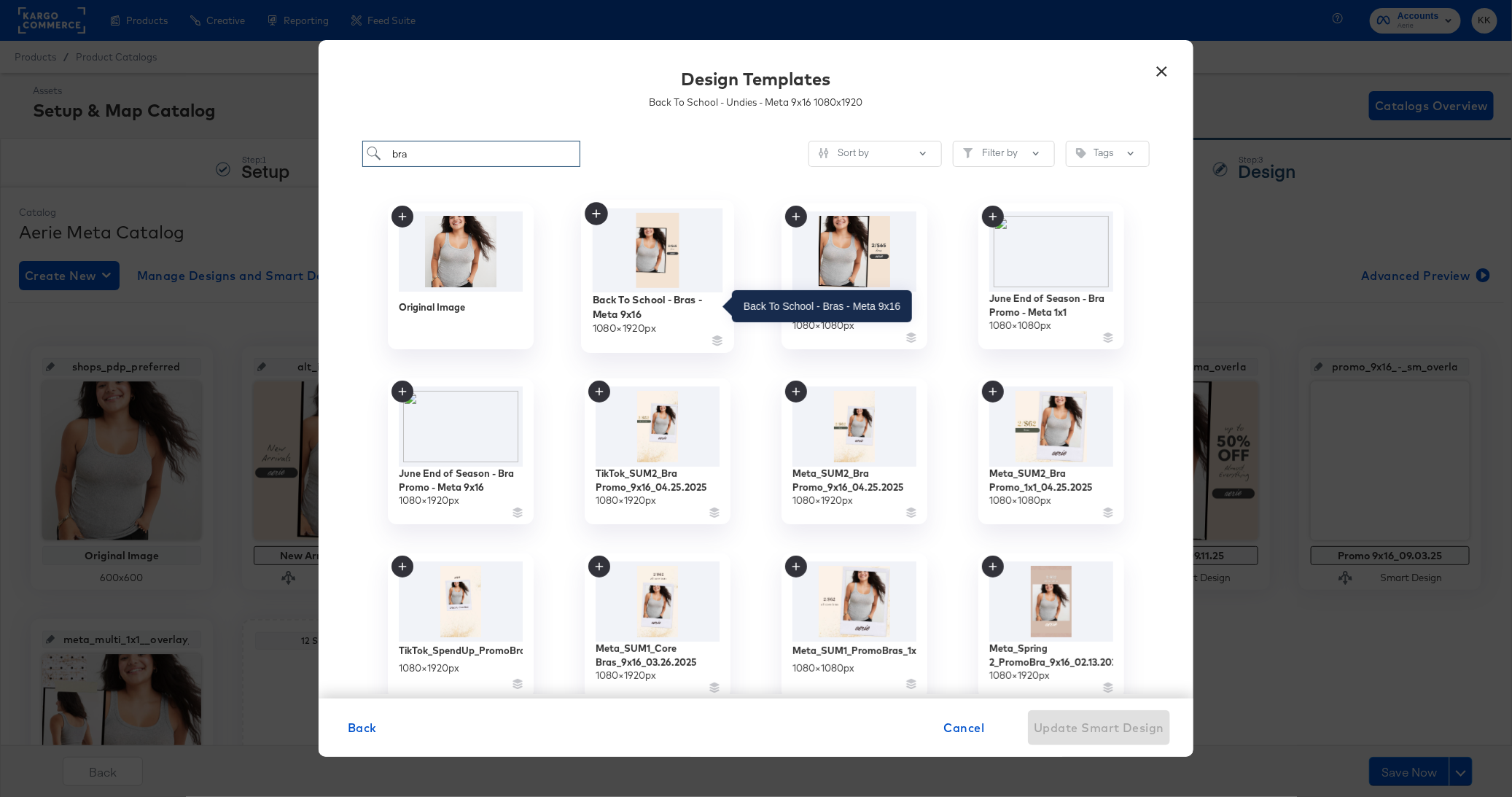
type input "bra"
click at [683, 303] on div "Back To School - Bras - Meta 9x16" at bounding box center [658, 307] width 131 height 29
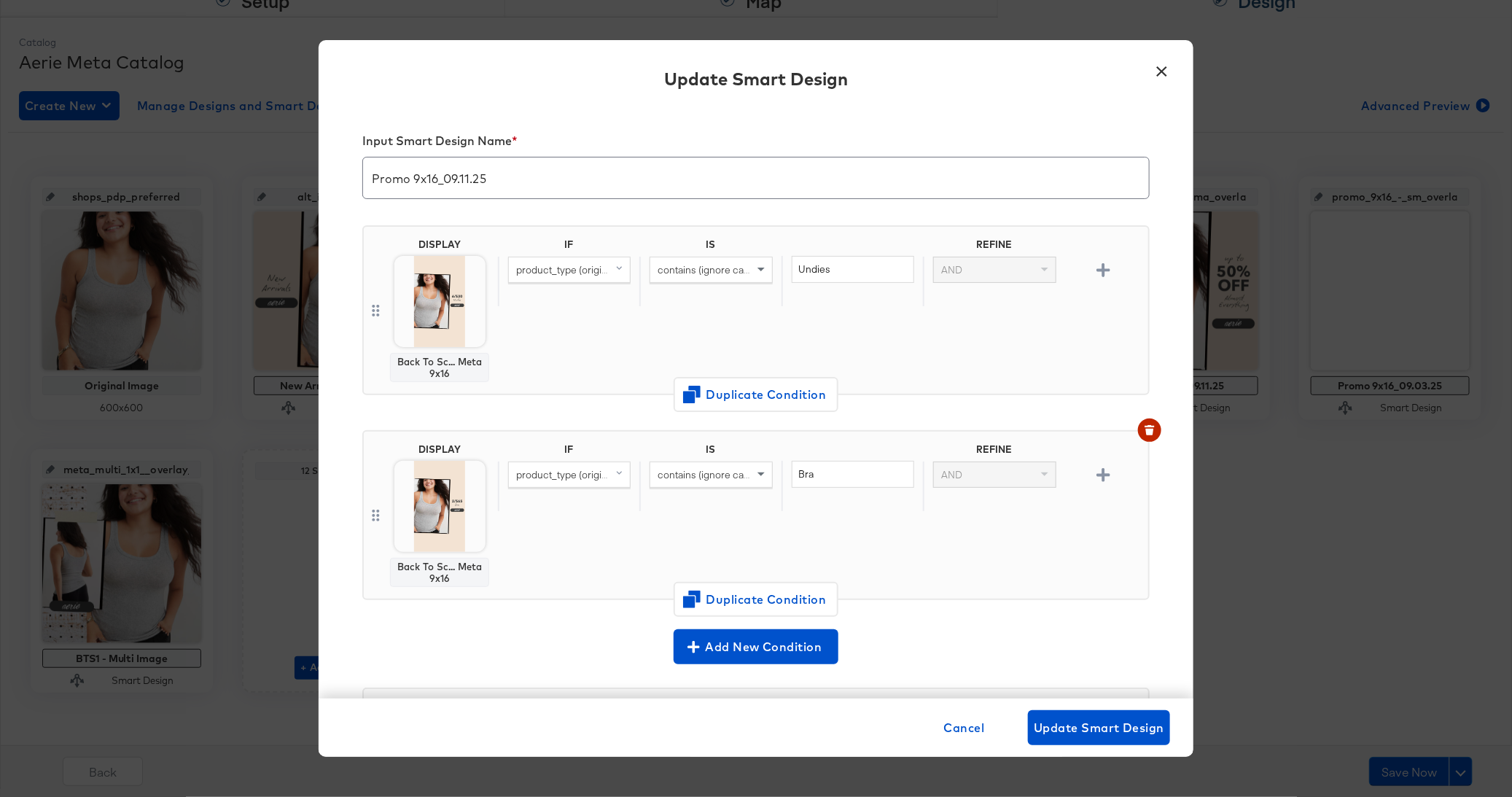
scroll to position [192, 0]
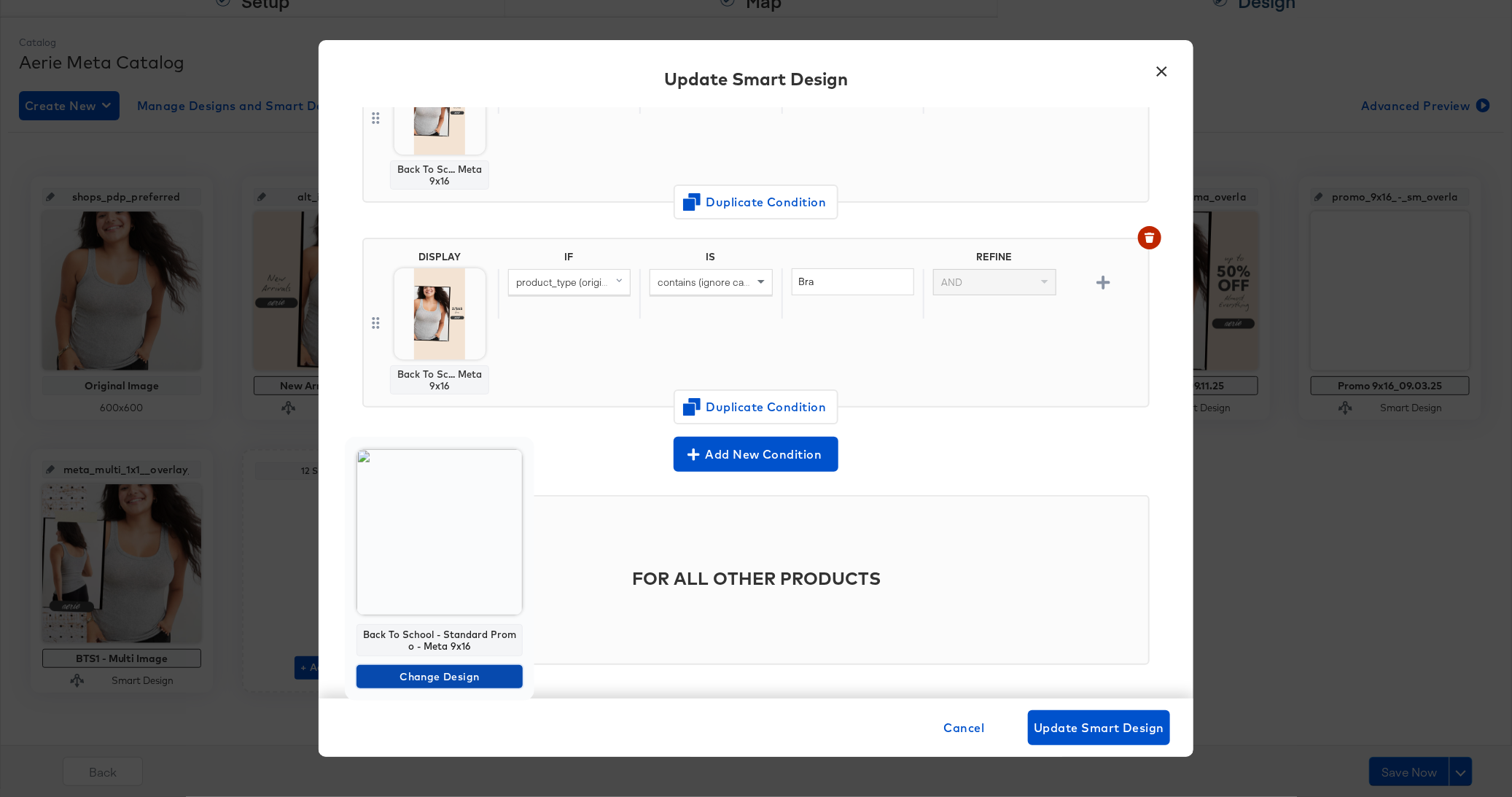
click at [433, 668] on span "Change Design" at bounding box center [439, 677] width 154 height 18
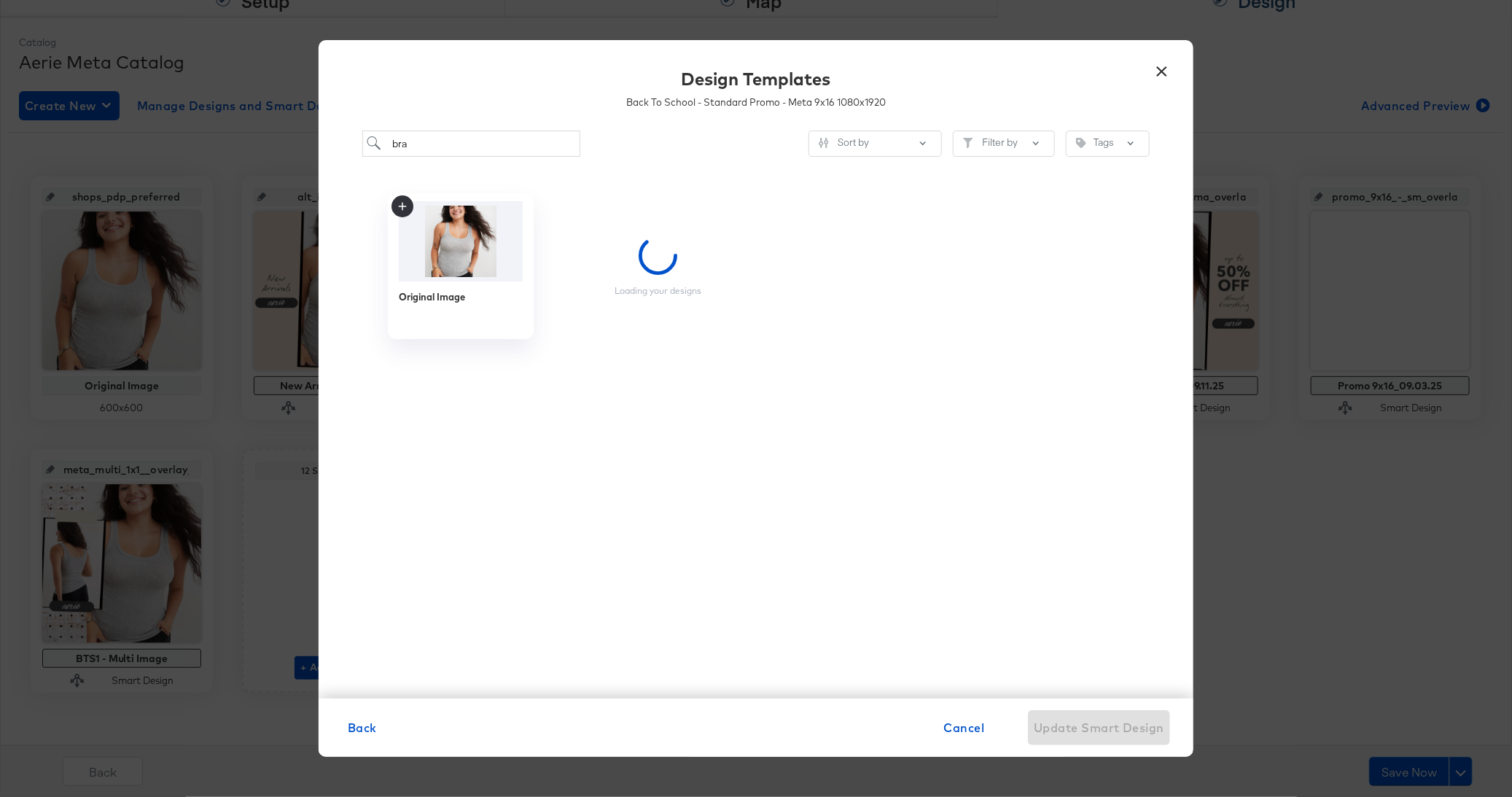
scroll to position [0, 0]
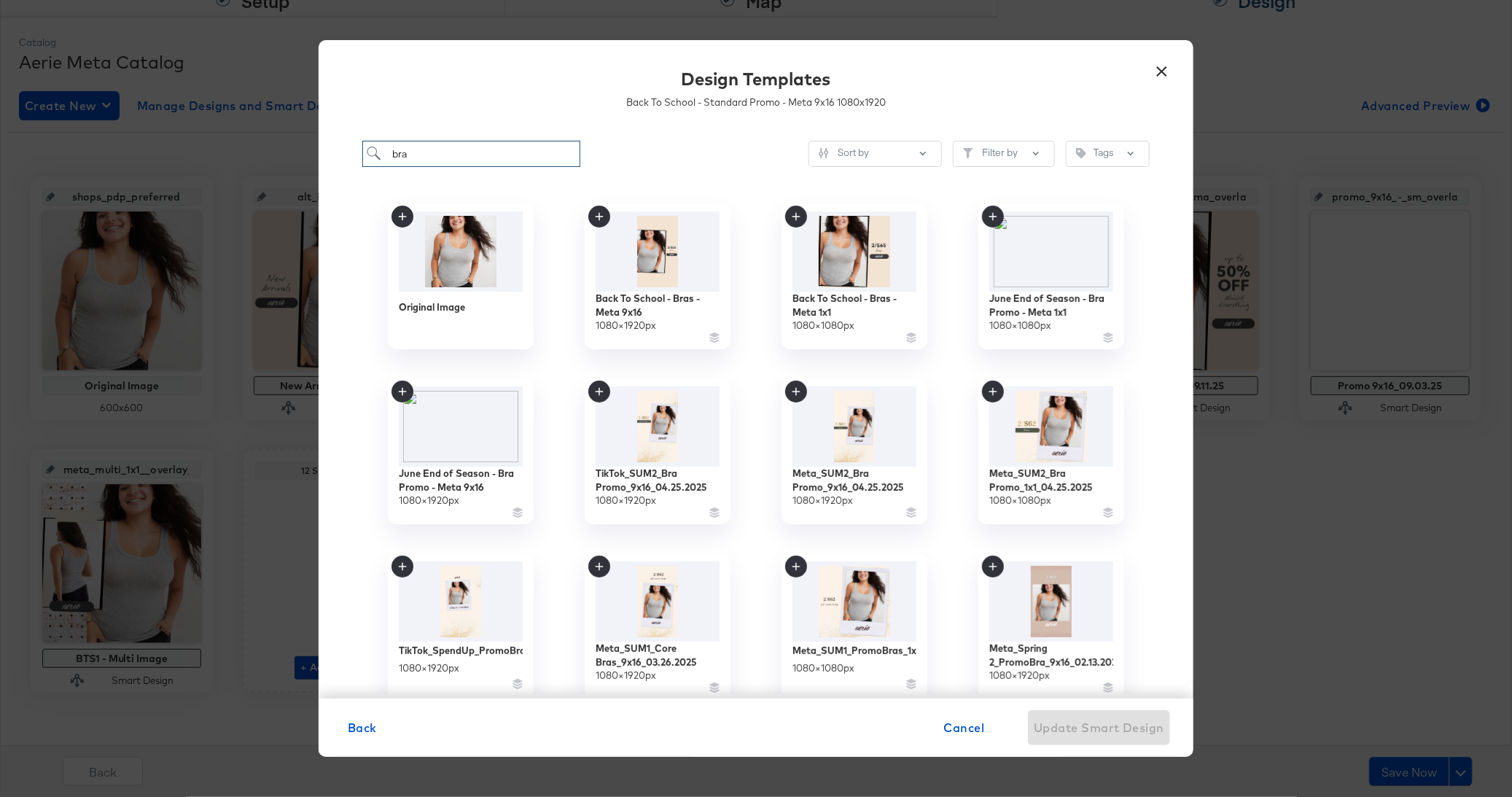
drag, startPoint x: 455, startPoint y: 152, endPoint x: 339, endPoint y: 152, distance: 116.0
click at [339, 152] on div "bra Sort by Filter by Tags Original Image Back To School - Bras - Meta 9x16 108…" at bounding box center [756, 412] width 875 height 573
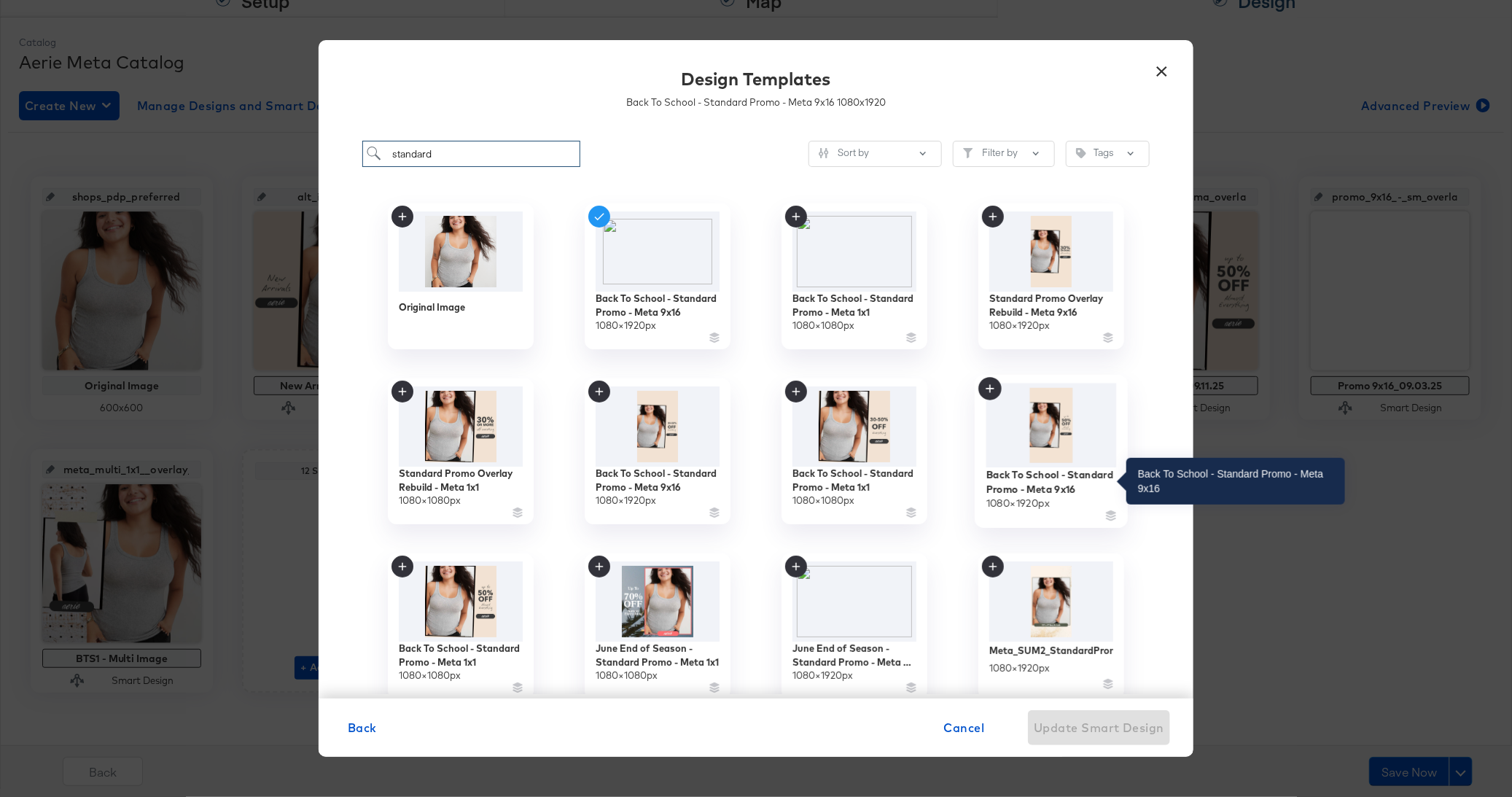
type input "standard"
click at [1063, 468] on div "Back To School - Standard Promo - Meta 9x16" at bounding box center [1052, 482] width 131 height 29
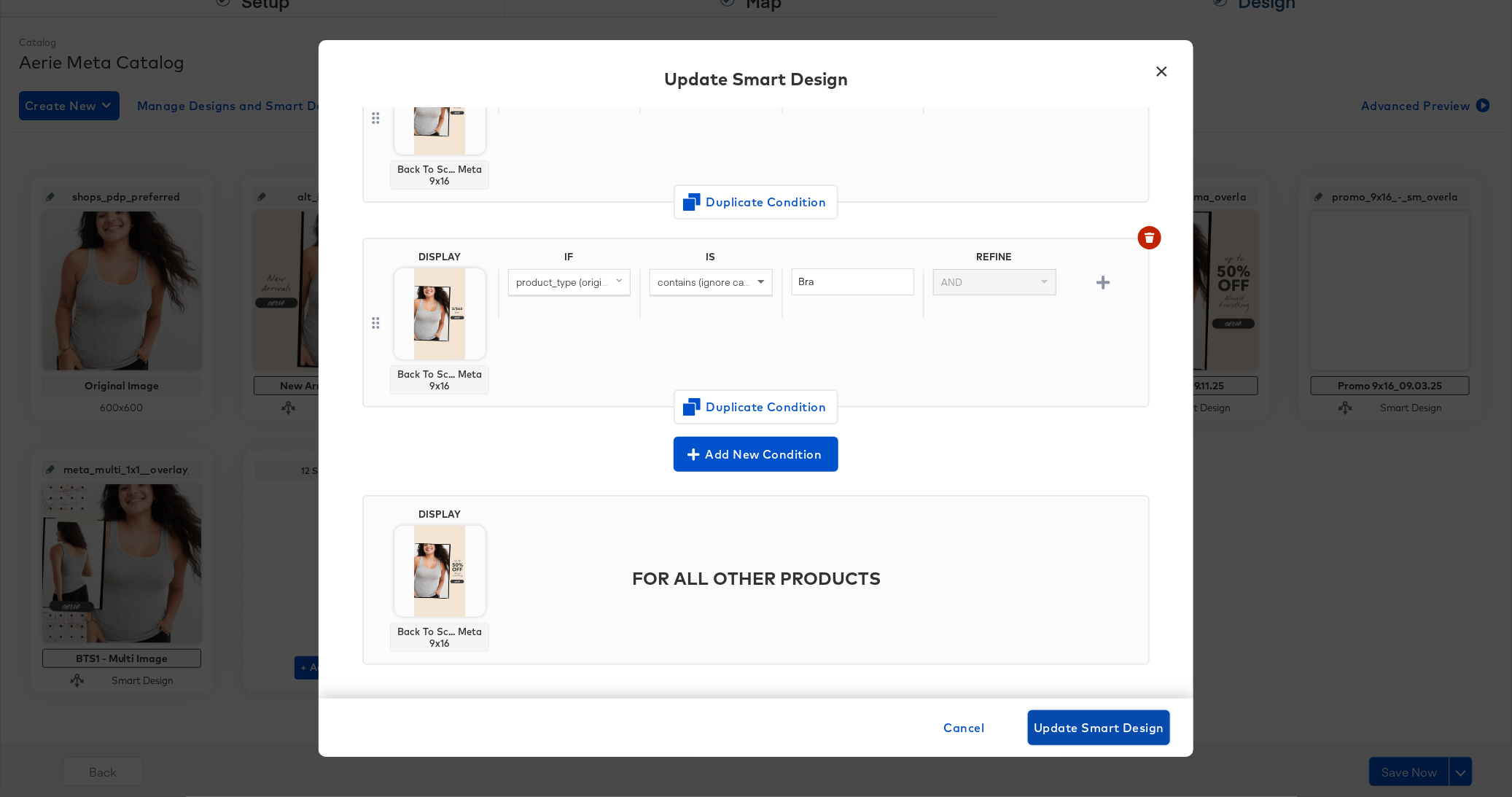
click at [1153, 738] on span "Update Smart Design" at bounding box center [1099, 727] width 131 height 20
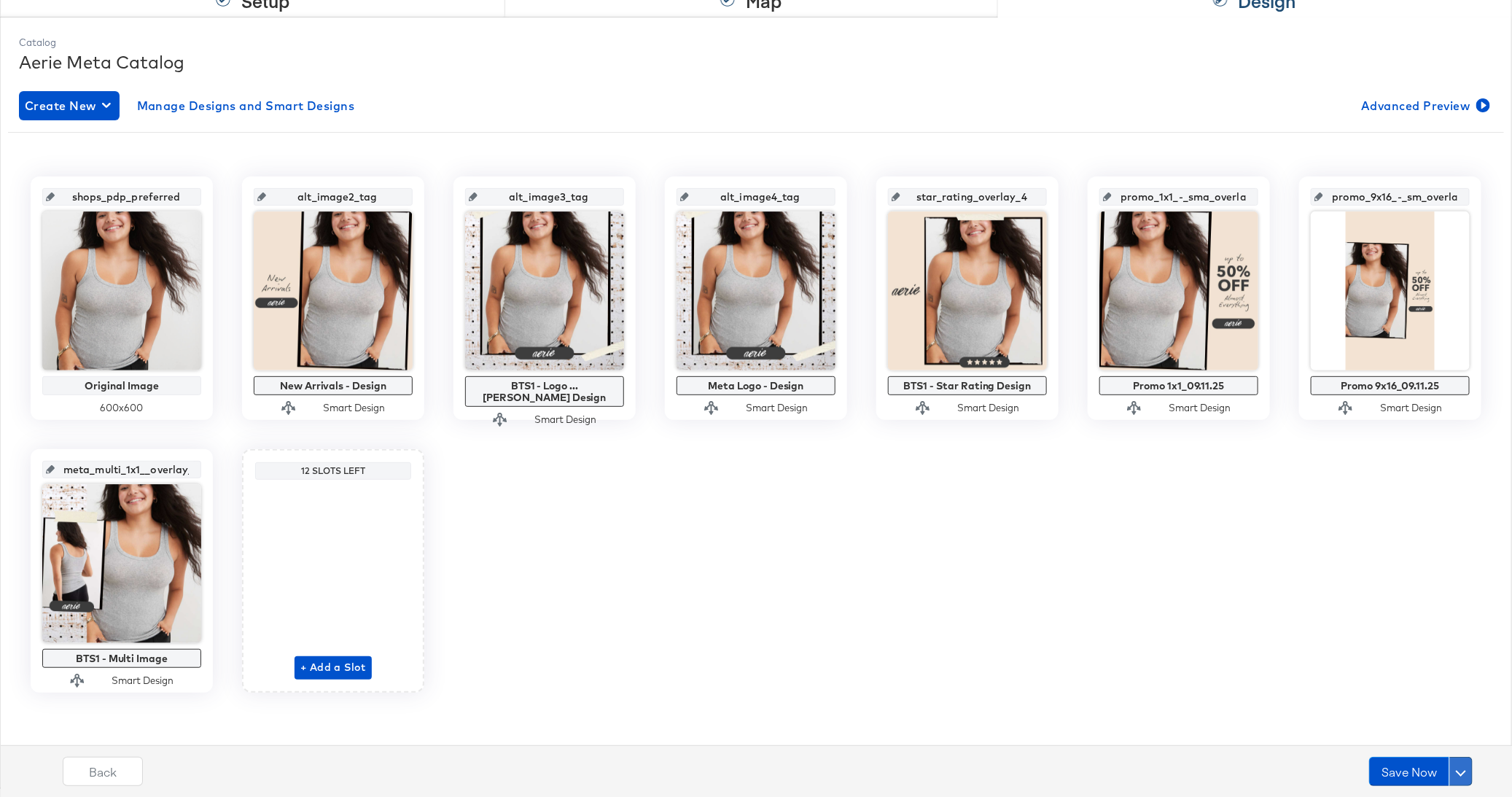
click at [1468, 766] on button at bounding box center [1461, 771] width 23 height 29
click at [1428, 745] on div "Schedule Save" at bounding box center [1426, 743] width 66 height 14
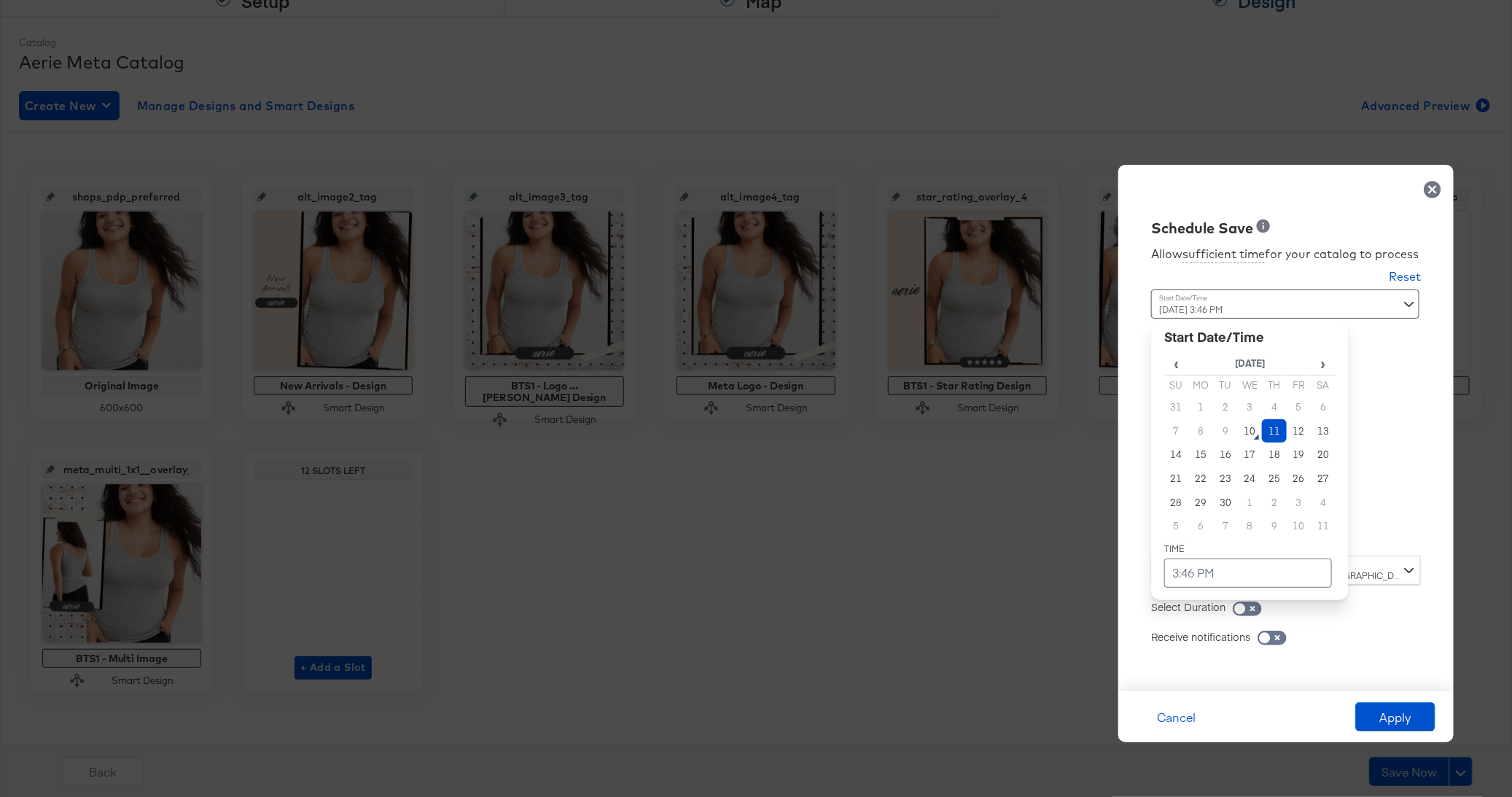
click at [1242, 528] on div "September 11th 2025 3:46 PM ‹ September 2025 › Su Mo Tu We Th Fr Sa 31 1 2 3 4 …" at bounding box center [1250, 417] width 198 height 255
click at [1276, 440] on td "11" at bounding box center [1275, 431] width 25 height 24
click at [1207, 571] on td "3:46 PM" at bounding box center [1248, 573] width 168 height 29
click at [1222, 478] on span "▼" at bounding box center [1219, 463] width 29 height 29
click at [1258, 406] on span "▲" at bounding box center [1250, 419] width 29 height 29
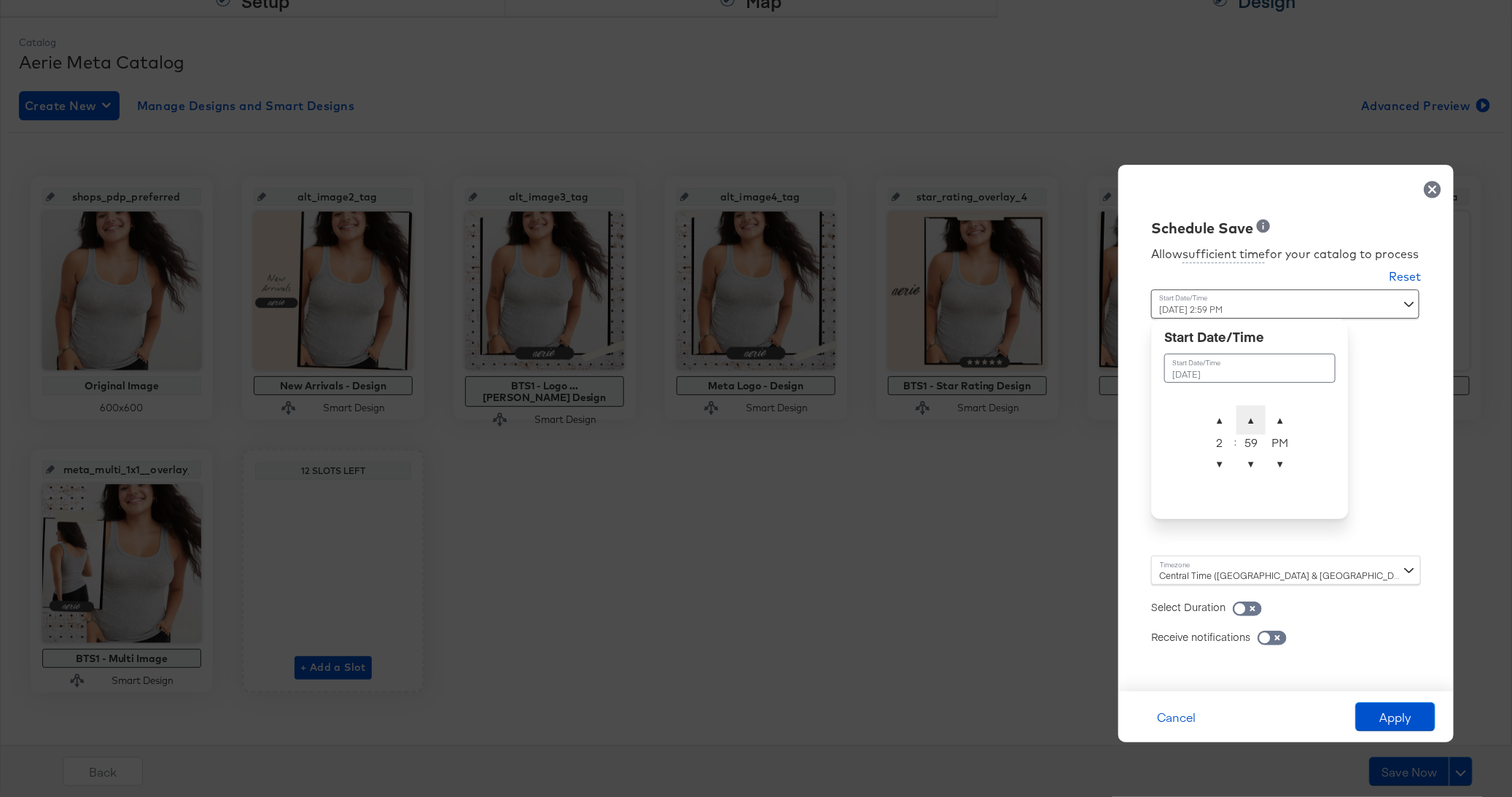
click at [1258, 406] on span "▲" at bounding box center [1250, 419] width 29 height 29
click at [1251, 465] on span "▼" at bounding box center [1250, 463] width 29 height 29
type input "September 11th 2025 2:00 AM"
click at [1277, 426] on span "▲" at bounding box center [1280, 419] width 29 height 29
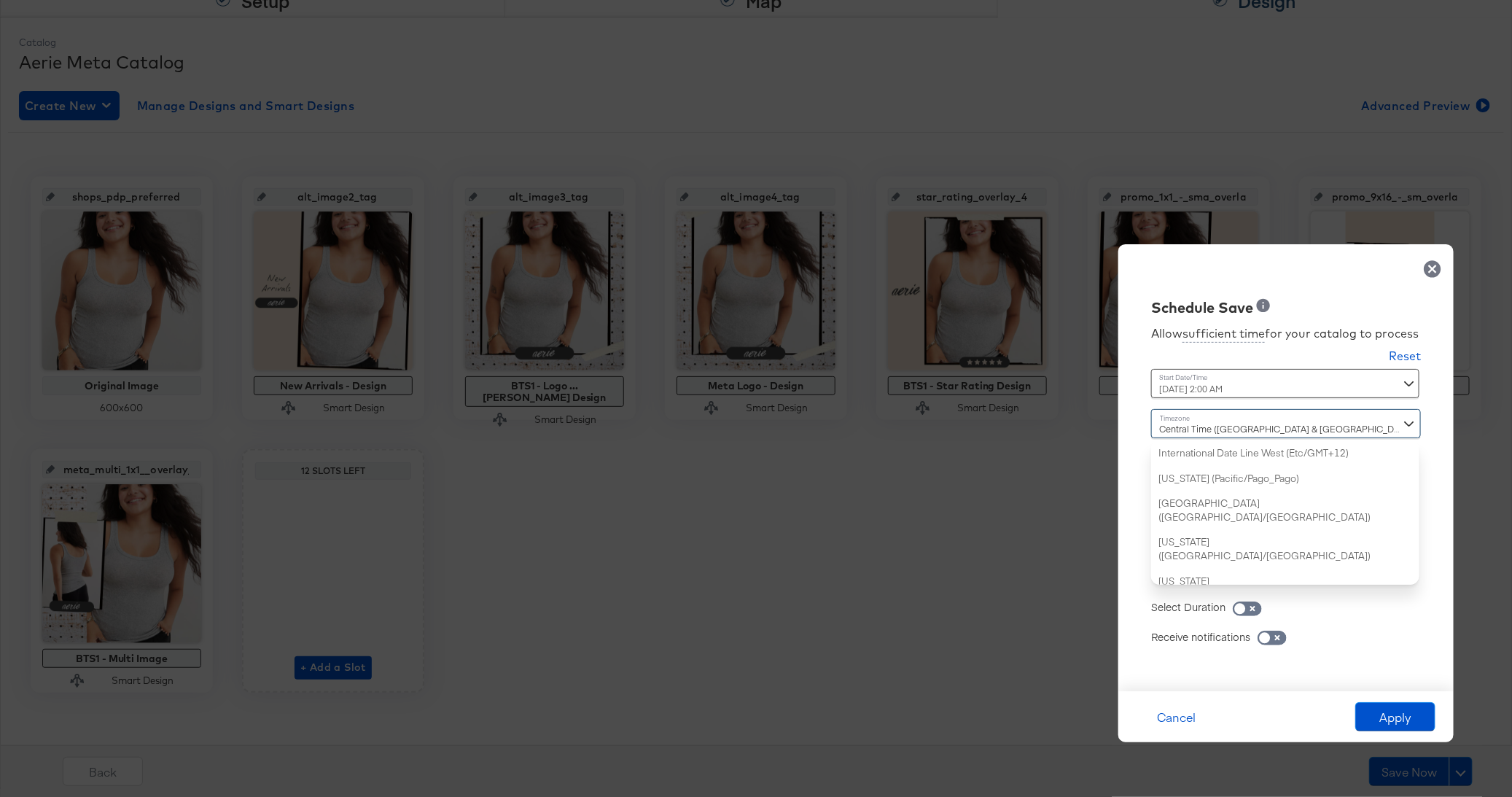
click at [1172, 579] on div "Central Time (US & Canada) (America/Chicago) International Date Line West (Etc/…" at bounding box center [1286, 497] width 270 height 175
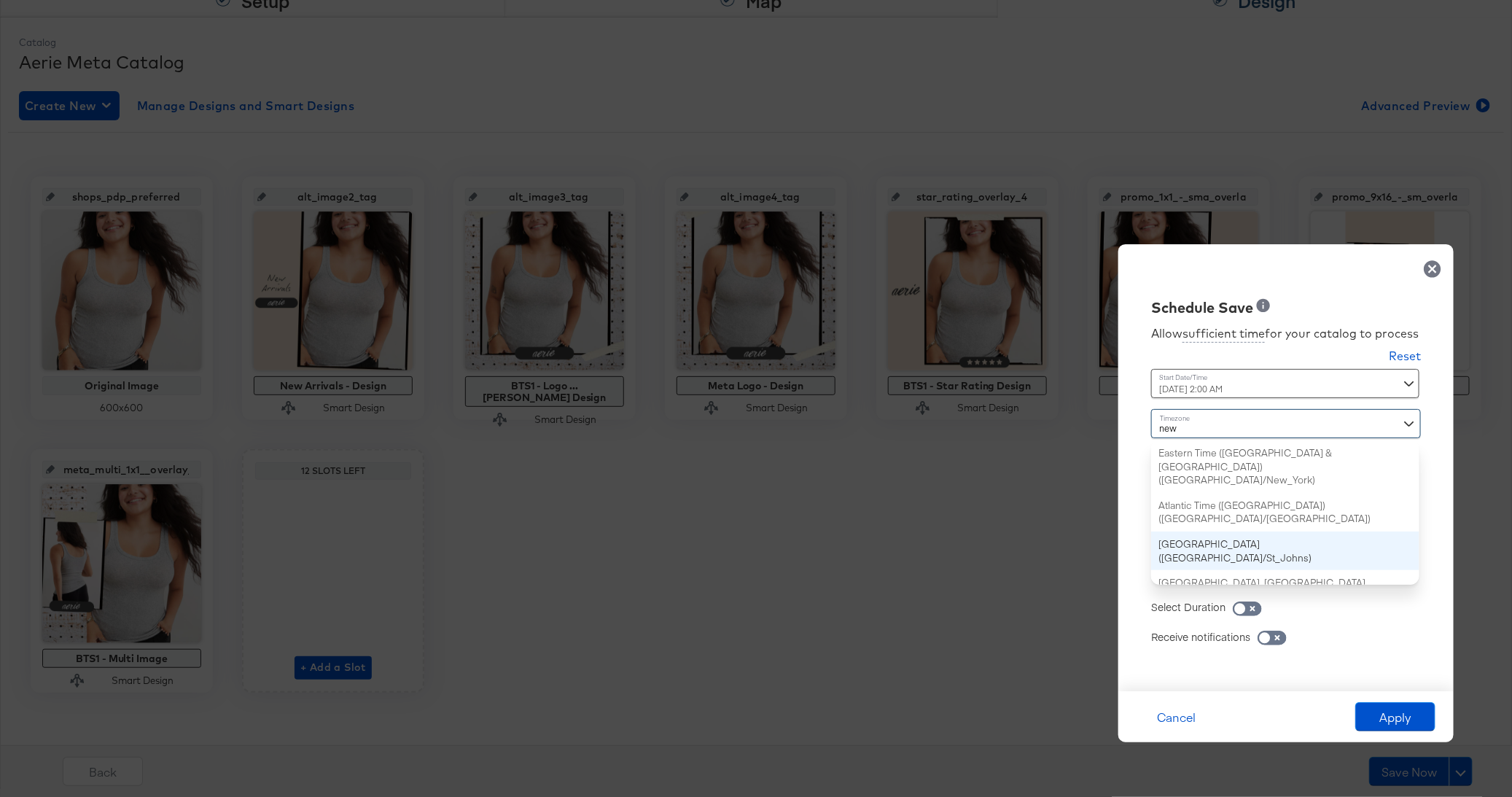
scroll to position [0, 0]
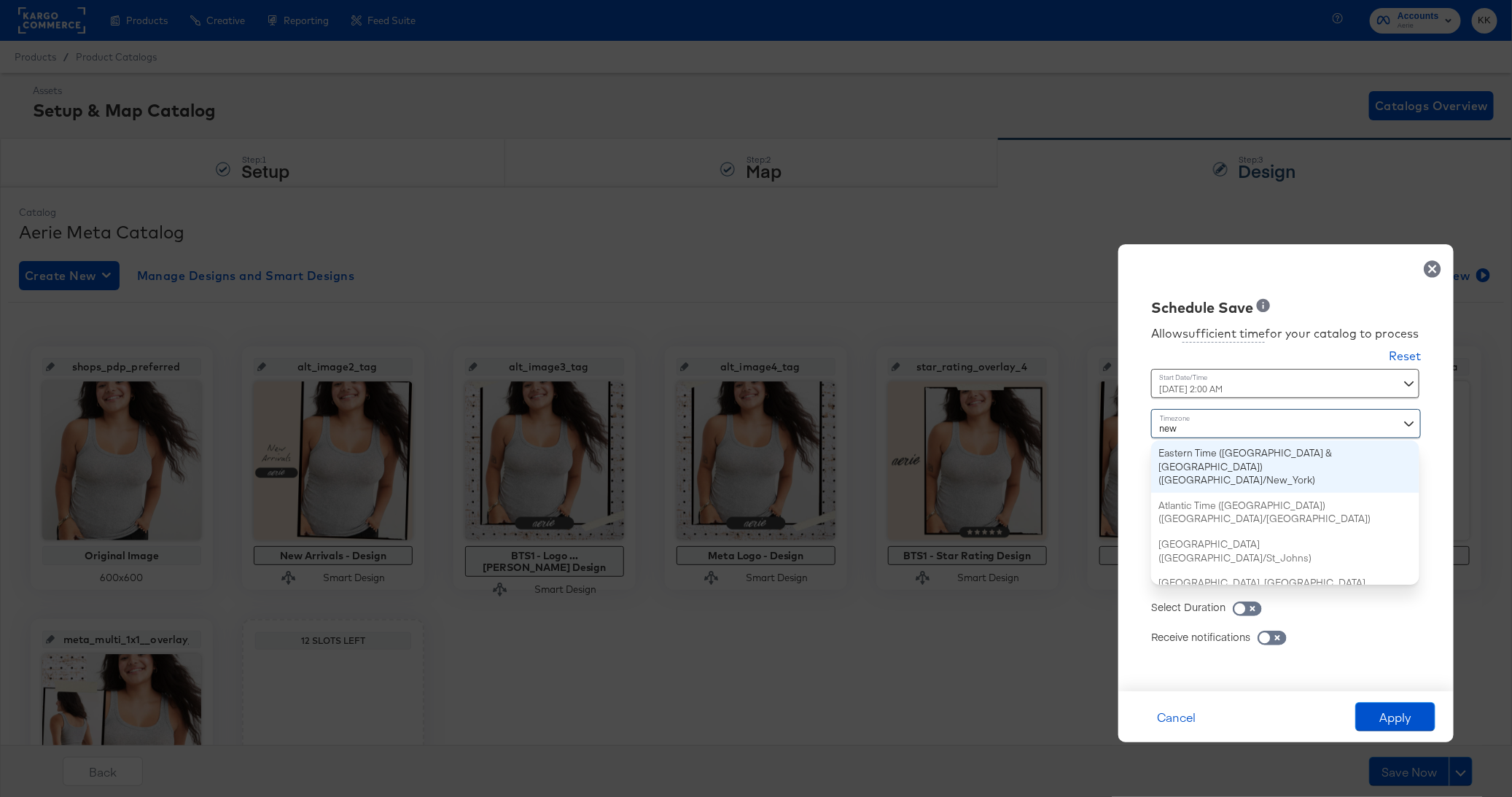
type input "new"
click at [1210, 440] on div "new new Eastern Time (US & Canada) (America/New_York) Atlantic Time (Canada) (A…" at bounding box center [1286, 497] width 270 height 175
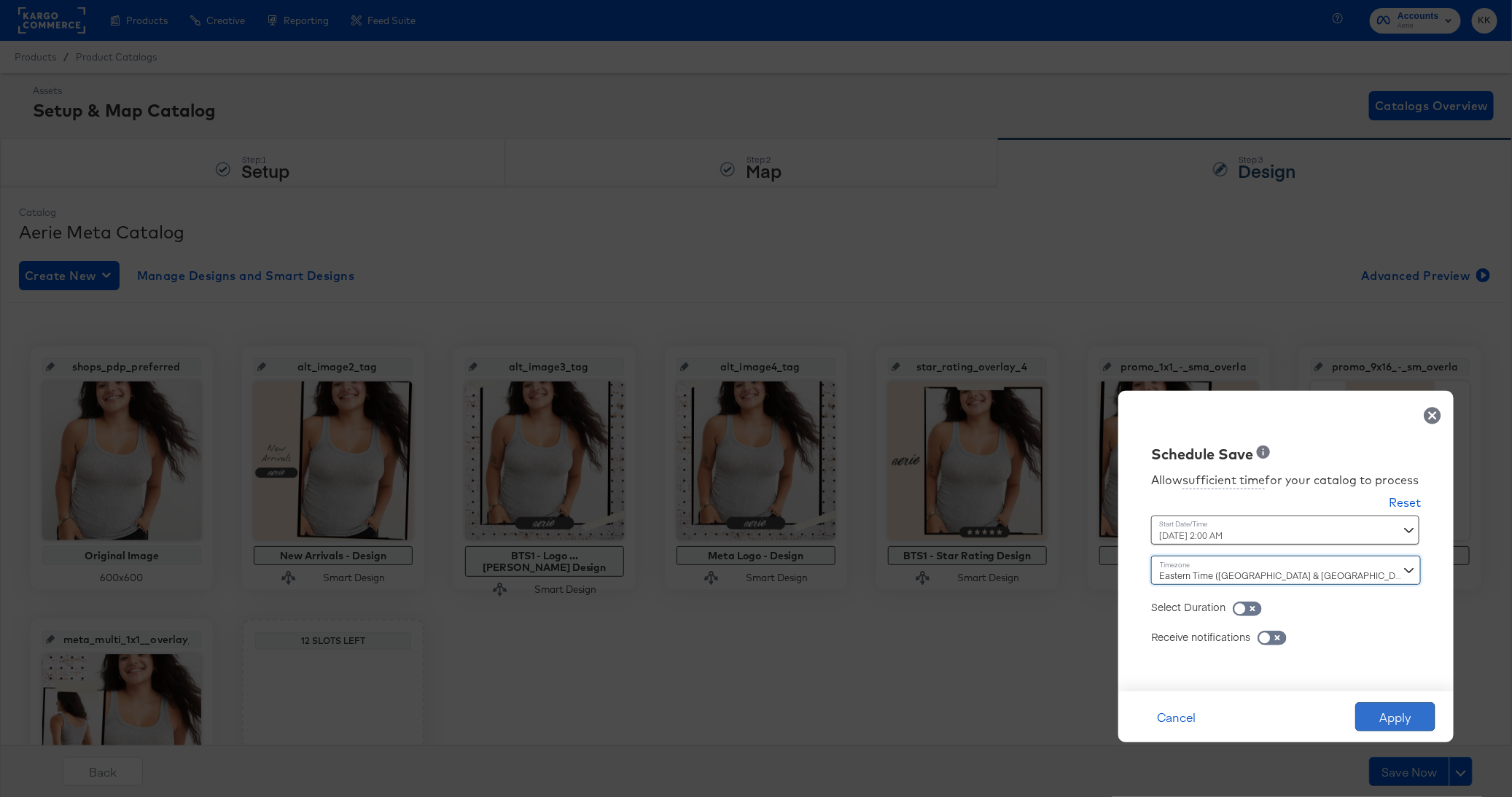
click at [1393, 731] on button "Apply" at bounding box center [1395, 716] width 81 height 29
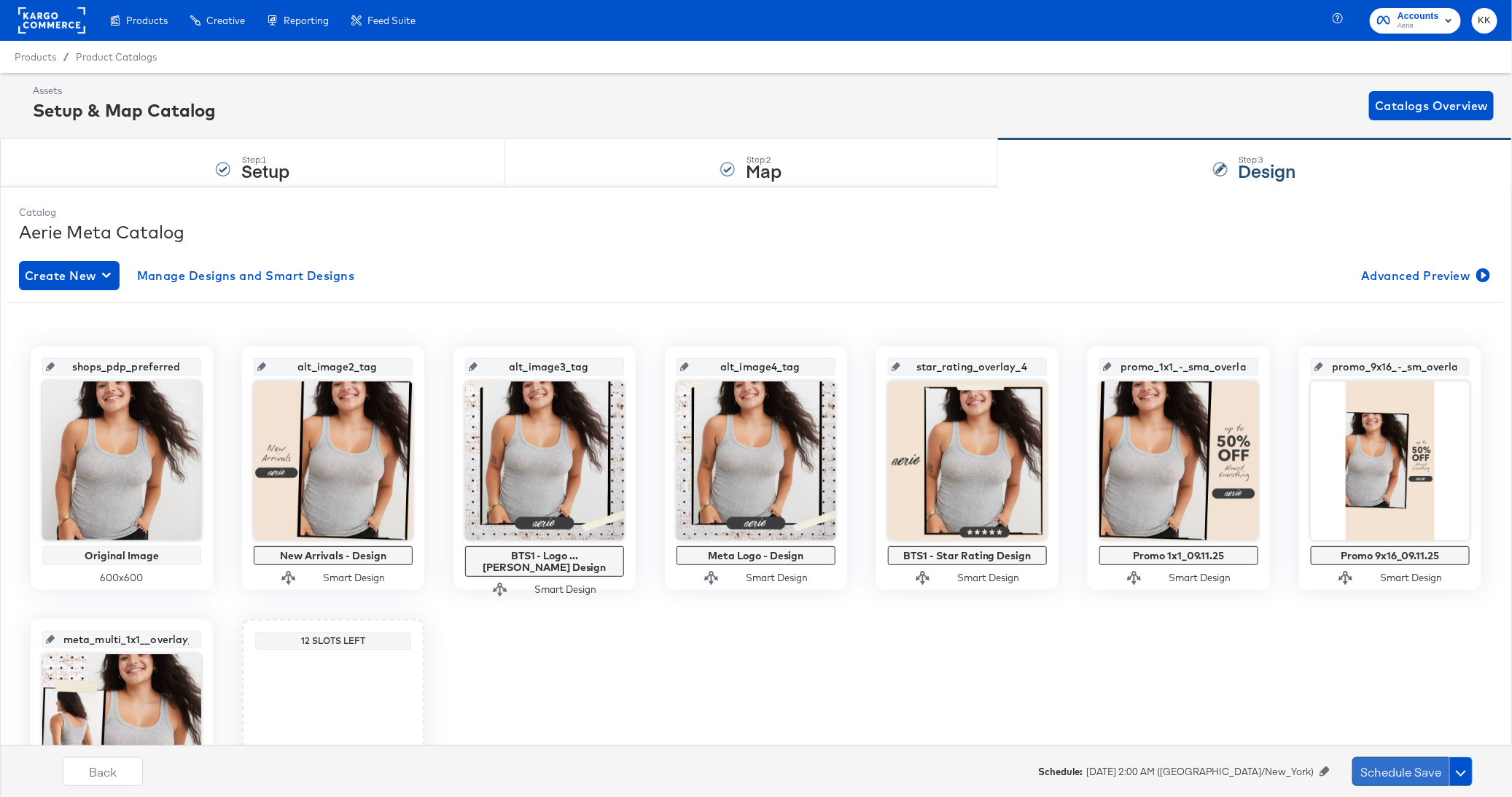
click at [1371, 763] on button "Schedule Save" at bounding box center [1400, 771] width 97 height 29
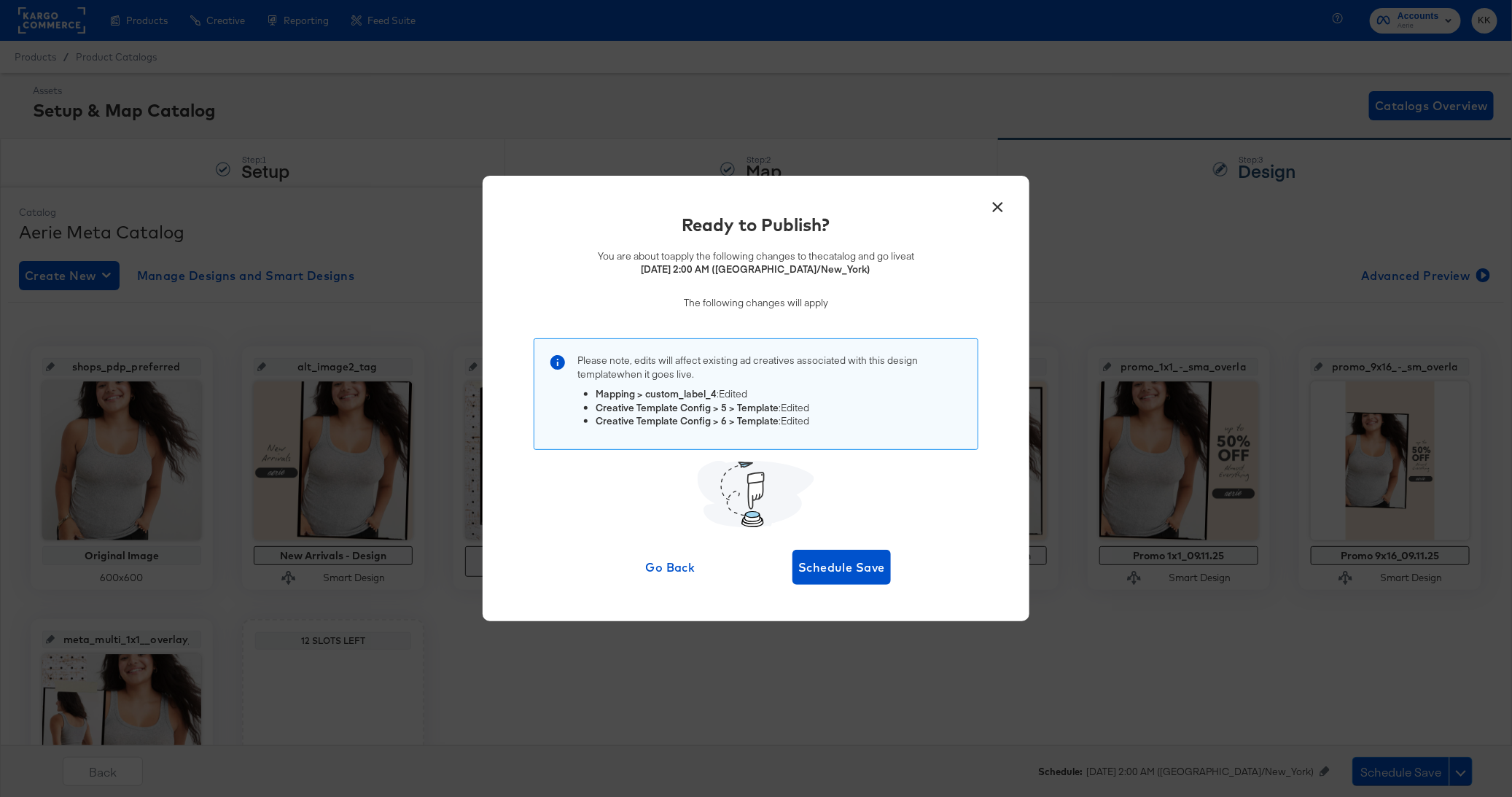
click at [863, 543] on div "Ready to Publish? You are about to apply the following changes to the catalog a…" at bounding box center [756, 398] width 503 height 372
click at [844, 570] on span "Schedule Save" at bounding box center [841, 567] width 86 height 20
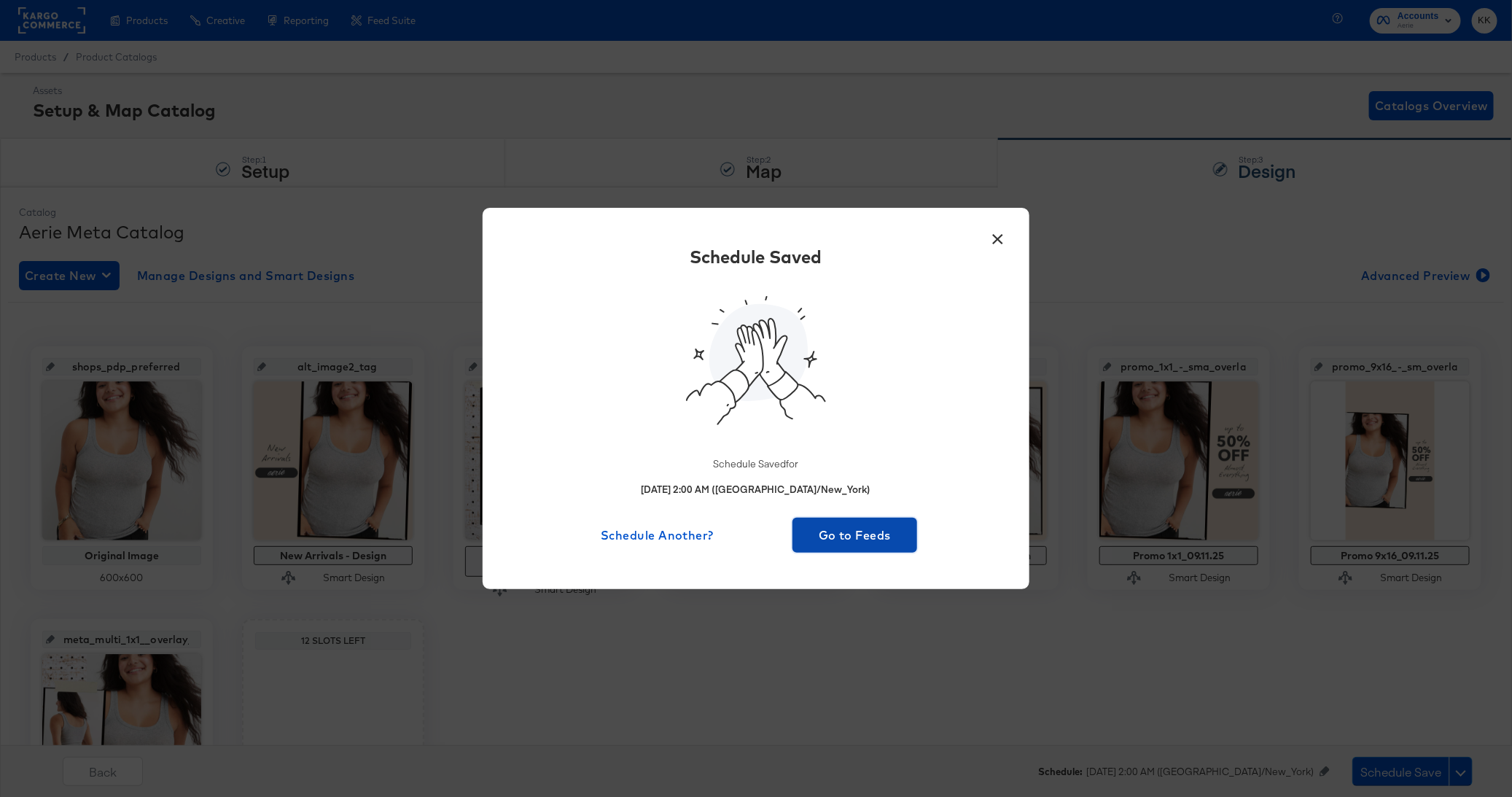
click at [844, 534] on span "Go to Feeds" at bounding box center [855, 535] width 113 height 20
